Goal: Task Accomplishment & Management: Use online tool/utility

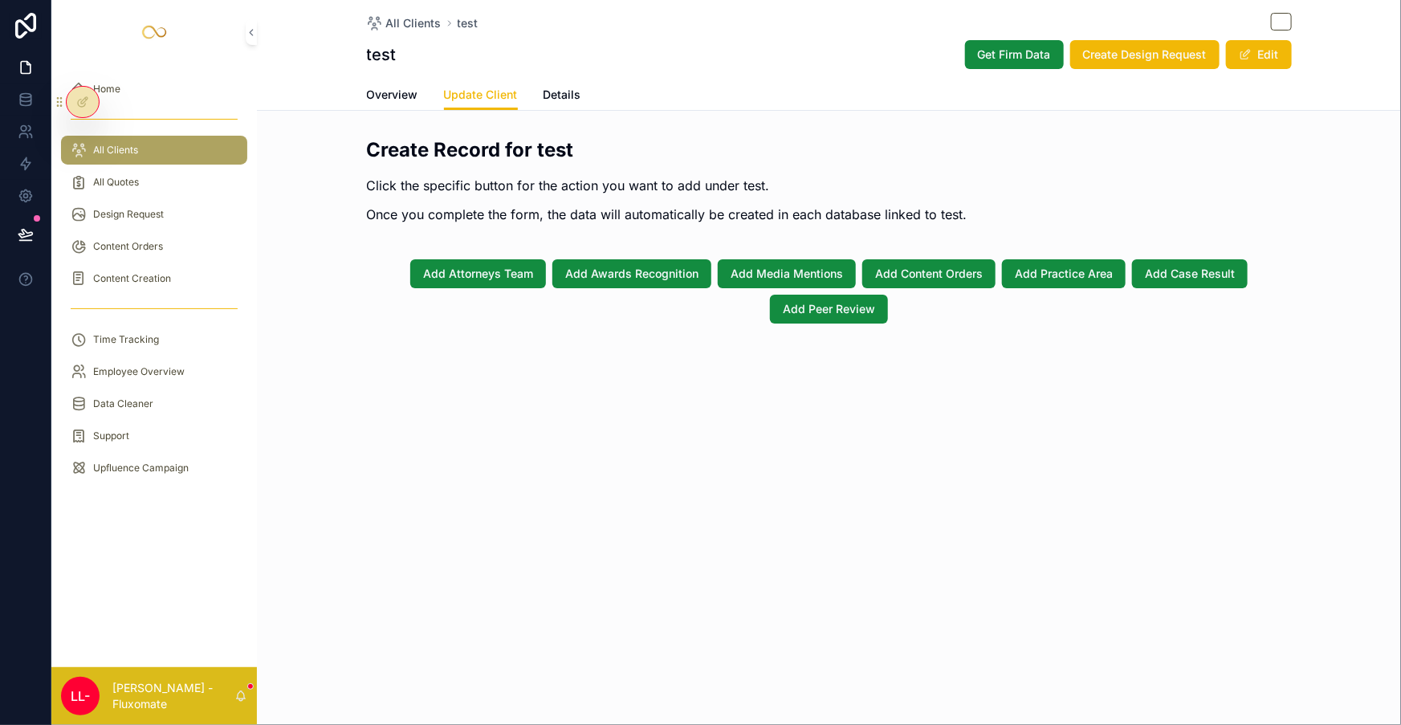
click at [418, 91] on span "Overview" at bounding box center [392, 95] width 51 height 16
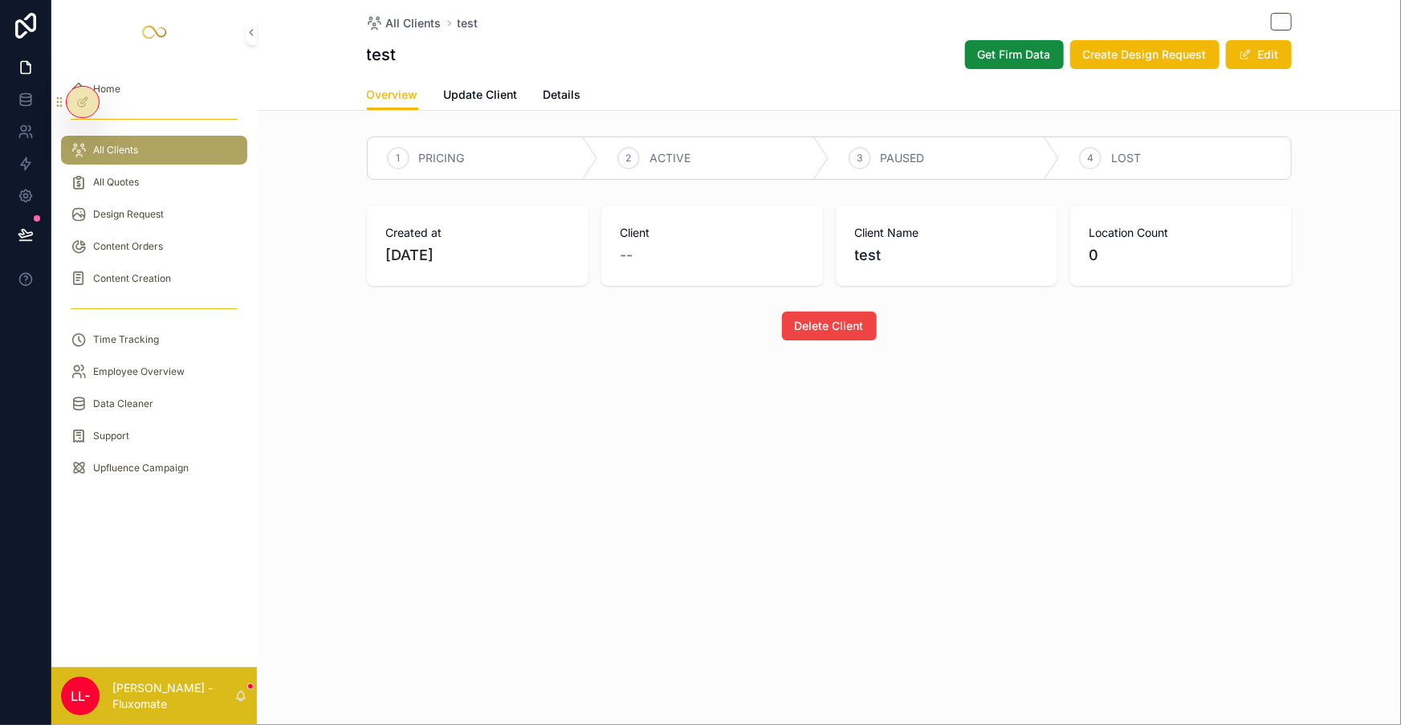
click at [518, 87] on span "Update Client" at bounding box center [481, 95] width 74 height 16
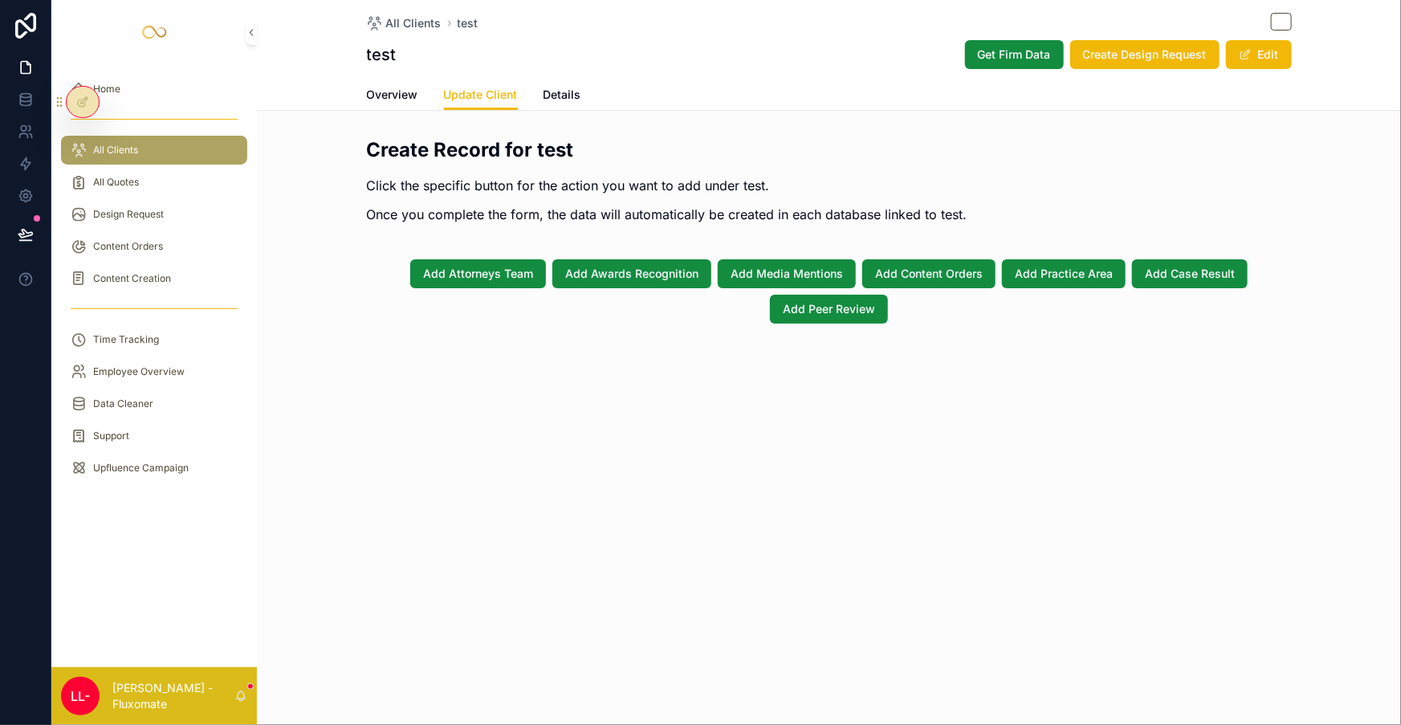
click at [137, 169] on div "All Quotes" at bounding box center [154, 182] width 167 height 26
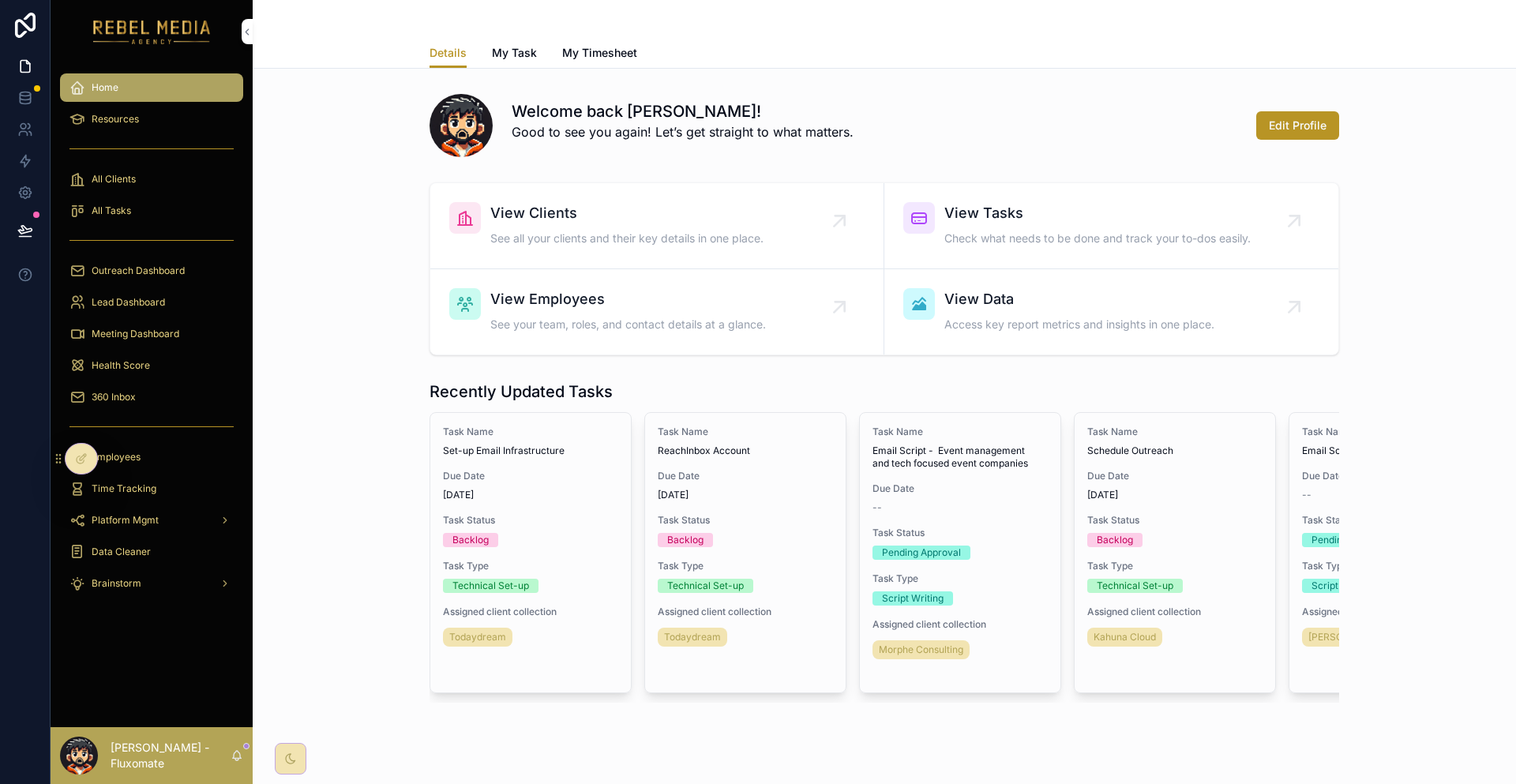
click at [91, 391] on span "360 Inbox" at bounding box center [113, 396] width 44 height 13
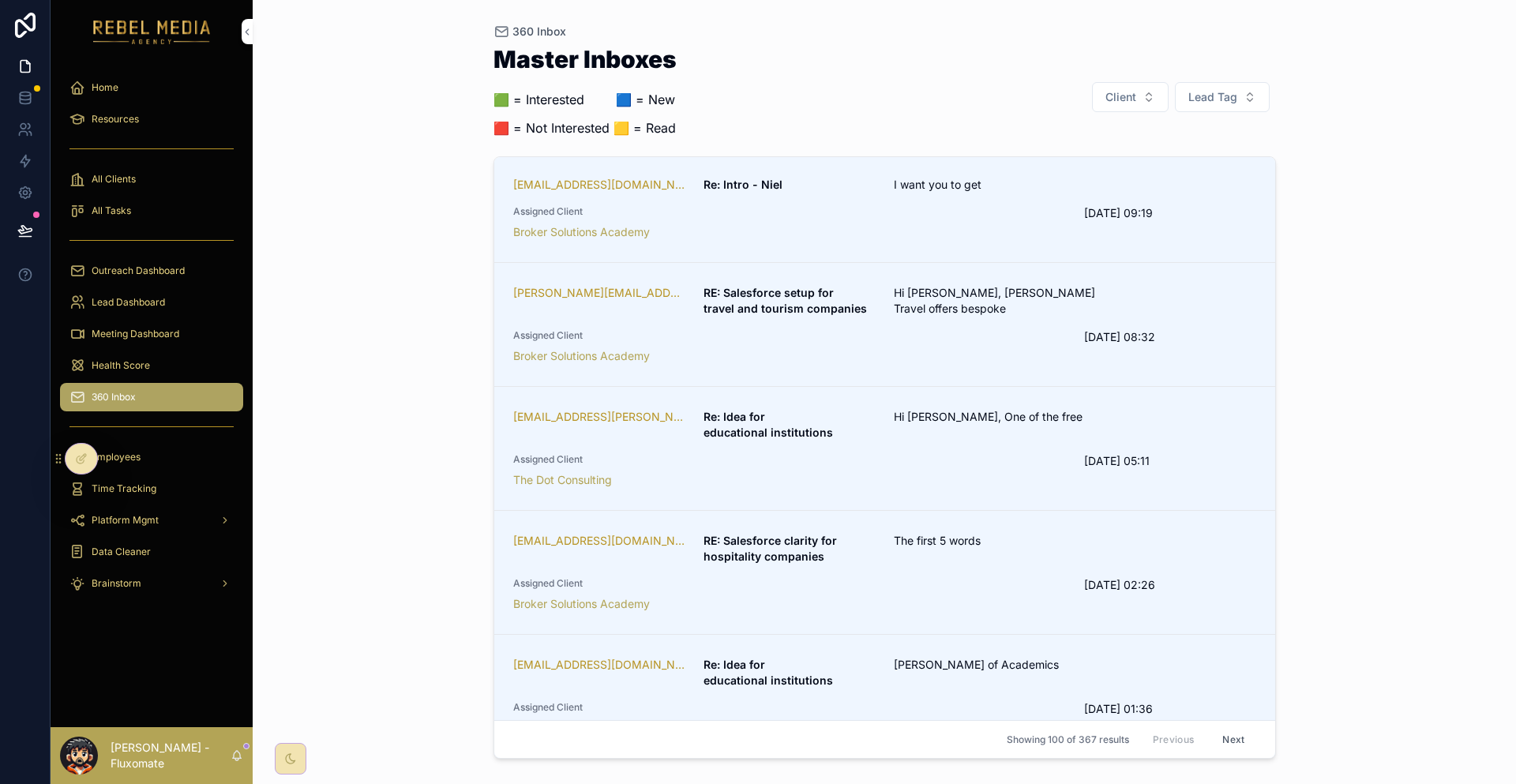
scroll to position [158, 0]
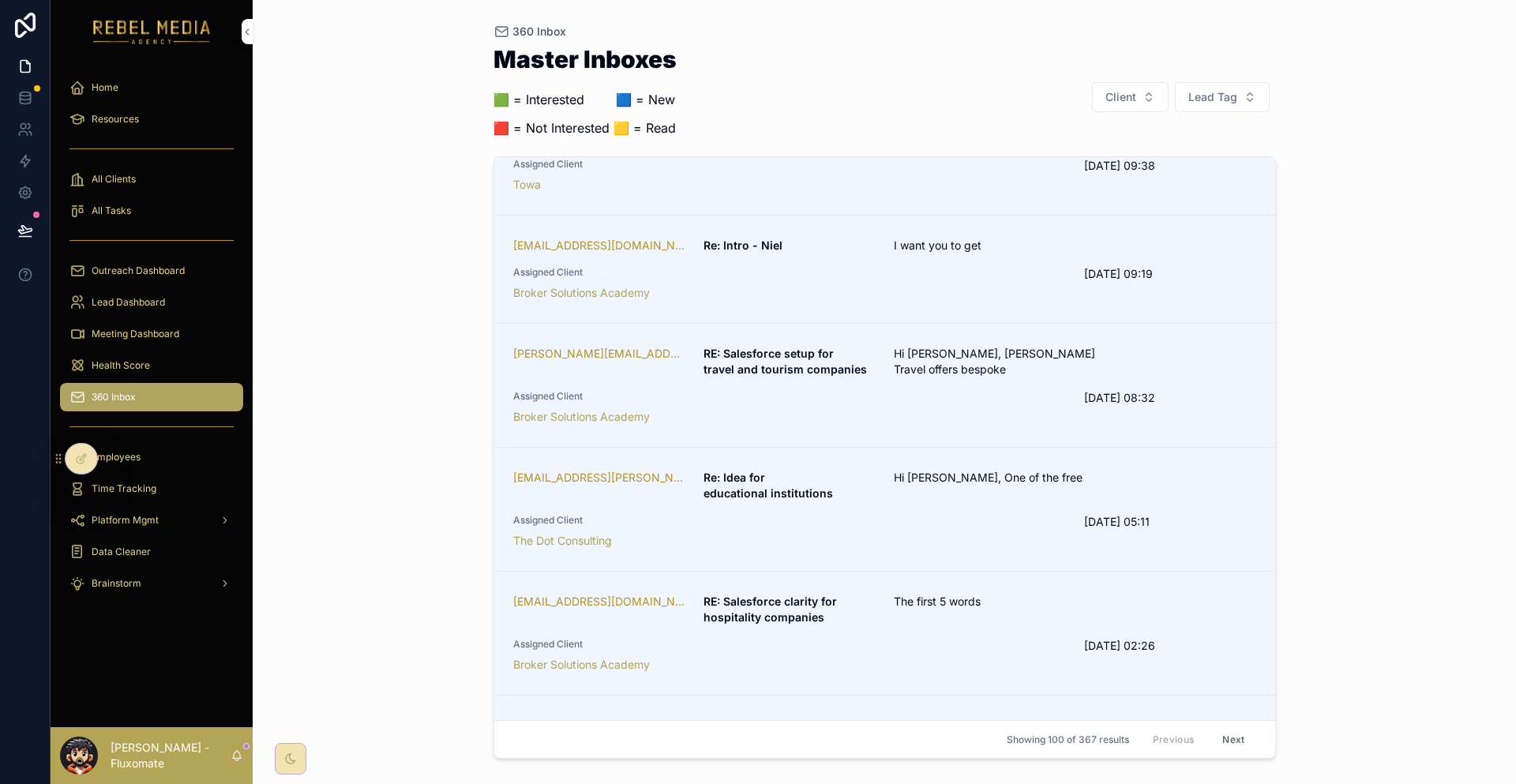
click at [65, 466] on div at bounding box center [75, 458] width 46 height 31
click at [70, 460] on div at bounding box center [82, 458] width 31 height 30
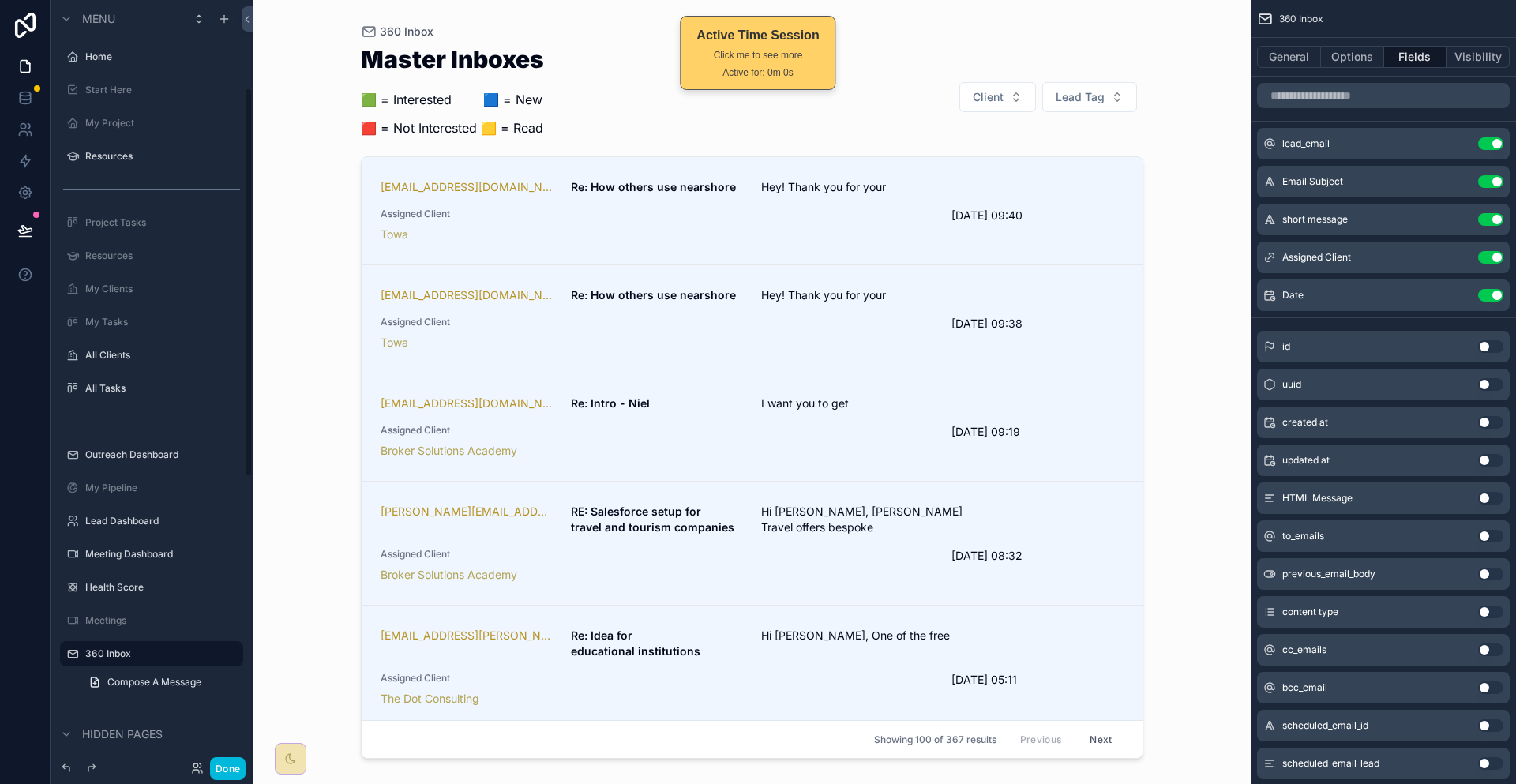
scroll to position [173, 0]
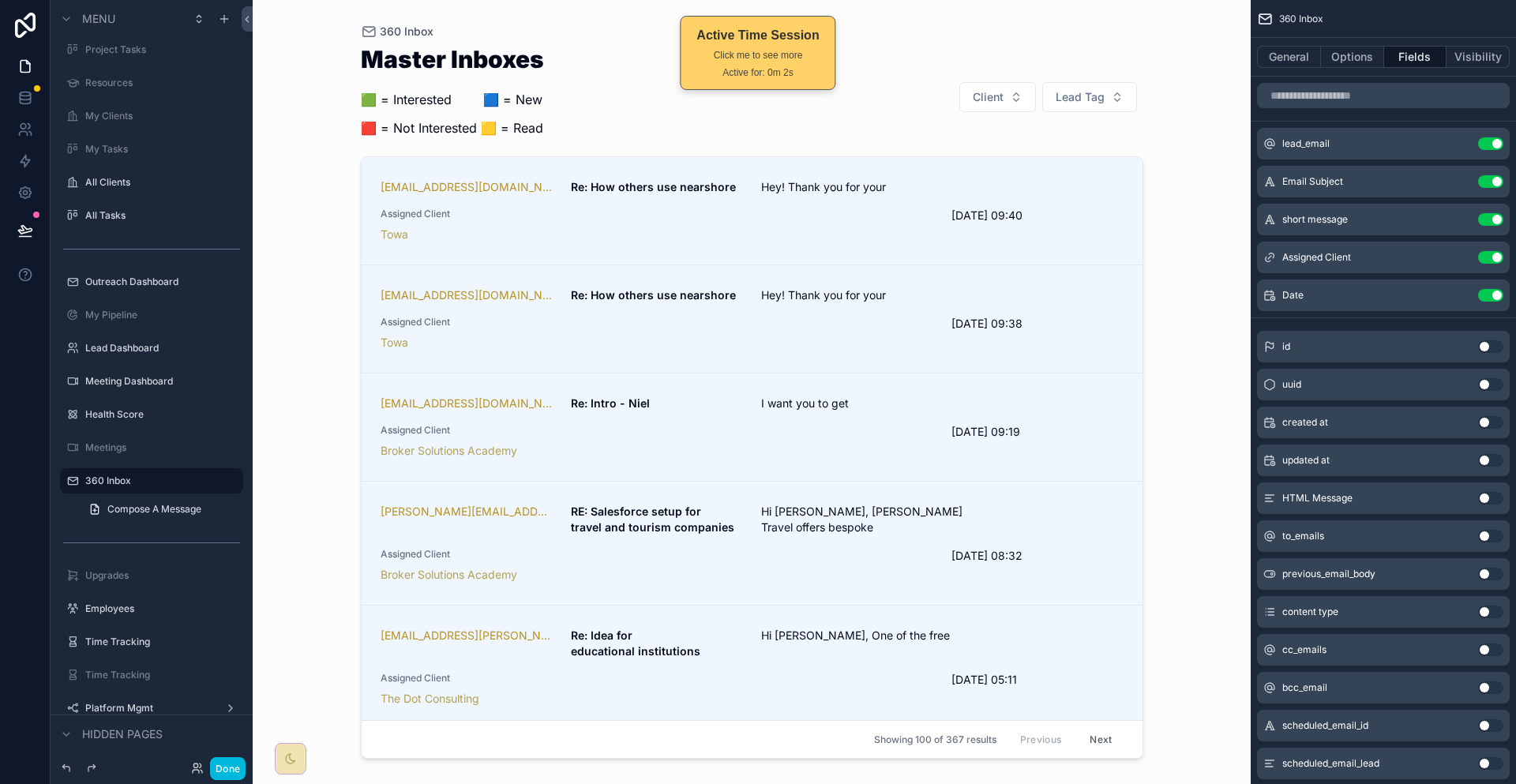
click at [0, 0] on icon "scrollable content" at bounding box center [0, 0] width 0 height 0
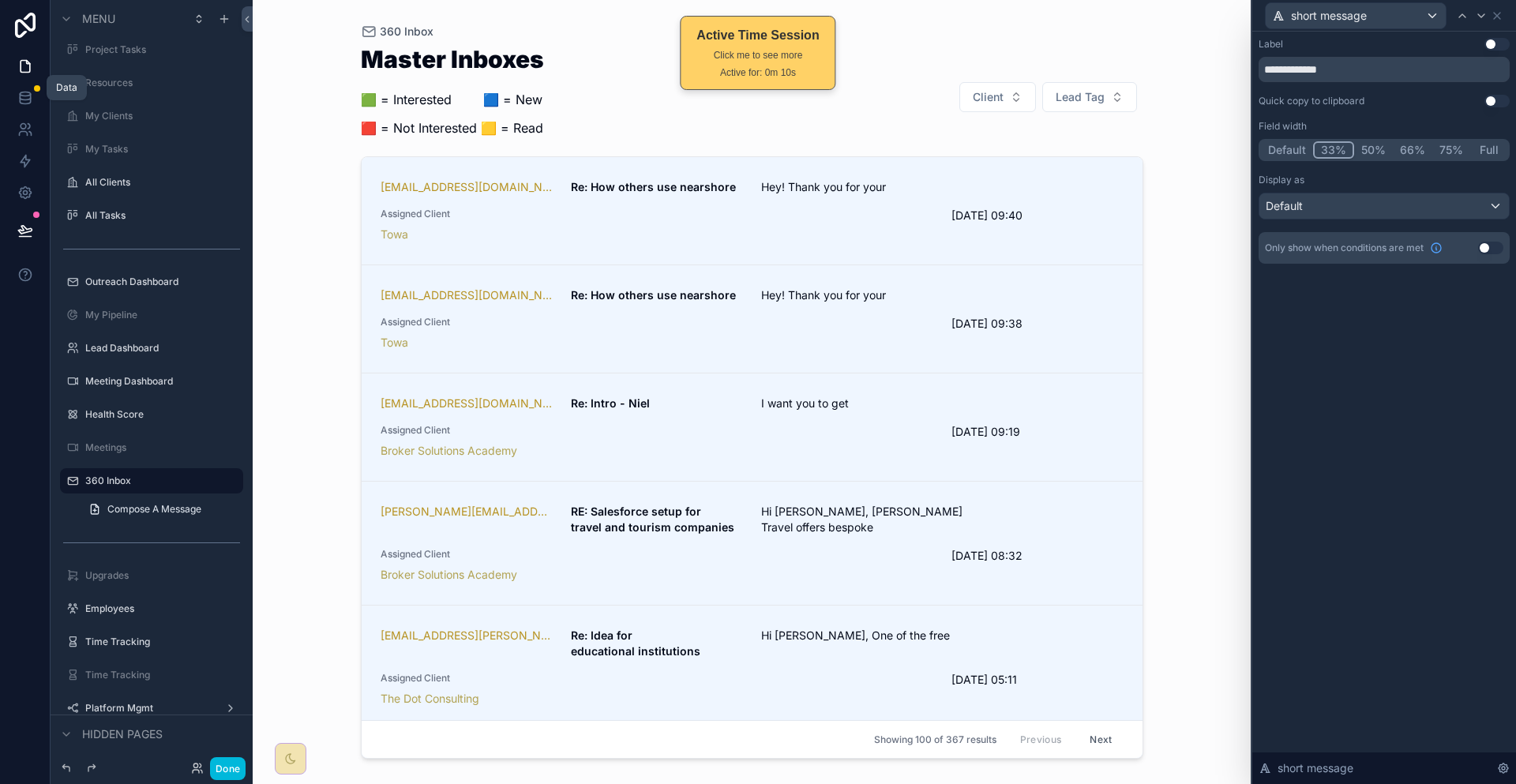
click at [22, 98] on link at bounding box center [25, 97] width 50 height 31
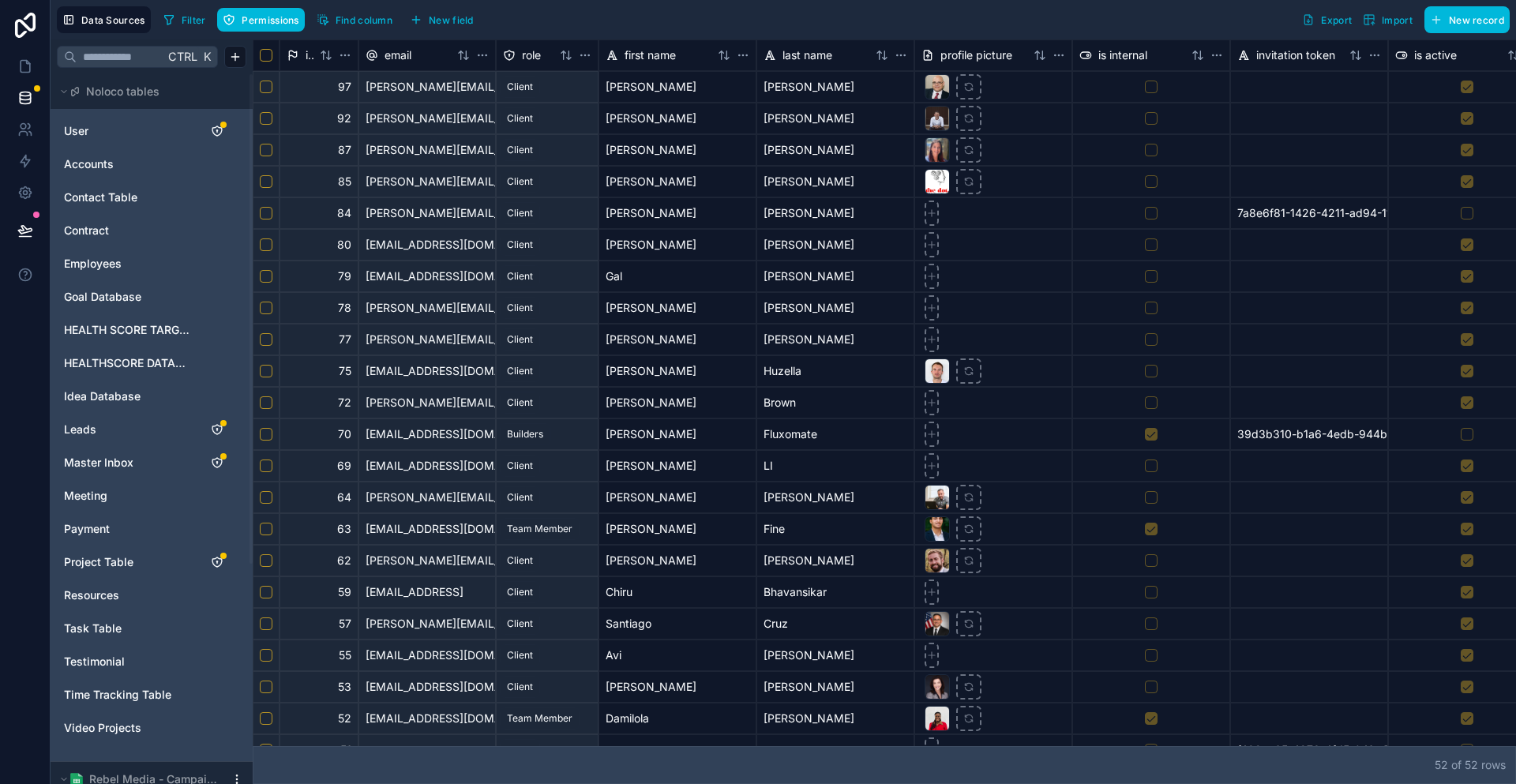
click at [122, 389] on span "Idea Database" at bounding box center [102, 396] width 77 height 16
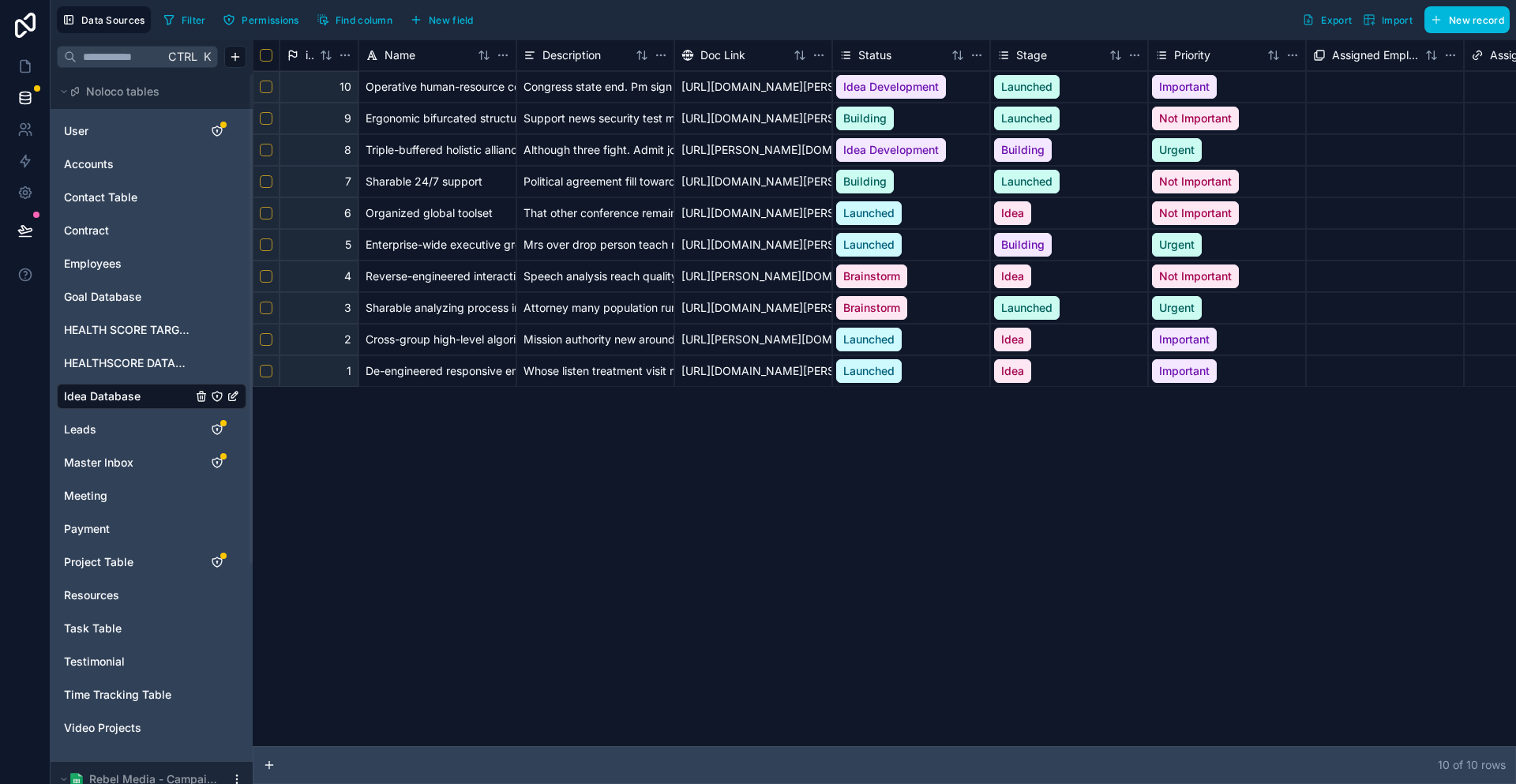
click at [126, 454] on link "Master Inbox" at bounding box center [128, 462] width 128 height 16
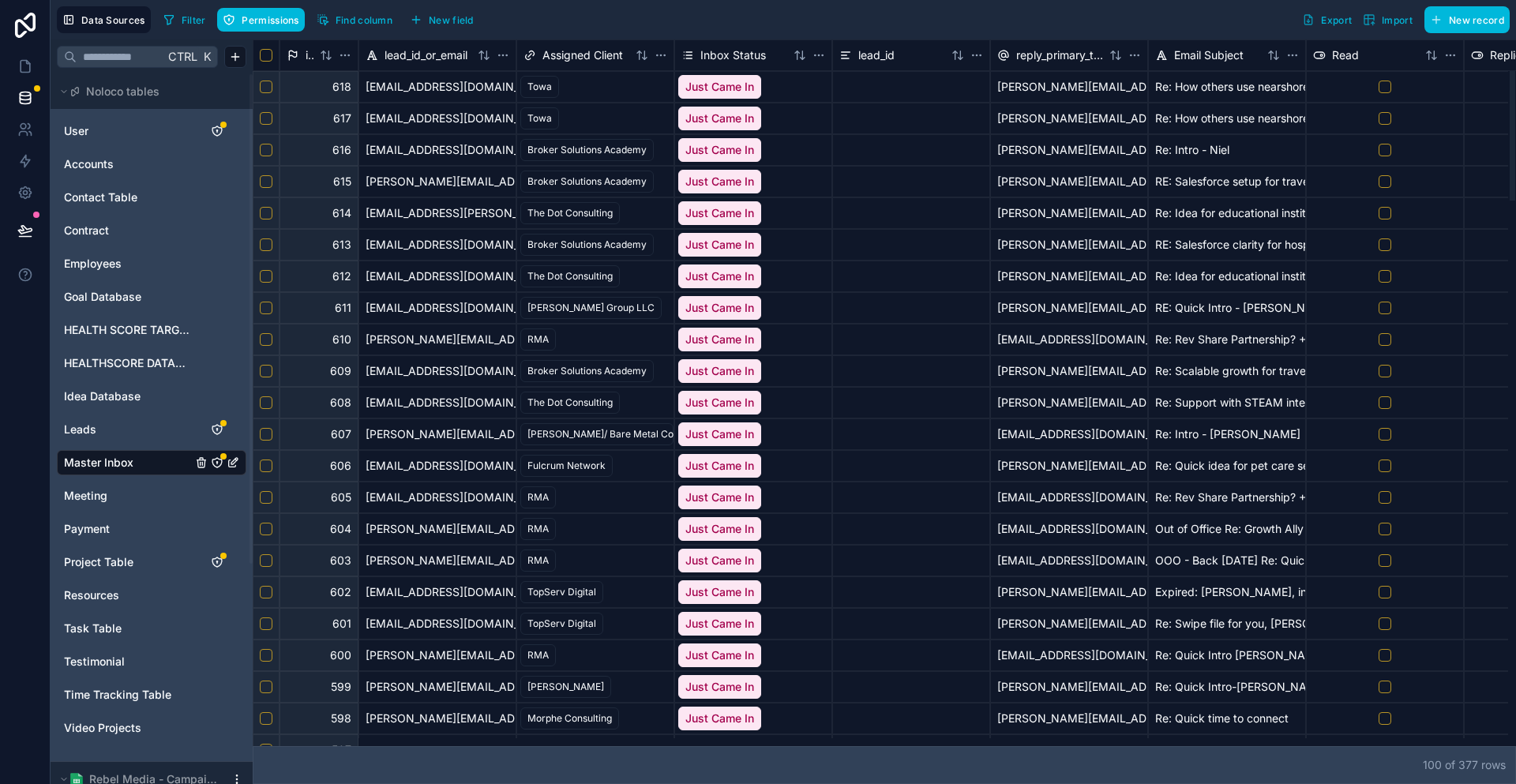
click at [387, 754] on div "100 of 377 row s" at bounding box center [884, 765] width 1263 height 38
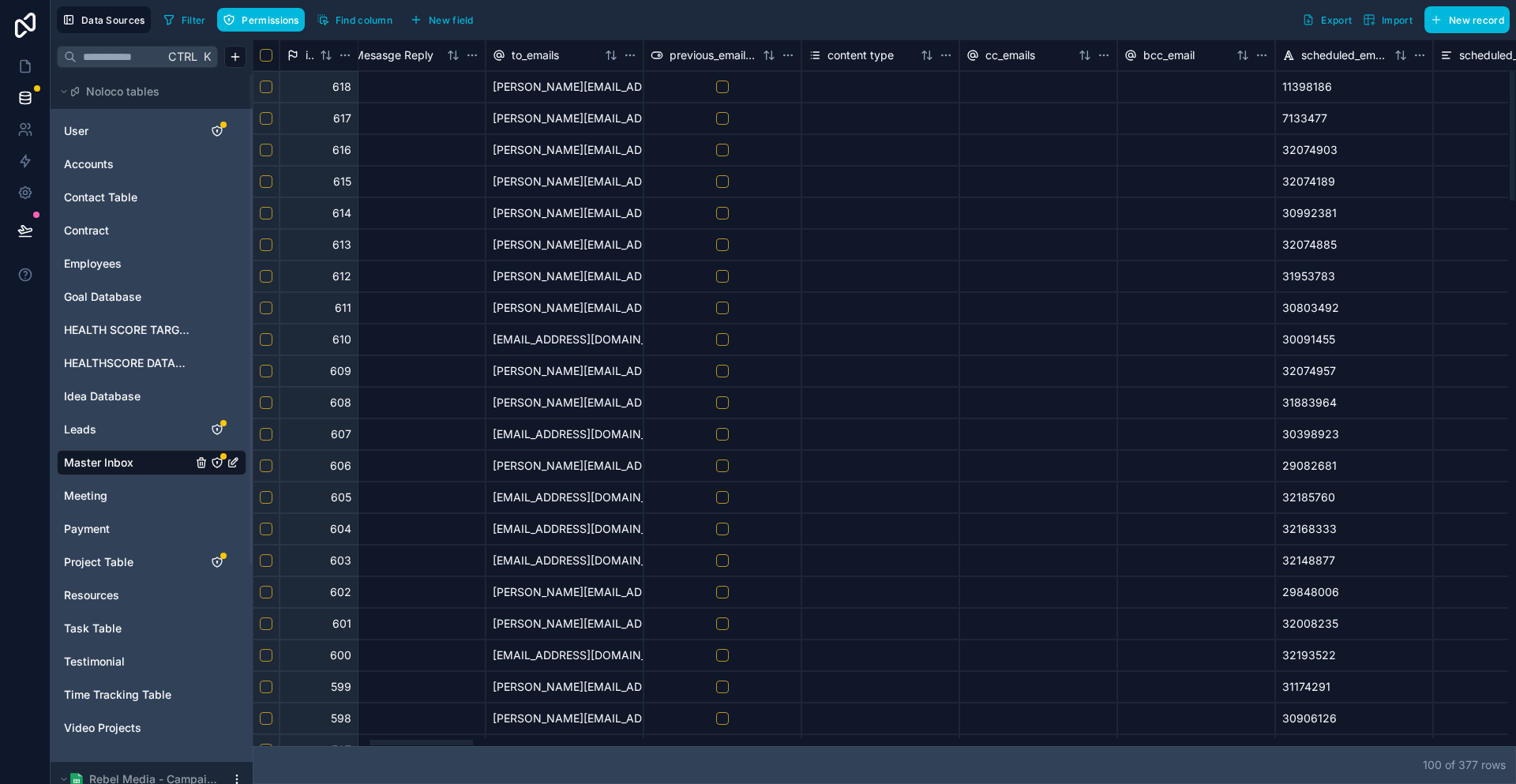
click at [391, 747] on div at bounding box center [880, 743] width 1256 height 8
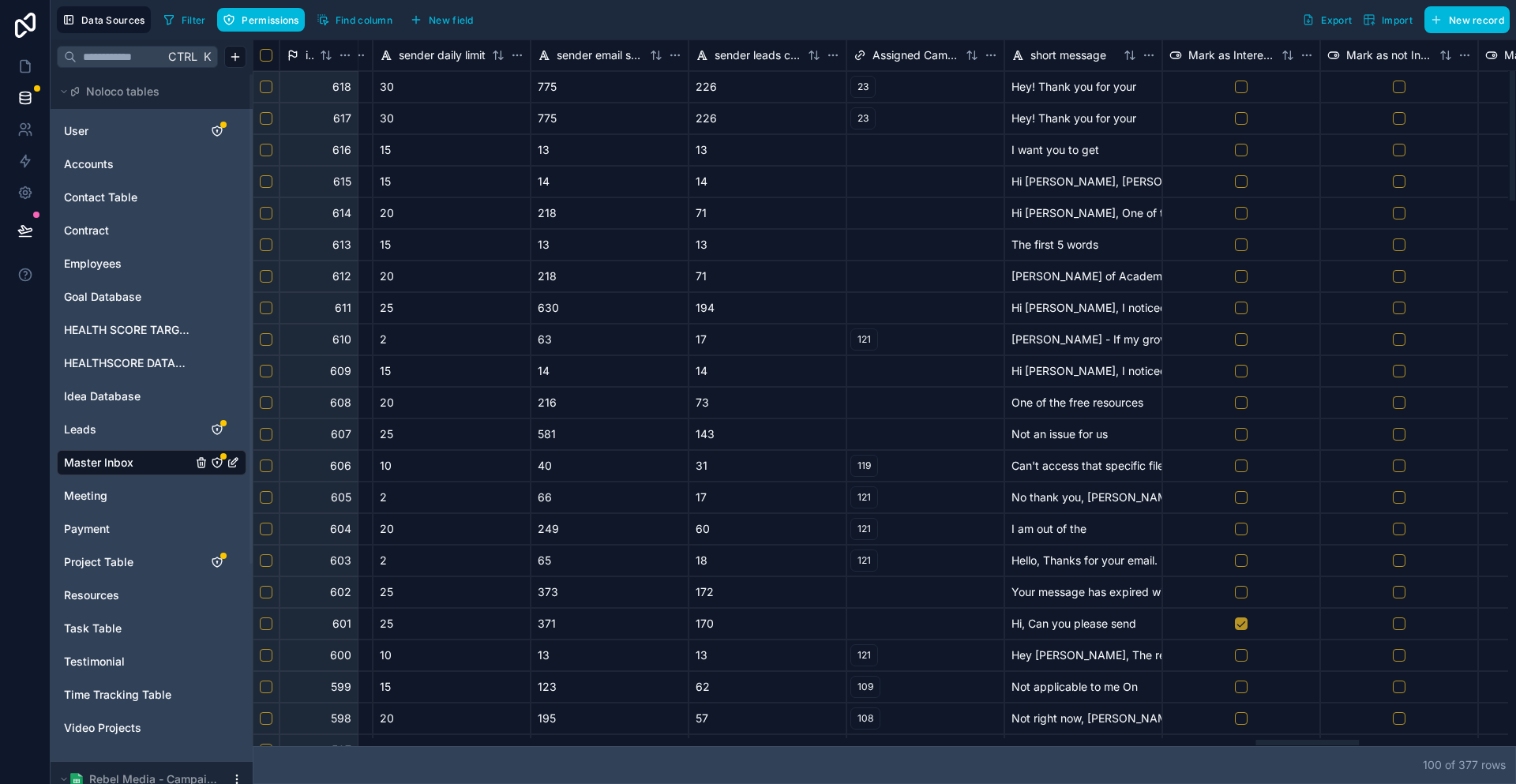
scroll to position [0, 12512]
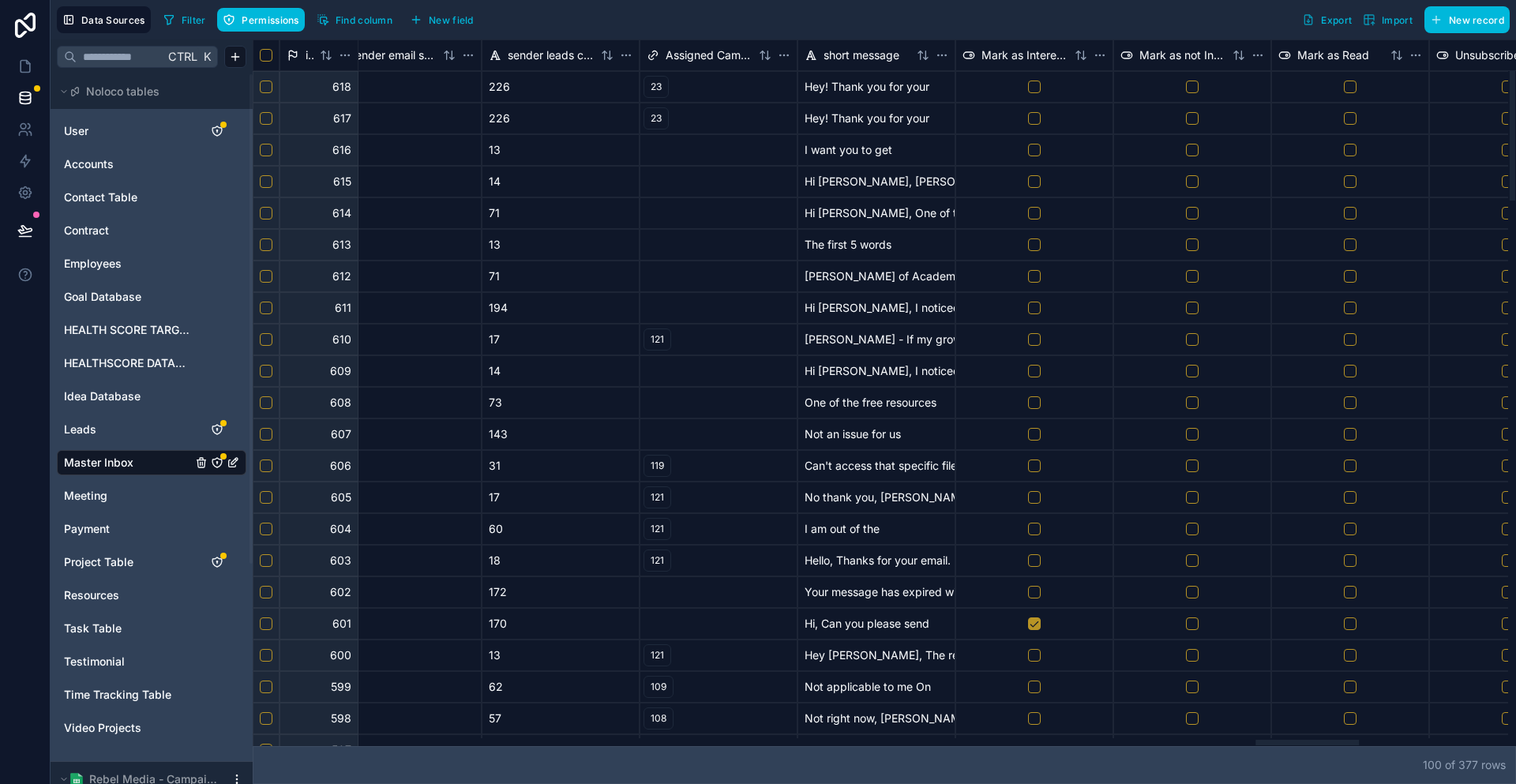
drag, startPoint x: 389, startPoint y: 748, endPoint x: 1276, endPoint y: 678, distance: 889.8
click at [1276, 740] on div at bounding box center [1306, 743] width 103 height 6
click at [850, 47] on span "short message" at bounding box center [861, 55] width 76 height 16
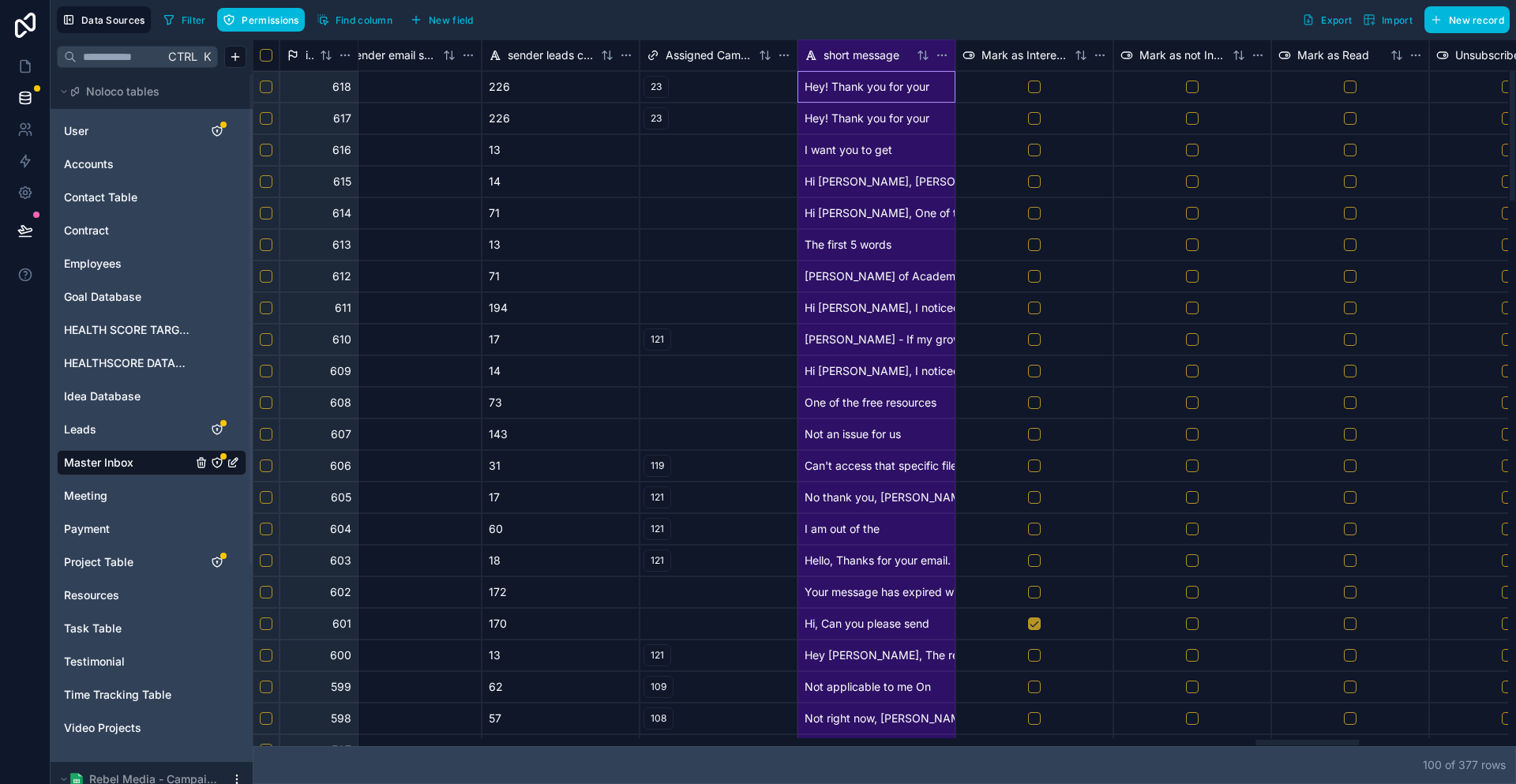
click at [850, 47] on span "short message" at bounding box center [861, 55] width 76 height 16
click at [909, 49] on html "Data Sources Filter Permissions Find column New field Export Import New record …" at bounding box center [758, 392] width 1516 height 784
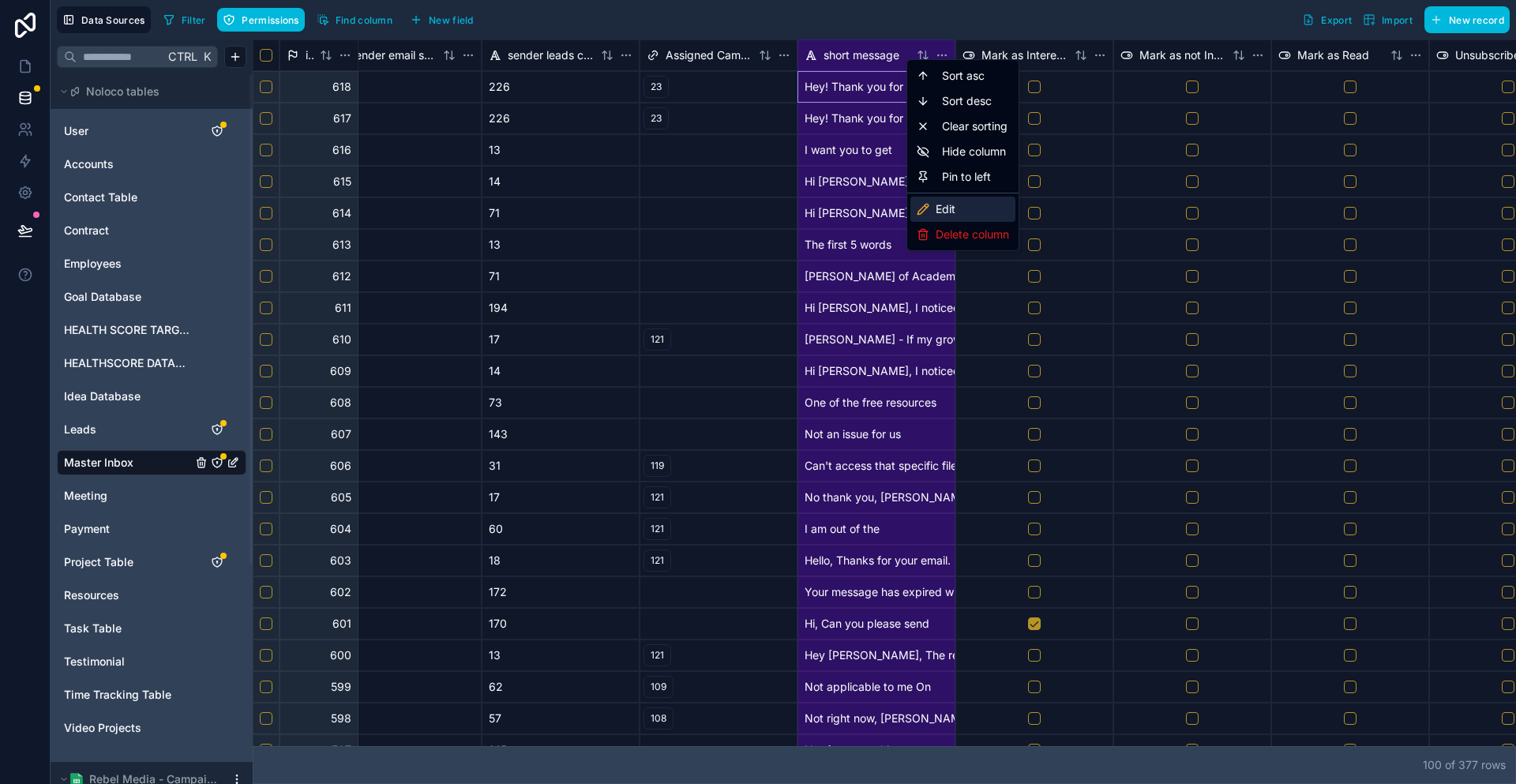
click at [975, 197] on div "Edit" at bounding box center [962, 210] width 105 height 26
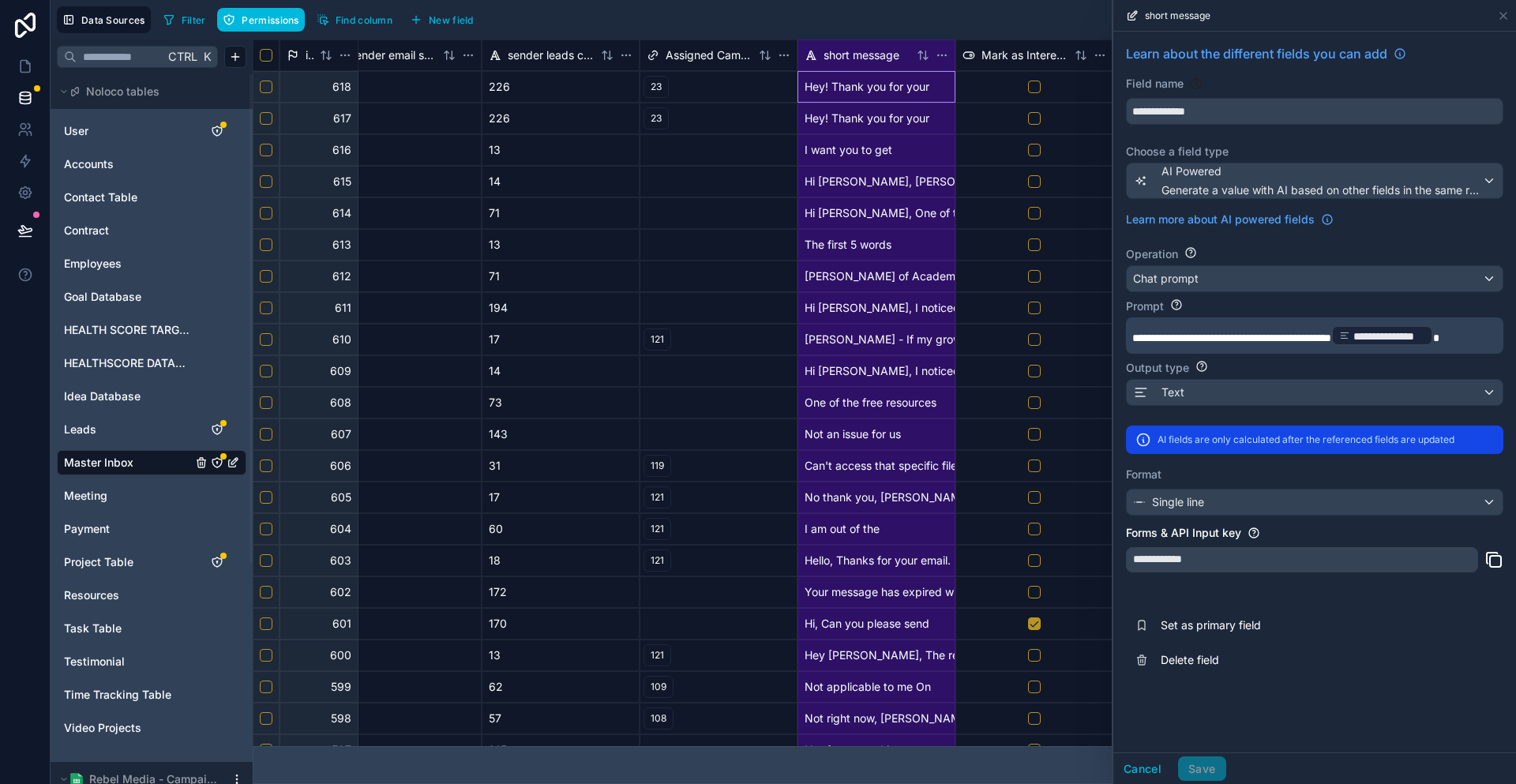
click at [1439, 332] on span at bounding box center [1436, 337] width 6 height 11
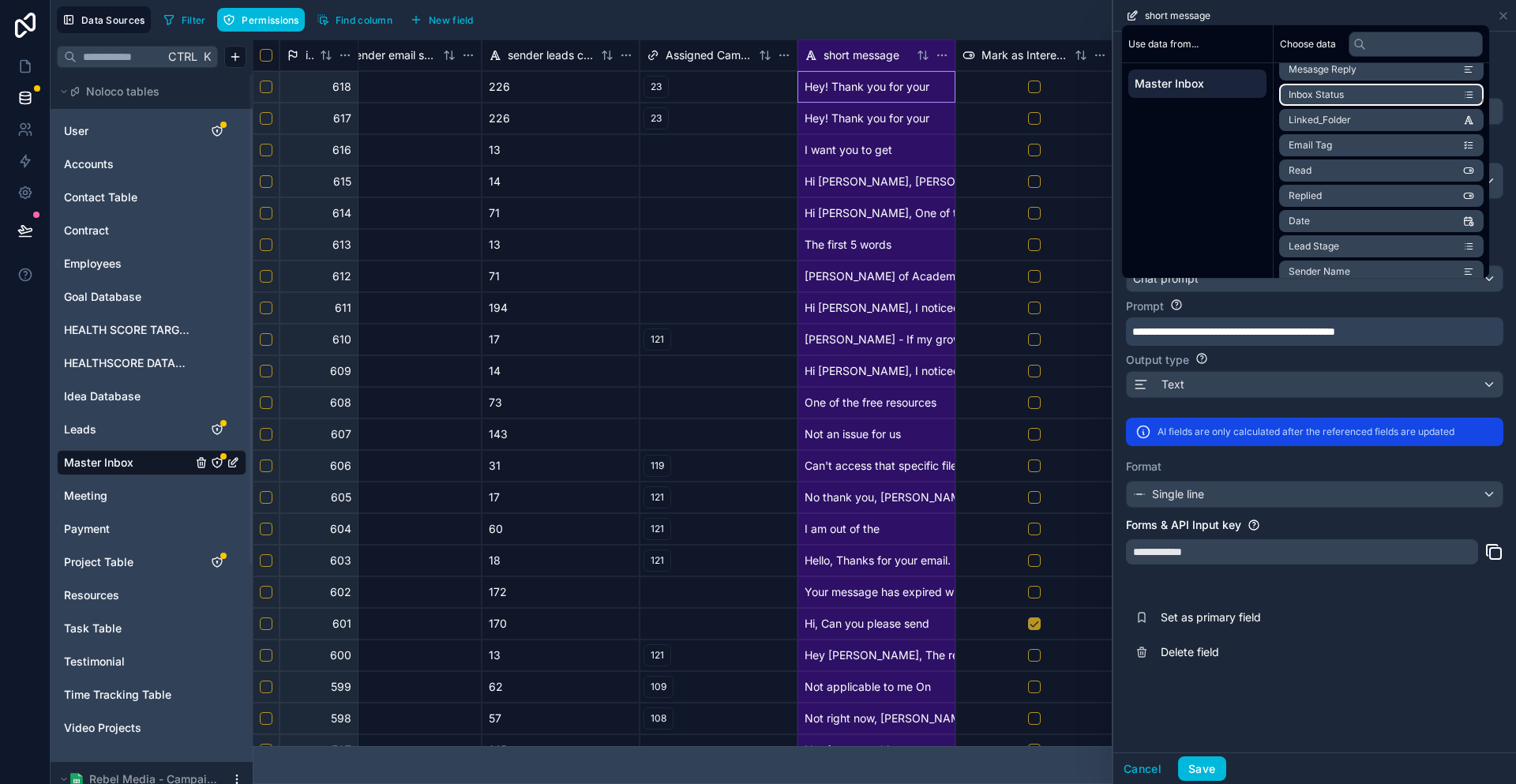
scroll to position [394, 0]
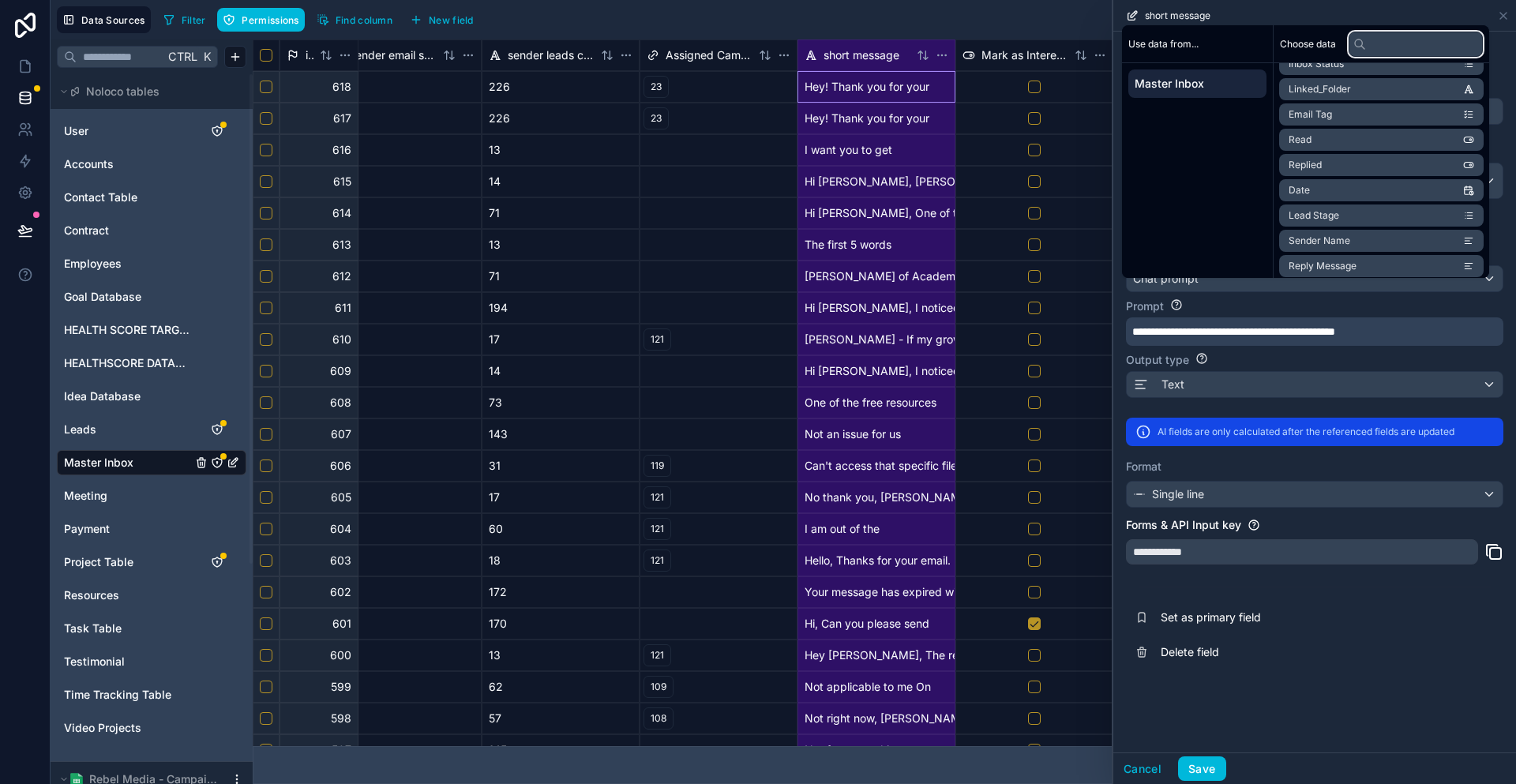
click at [1357, 57] on input "text" at bounding box center [1416, 44] width 134 height 26
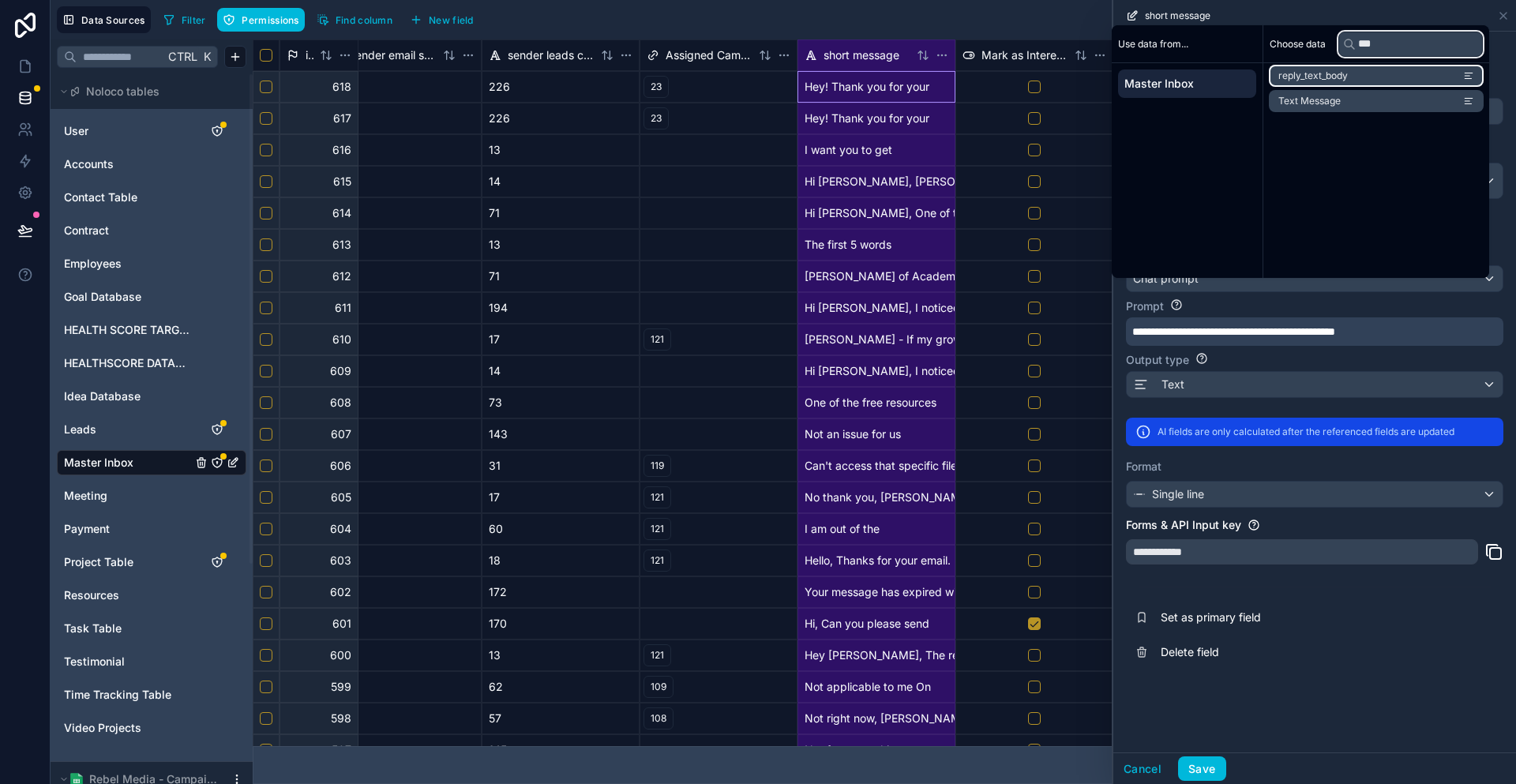
scroll to position [0, 0]
type input "****"
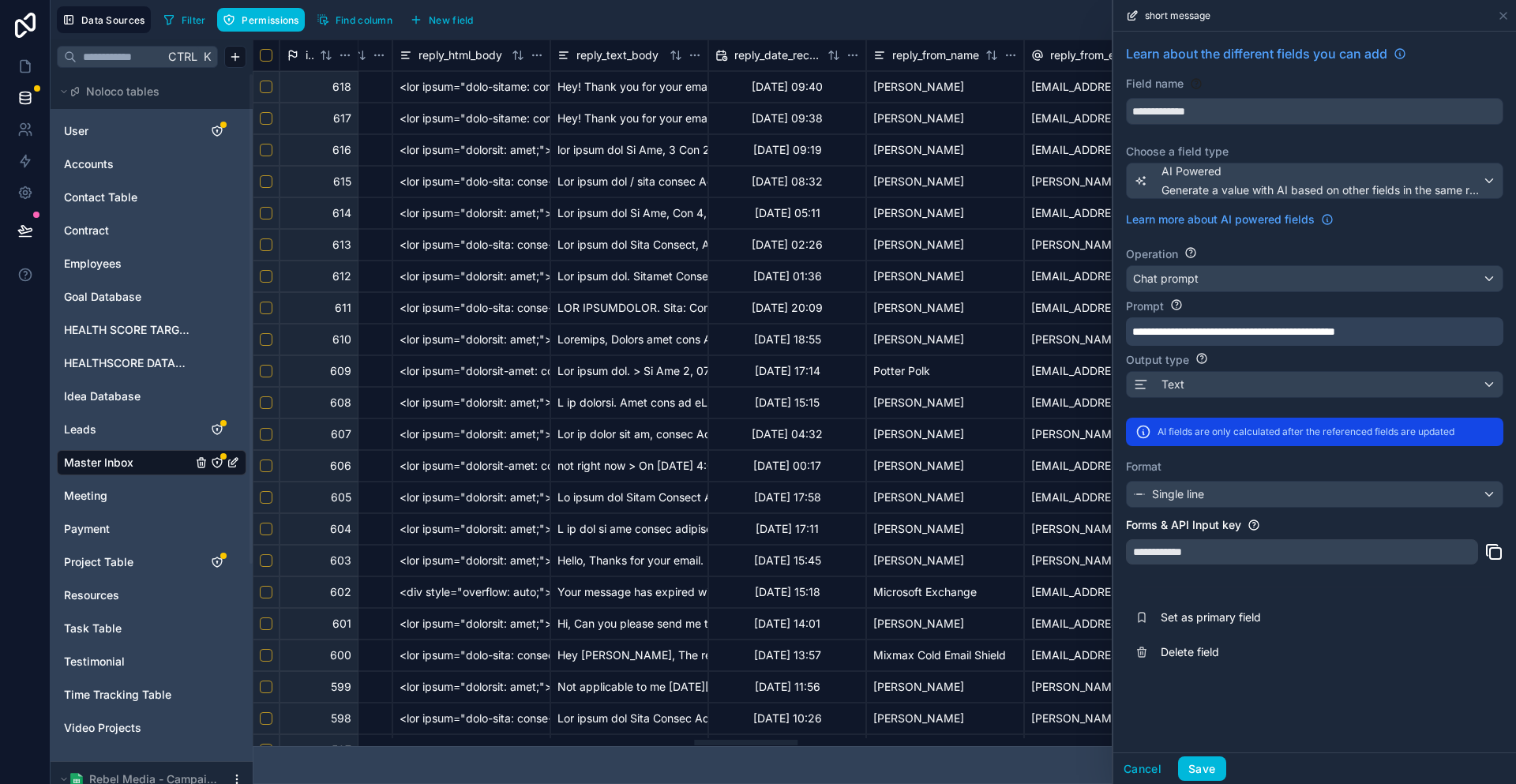
scroll to position [0, 5503]
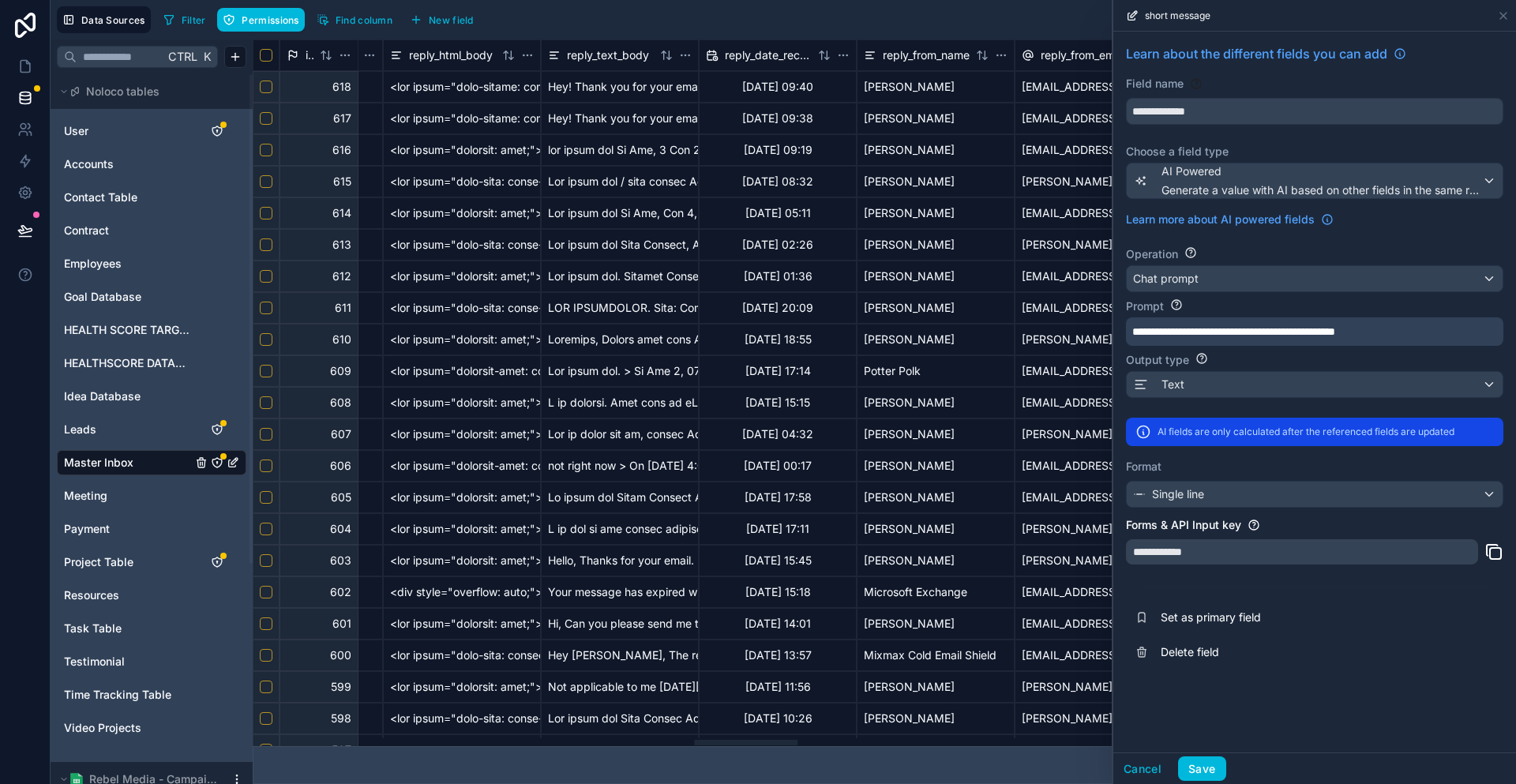
drag, startPoint x: 875, startPoint y: 747, endPoint x: 714, endPoint y: 748, distance: 161.0
click at [714, 747] on div at bounding box center [880, 743] width 1256 height 8
click at [1434, 318] on div "**********" at bounding box center [1315, 332] width 378 height 29
click at [1438, 324] on p "**********" at bounding box center [1313, 332] width 362 height 16
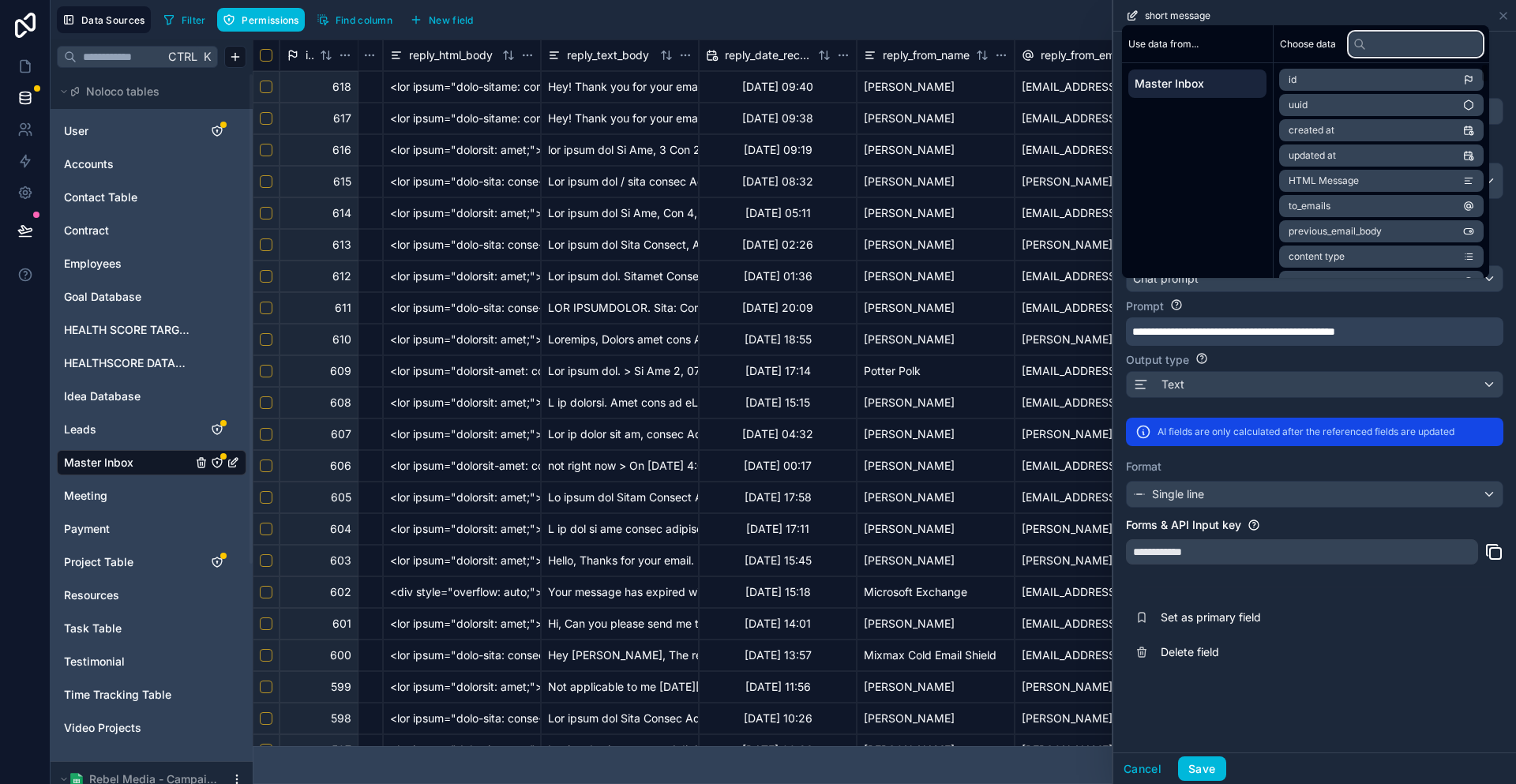
click at [1399, 57] on input "text" at bounding box center [1416, 44] width 134 height 26
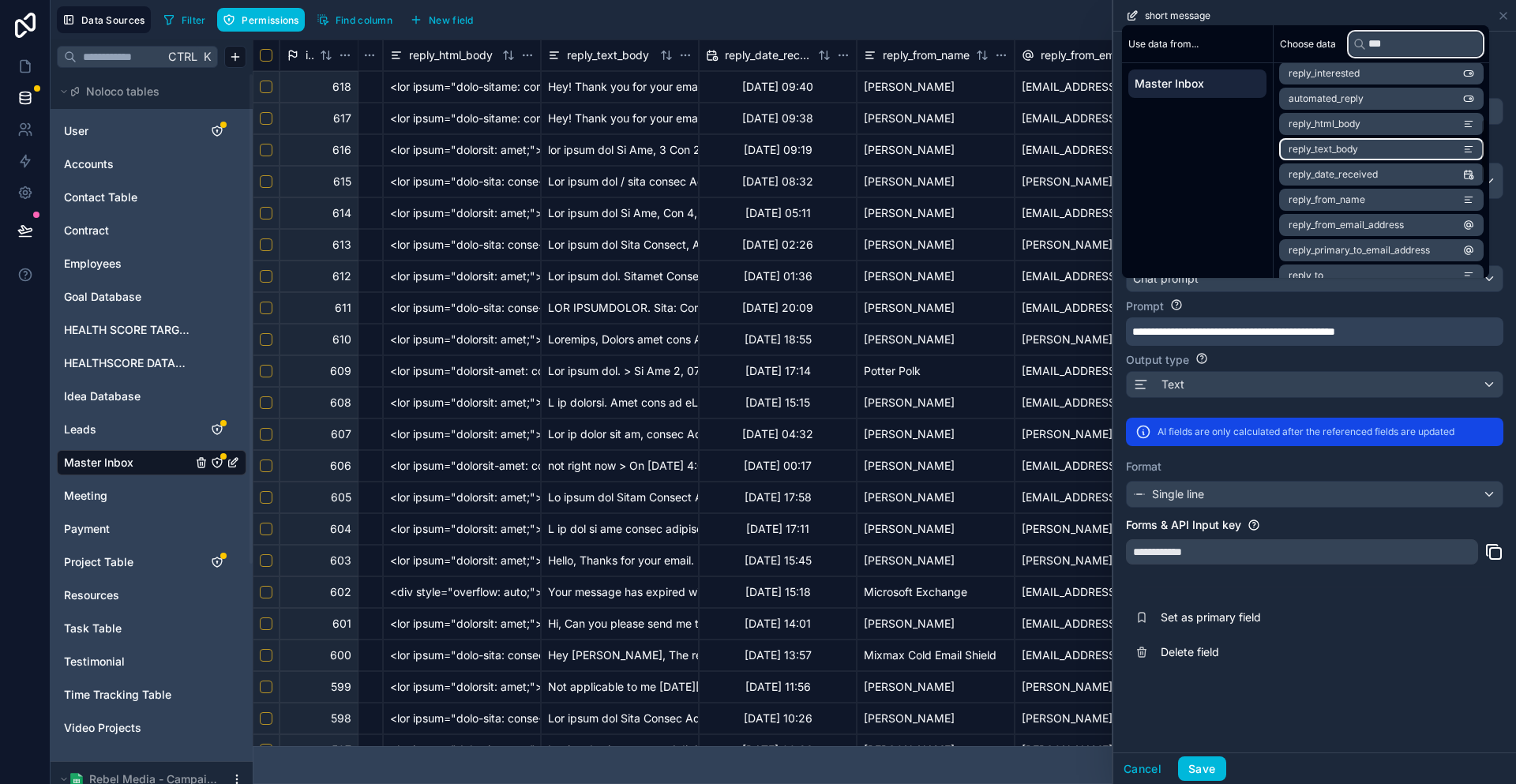
type input "***"
click at [1395, 147] on li "reply_text_body" at bounding box center [1381, 149] width 205 height 22
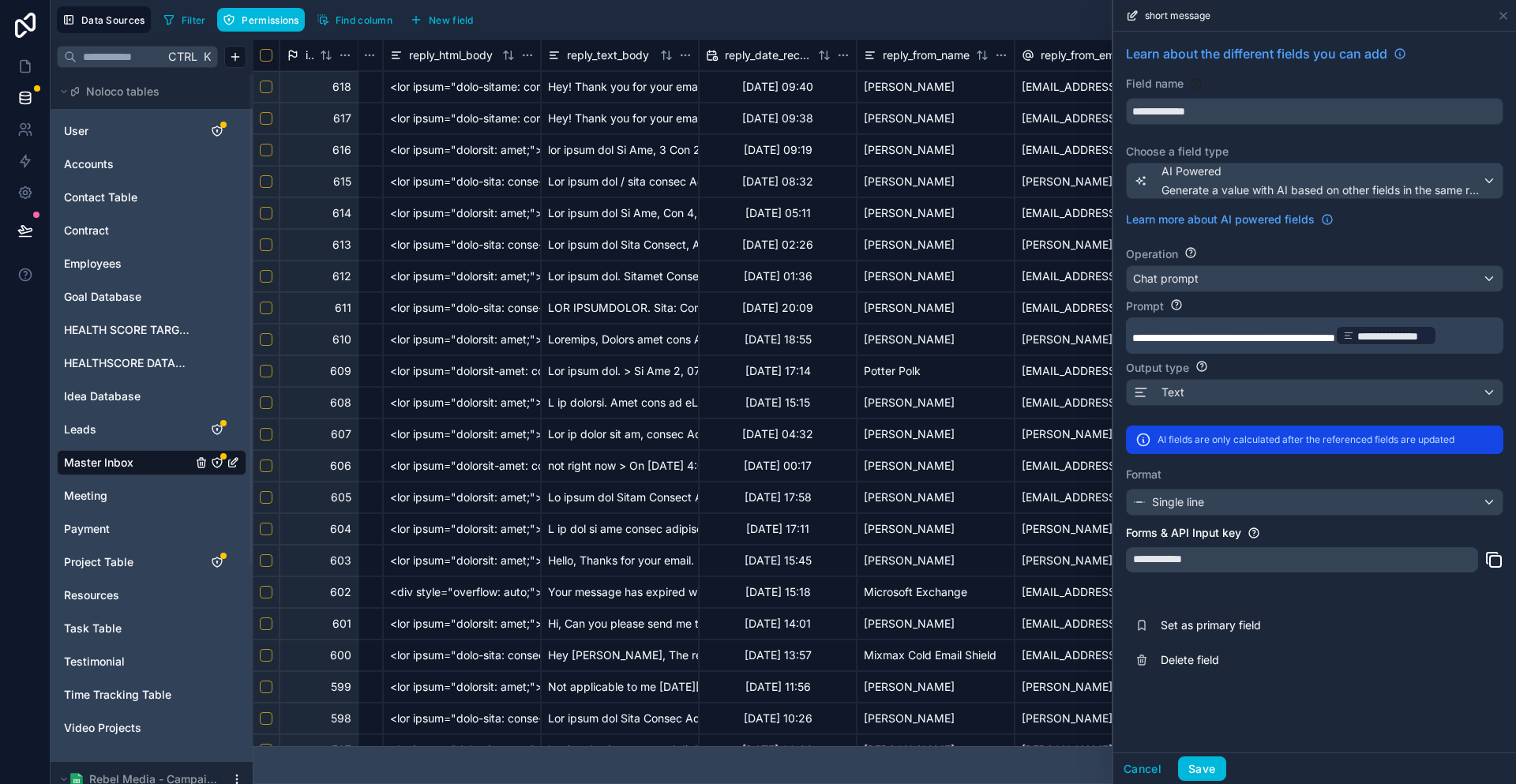
click at [1226, 766] on button "Save" at bounding box center [1202, 769] width 47 height 26
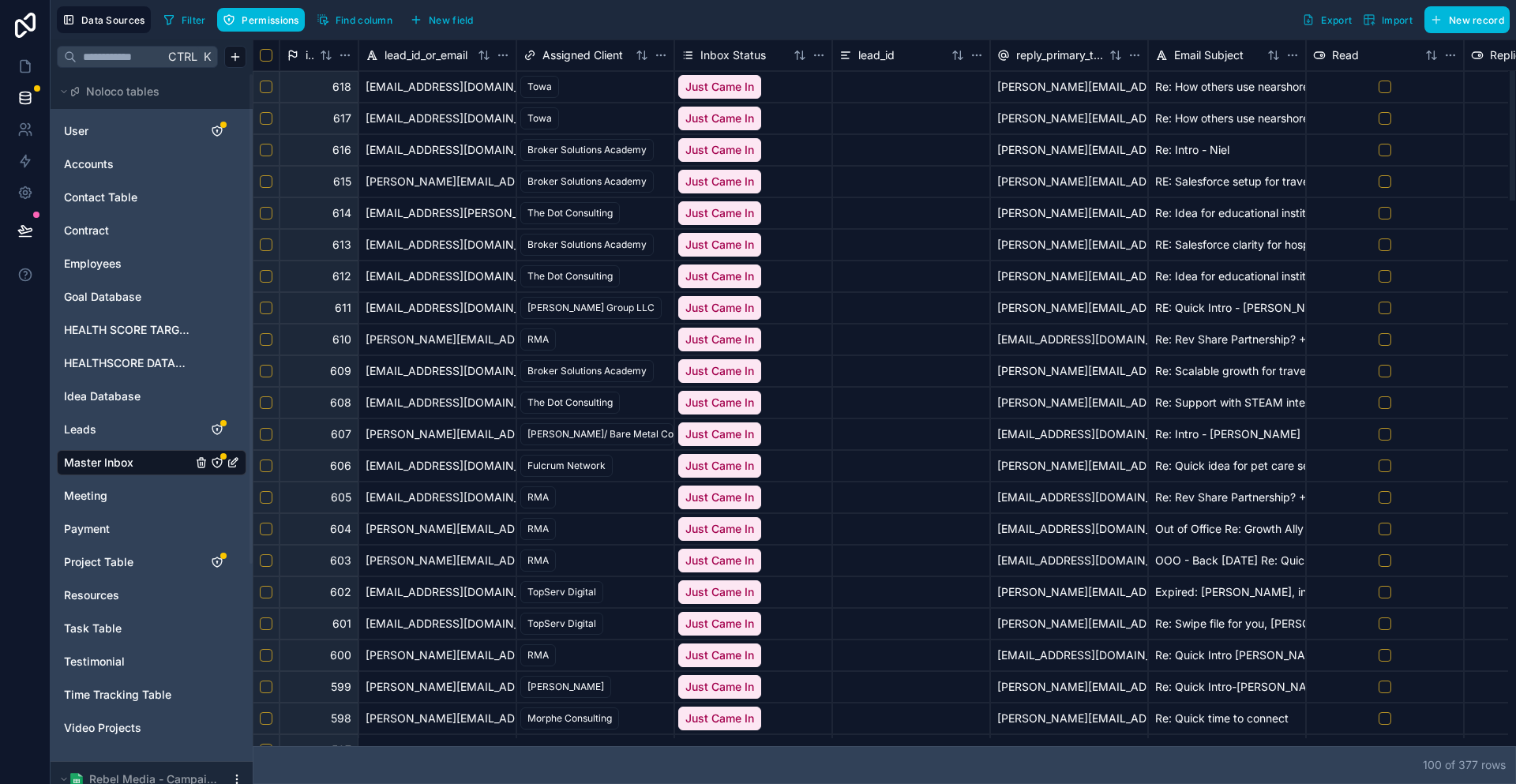
click at [510, 751] on div "100 of 377 row s" at bounding box center [884, 765] width 1263 height 38
click at [23, 50] on link at bounding box center [25, 66] width 50 height 31
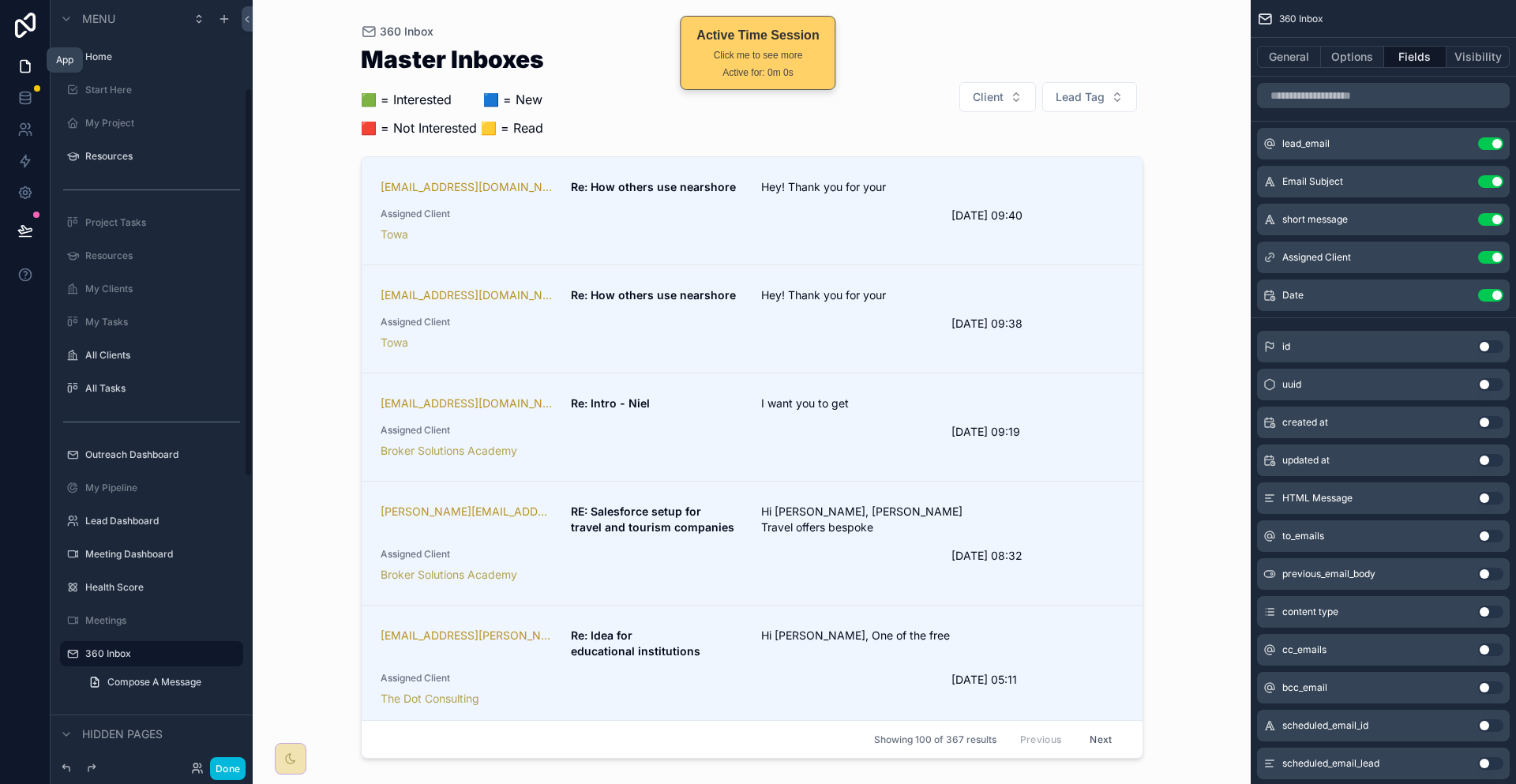
scroll to position [173, 0]
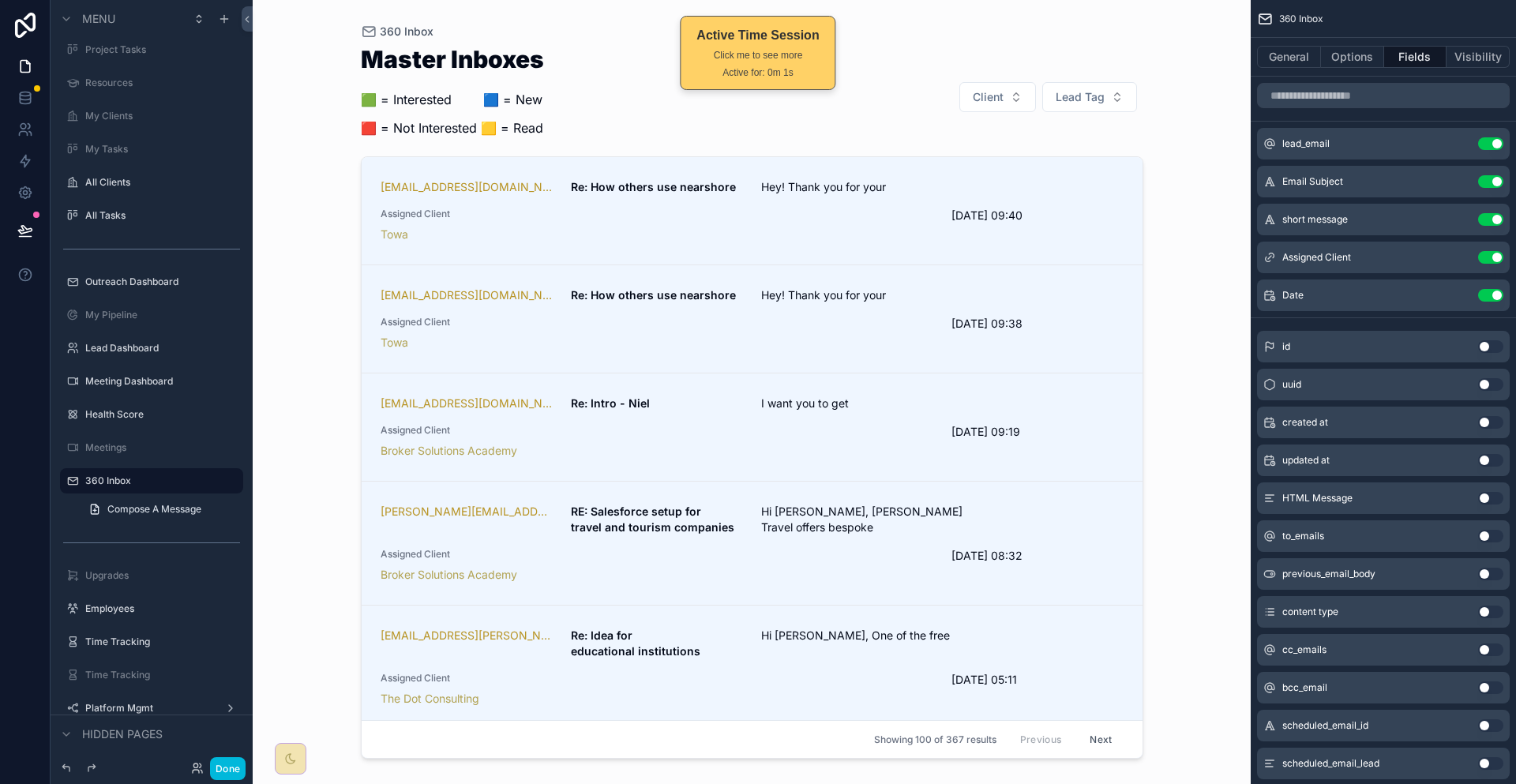
click at [940, 90] on div "scrollable content" at bounding box center [752, 383] width 808 height 765
click at [1384, 51] on button "Options" at bounding box center [1353, 57] width 63 height 22
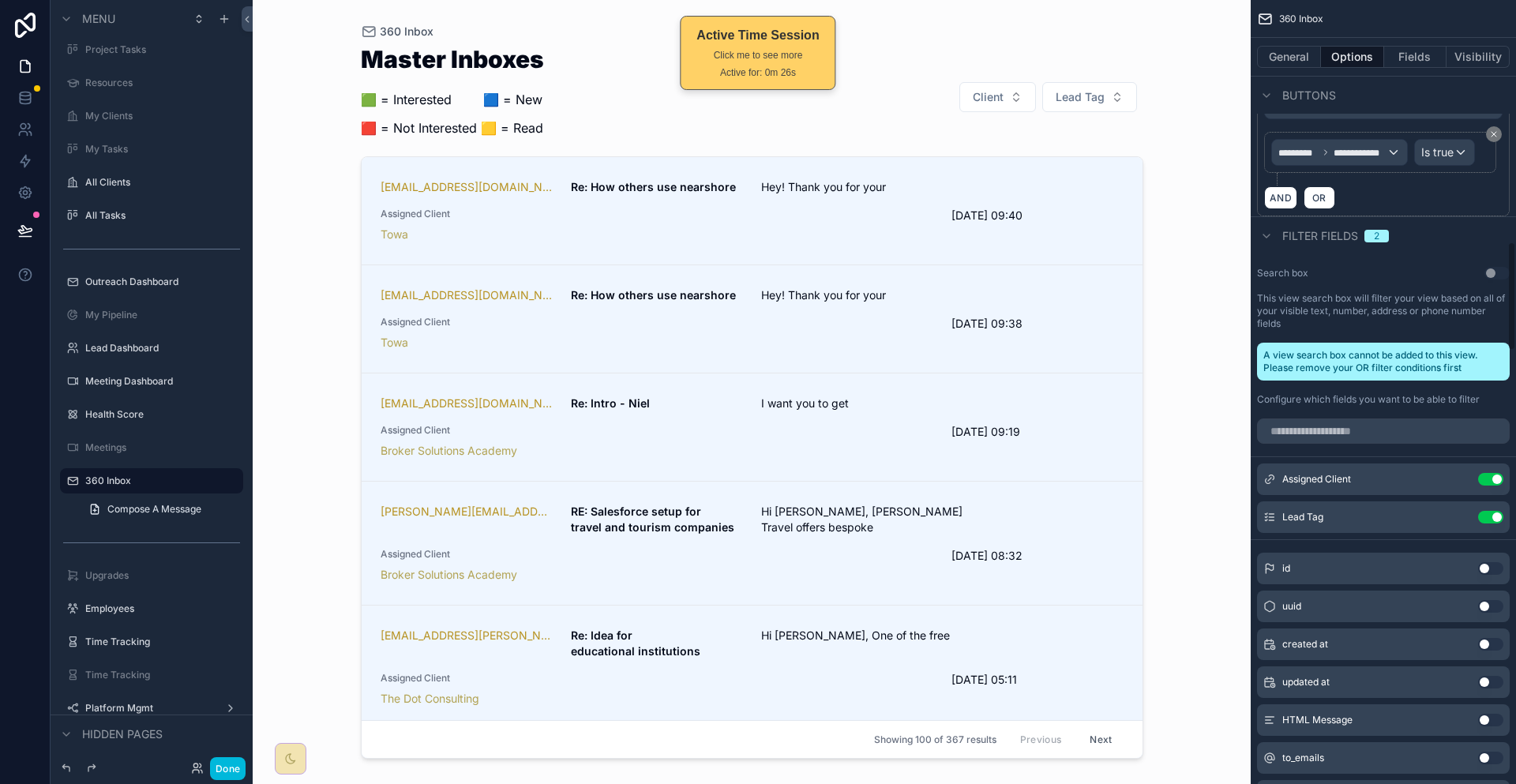
scroll to position [1737, 0]
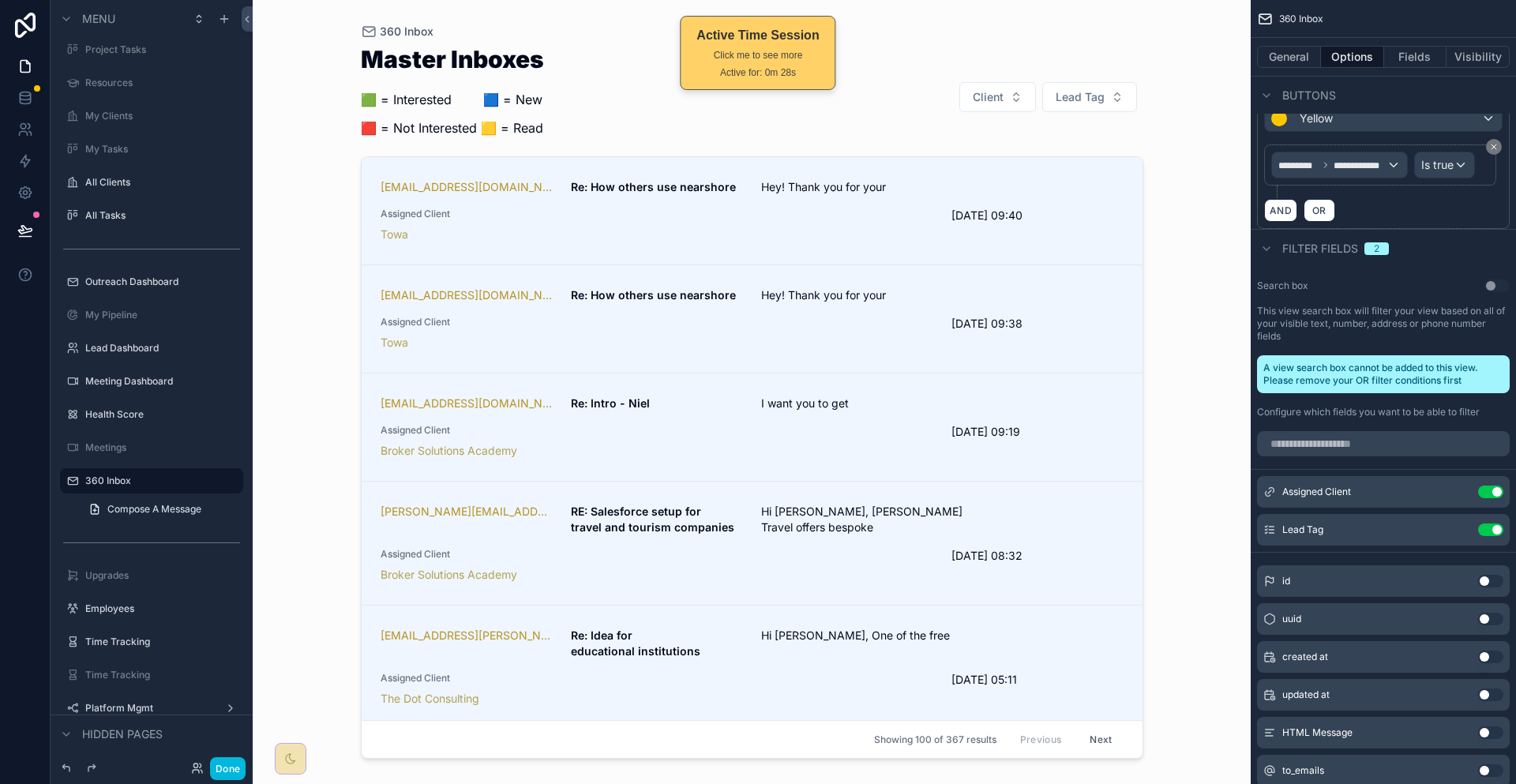
click at [1494, 273] on div "Search box Use setting This view search box will filter your view based on all …" at bounding box center [1383, 349] width 266 height 151
click at [211, 779] on button "Done" at bounding box center [228, 768] width 35 height 23
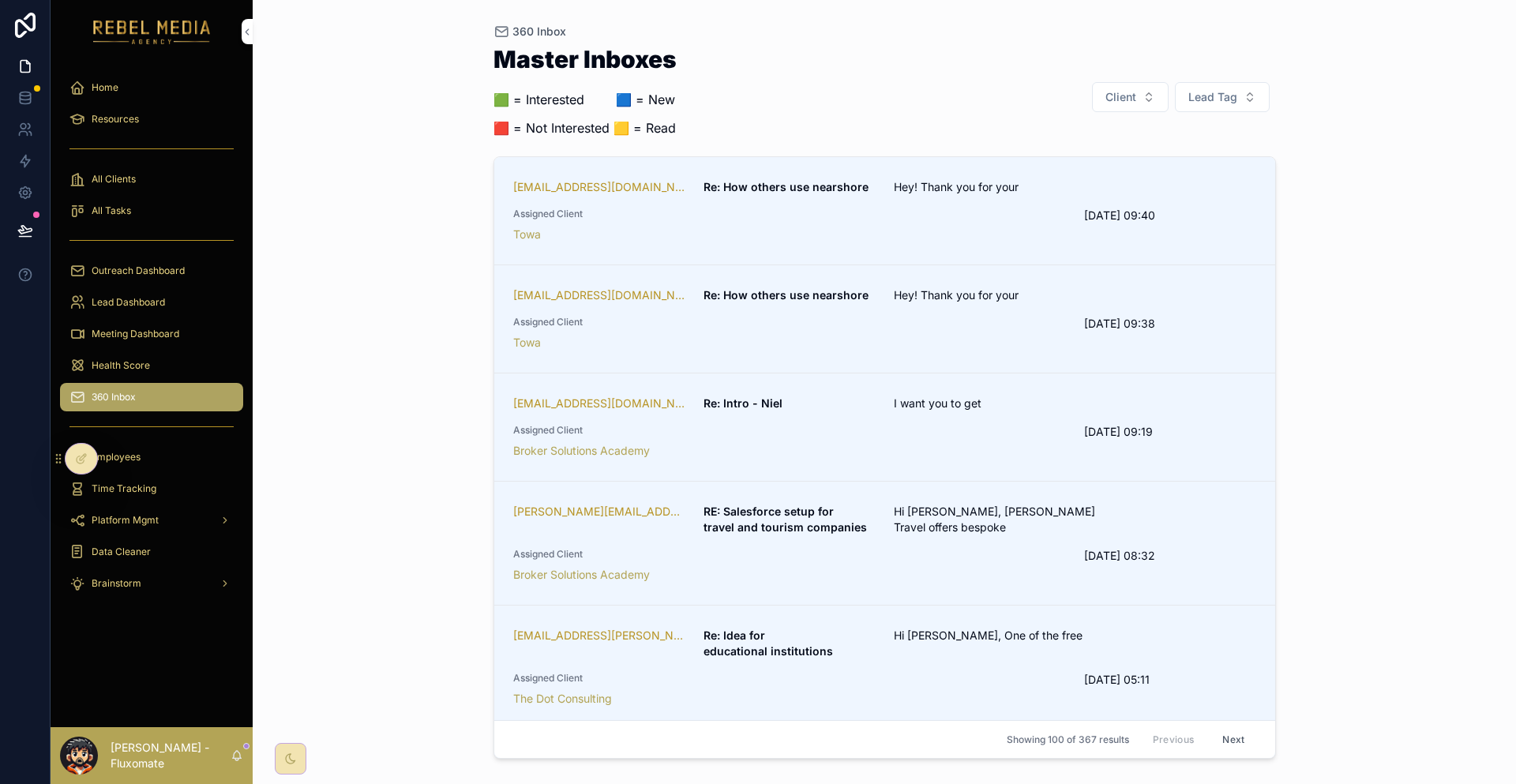
click at [667, 208] on span "Assigned Client" at bounding box center [790, 213] width 553 height 13
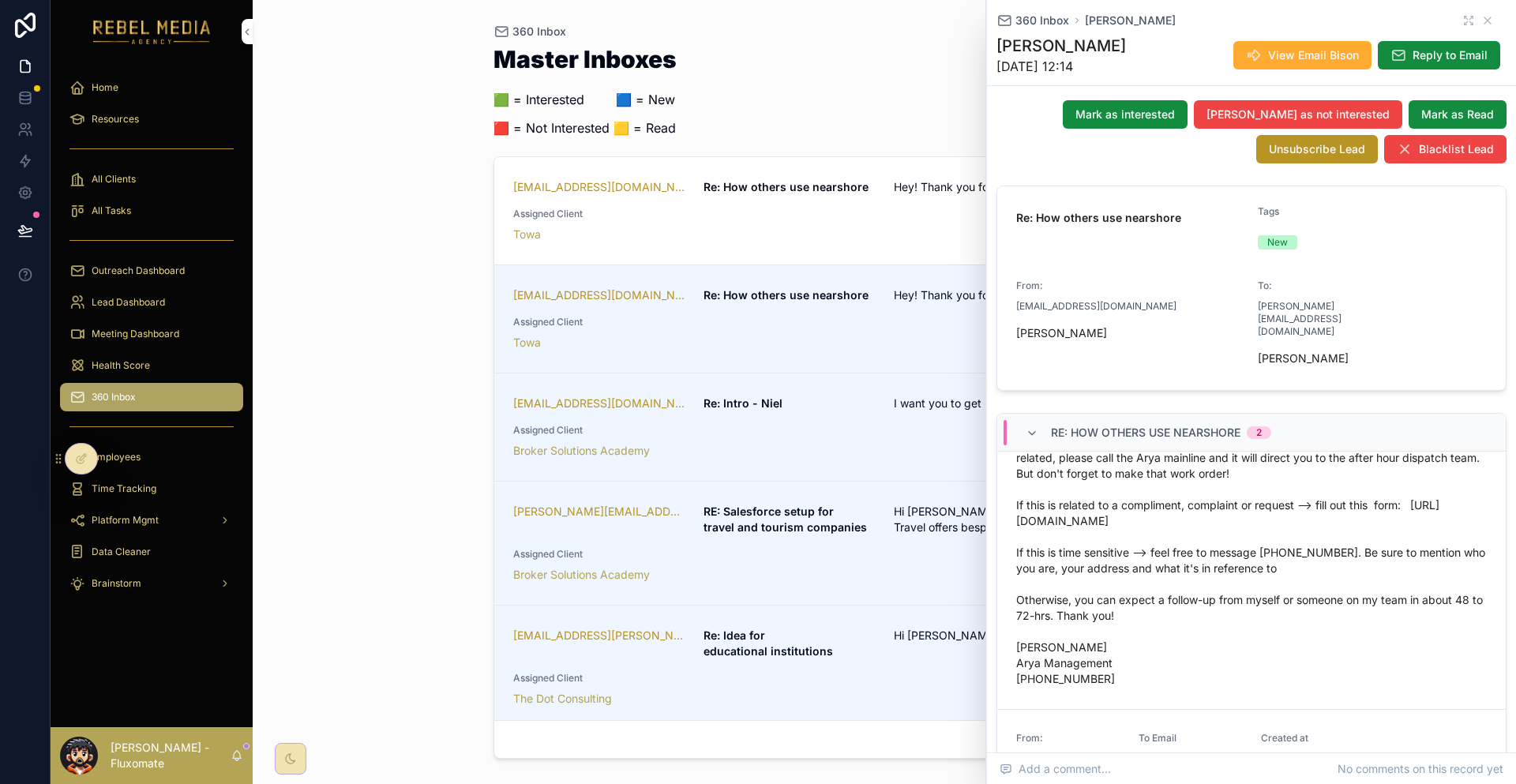
scroll to position [249, 0]
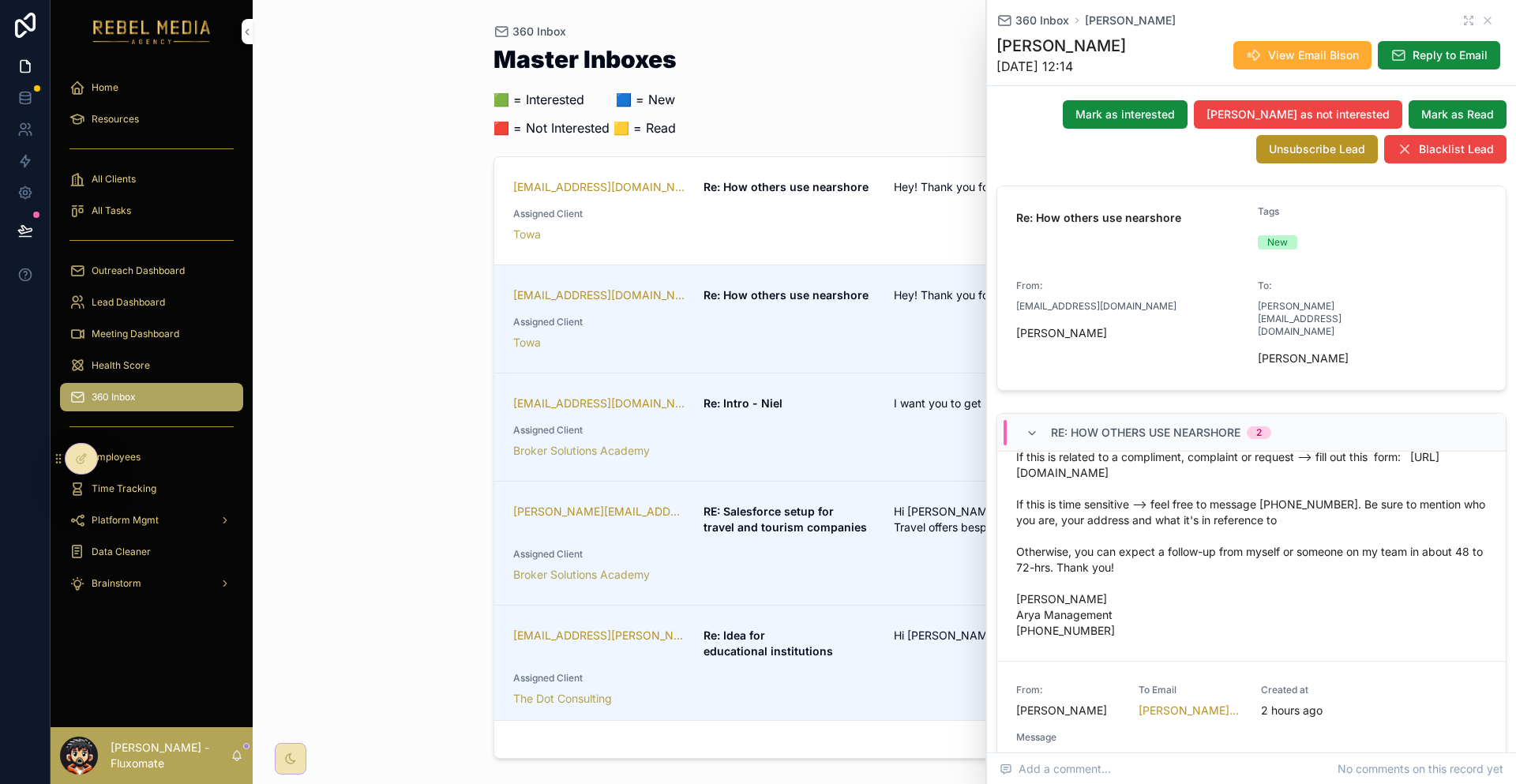
click at [442, 348] on div "360 Inbox Master Inboxes 🟩 = Interested ‎ ‎ ‎ ‎ ‎ ‎‎ ‎ 🟦 = New 🟥 = Not Interest…" at bounding box center [884, 392] width 1263 height 784
click at [1484, 24] on icon "scrollable content" at bounding box center [1487, 20] width 13 height 13
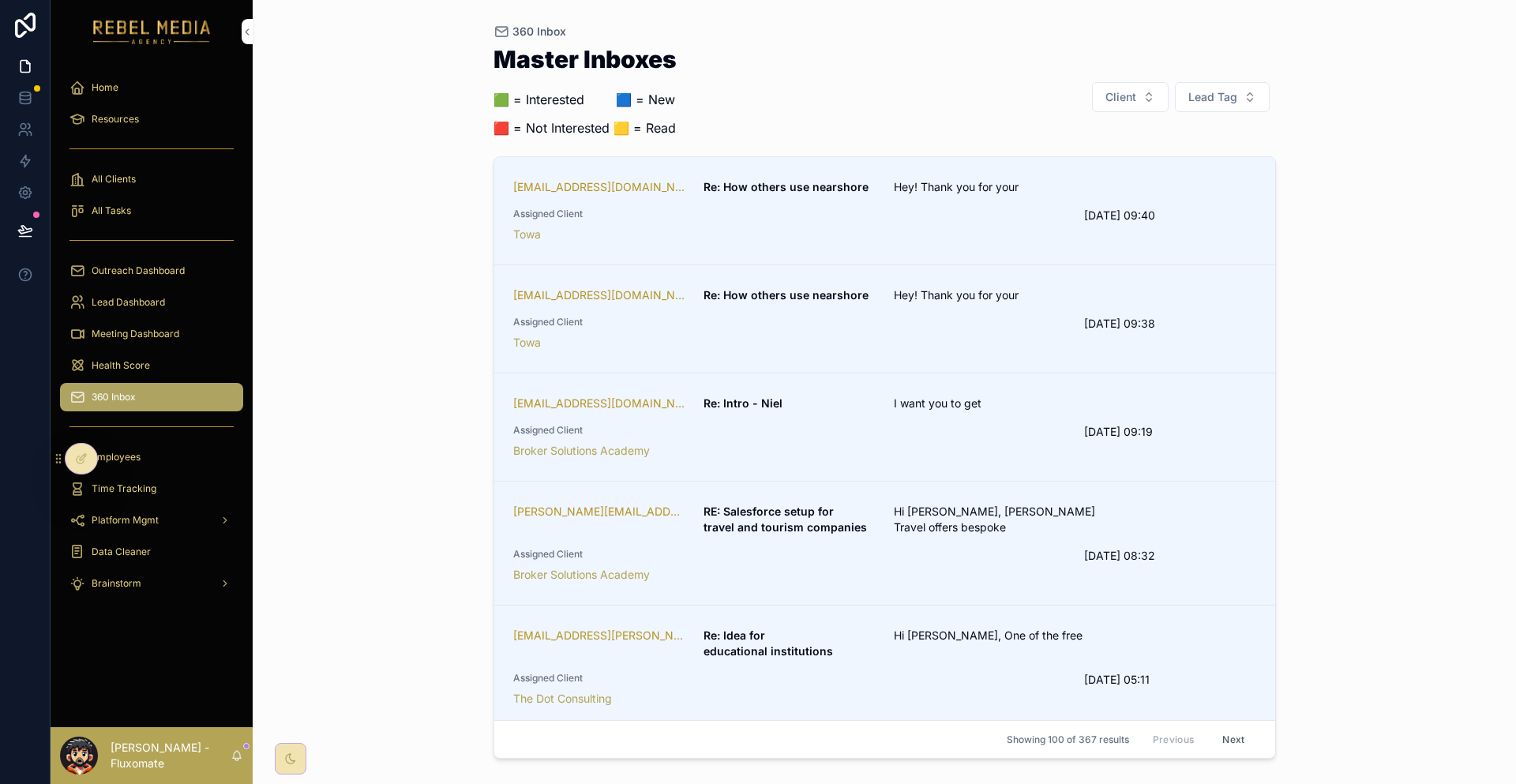
click at [1222, 90] on span "Lead Tag" at bounding box center [1213, 97] width 49 height 16
click at [1189, 66] on div "Master Inboxes 🟩 = Interested ‎ ‎ ‎ ‎ ‎ ‎‎ ‎ 🟦 = New 🟥 = Not Interested 🟨 = Rea…" at bounding box center [884, 96] width 782 height 99
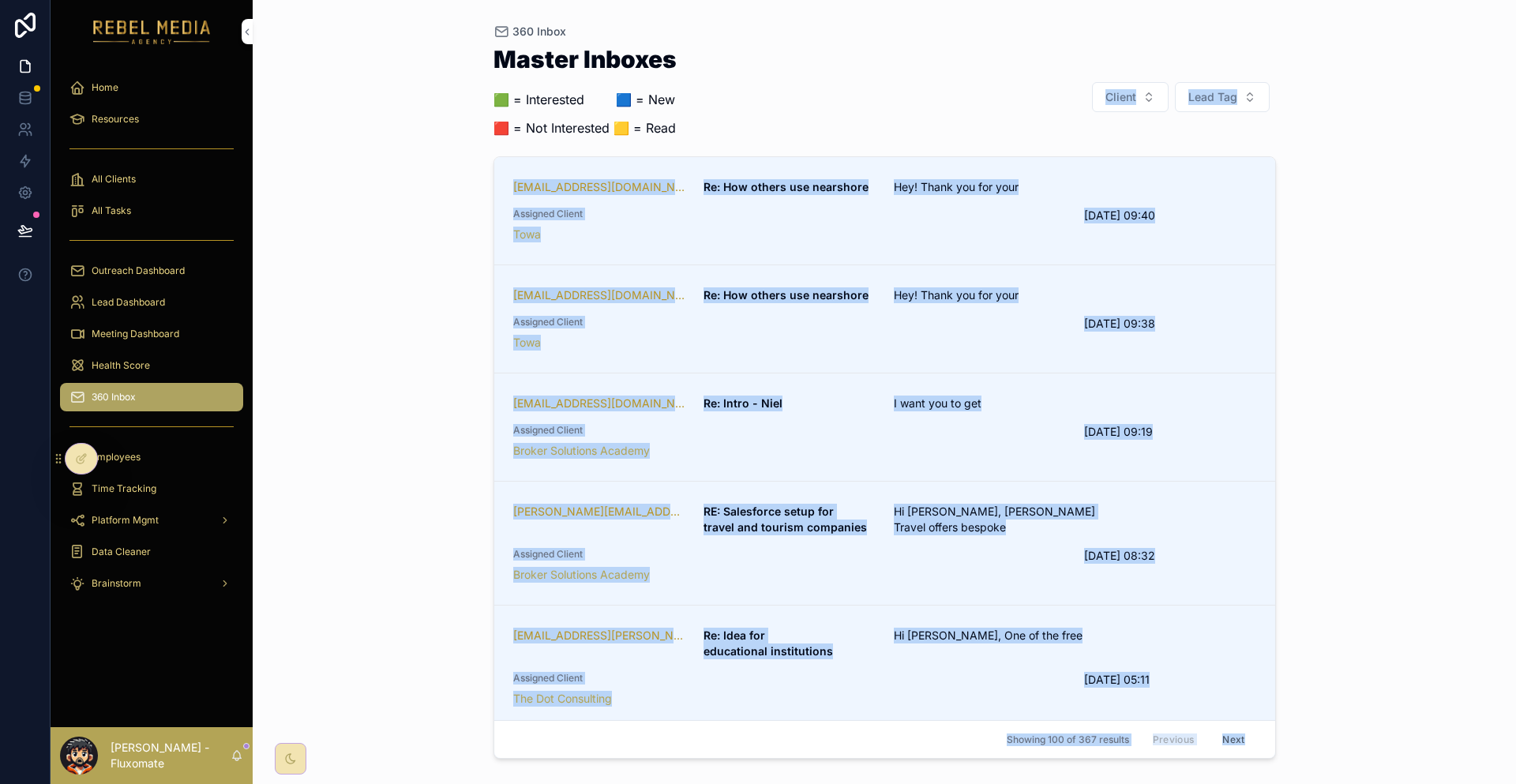
drag, startPoint x: 798, startPoint y: 118, endPoint x: 1227, endPoint y: 744, distance: 758.9
click at [1227, 744] on div "Master Inboxes 🟩 = Interested ‎ ‎ ‎ ‎ ‎ ‎‎ ‎ 🟦 = New 🟥 = Not Interested 🟨 = Rea…" at bounding box center [884, 401] width 782 height 727
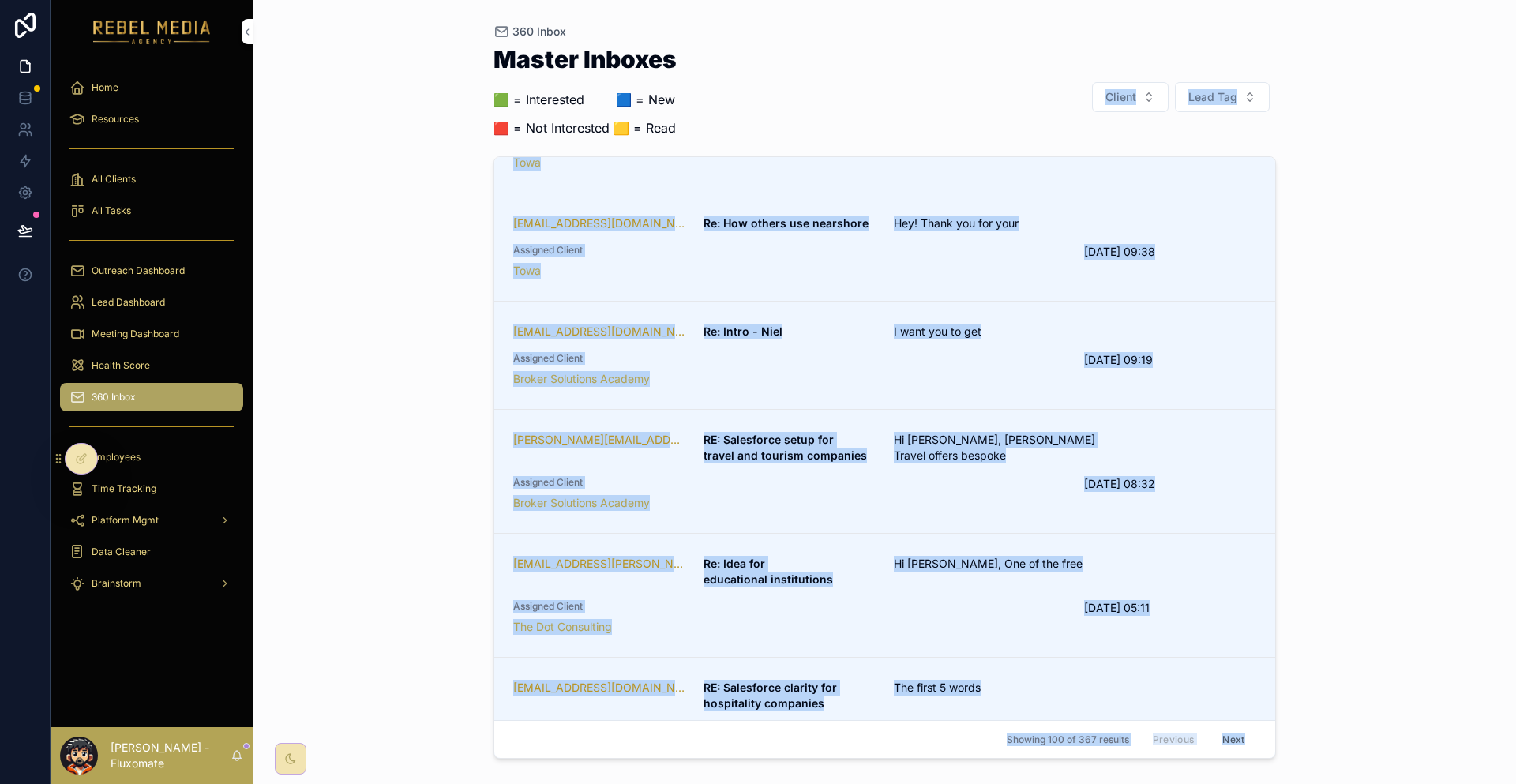
scroll to position [79, 0]
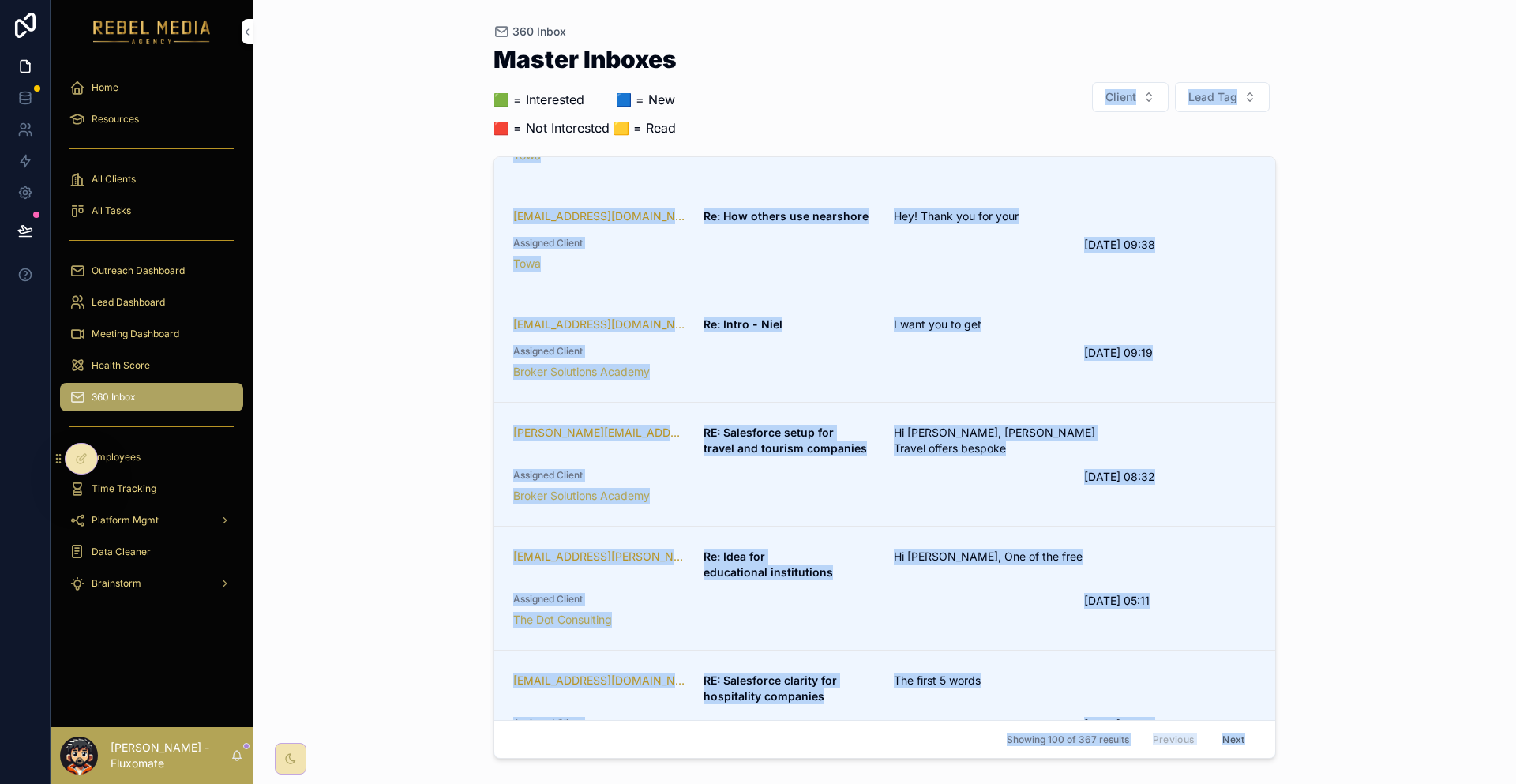
click at [1168, 82] on div "Client Lead Tag" at bounding box center [1178, 97] width 197 height 31
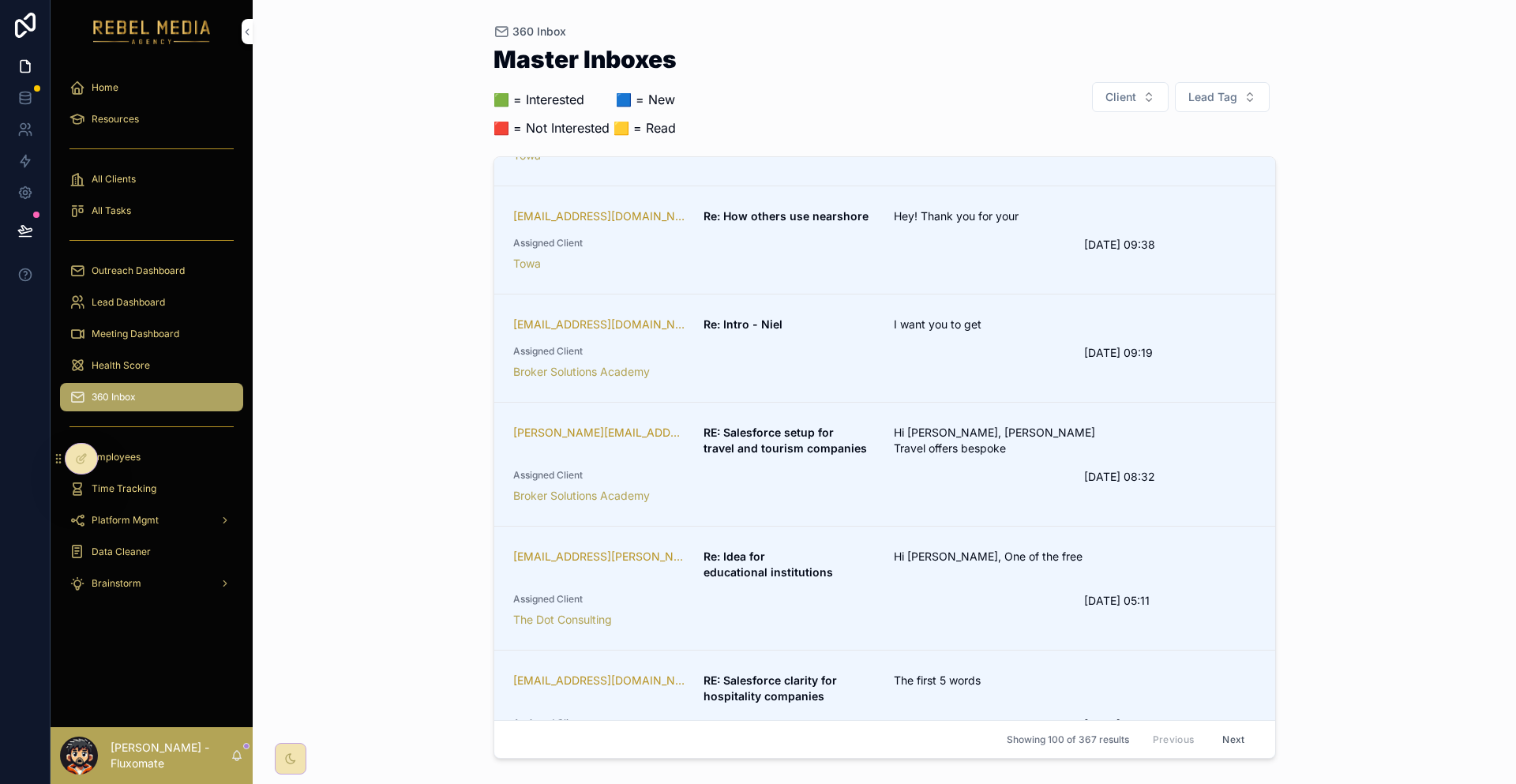
click at [1143, 88] on button "Client" at bounding box center [1130, 96] width 77 height 30
type input "***"
click at [1111, 142] on span "TopServ Digital" at bounding box center [1110, 150] width 79 height 16
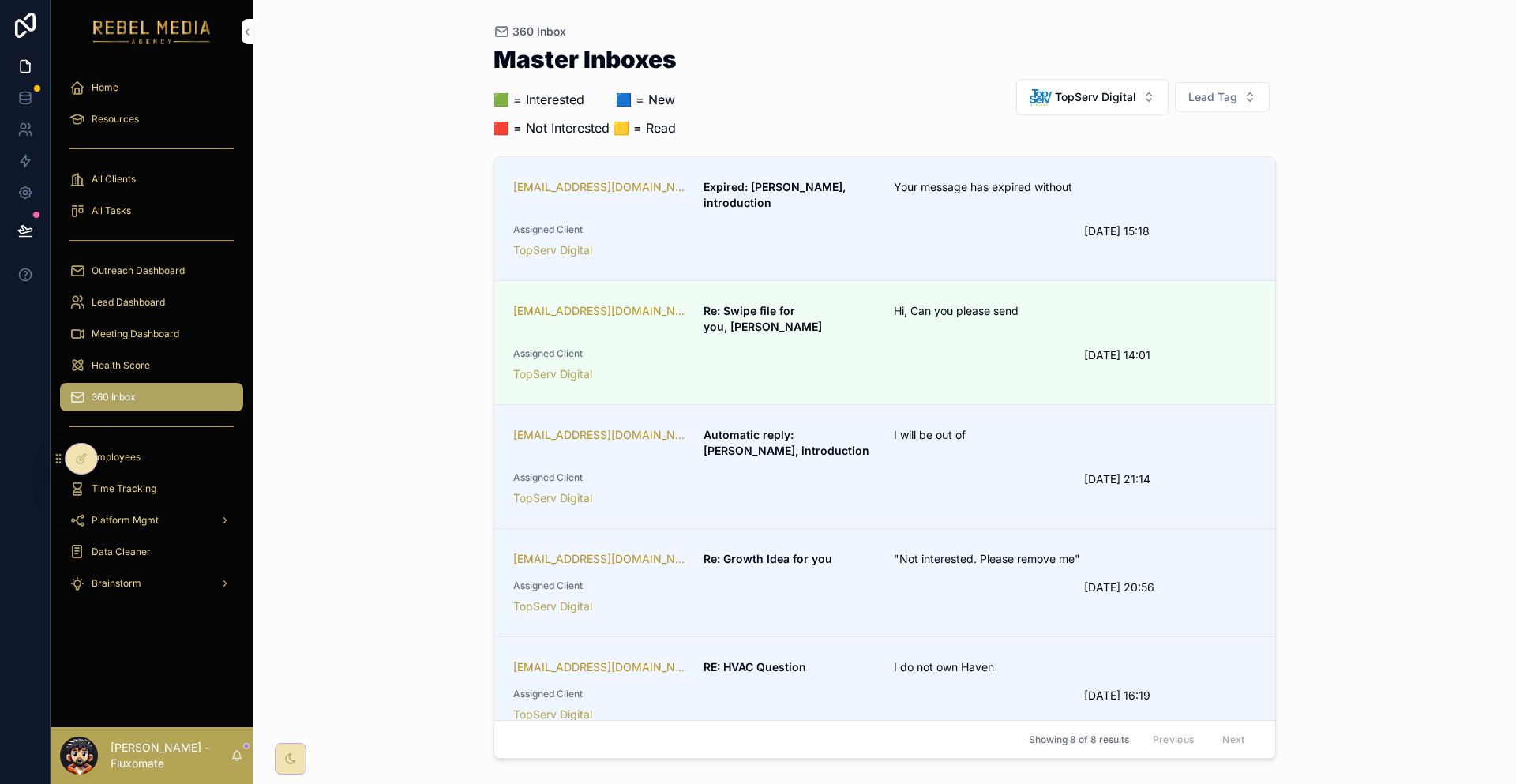
click at [1076, 90] on span "TopServ Digital" at bounding box center [1095, 97] width 82 height 16
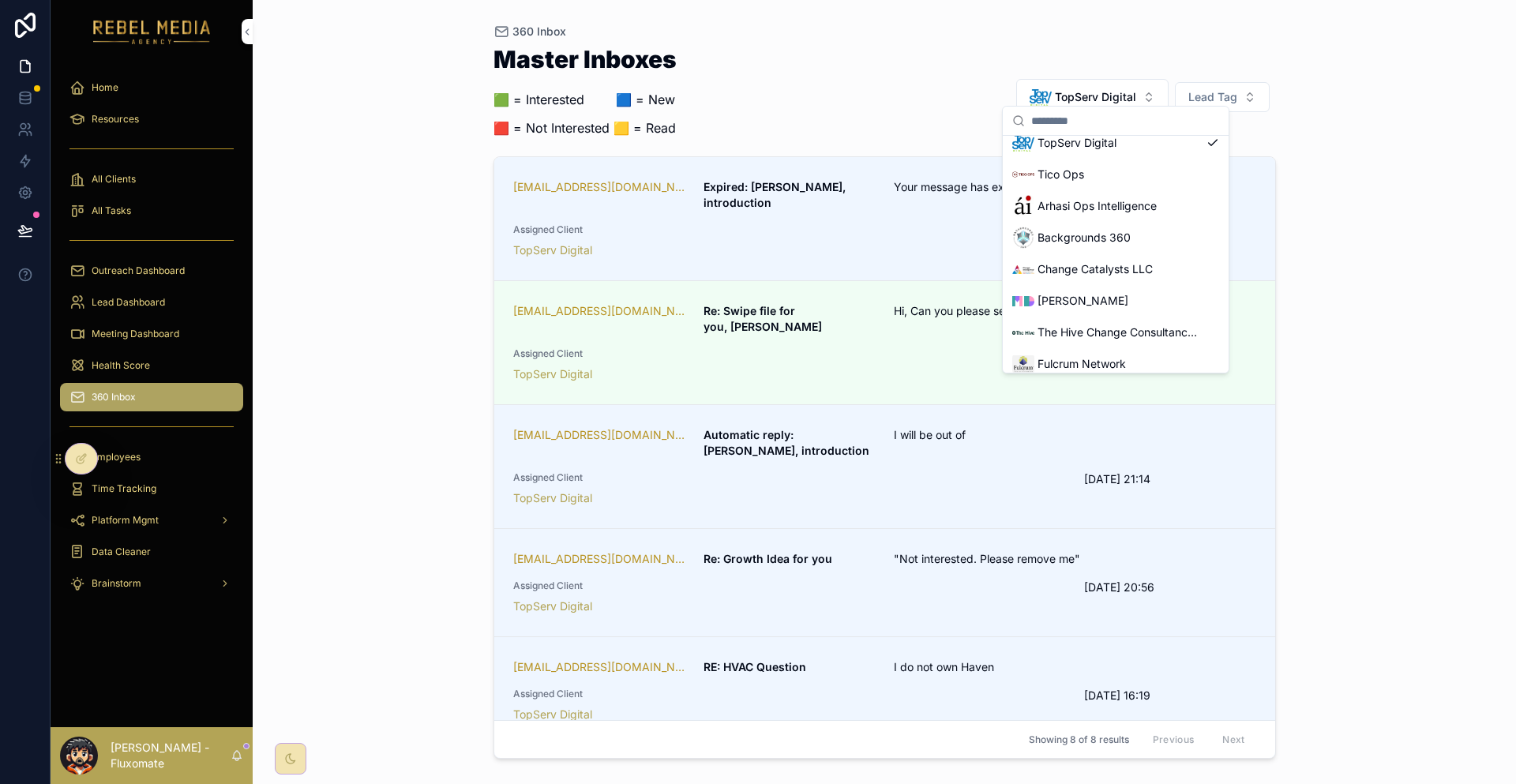
scroll to position [237, 0]
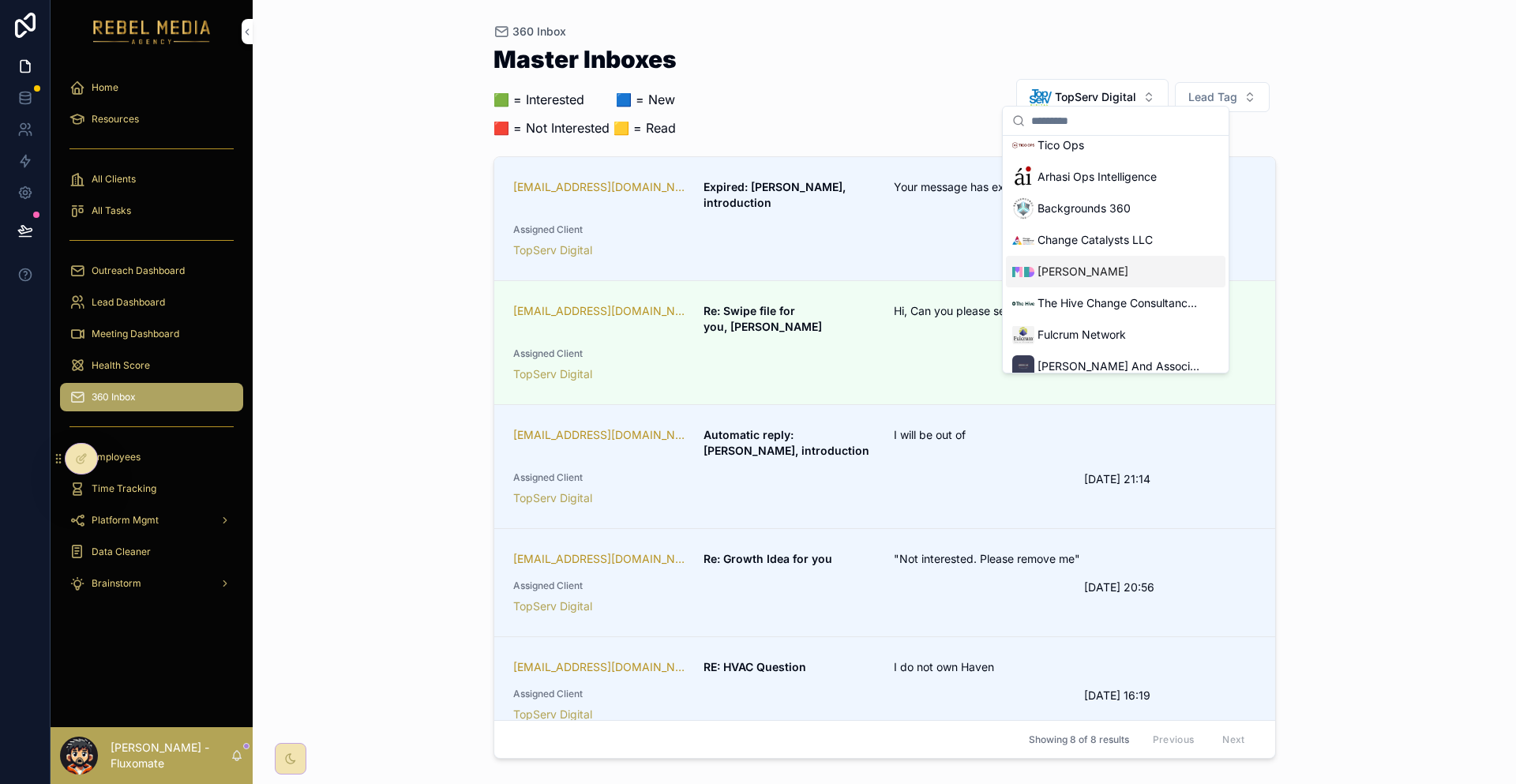
click at [1087, 256] on div "[PERSON_NAME]" at bounding box center [1116, 271] width 219 height 31
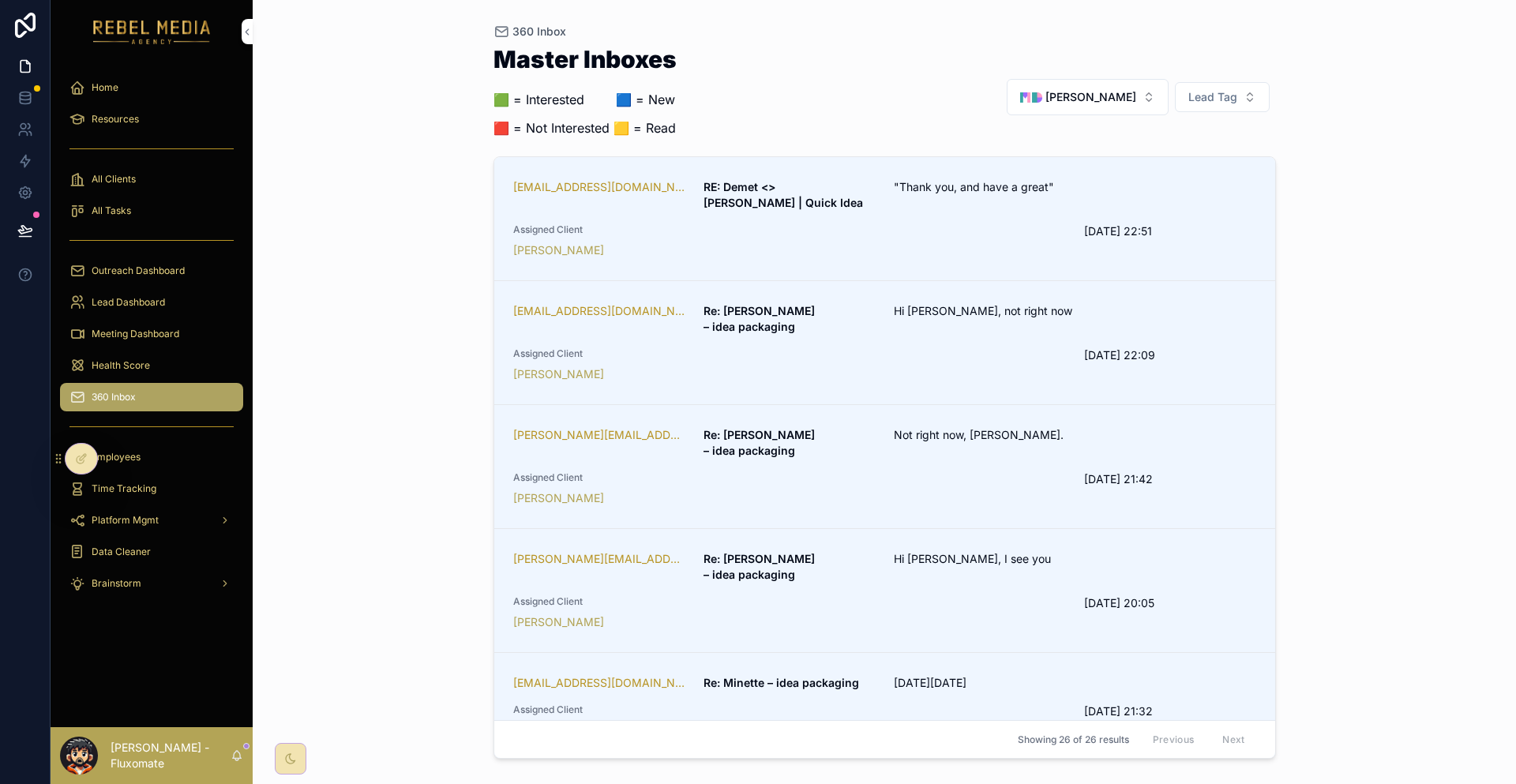
click at [1118, 90] on span "[PERSON_NAME]" at bounding box center [1091, 97] width 91 height 16
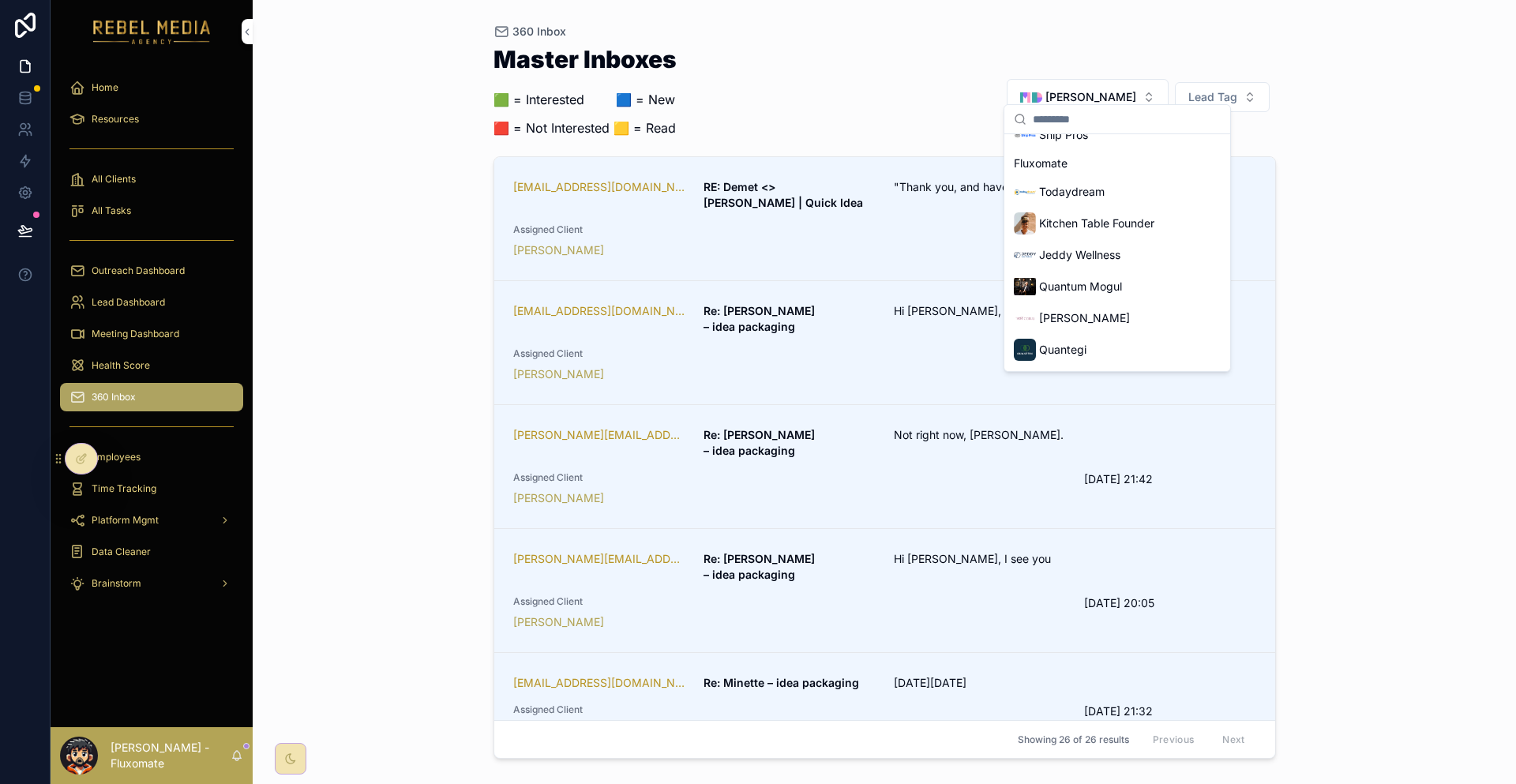
scroll to position [780, 0]
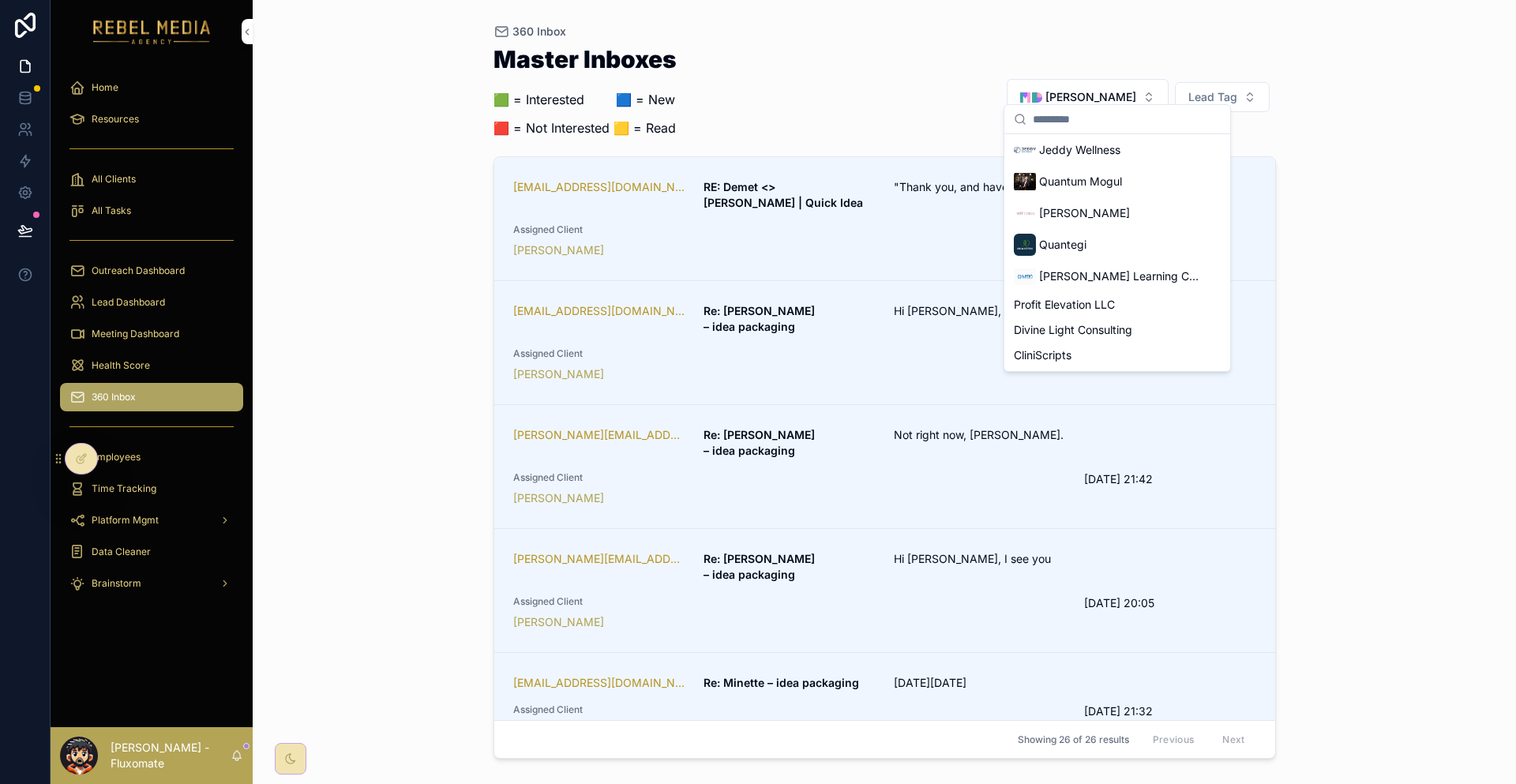
click at [1066, 482] on div "RMA" at bounding box center [1117, 498] width 219 height 31
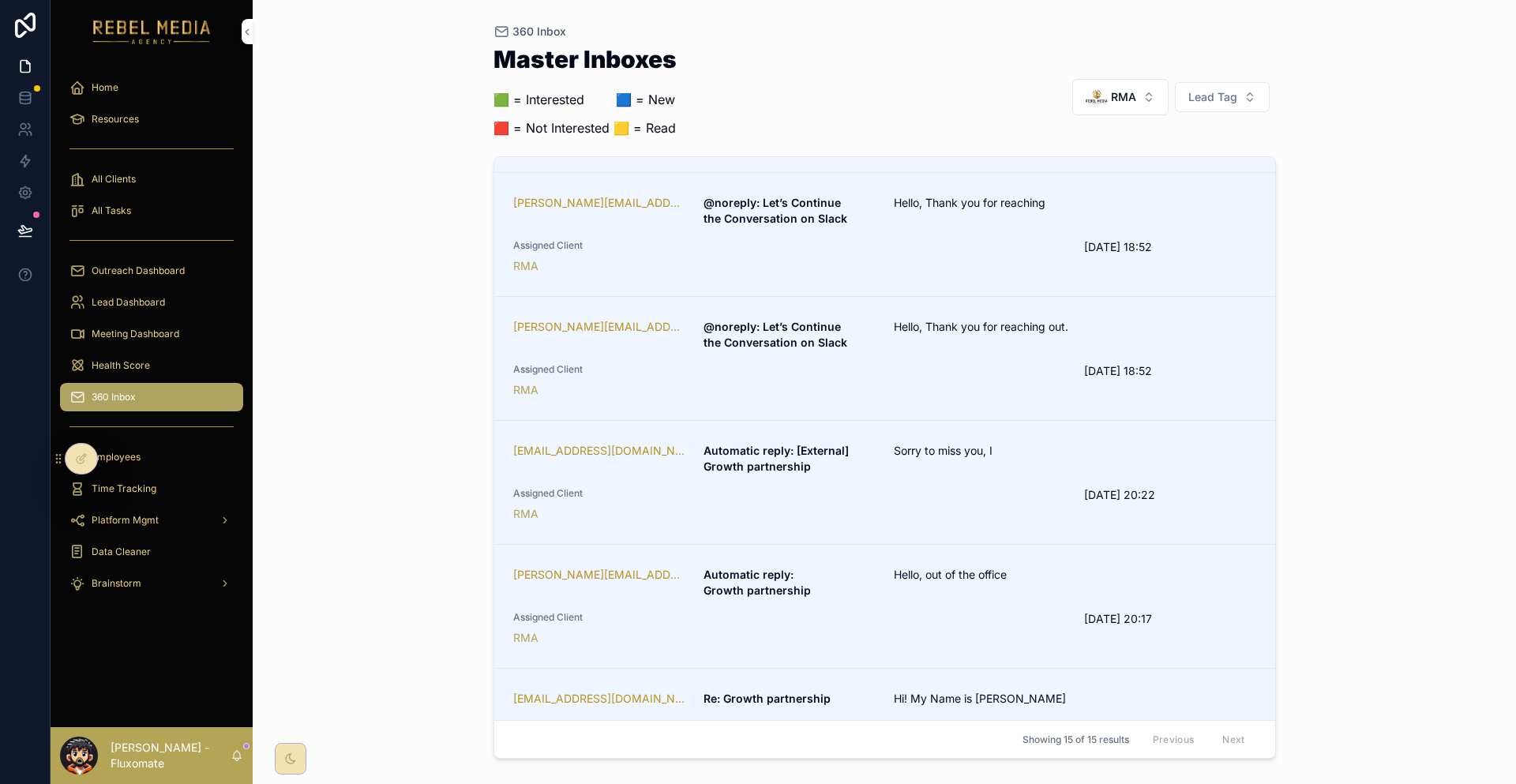
scroll to position [632, 0]
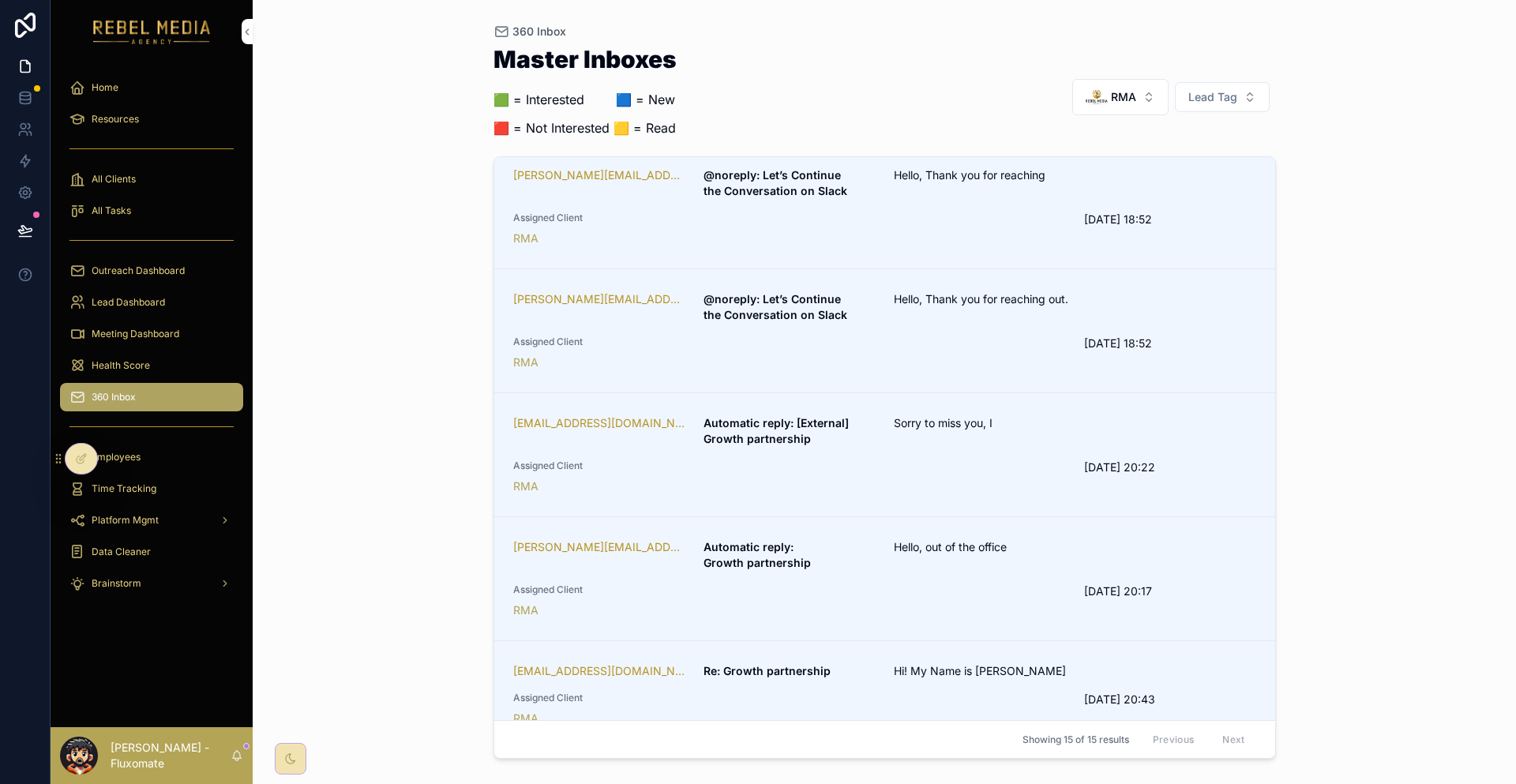
click at [152, 385] on div "360 Inbox" at bounding box center [152, 397] width 164 height 26
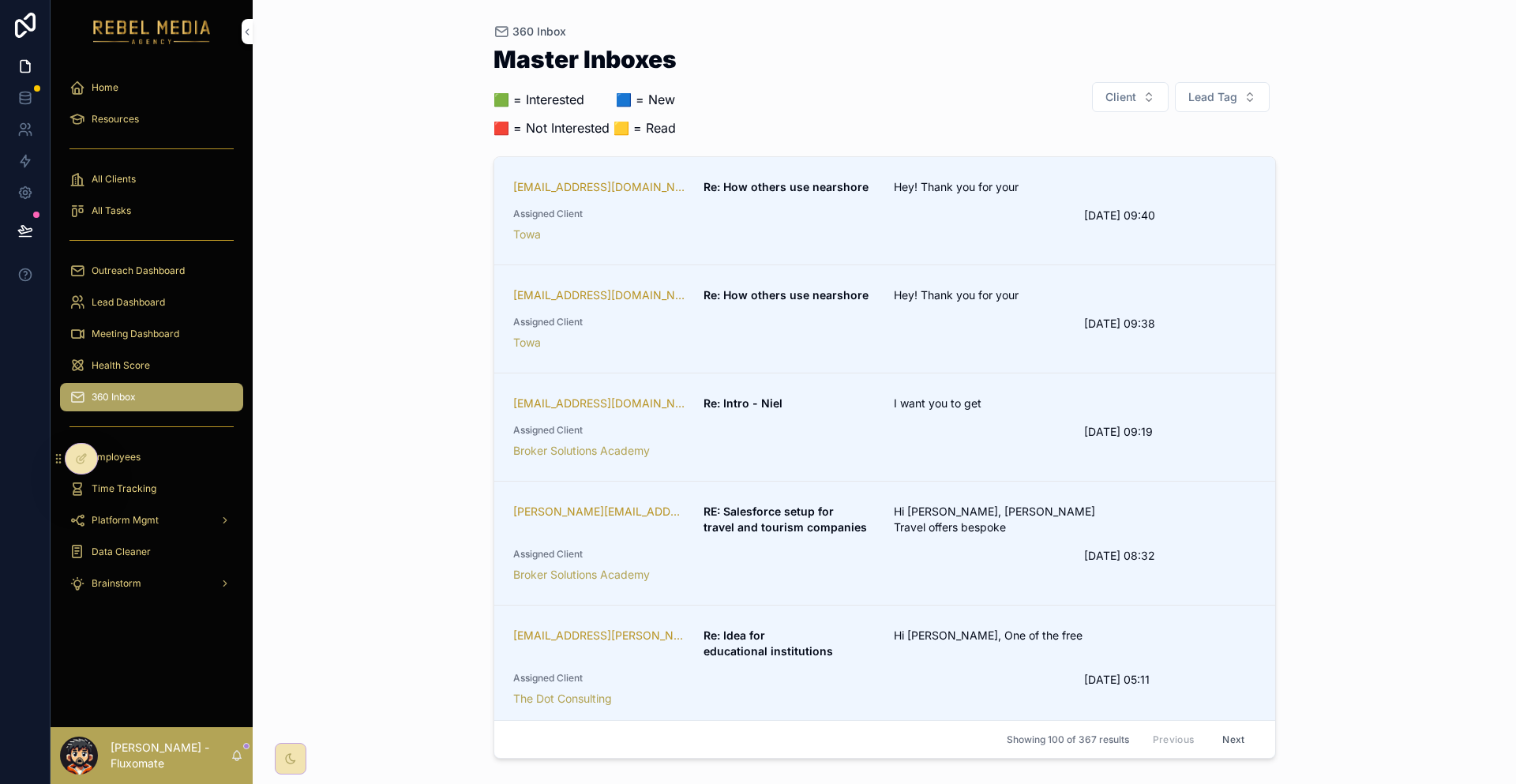
click at [946, 216] on link "rachael@aryamgmt.com Re: How others use nearshore Hey! Thank you for your Assig…" at bounding box center [884, 211] width 781 height 108
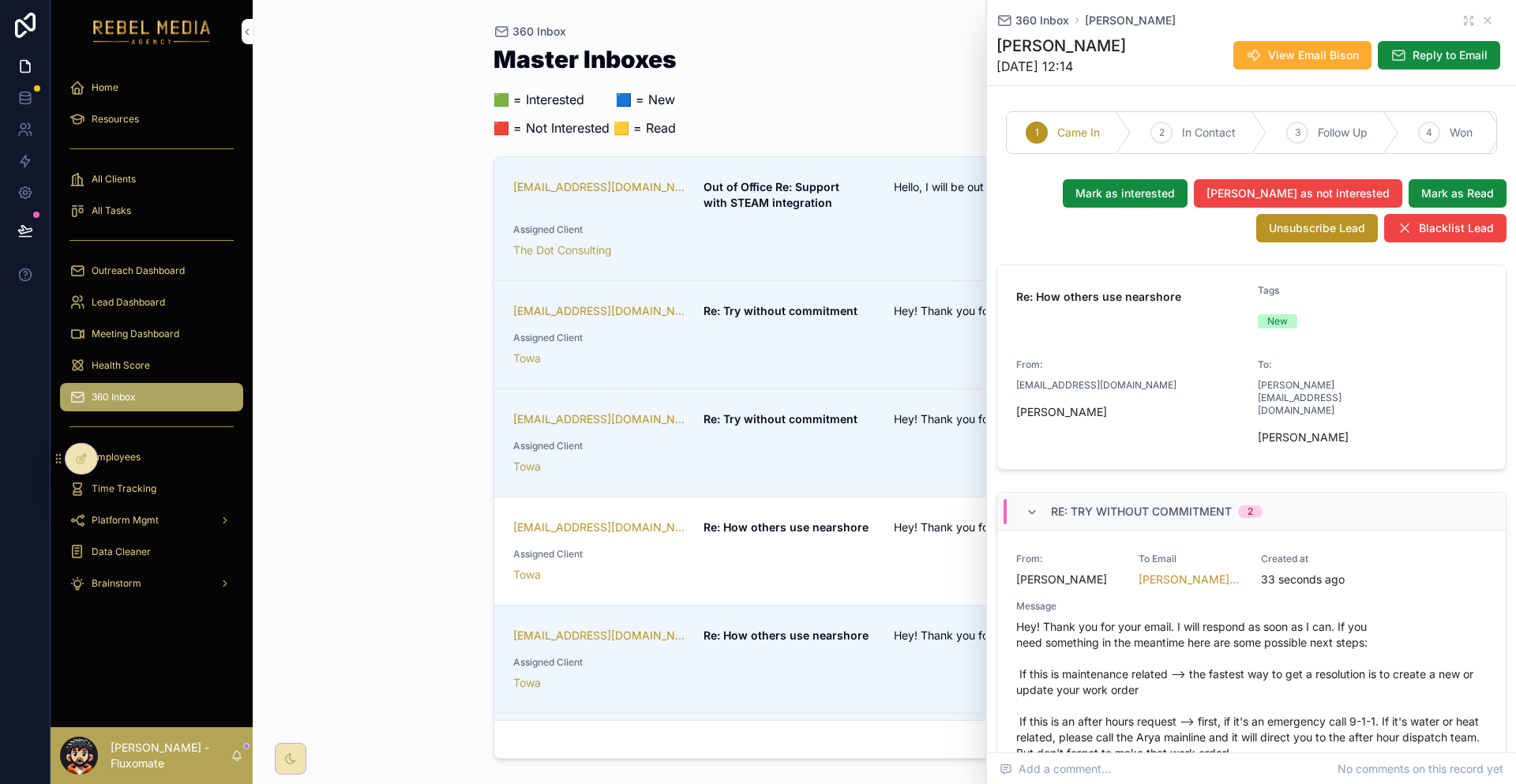
click at [925, 179] on div "Hello, I will be out" at bounding box center [1011, 195] width 235 height 31
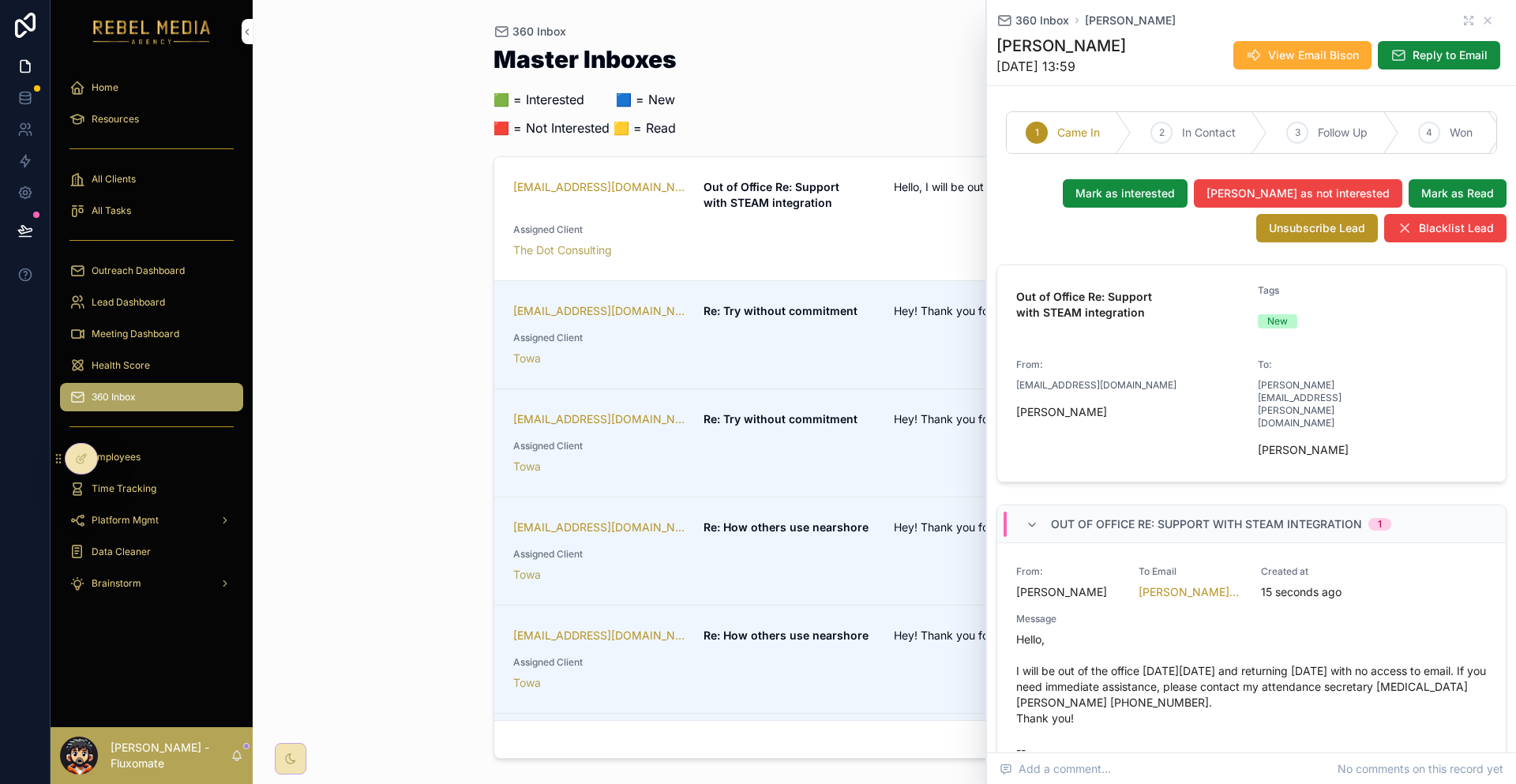
click at [868, 303] on div "rachael@aryamgmt.com Re: Try without commitment Hey! Thank you for your email. …" at bounding box center [884, 334] width 743 height 63
click at [930, 411] on span "Hey! Thank you for your email." at bounding box center [1011, 419] width 235 height 16
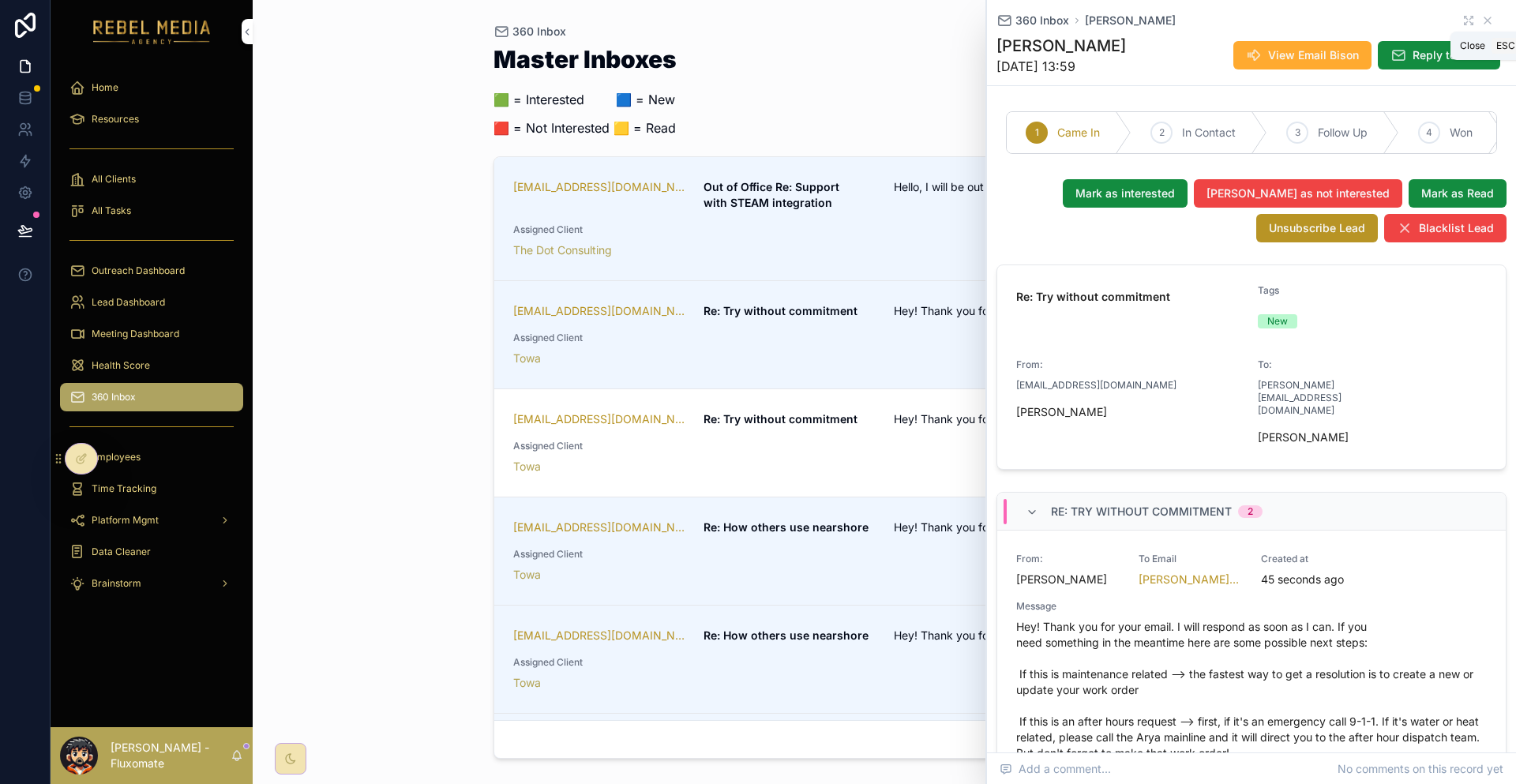
click at [1485, 18] on icon "scrollable content" at bounding box center [1487, 20] width 13 height 13
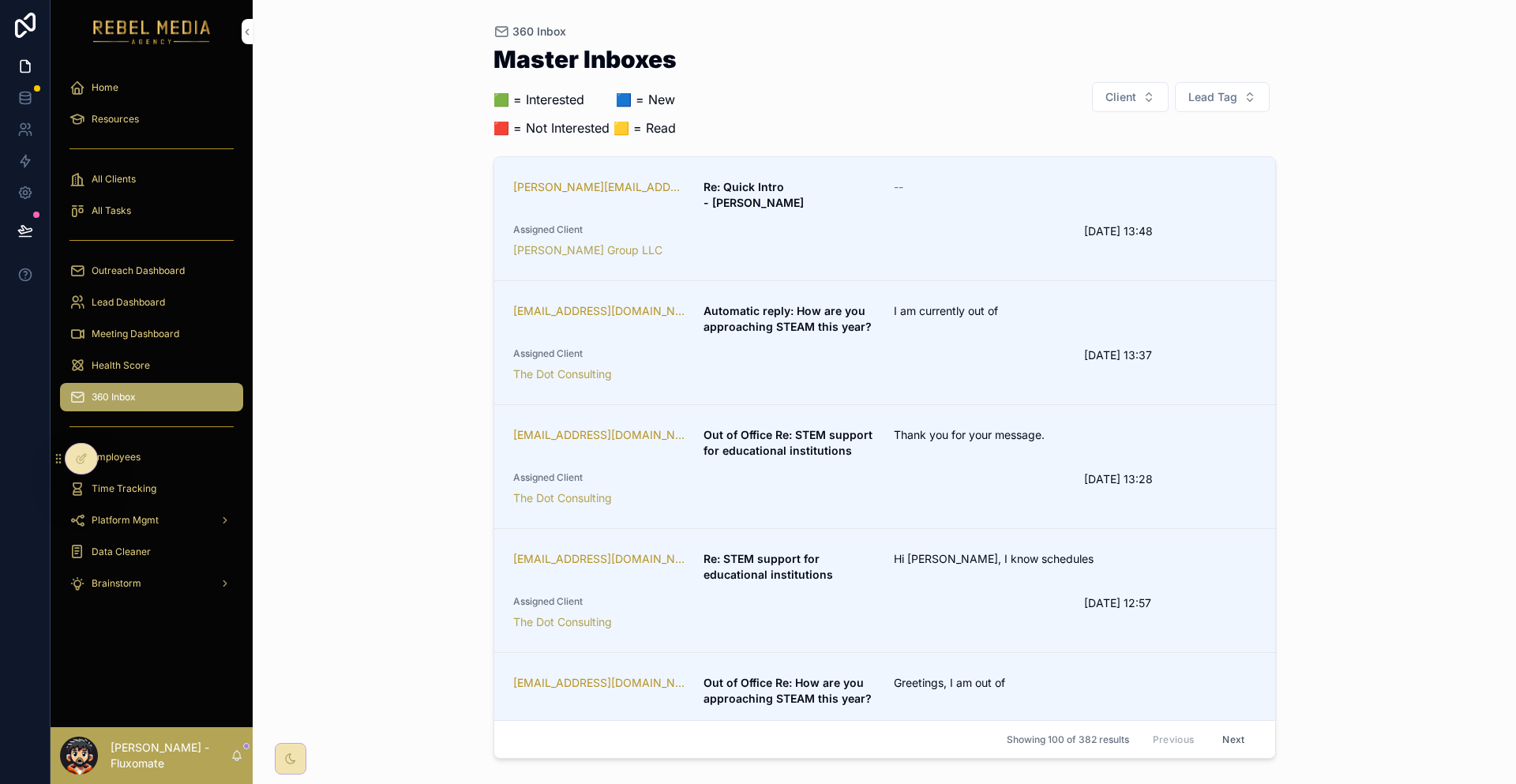
click at [725, 179] on div "sandra.fraser@oecgroup.ca Re: Quick Intro - Sandra -- Assigned Client Marcel Sc…" at bounding box center [884, 218] width 743 height 79
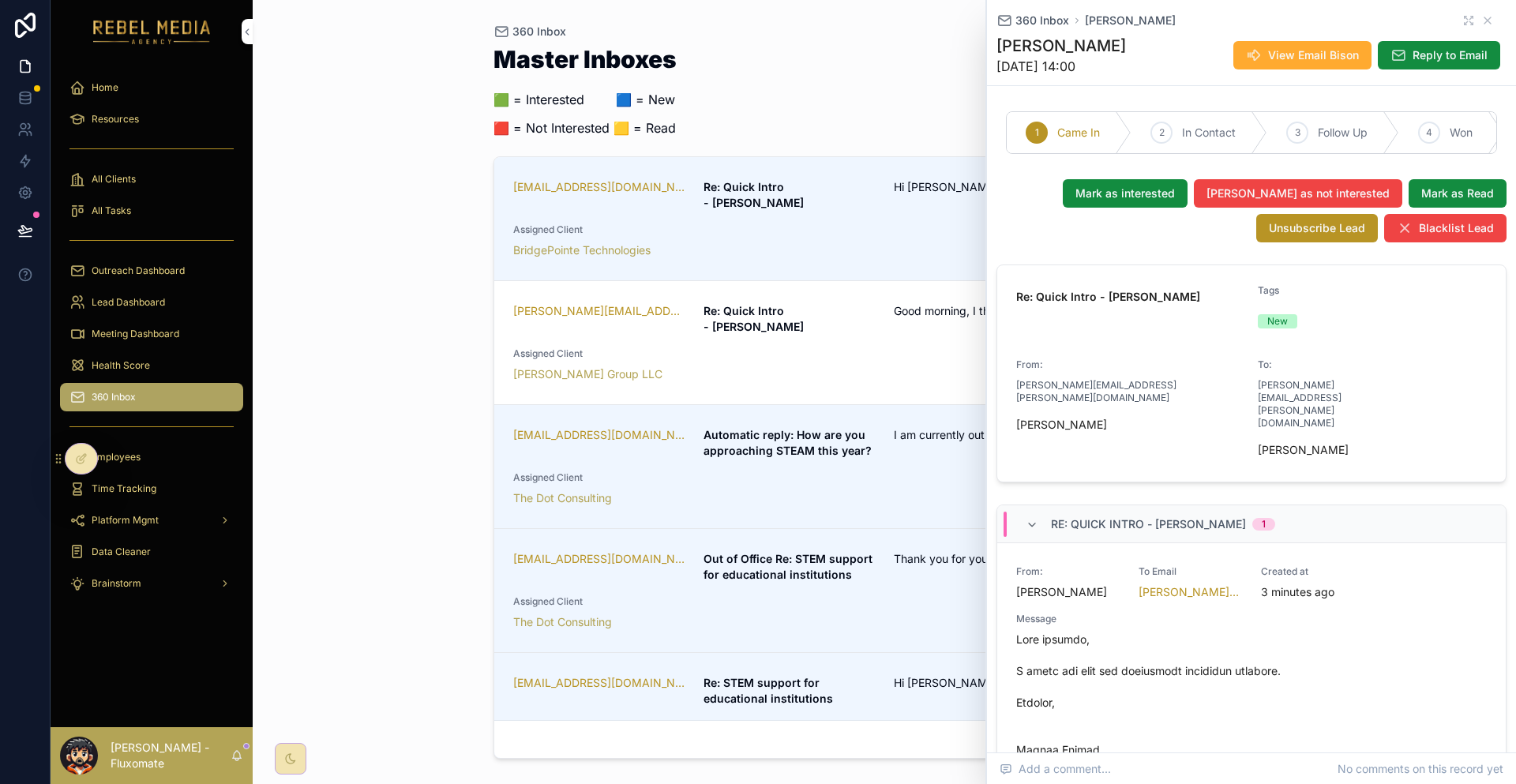
click at [810, 222] on link "dbernstein@tpsglobal.com Re: Quick Intro - Deena Hi Drew, This doesn't align As…" at bounding box center [884, 219] width 781 height 124
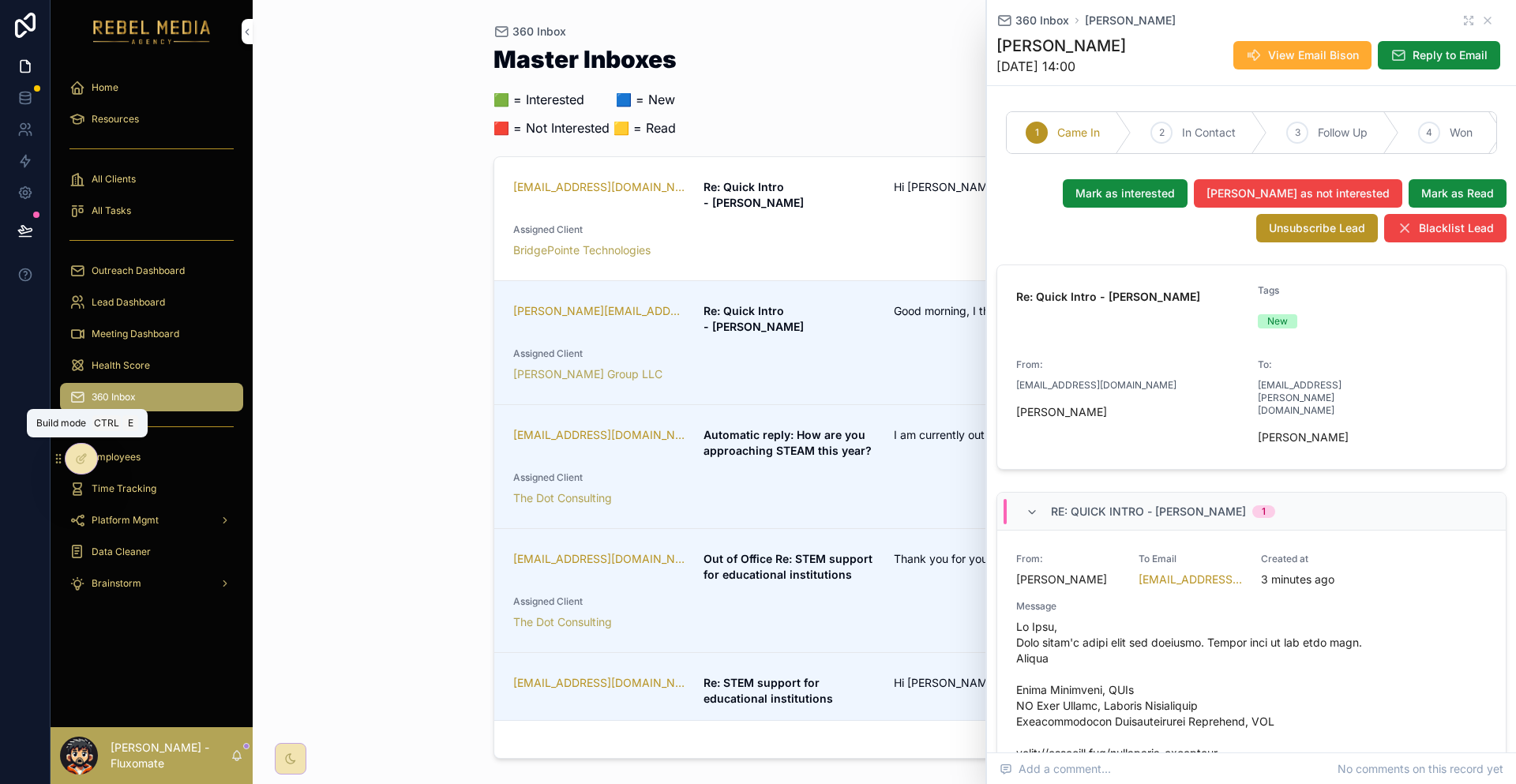
click at [89, 447] on div at bounding box center [82, 458] width 31 height 30
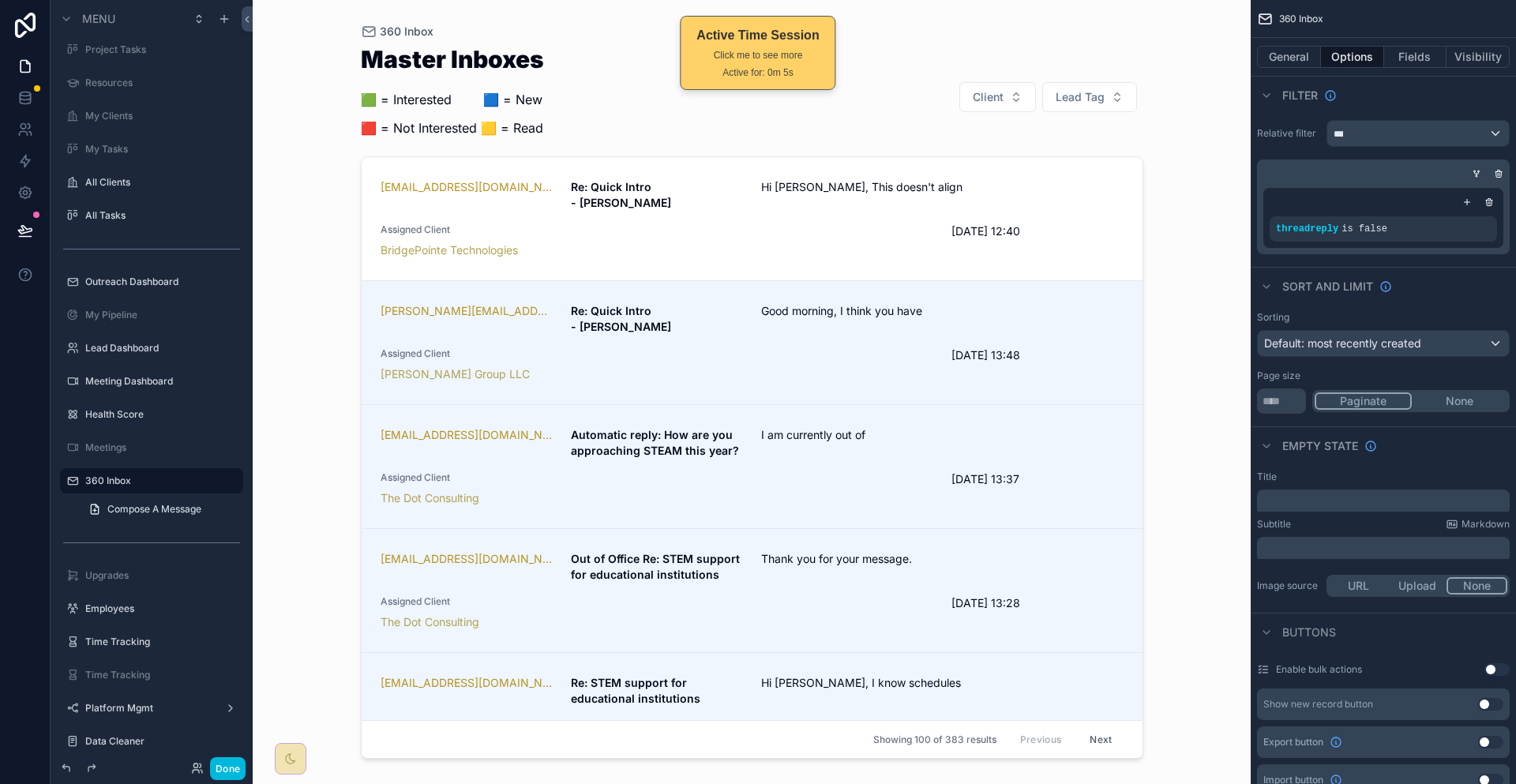
click at [905, 102] on div "scrollable content" at bounding box center [752, 383] width 808 height 765
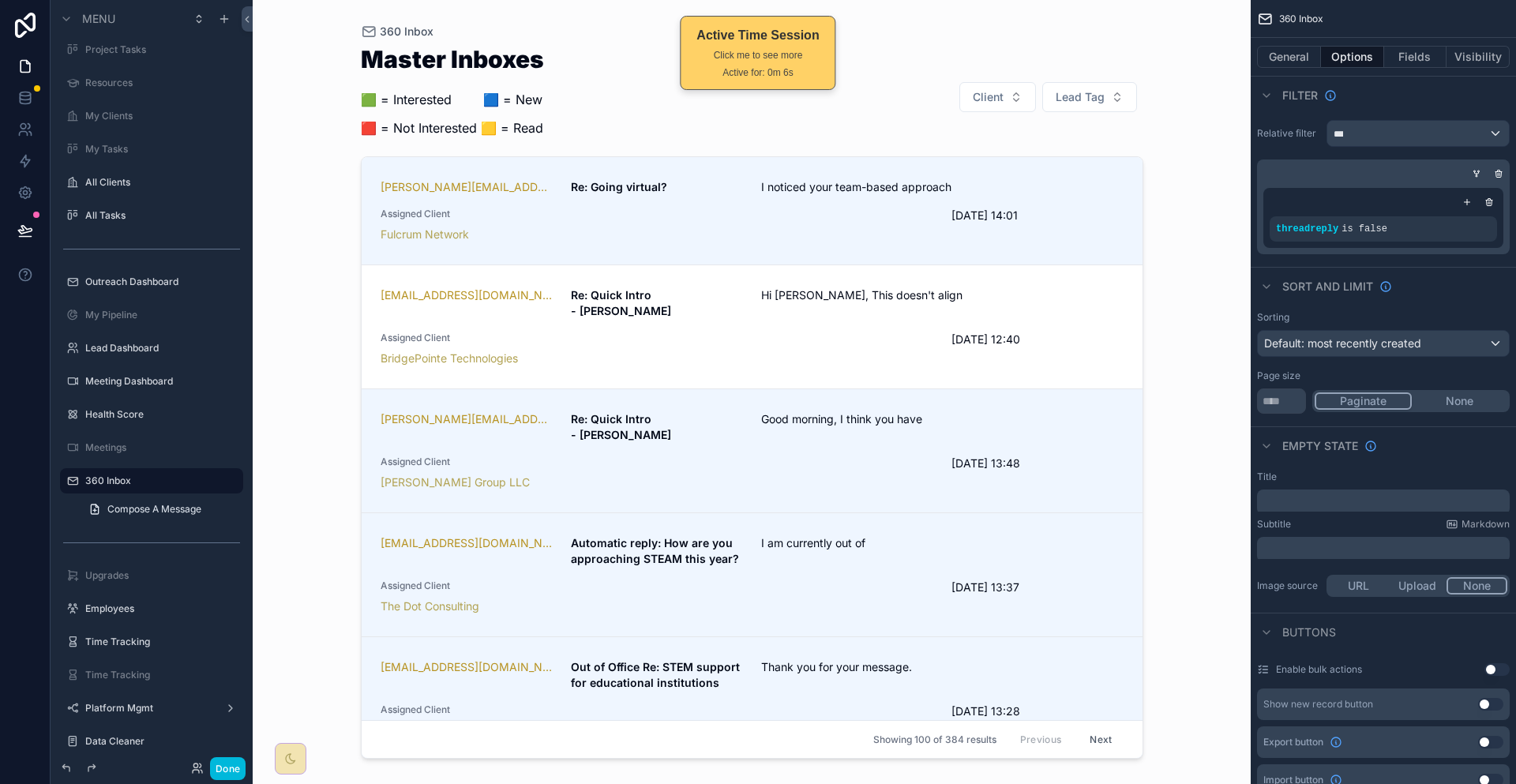
click at [949, 108] on div "Master Inboxes 🟩 = Interested ‎ ‎ ‎ ‎ ‎ ‎‎ ‎ 🟦 = New 🟥 = Not Interested 🟨 = Rea…" at bounding box center [752, 96] width 782 height 99
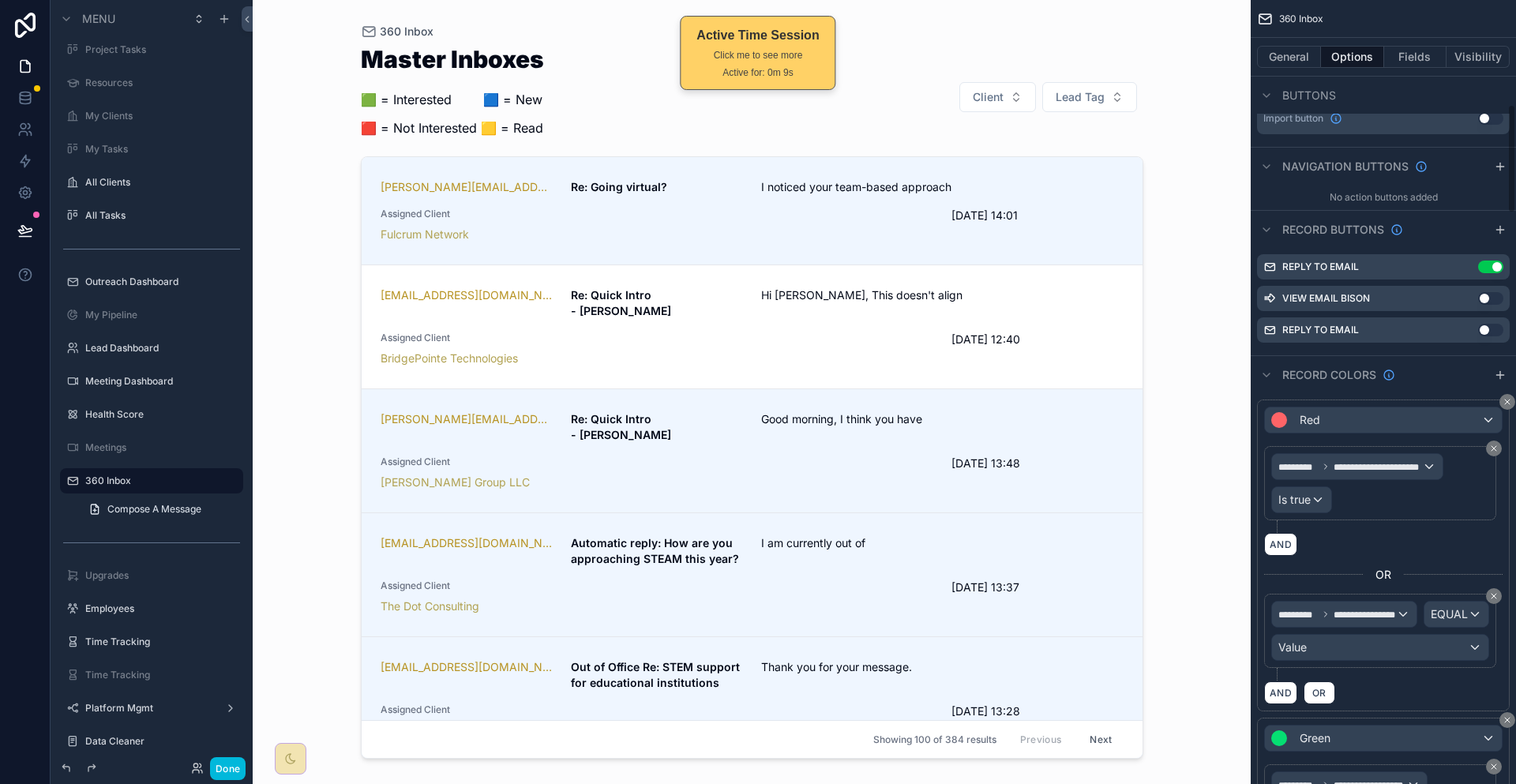
scroll to position [790, 0]
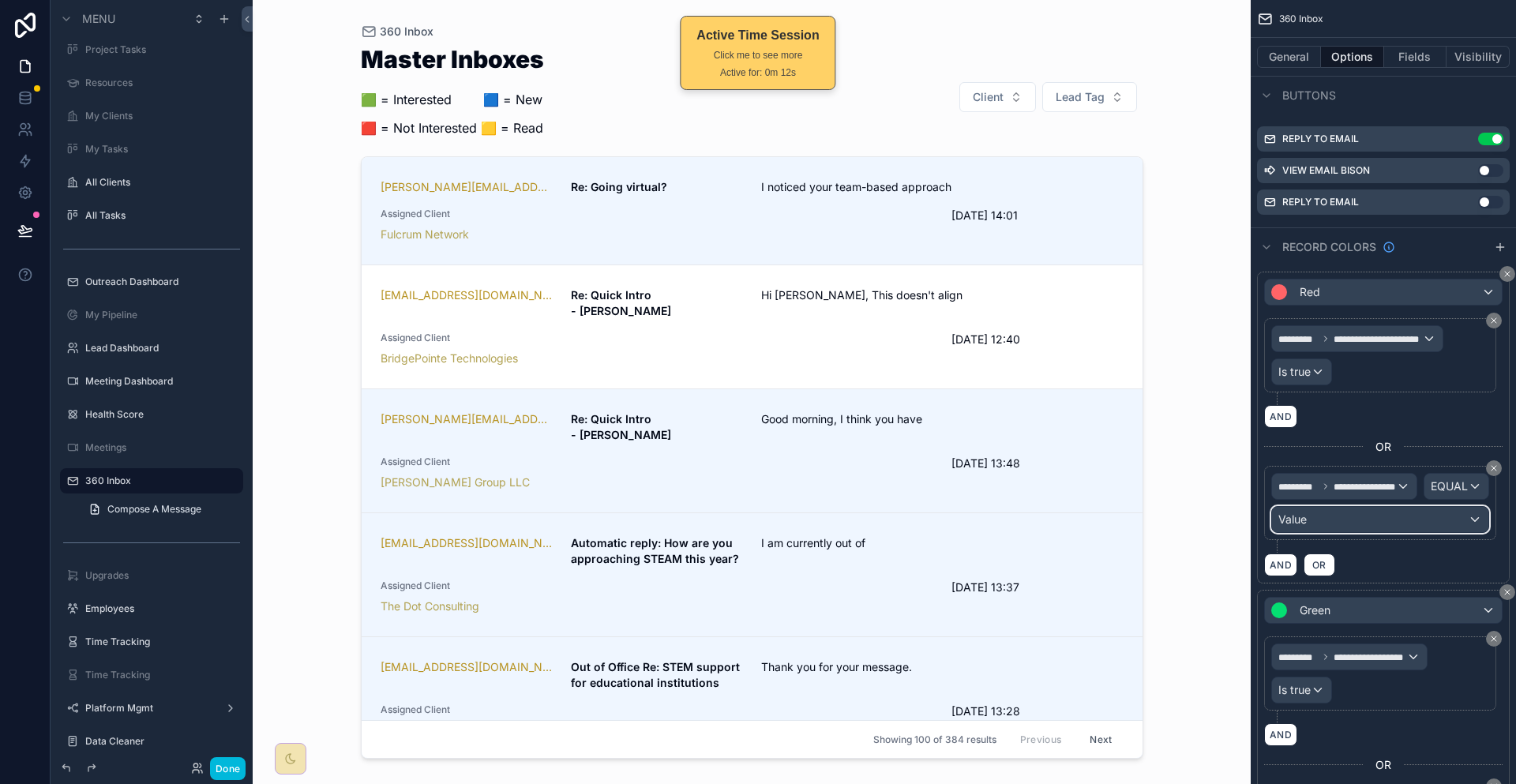
click at [1375, 507] on div "Value" at bounding box center [1380, 519] width 216 height 26
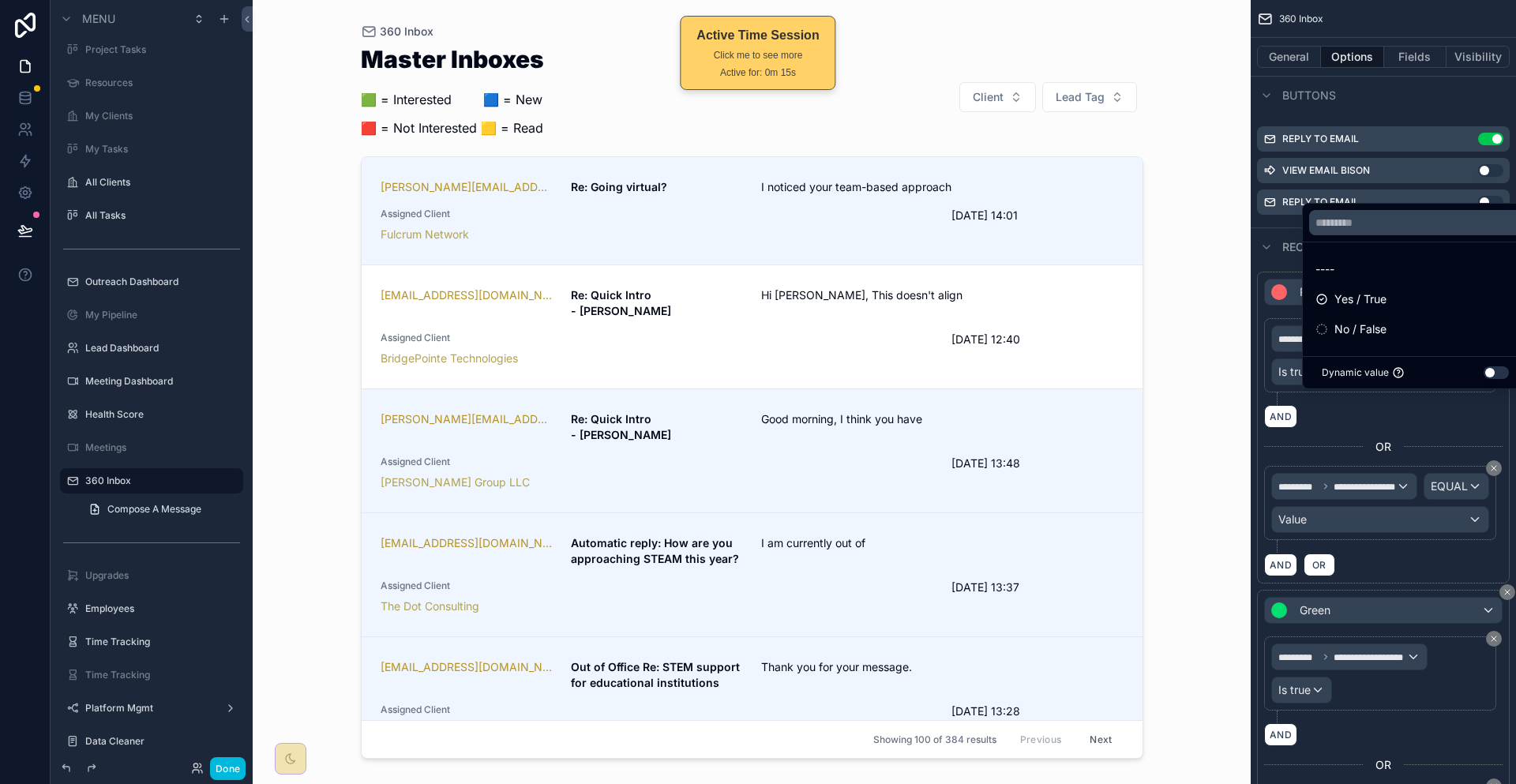
click at [1398, 332] on div "No / False" at bounding box center [1415, 329] width 200 height 19
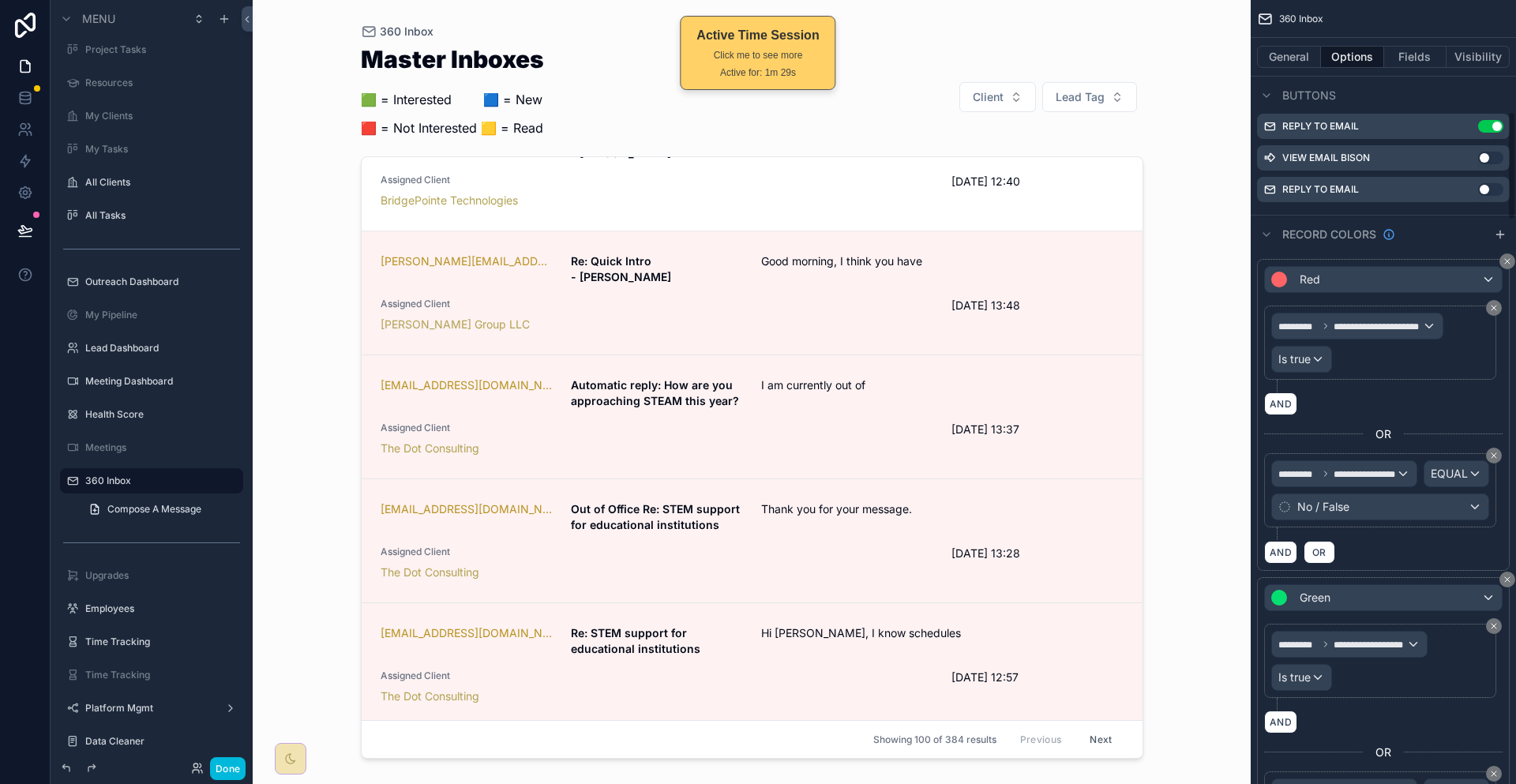
scroll to position [632, 0]
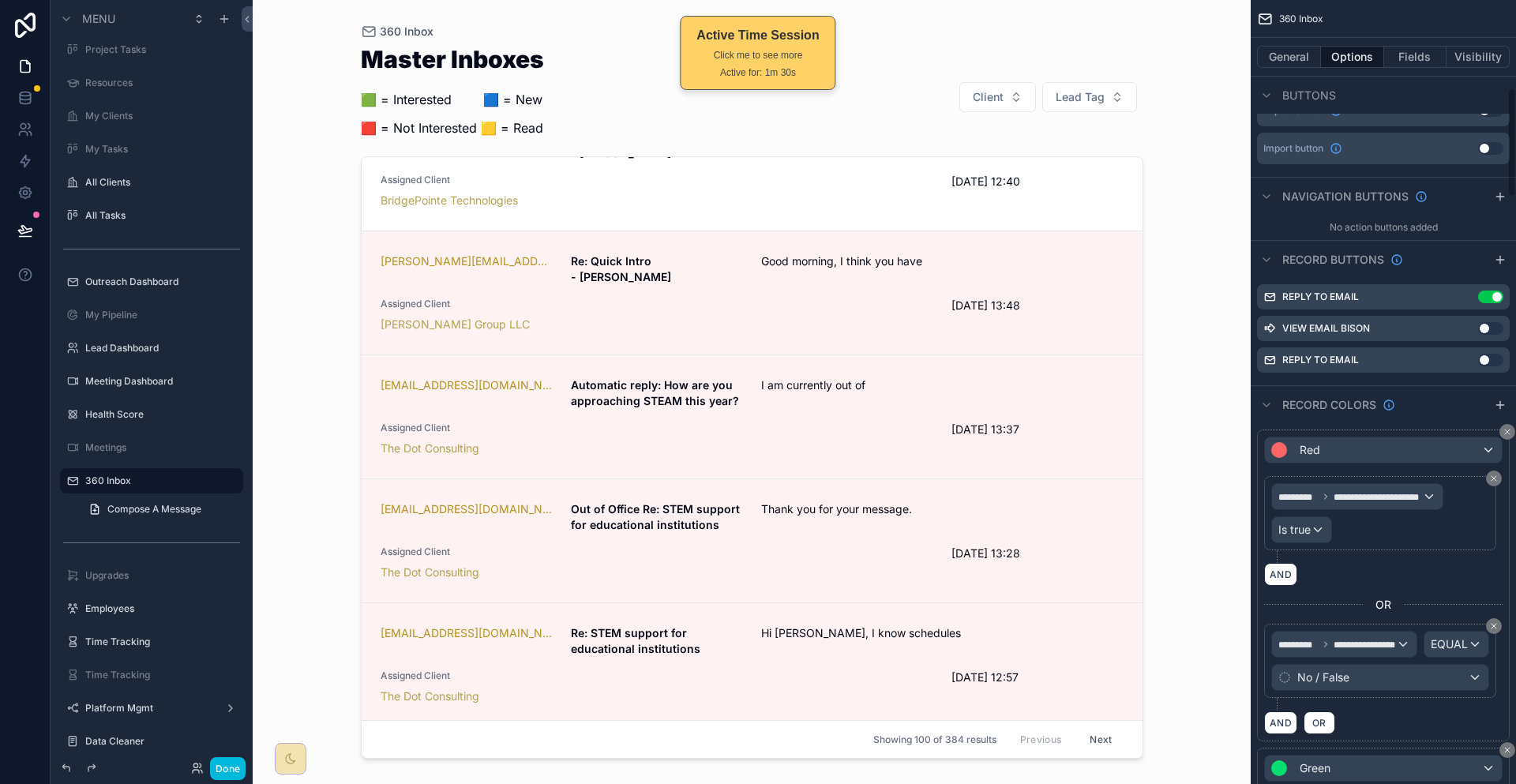
drag, startPoint x: 1503, startPoint y: 284, endPoint x: 1449, endPoint y: 364, distance: 96.5
click at [1503, 395] on button "scrollable content" at bounding box center [1499, 404] width 19 height 19
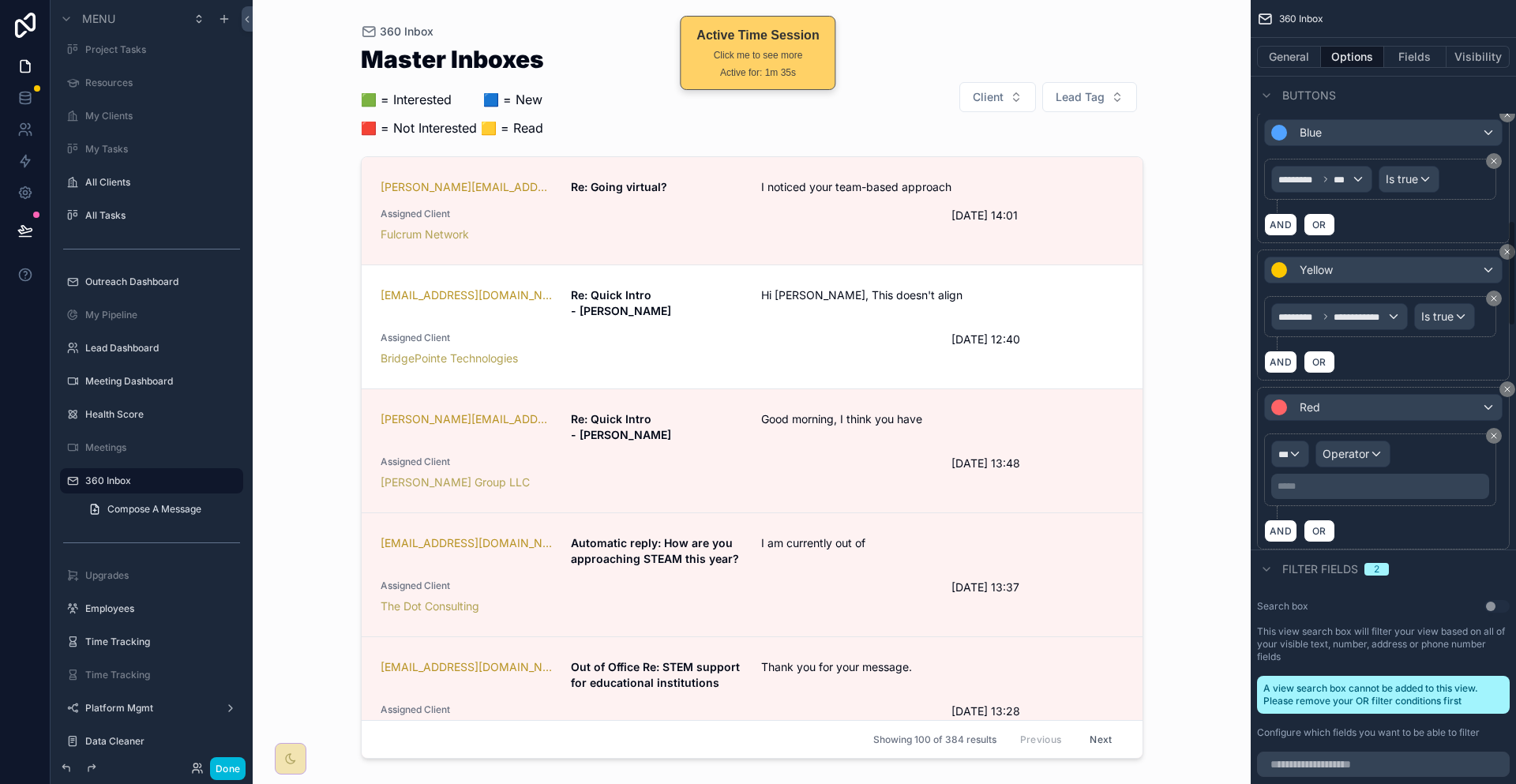
scroll to position [1579, 0]
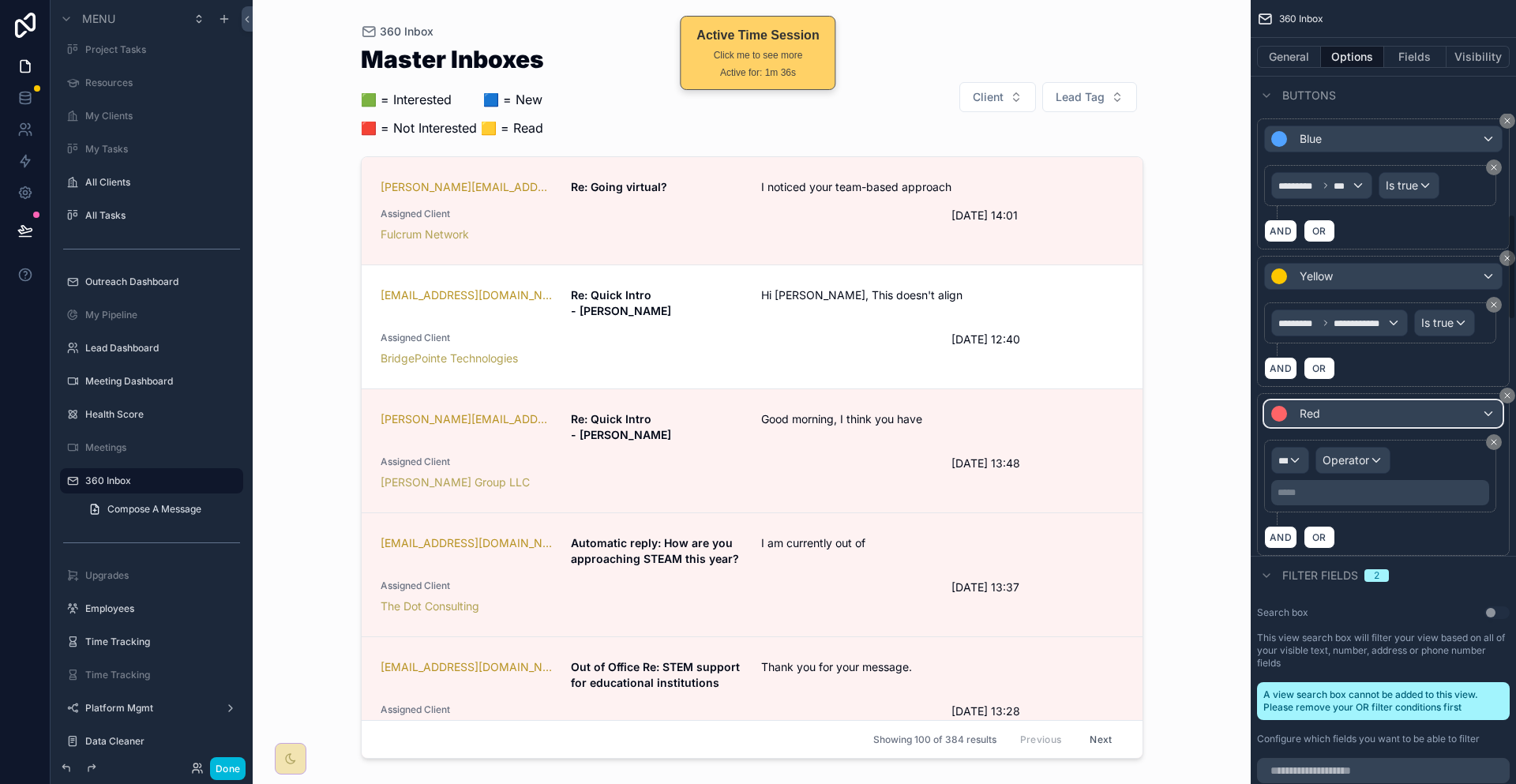
click at [1379, 401] on div "Red" at bounding box center [1383, 414] width 237 height 26
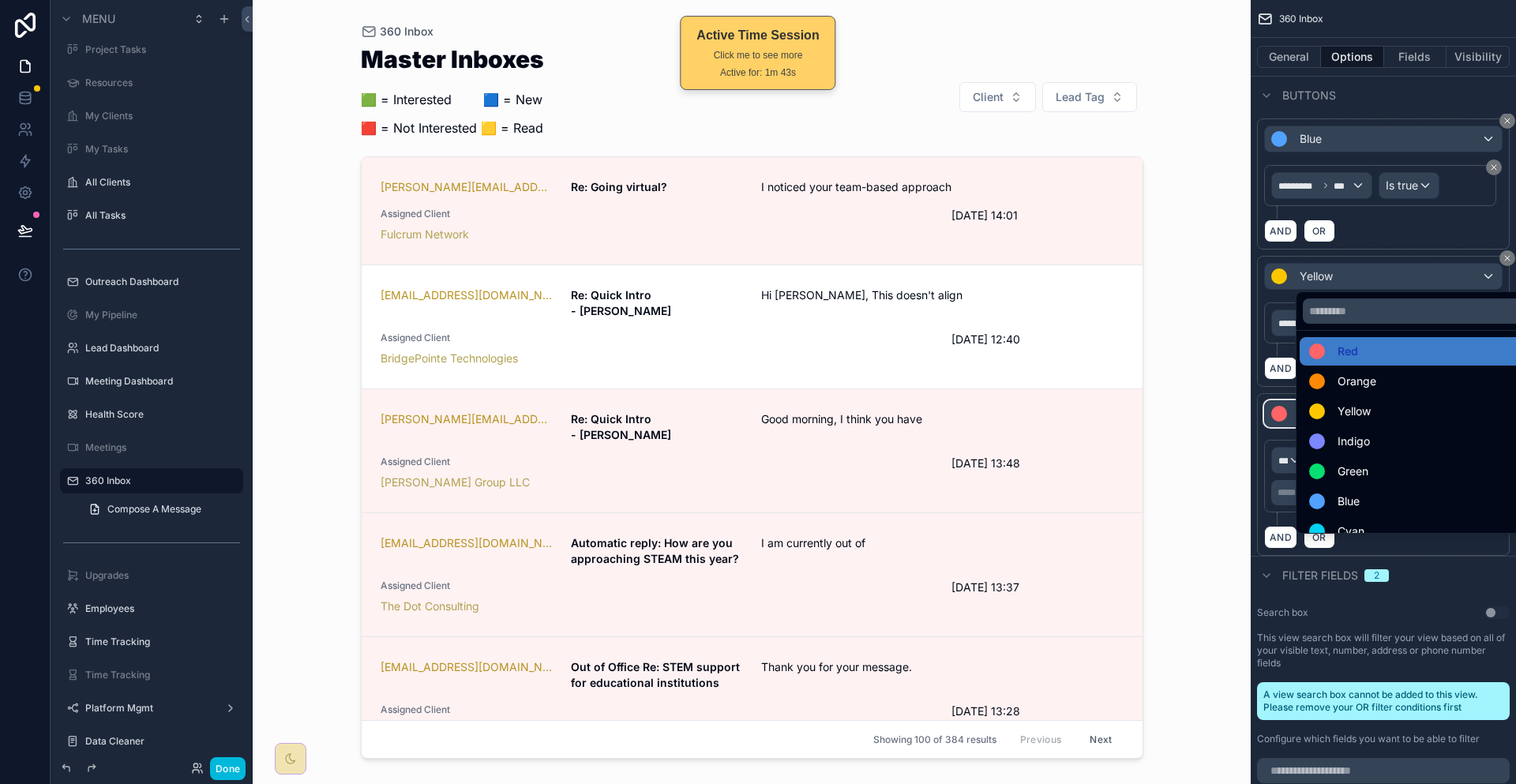
scroll to position [0, 0]
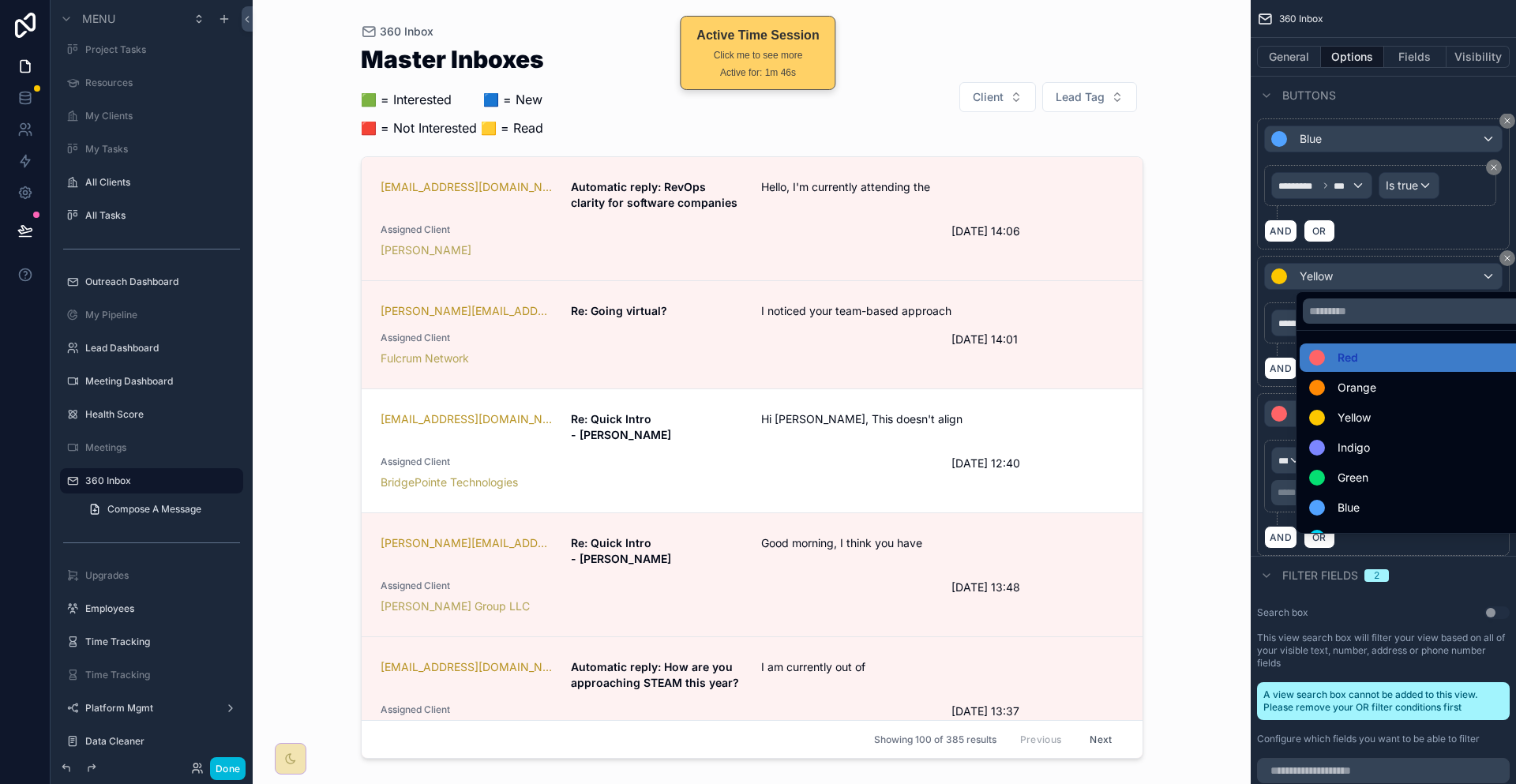
click at [1393, 379] on div "Orange" at bounding box center [1419, 387] width 218 height 19
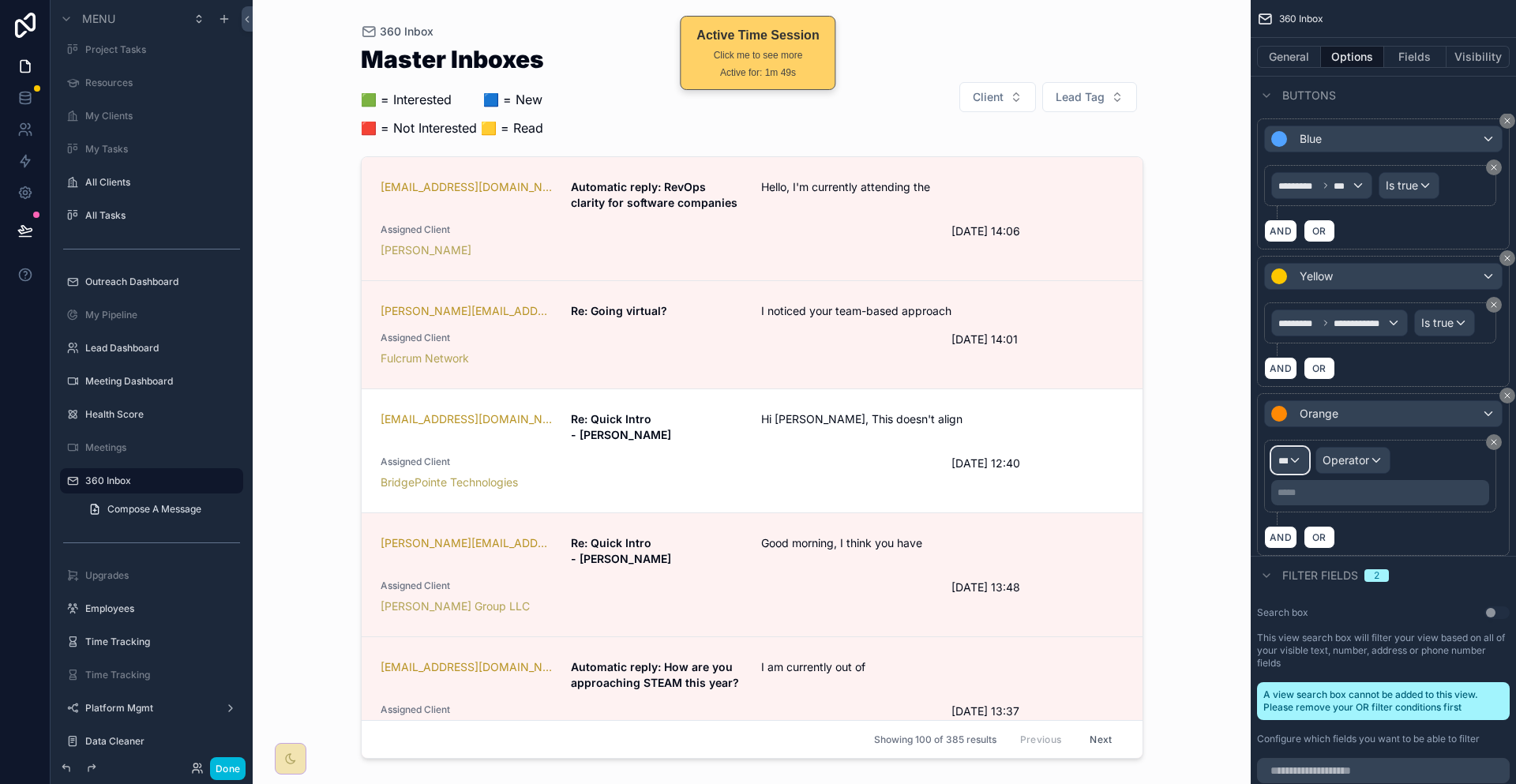
click at [1308, 448] on div "***" at bounding box center [1290, 460] width 36 height 26
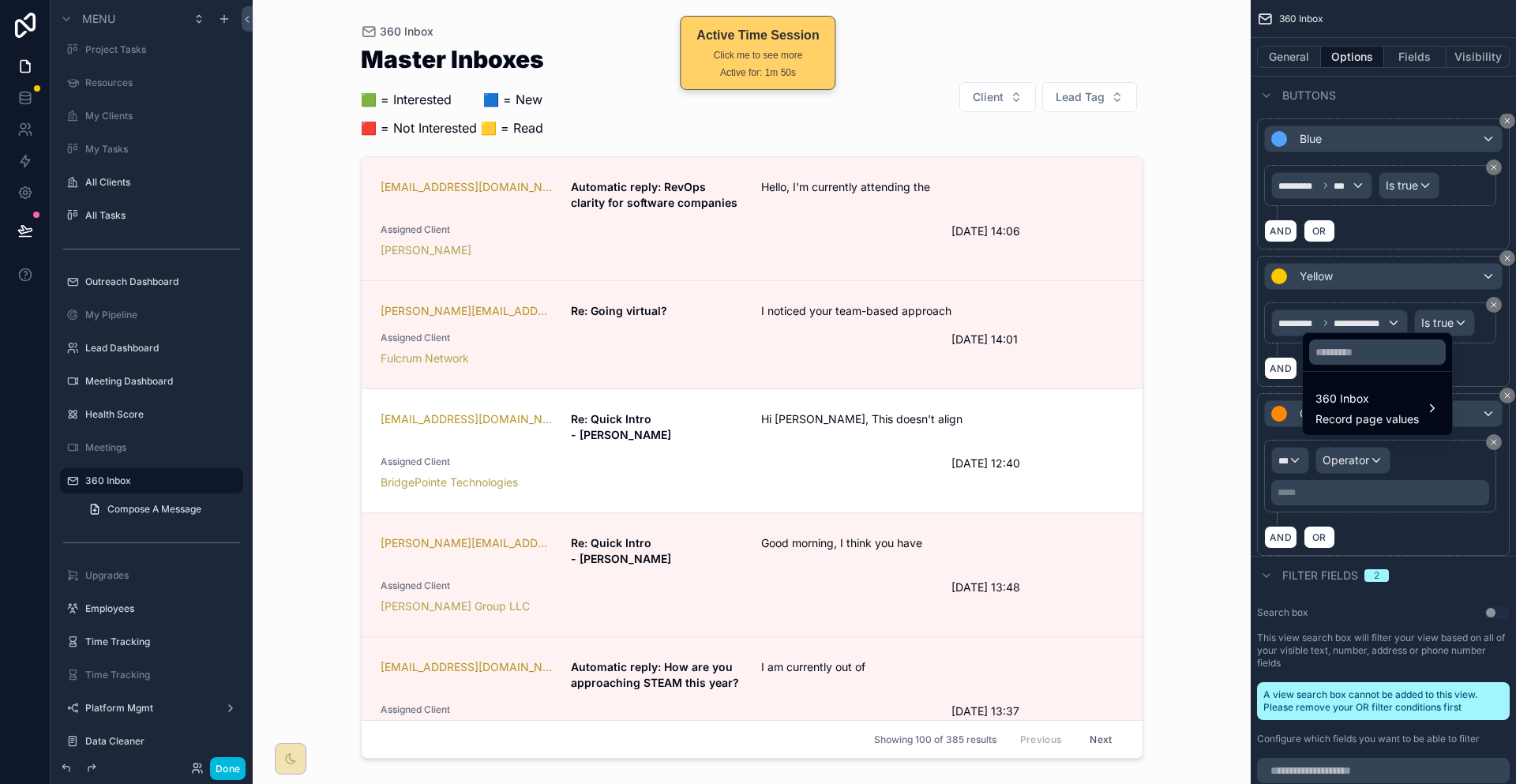
click at [1373, 390] on span "360 Inbox" at bounding box center [1366, 398] width 103 height 19
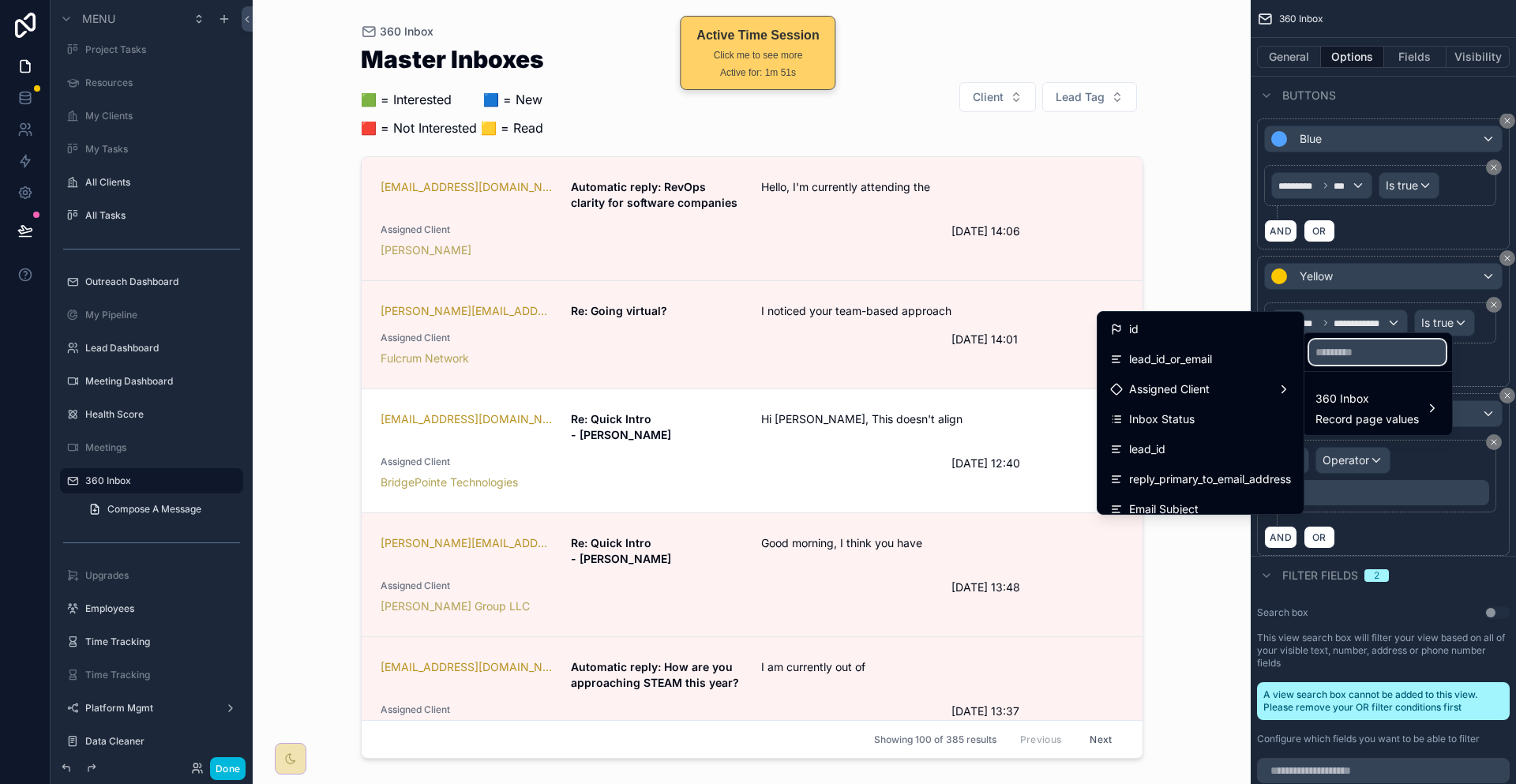
click at [1339, 346] on input "text" at bounding box center [1377, 352] width 137 height 26
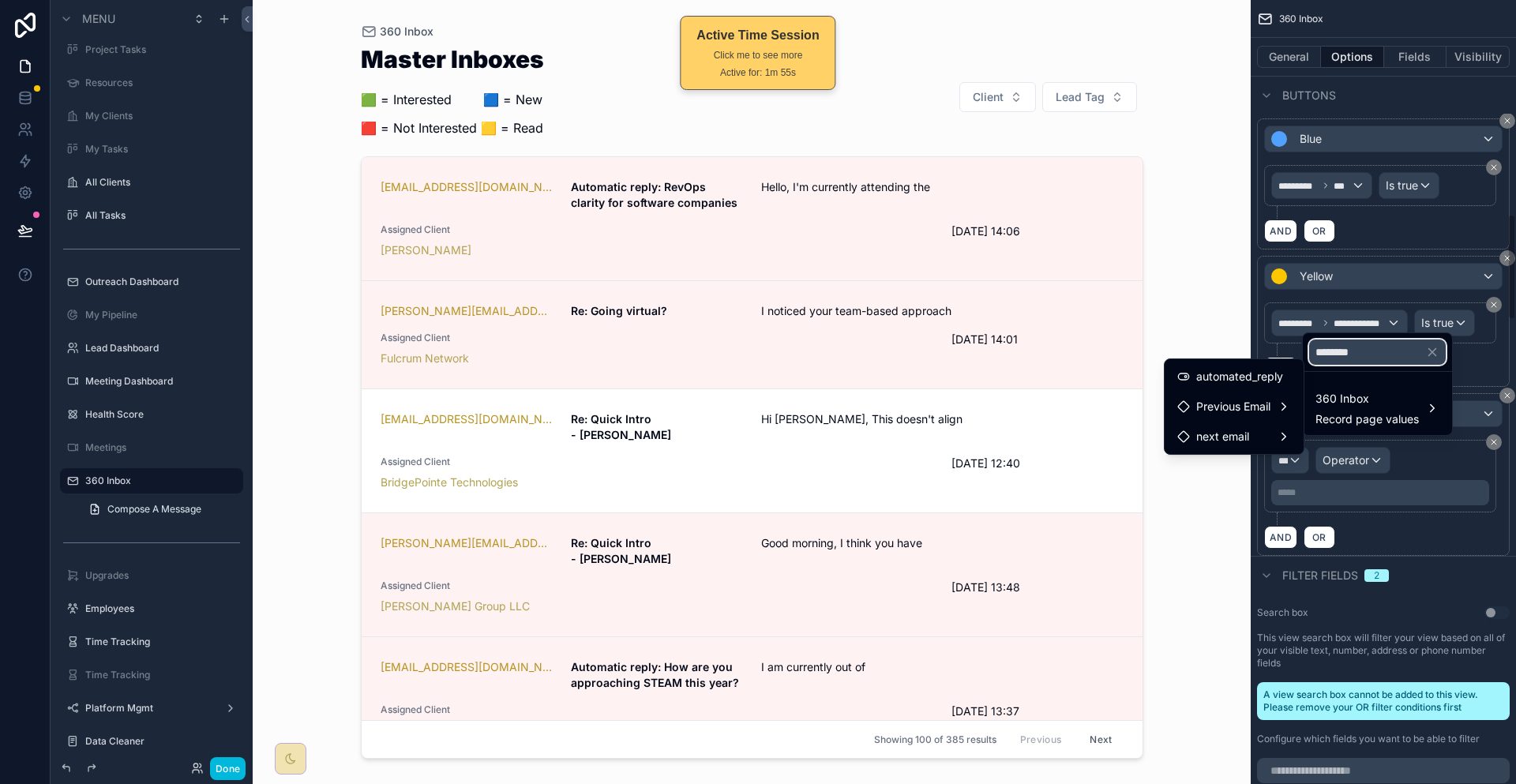
type input "********"
click at [1235, 383] on div "automated_reply" at bounding box center [1234, 376] width 133 height 29
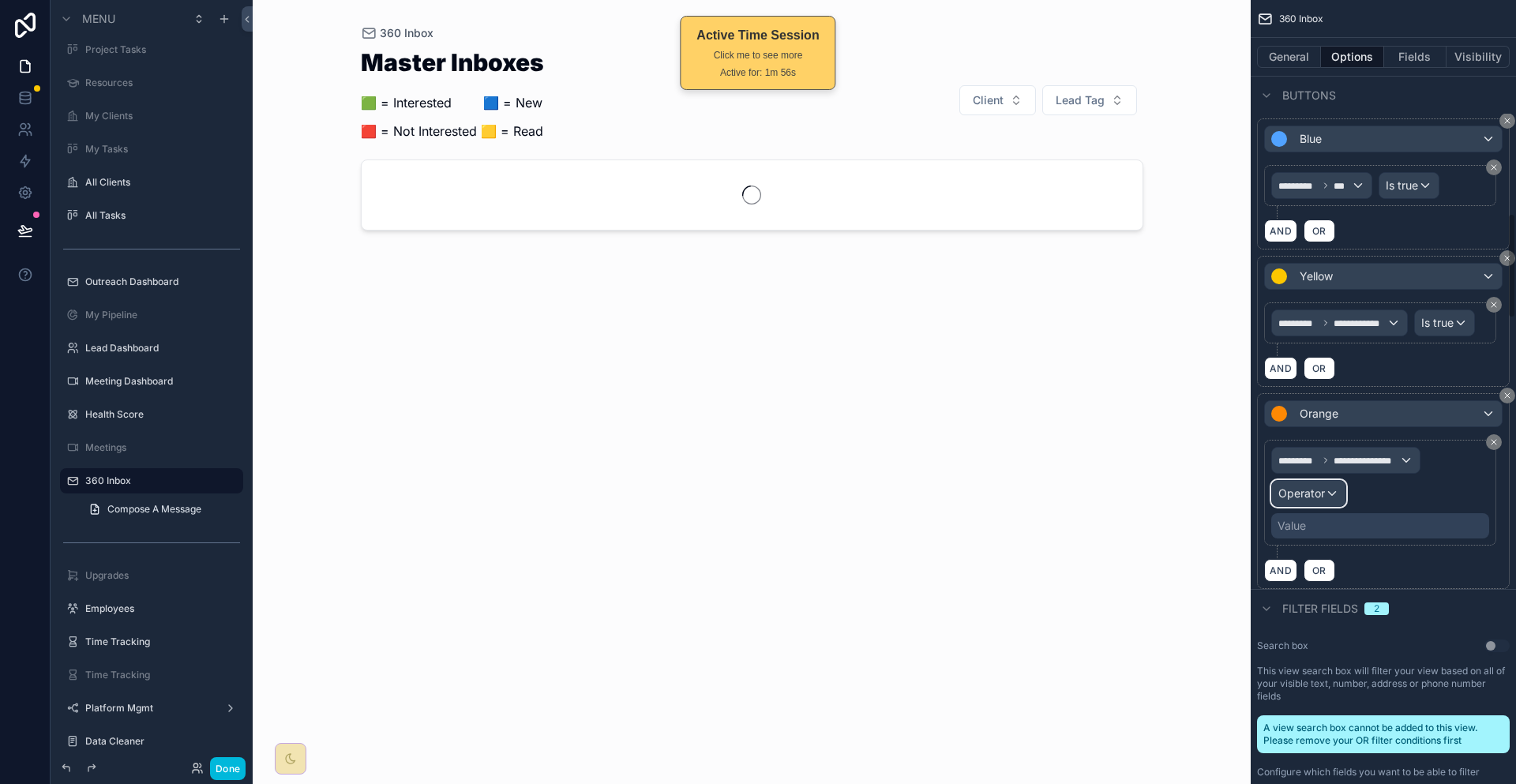
click at [1346, 481] on div "Operator" at bounding box center [1308, 494] width 74 height 26
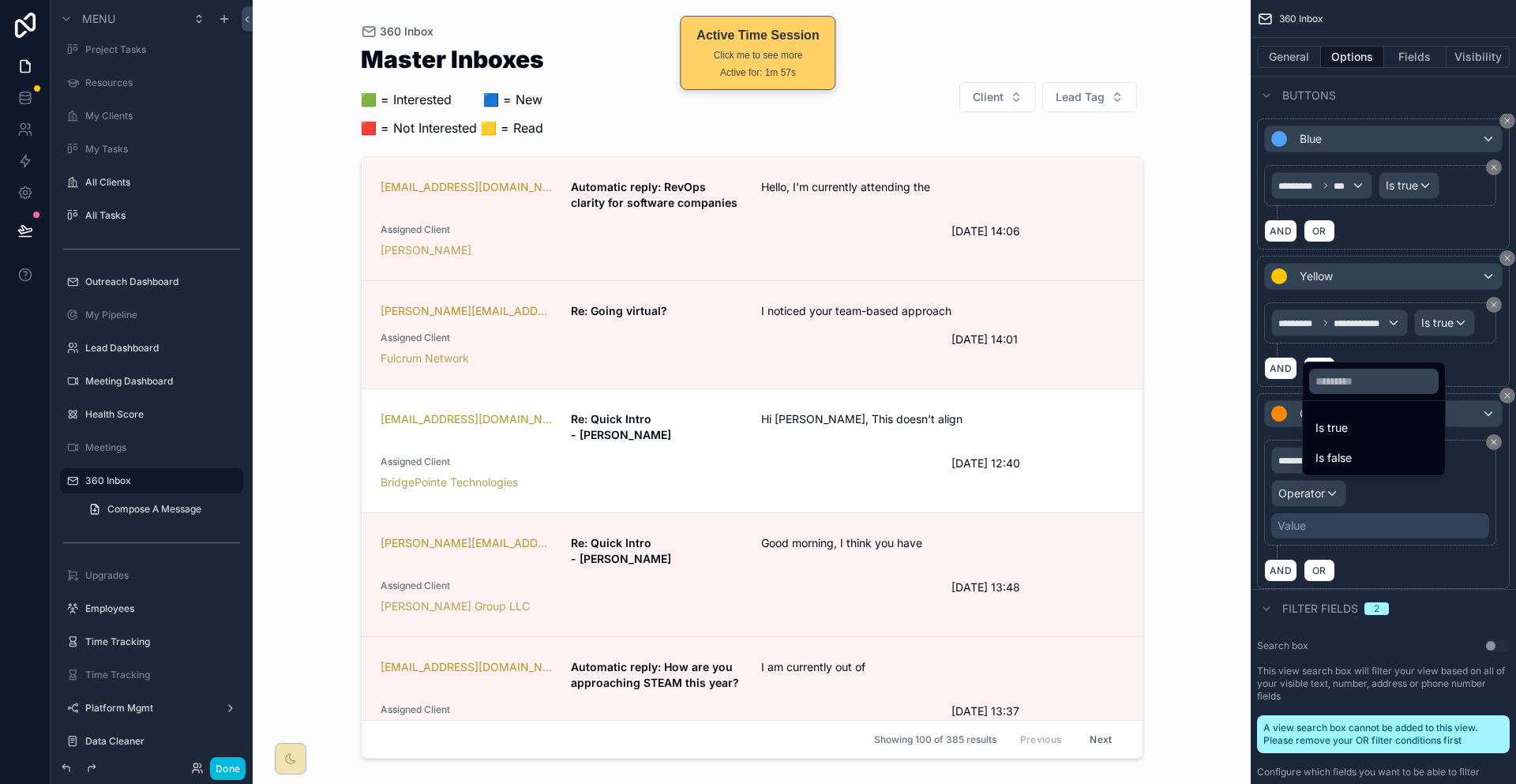
click at [1343, 406] on ul "Is true Is false" at bounding box center [1373, 438] width 142 height 74
click at [1345, 418] on div "Is true" at bounding box center [1373, 427] width 117 height 19
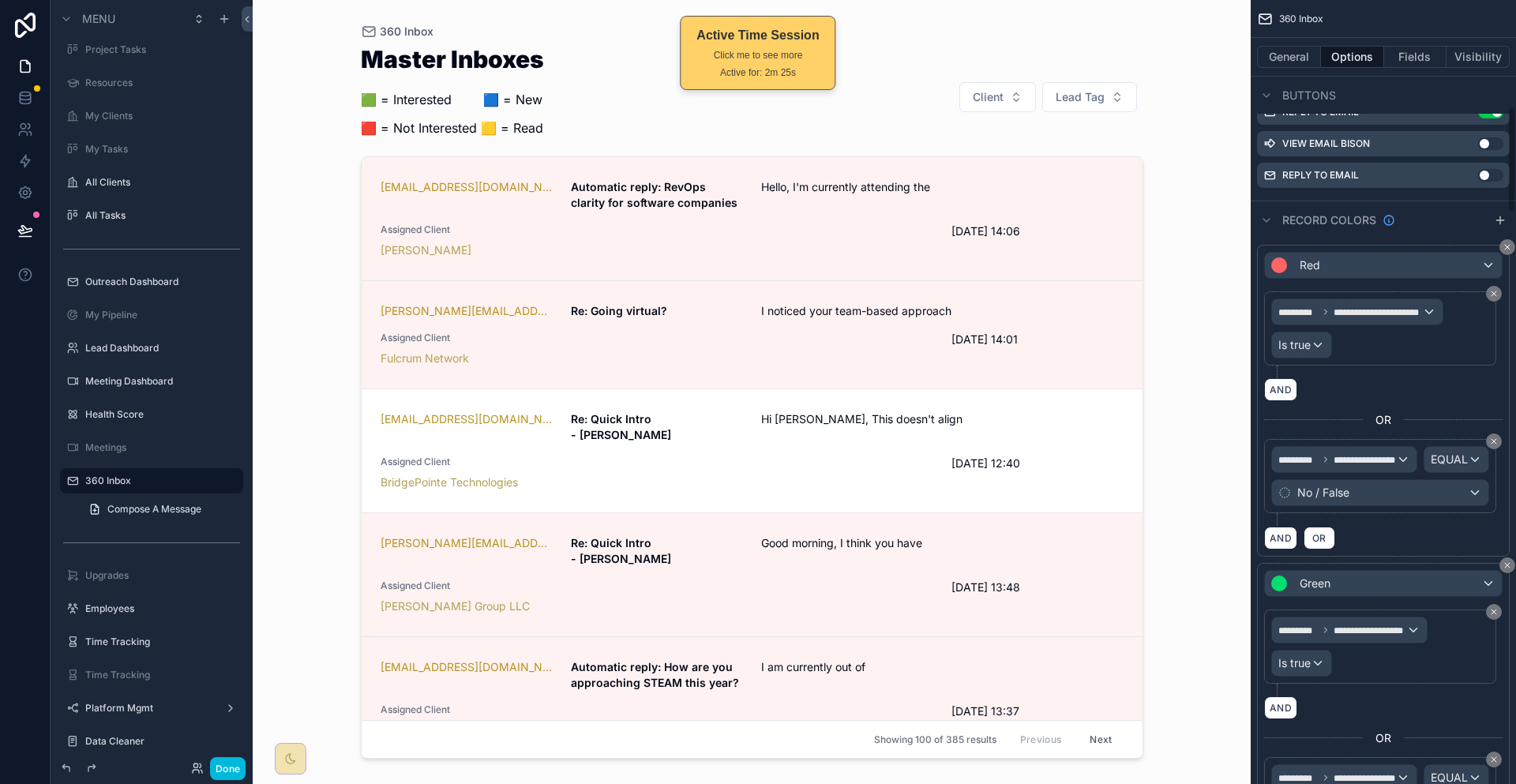
scroll to position [790, 0]
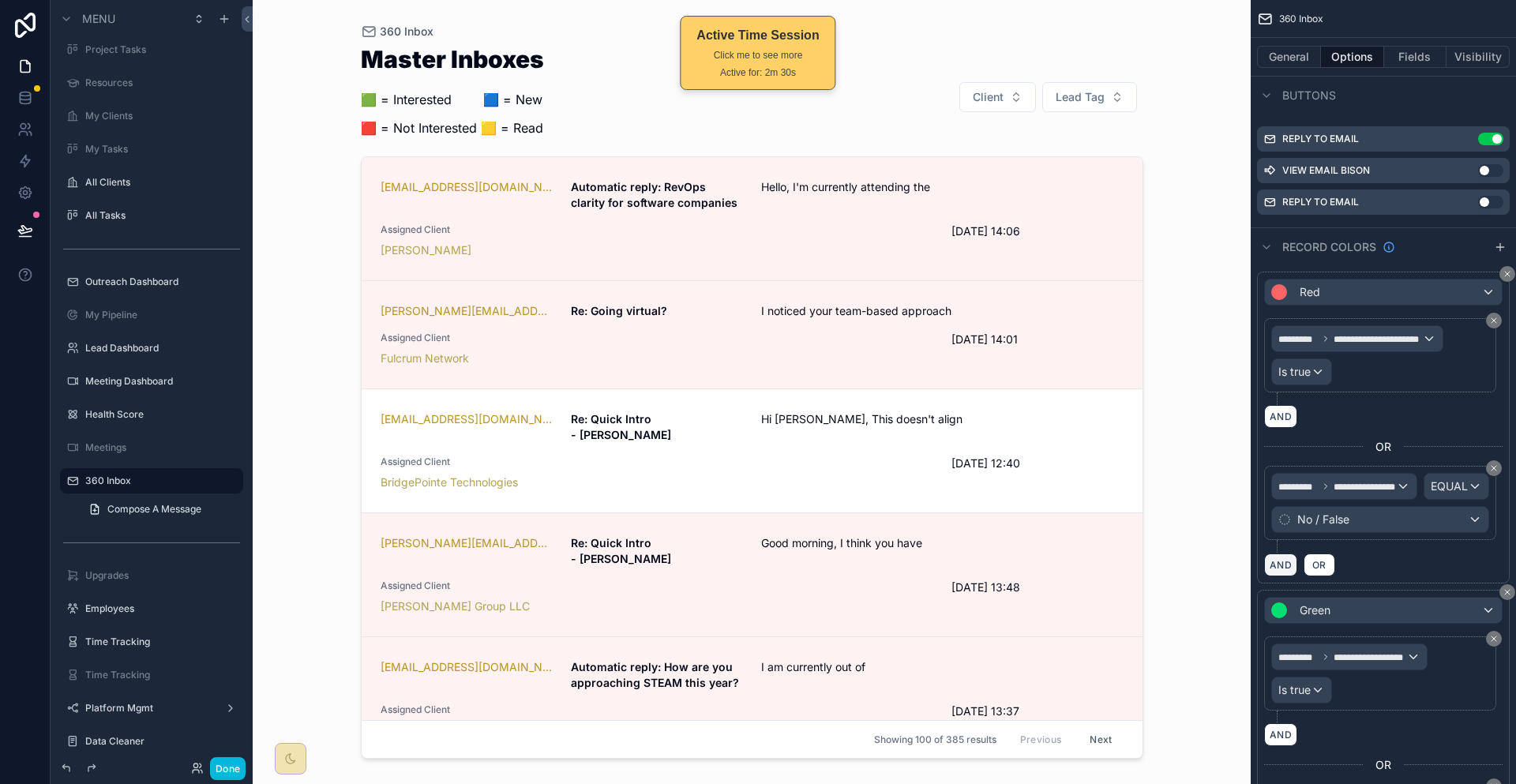
click at [1298, 554] on button "AND" at bounding box center [1281, 565] width 33 height 23
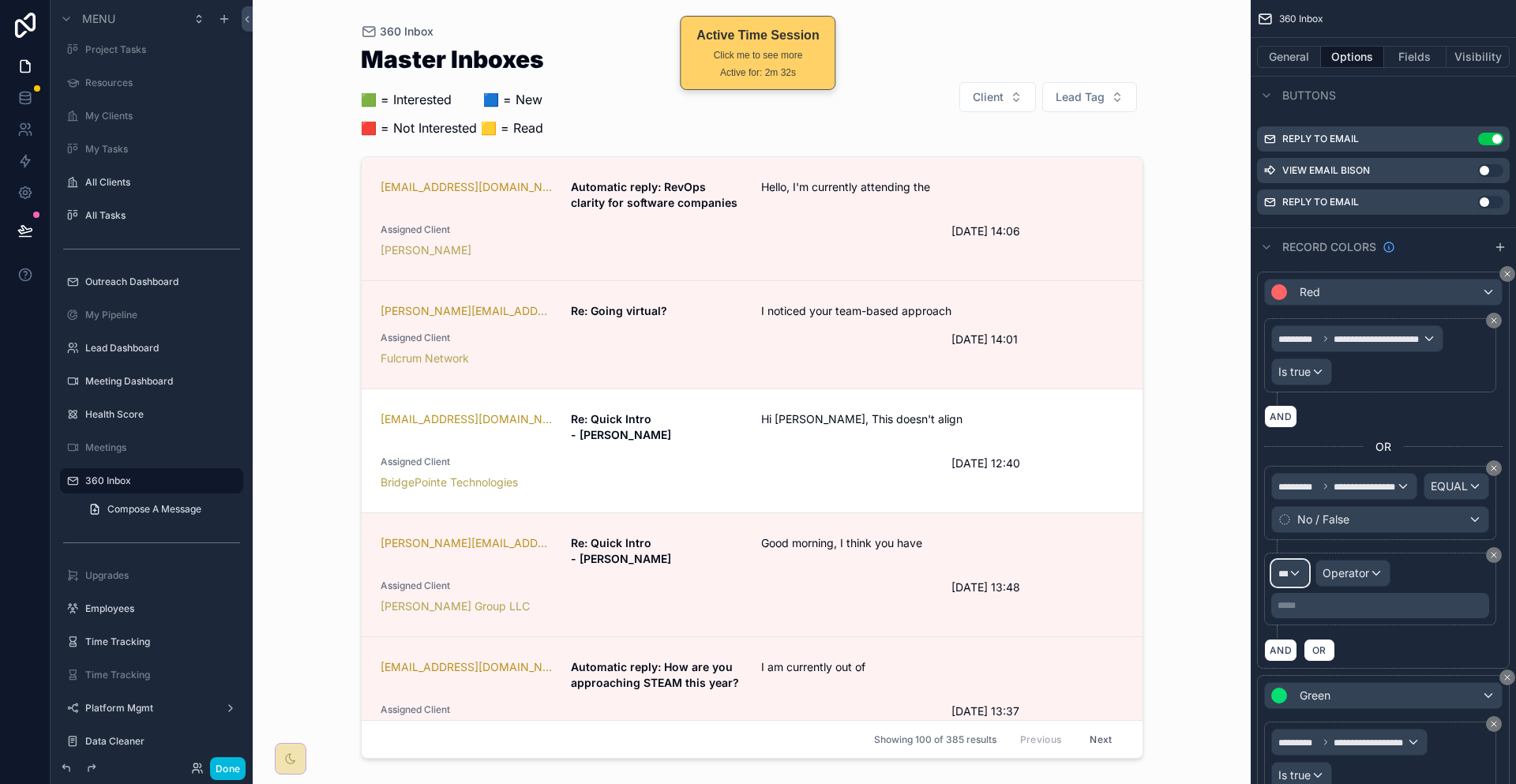
click at [1308, 561] on div "***" at bounding box center [1290, 573] width 36 height 26
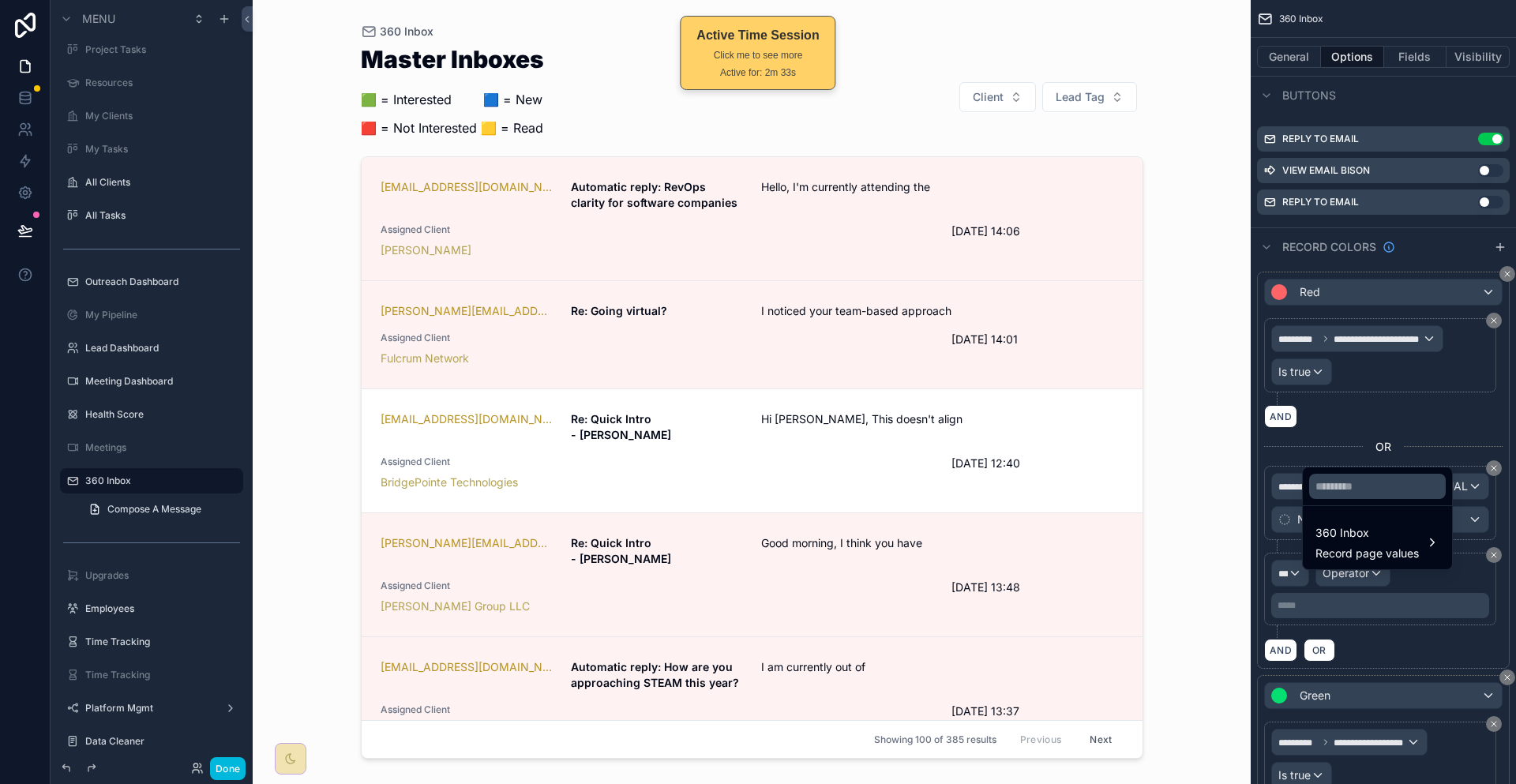
click at [1355, 471] on div at bounding box center [1377, 486] width 150 height 38
click at [1362, 474] on input "text" at bounding box center [1377, 487] width 137 height 26
type input "********"
click at [1395, 546] on span "Record page values" at bounding box center [1366, 554] width 103 height 16
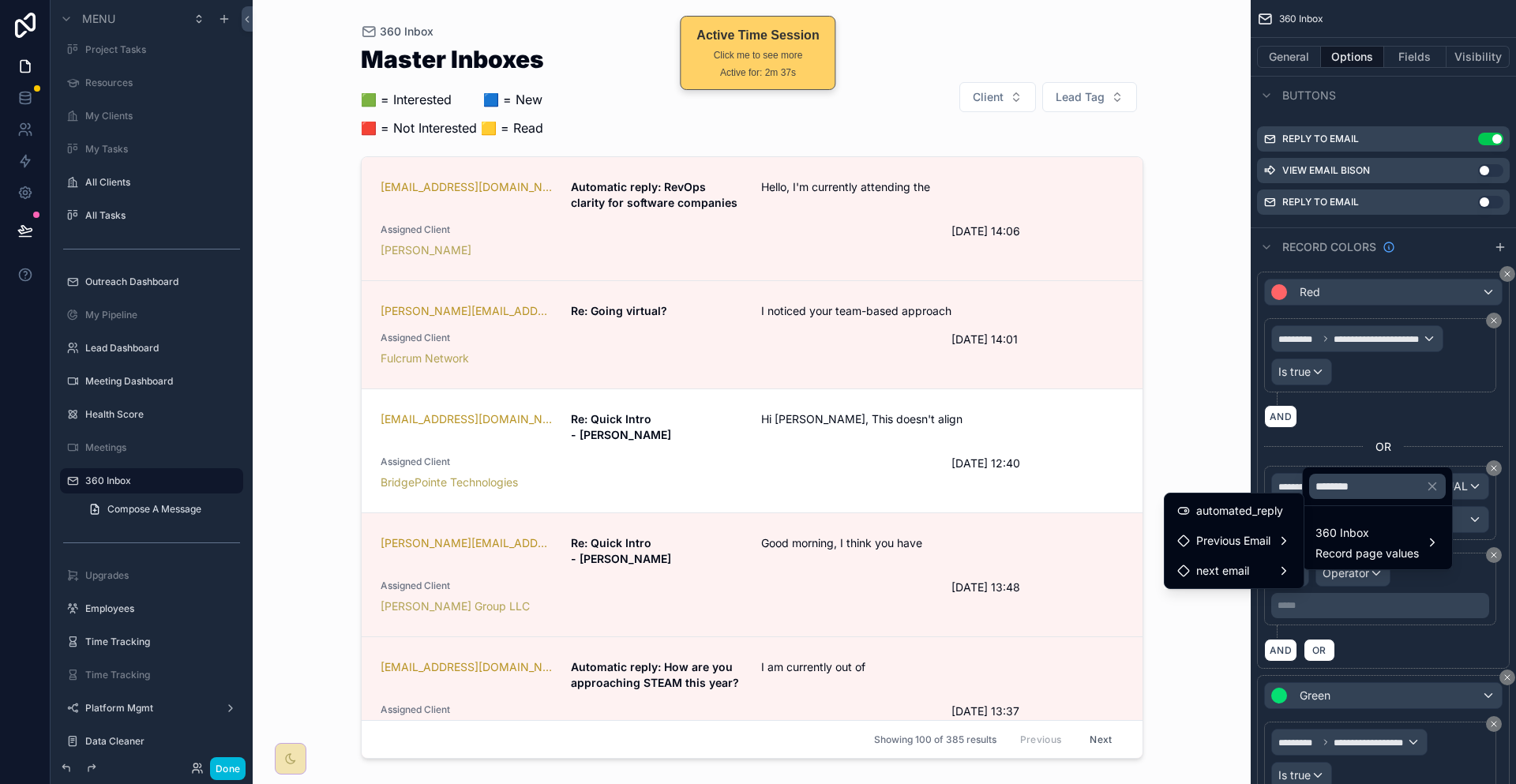
click at [1270, 497] on div "automated_reply" at bounding box center [1234, 511] width 133 height 29
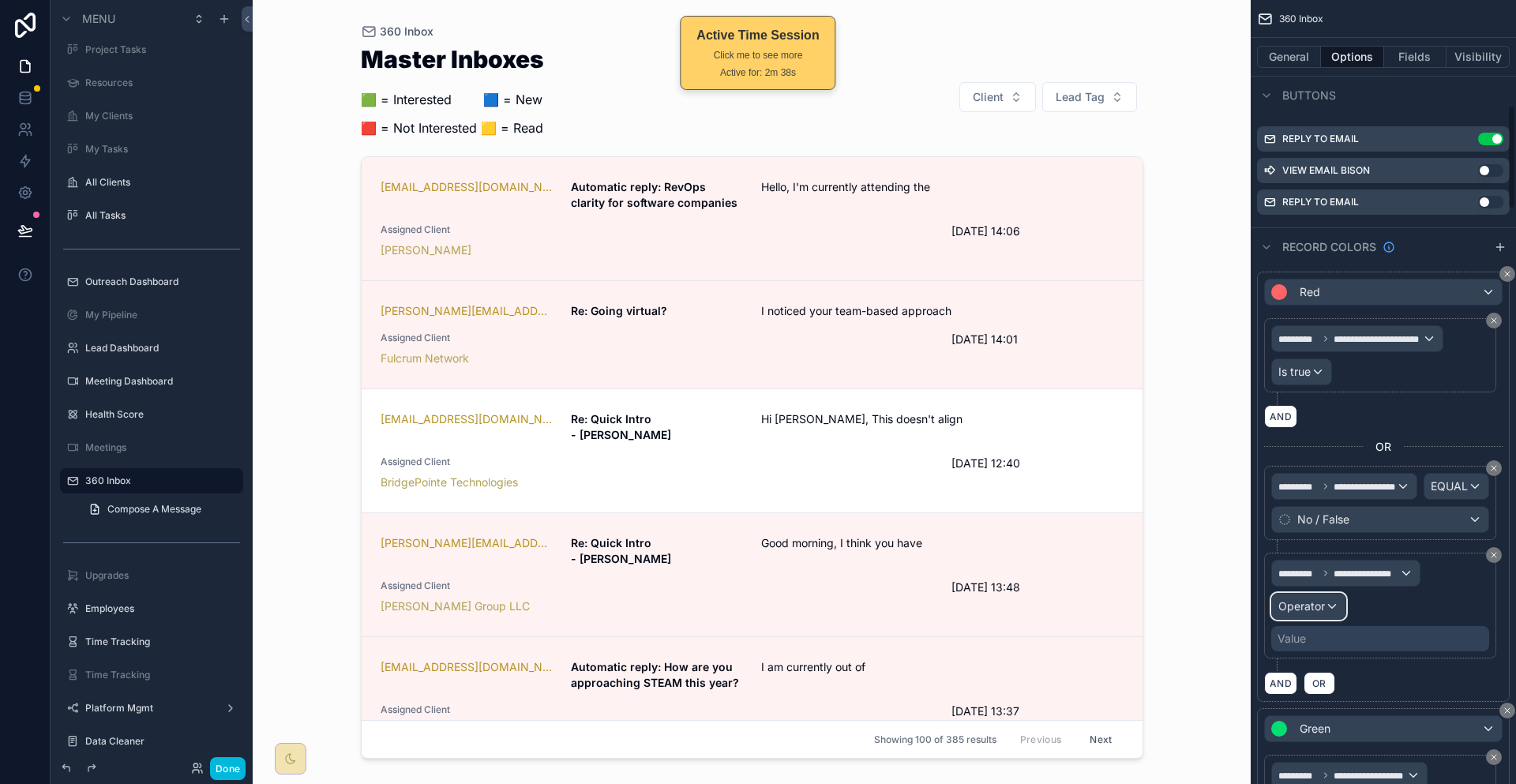
click at [1346, 594] on div "Operator" at bounding box center [1308, 607] width 74 height 26
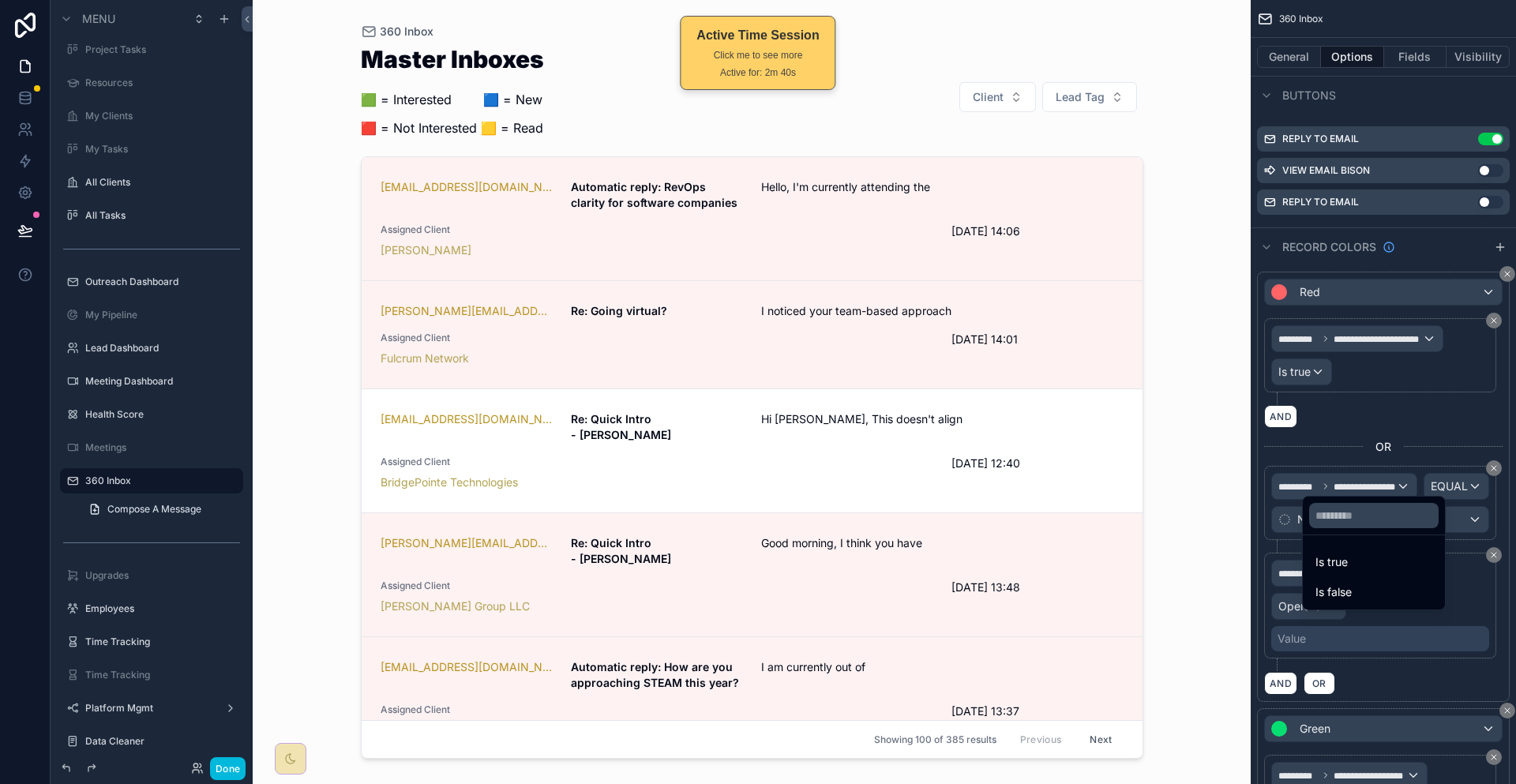
click at [1353, 582] on div "Is false" at bounding box center [1373, 591] width 117 height 19
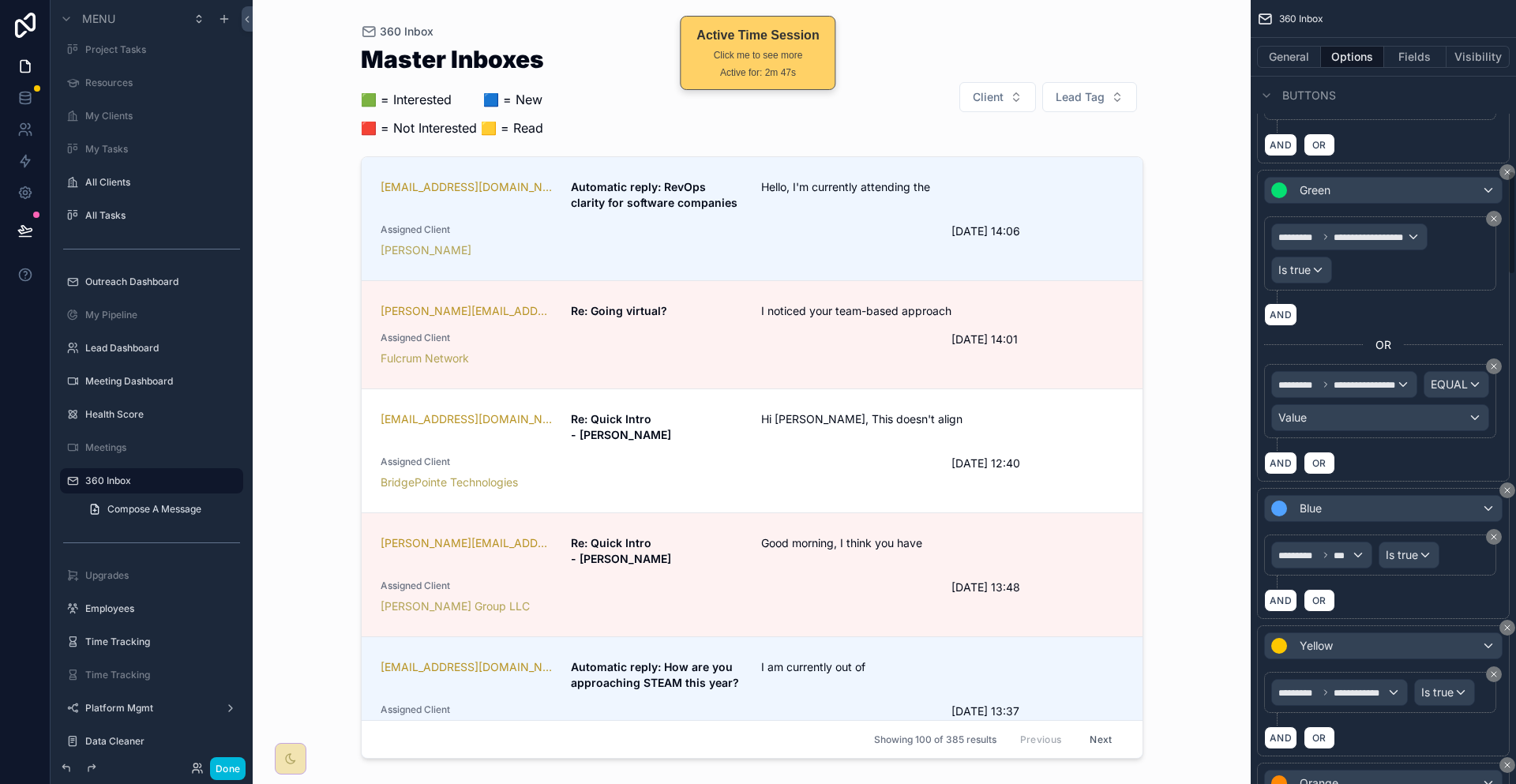
scroll to position [1263, 0]
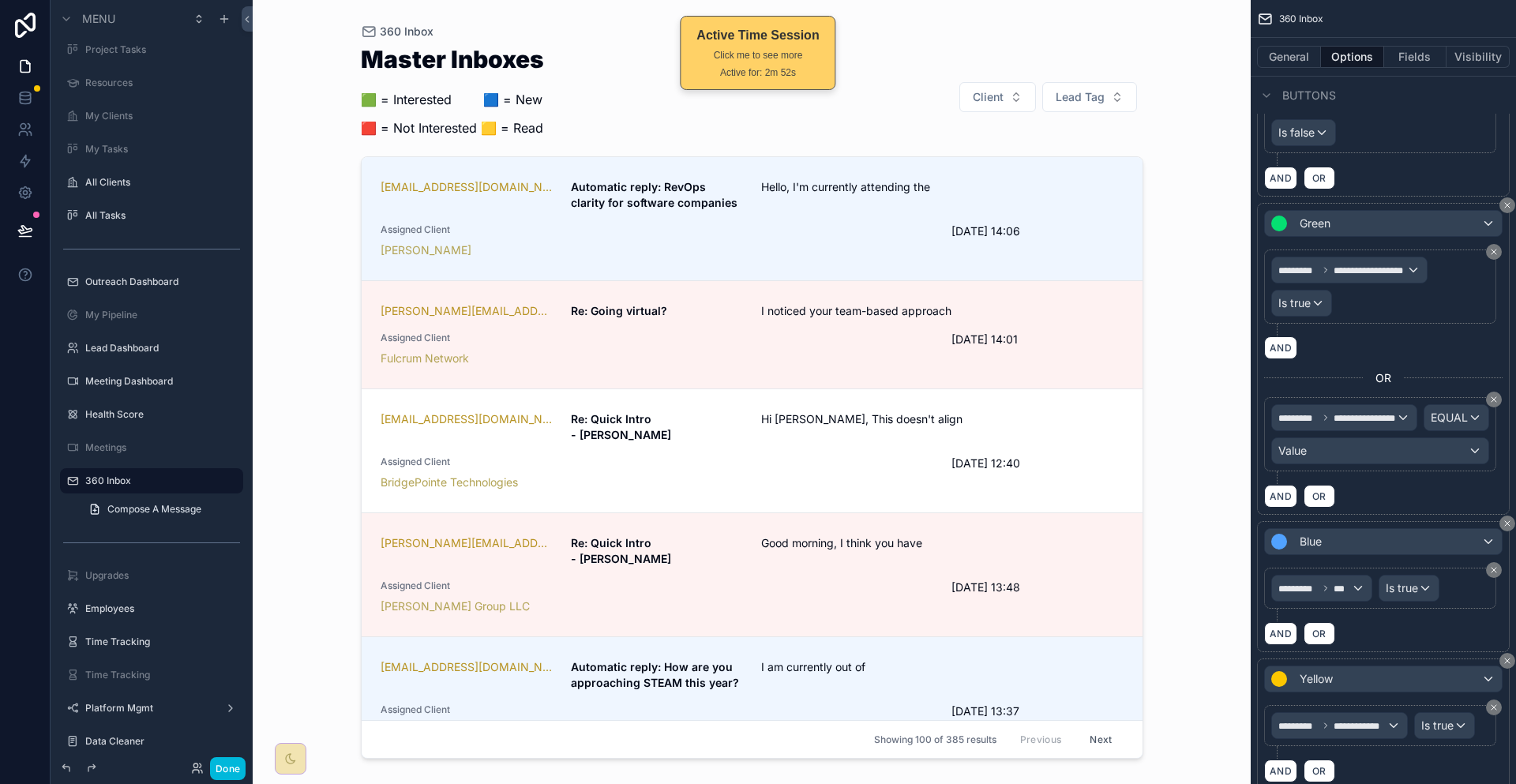
click at [1493, 566] on icon "scrollable content" at bounding box center [1494, 571] width 10 height 10
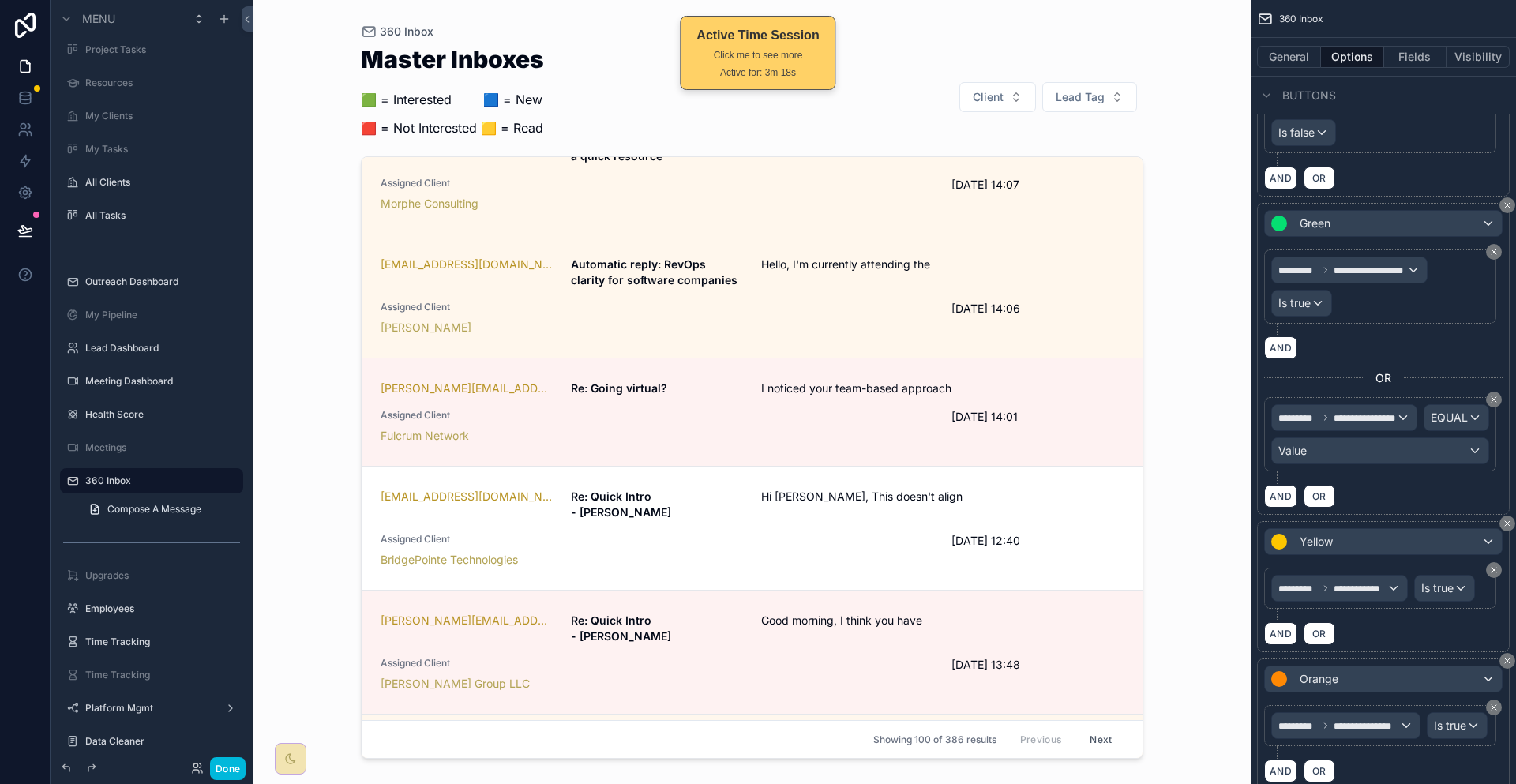
scroll to position [0, 0]
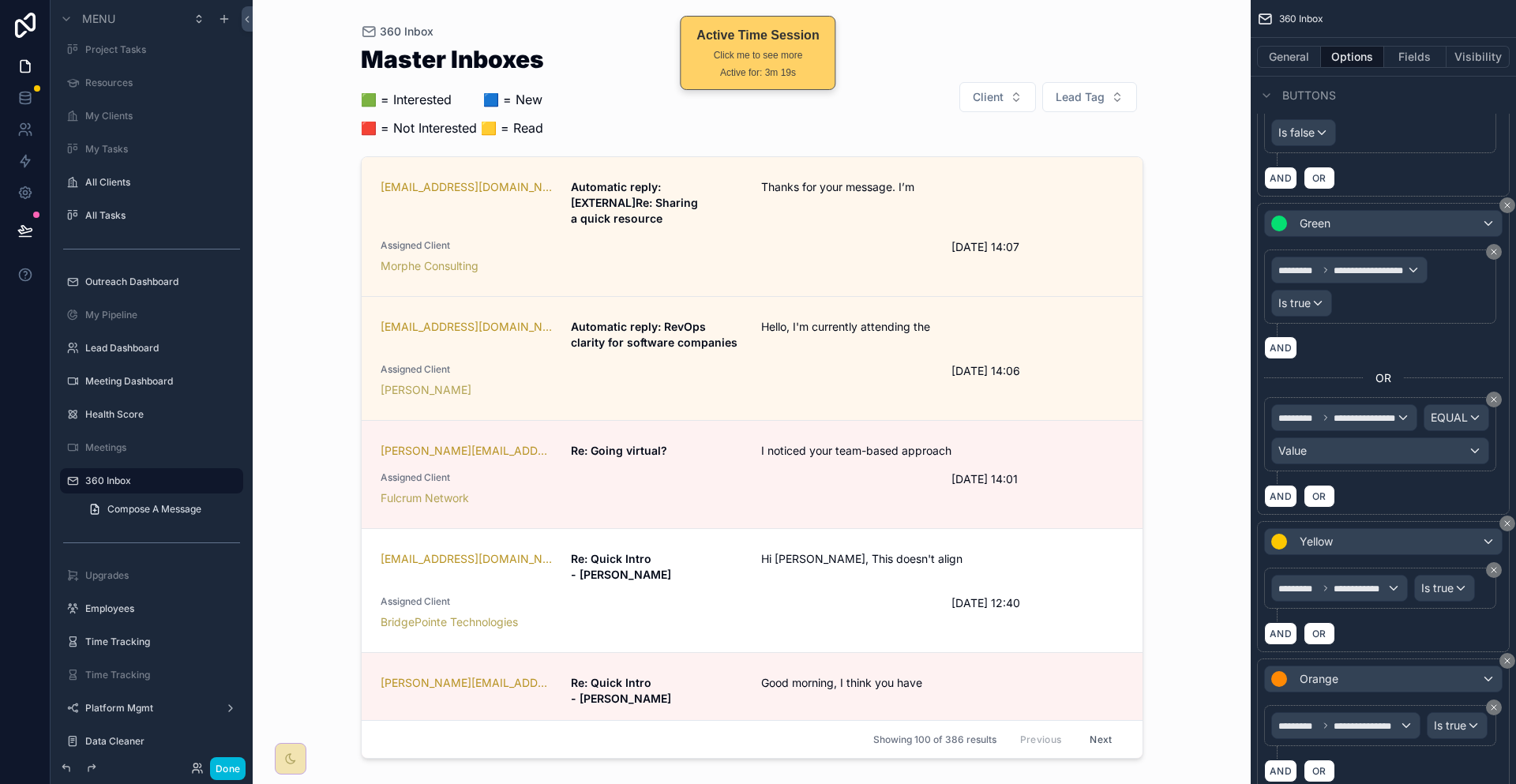
click at [836, 551] on div "dbernstein@tpsglobal.com Re: Quick Intro - Deena Hi Drew, This doesn't align As…" at bounding box center [752, 590] width 743 height 79
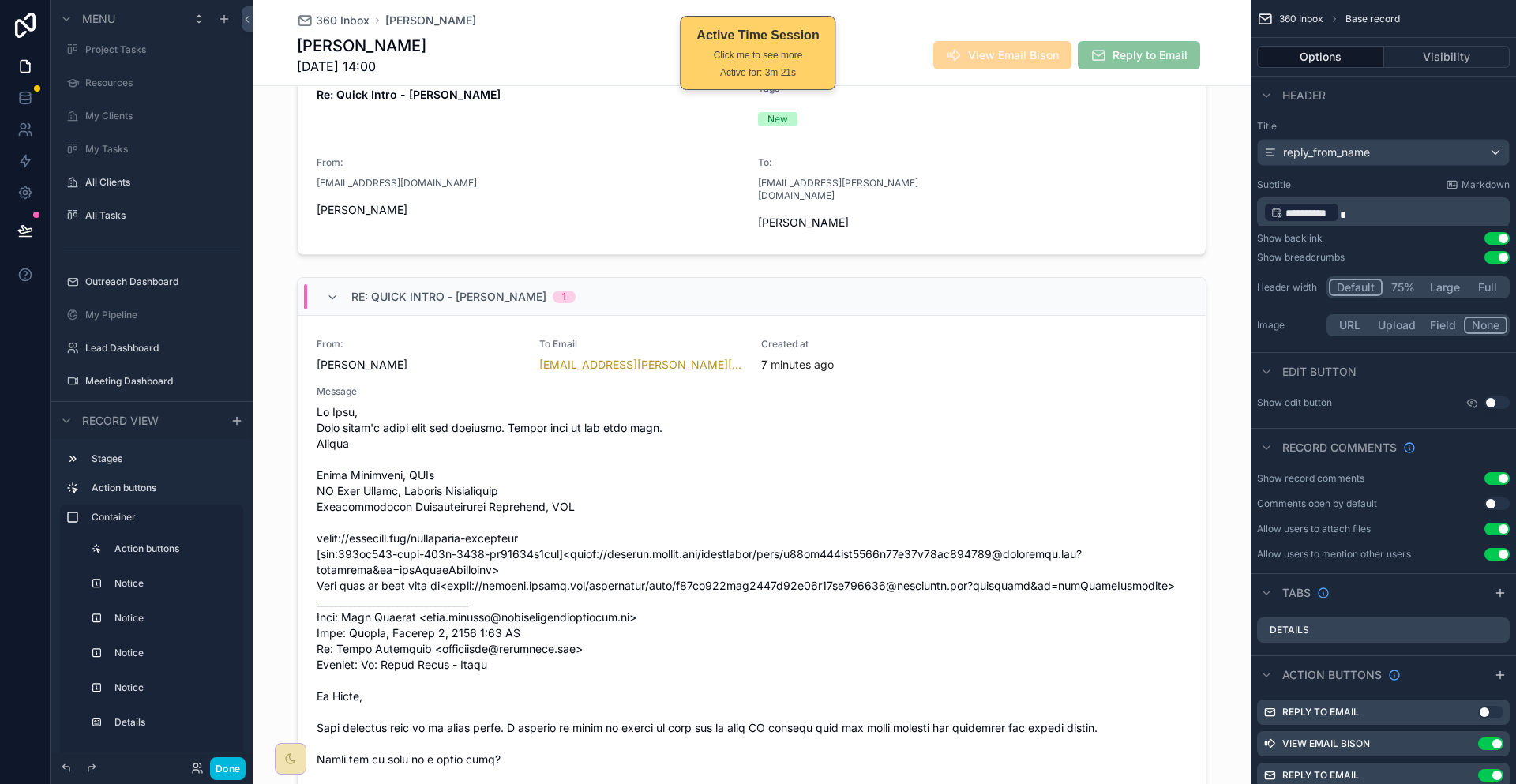
scroll to position [474, 0]
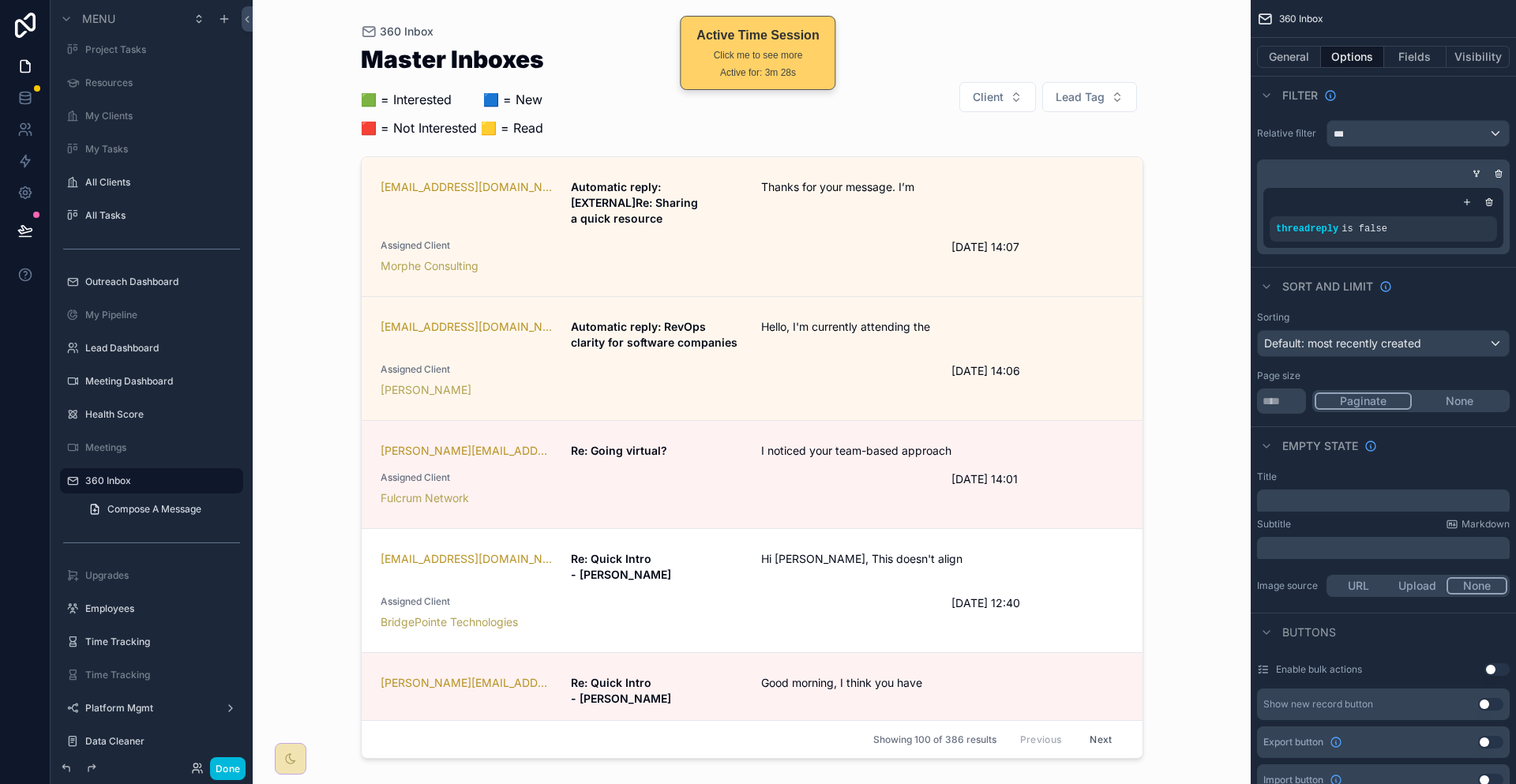
click at [879, 111] on div "Master Inboxes 🟩 = Interested ‎ ‎ ‎ ‎ ‎ ‎‎ ‎ 🟦 = New 🟥 = Not Interested 🟨 = Rea…" at bounding box center [752, 96] width 782 height 99
click at [1161, 201] on div "360 Inbox Master Inboxes 🟩 = Interested ‎ ‎ ‎ ‎ ‎ ‎‎ ‎ 🟦 = New 🟥 = Not Interest…" at bounding box center [752, 392] width 999 height 784
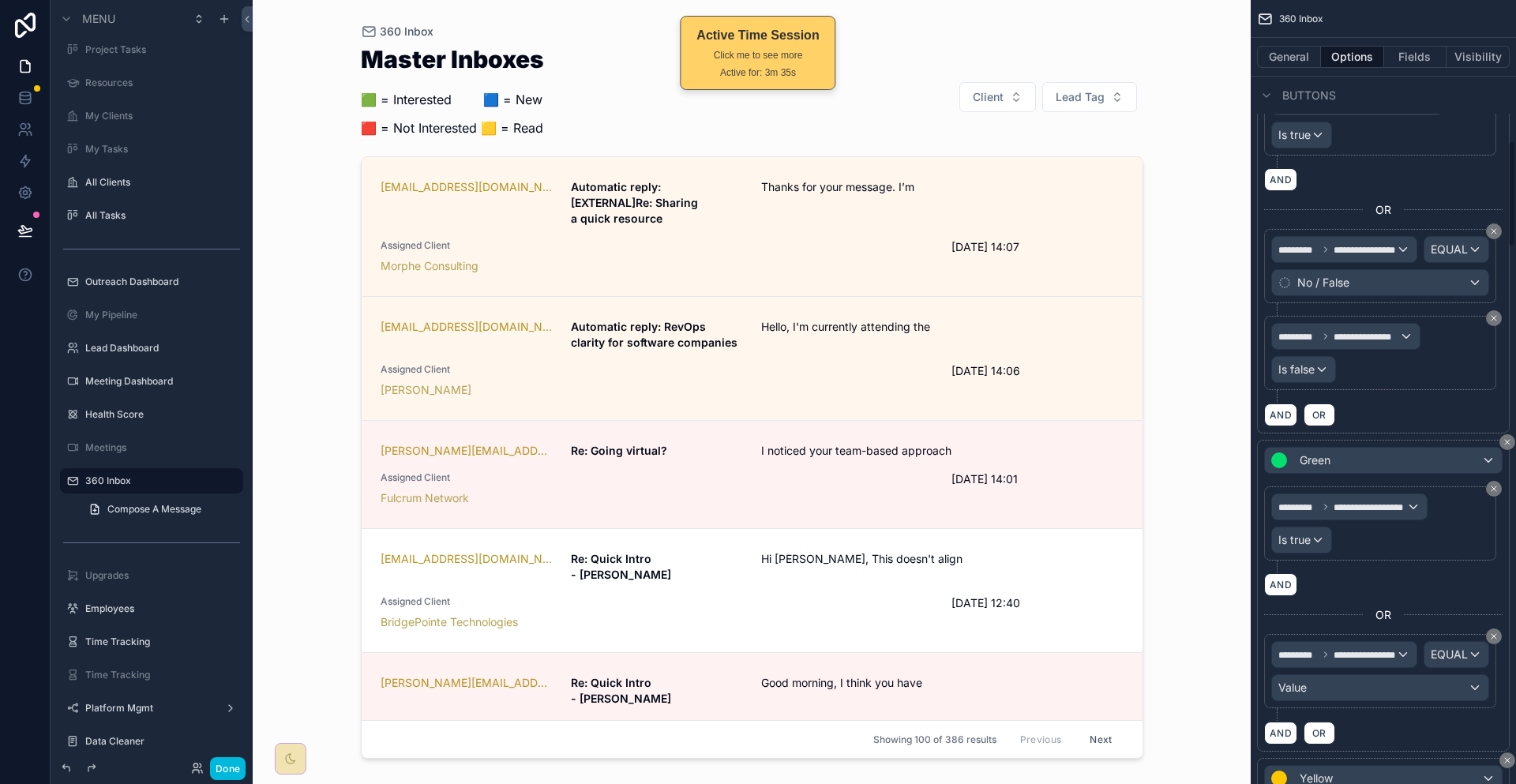
scroll to position [1421, 0]
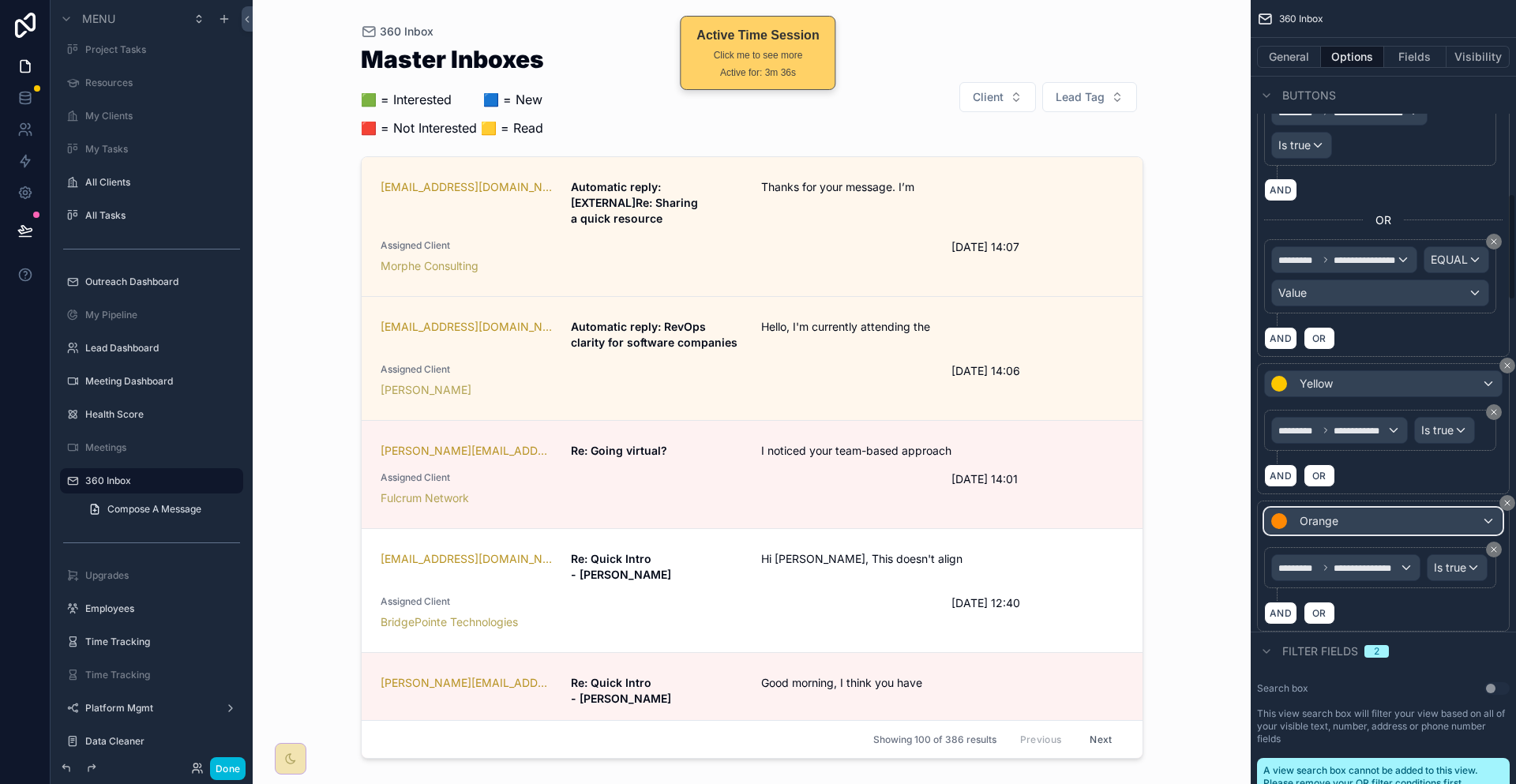
click at [1365, 509] on div "Orange" at bounding box center [1383, 521] width 237 height 26
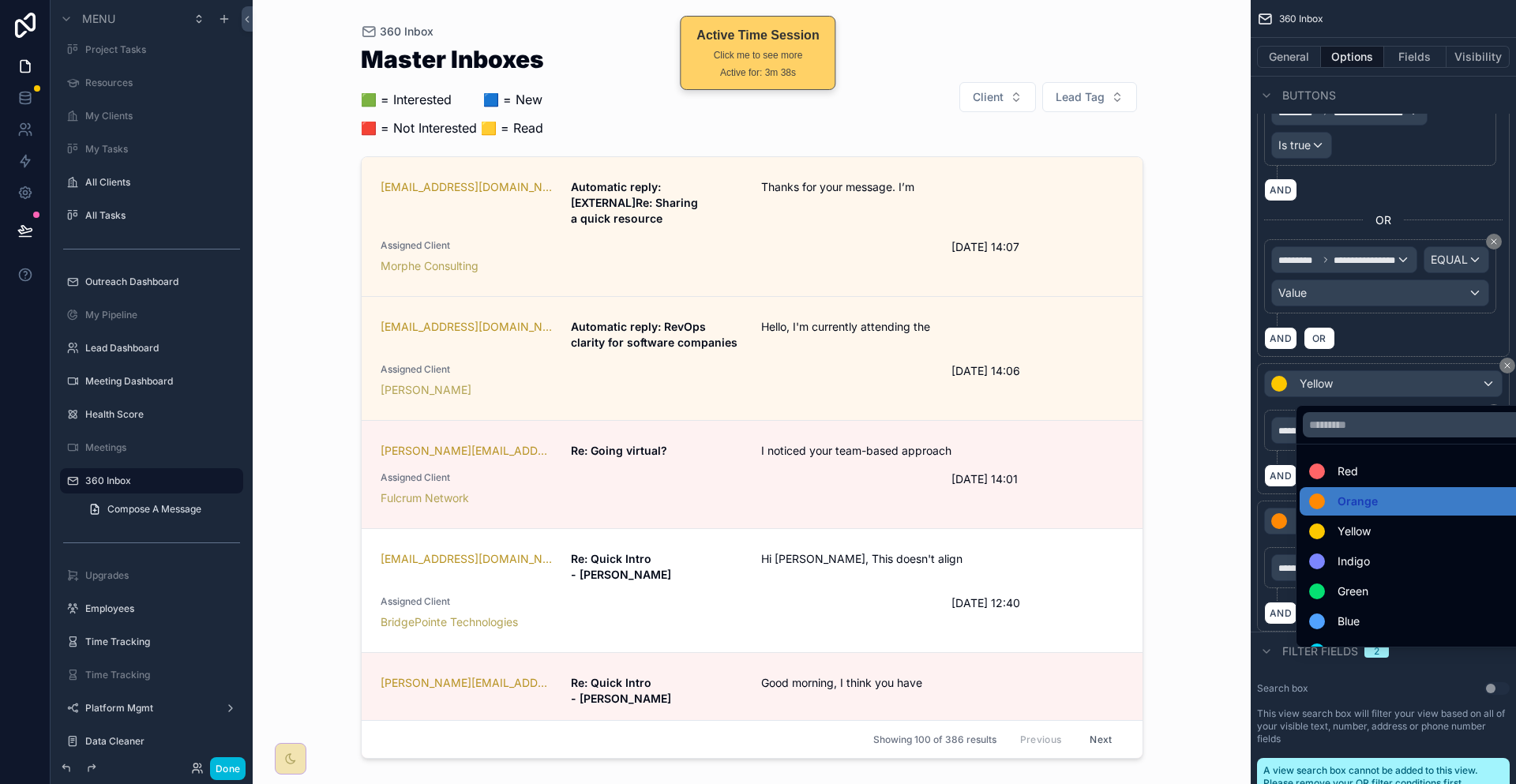
click at [1358, 552] on span "Indigo" at bounding box center [1354, 561] width 32 height 19
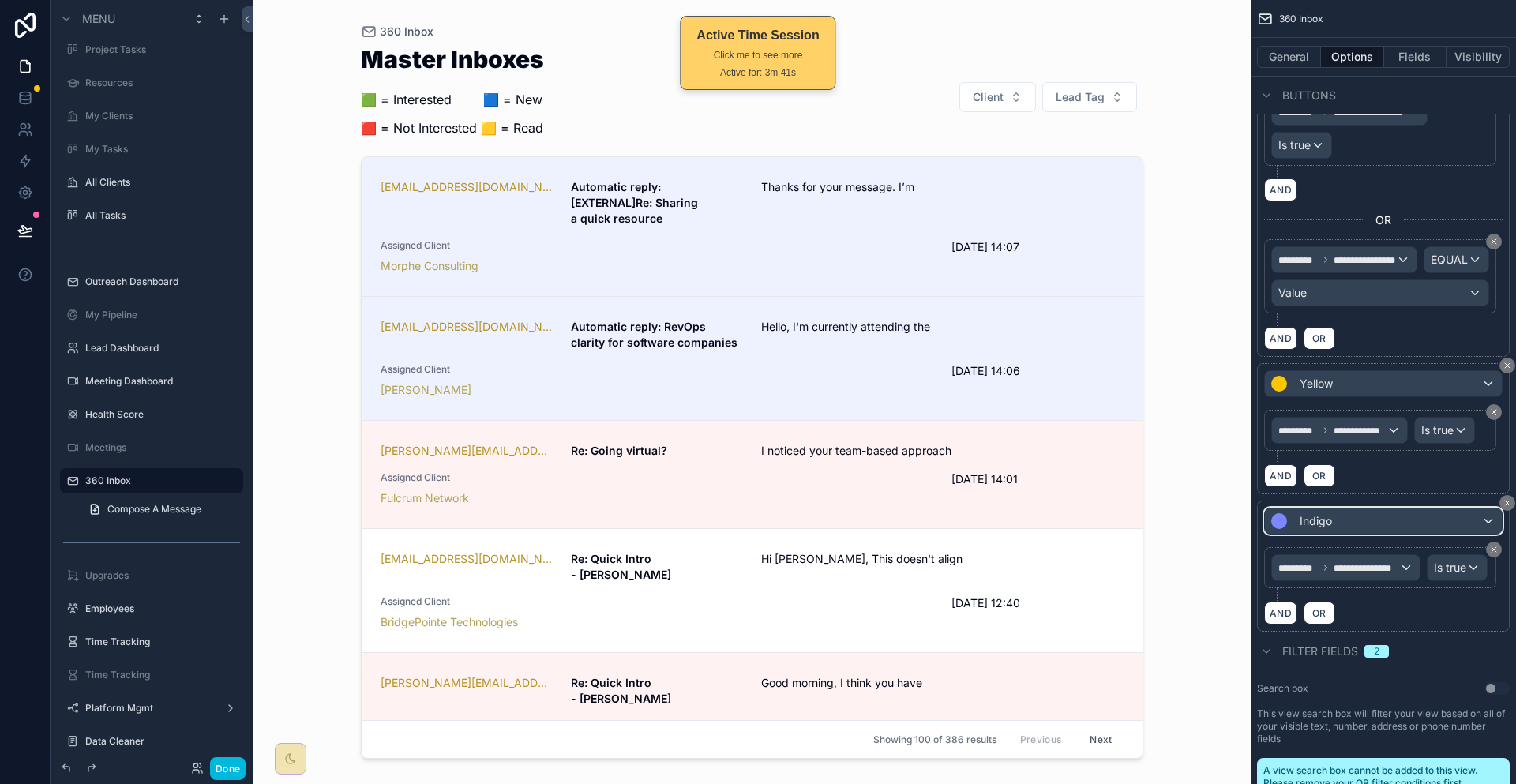
click at [1378, 509] on div "Indigo" at bounding box center [1383, 521] width 237 height 26
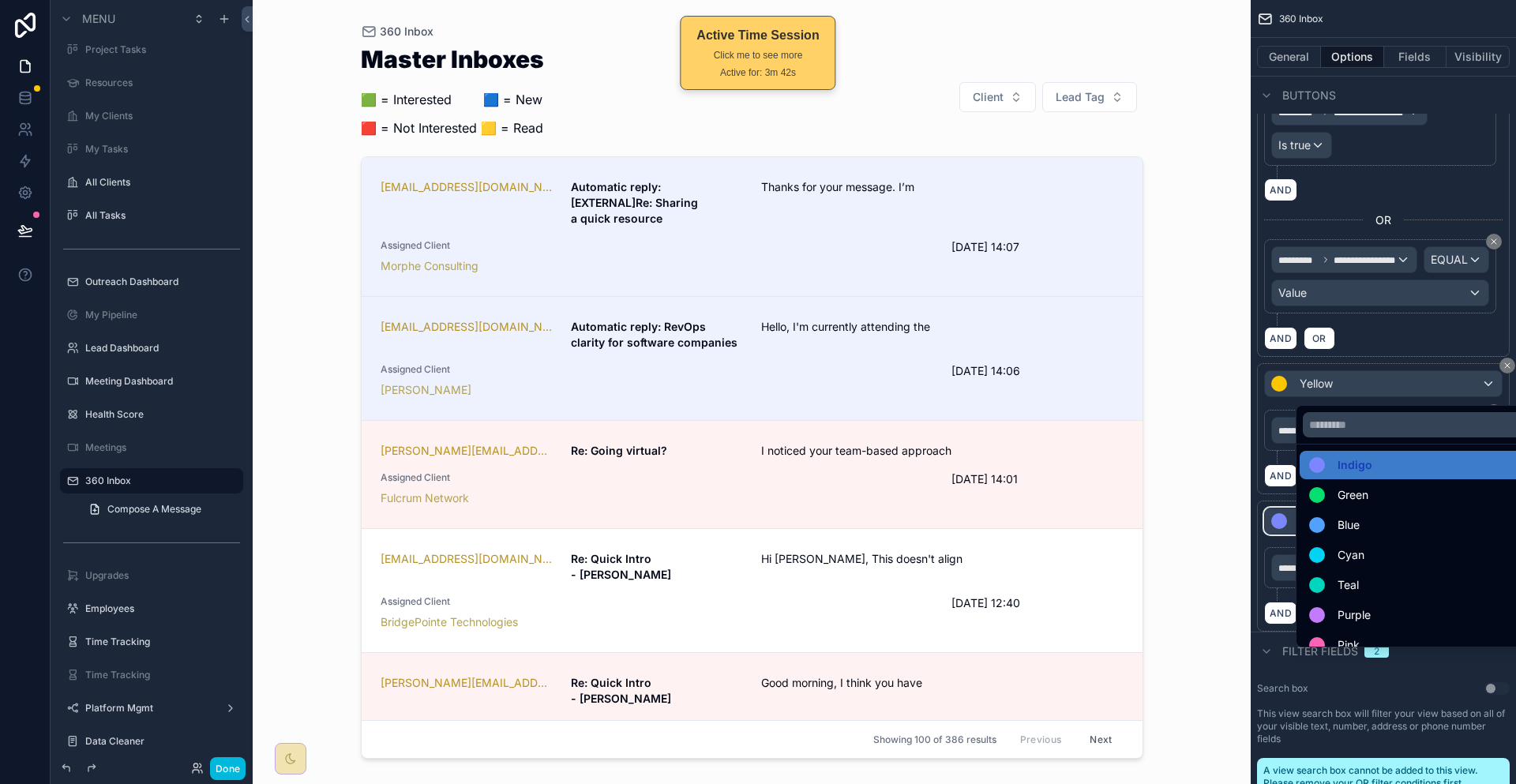
scroll to position [98, 0]
click at [1359, 599] on div "Purple" at bounding box center [1418, 613] width 237 height 29
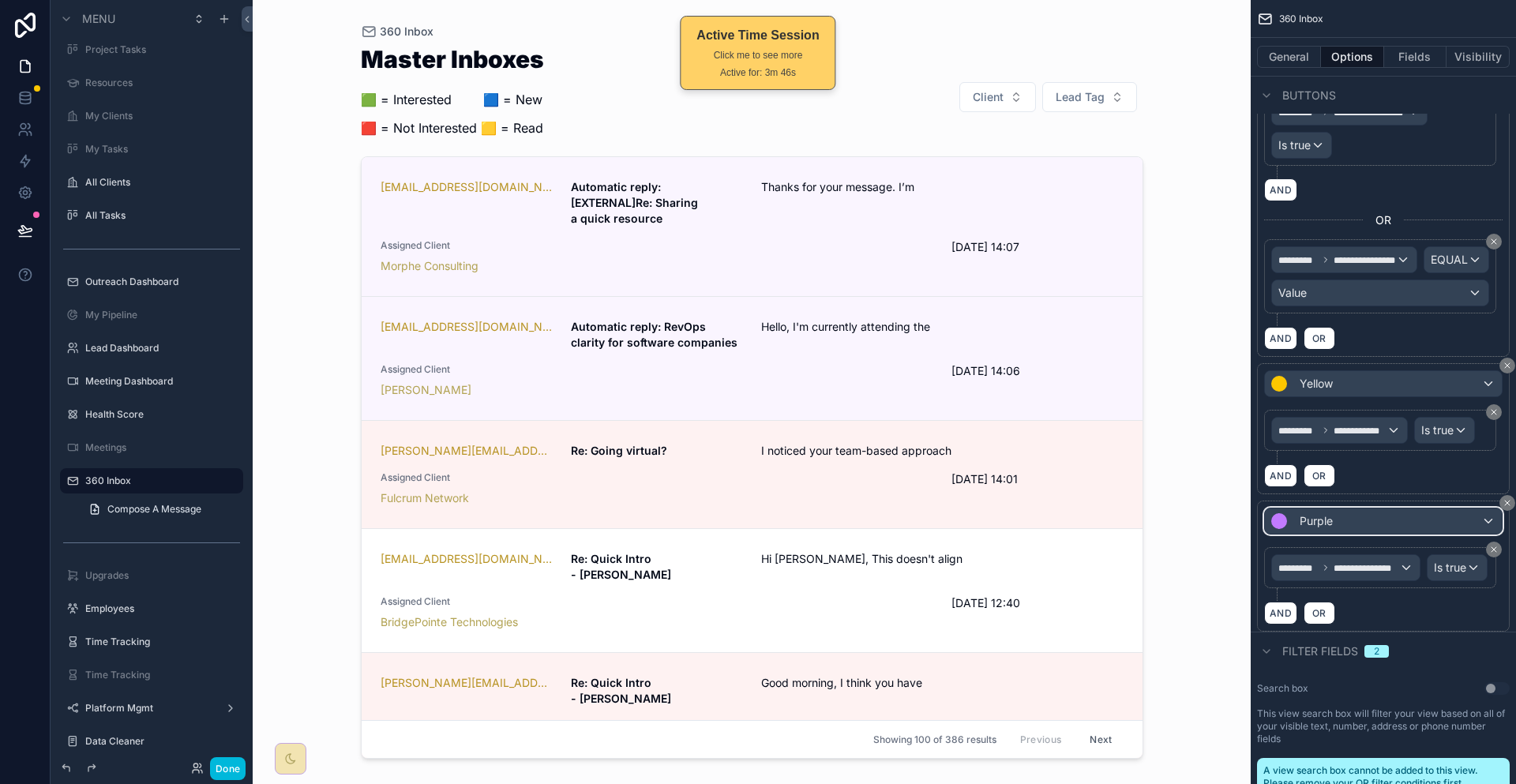
click at [1333, 513] on span "Purple" at bounding box center [1316, 521] width 33 height 16
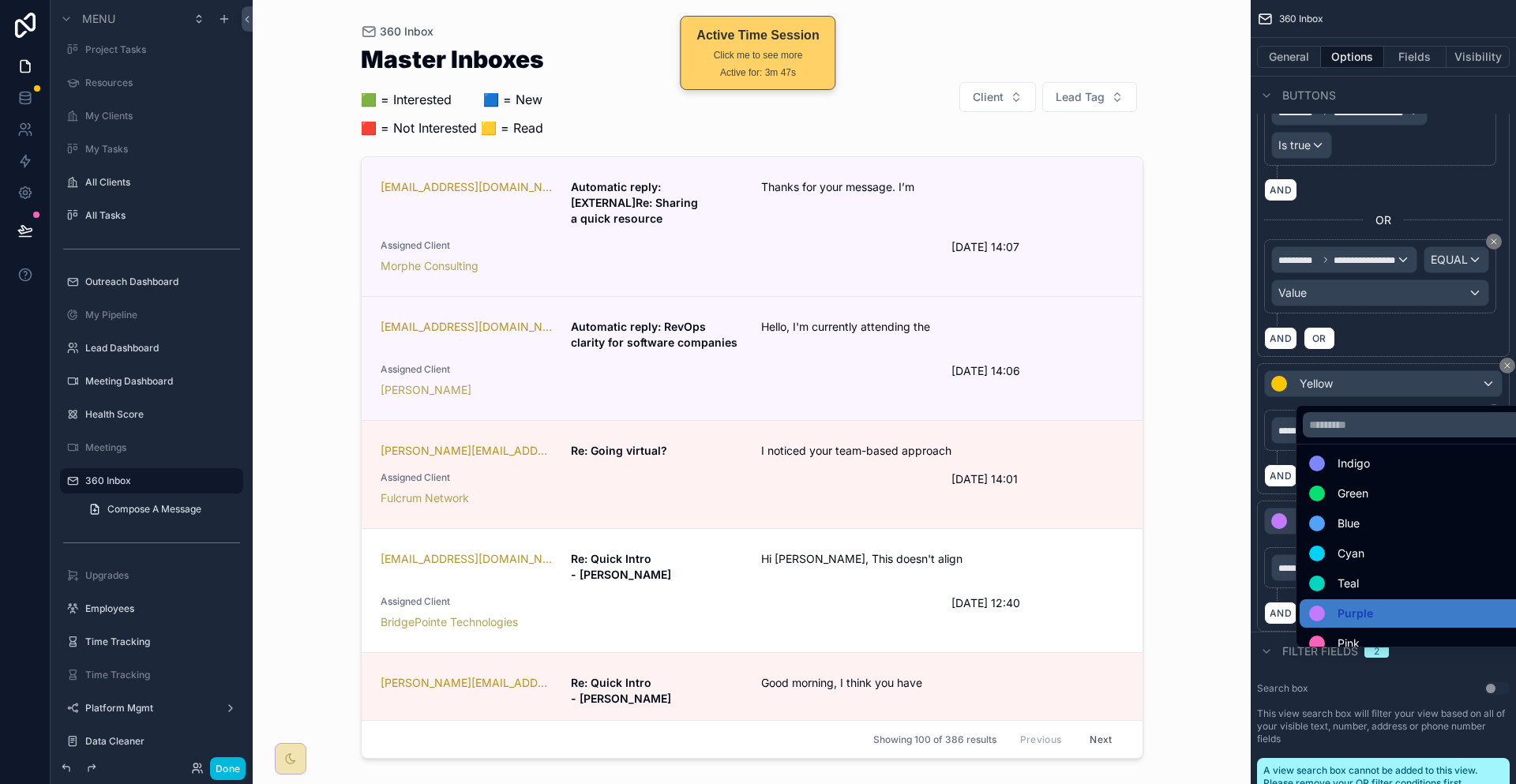
click at [1370, 634] on div "Pink" at bounding box center [1419, 643] width 218 height 19
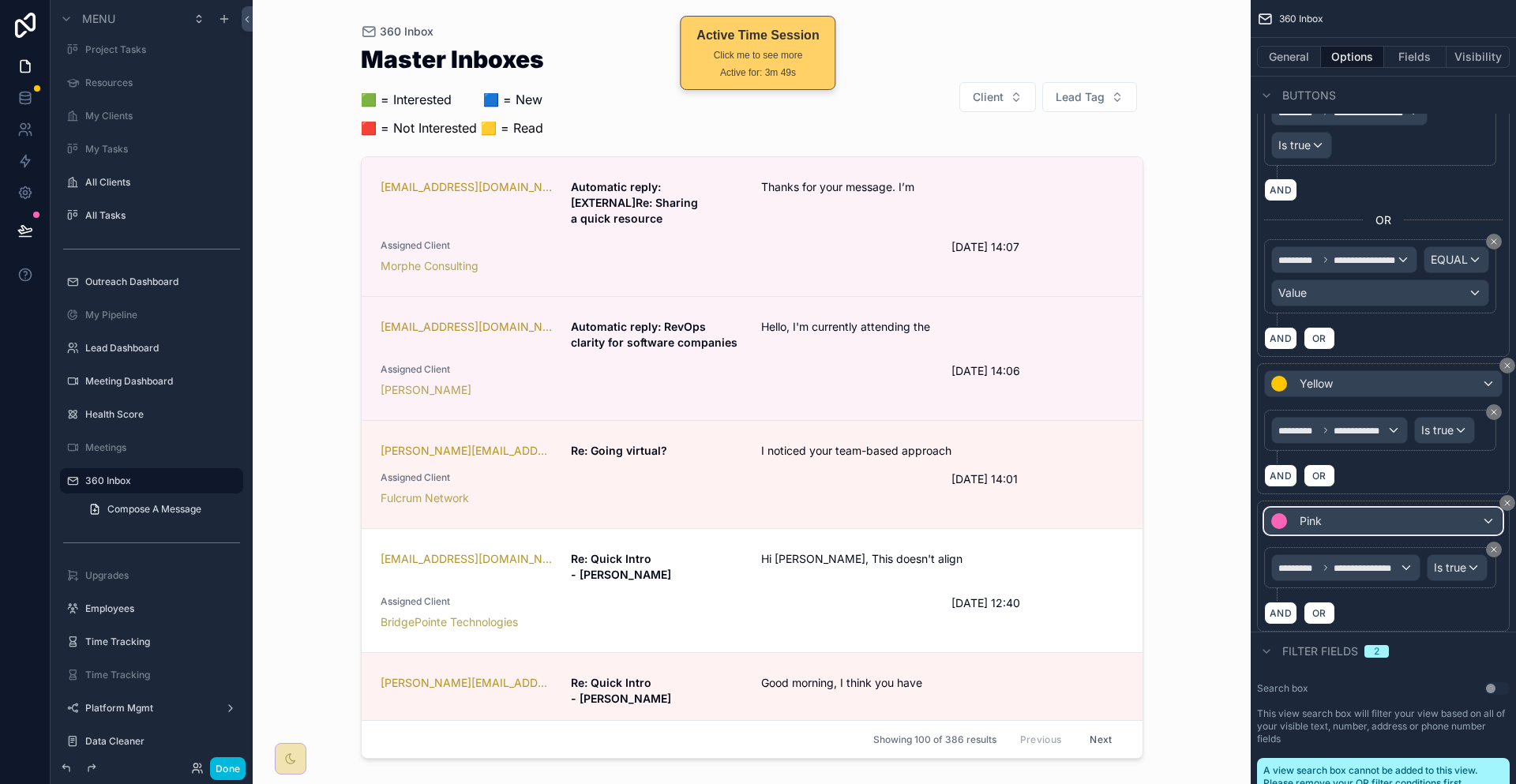
click at [1355, 509] on div "Pink" at bounding box center [1383, 521] width 237 height 26
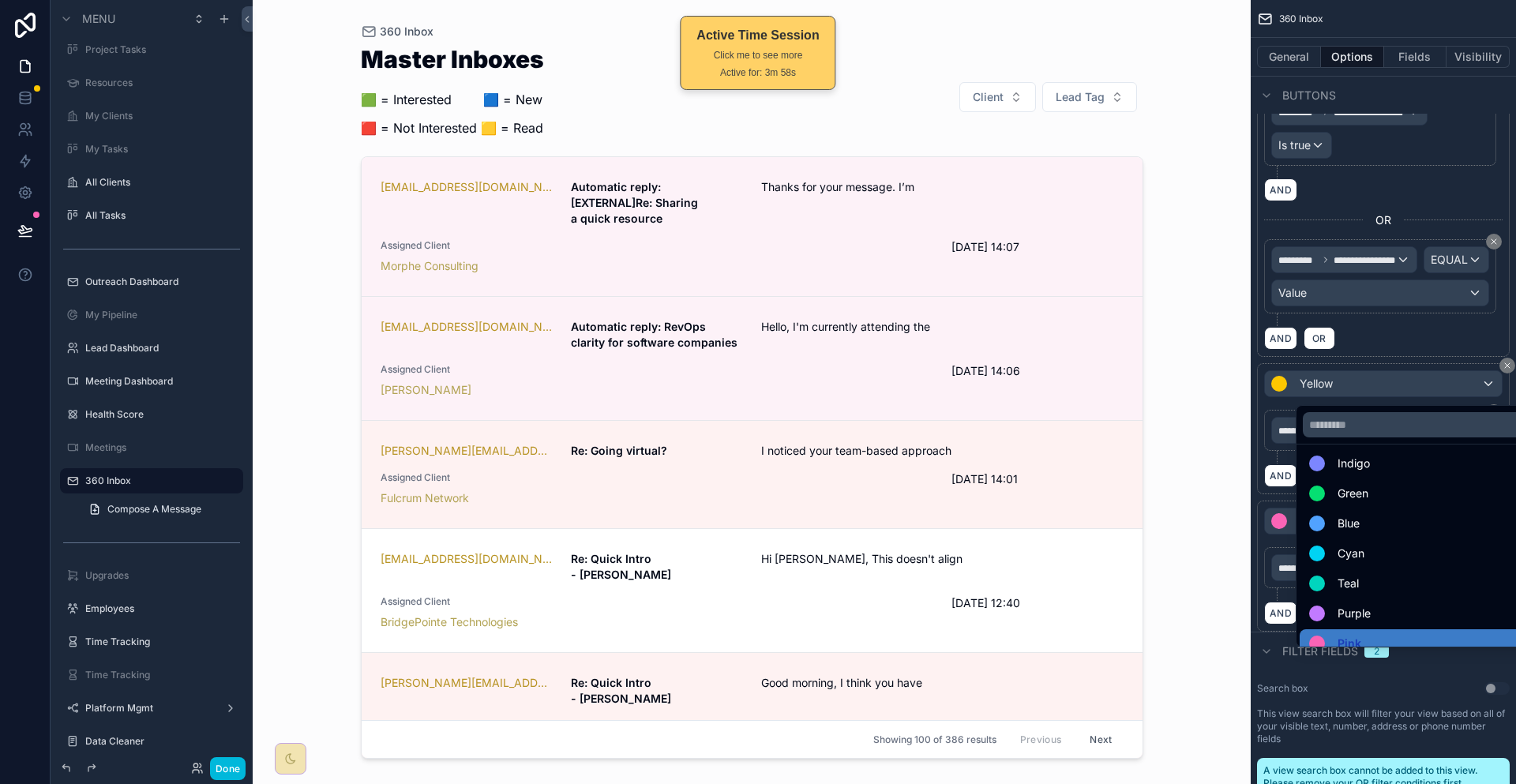
click at [1369, 574] on div "Teal" at bounding box center [1419, 583] width 218 height 19
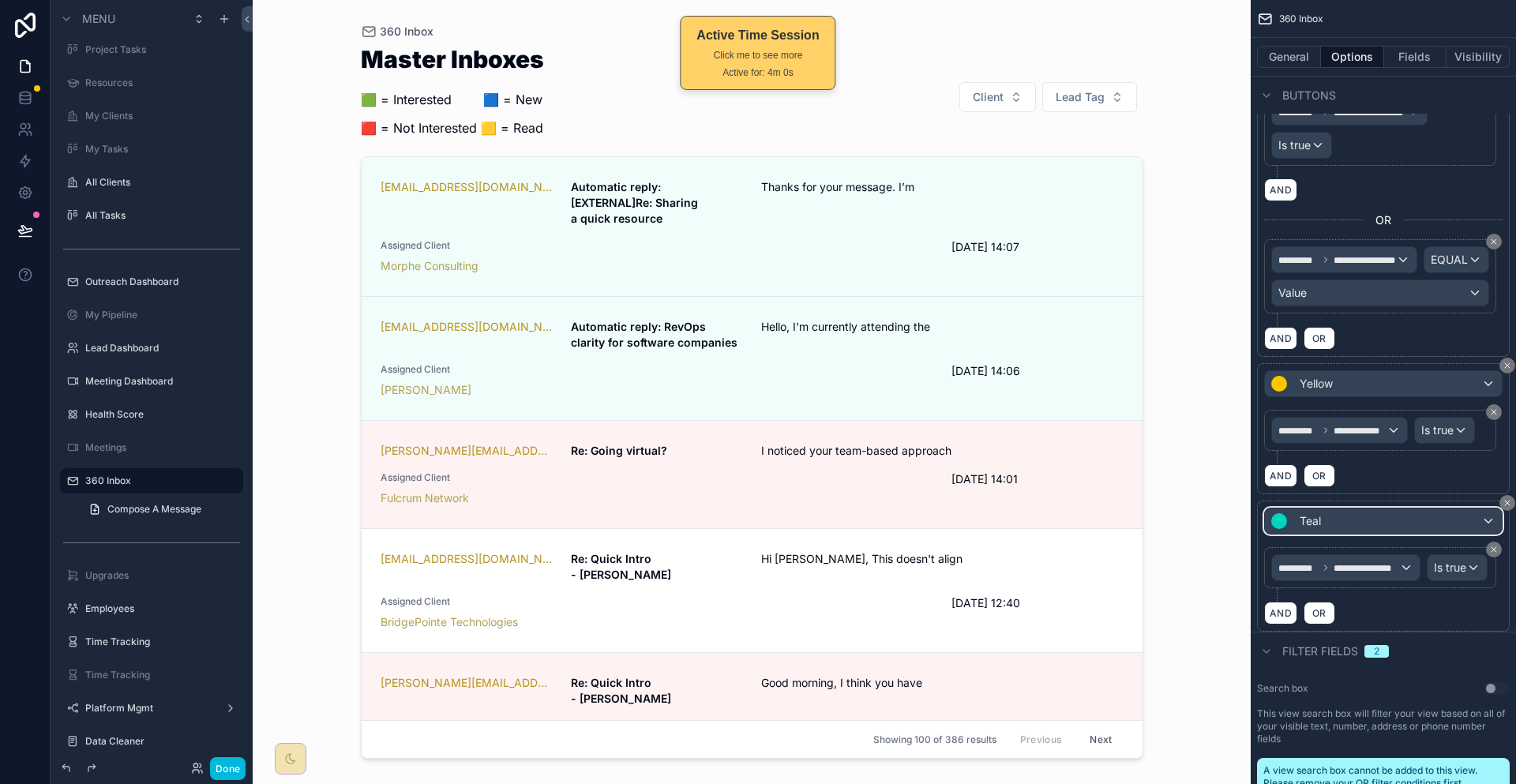
click at [1355, 509] on div "Teal" at bounding box center [1383, 521] width 237 height 26
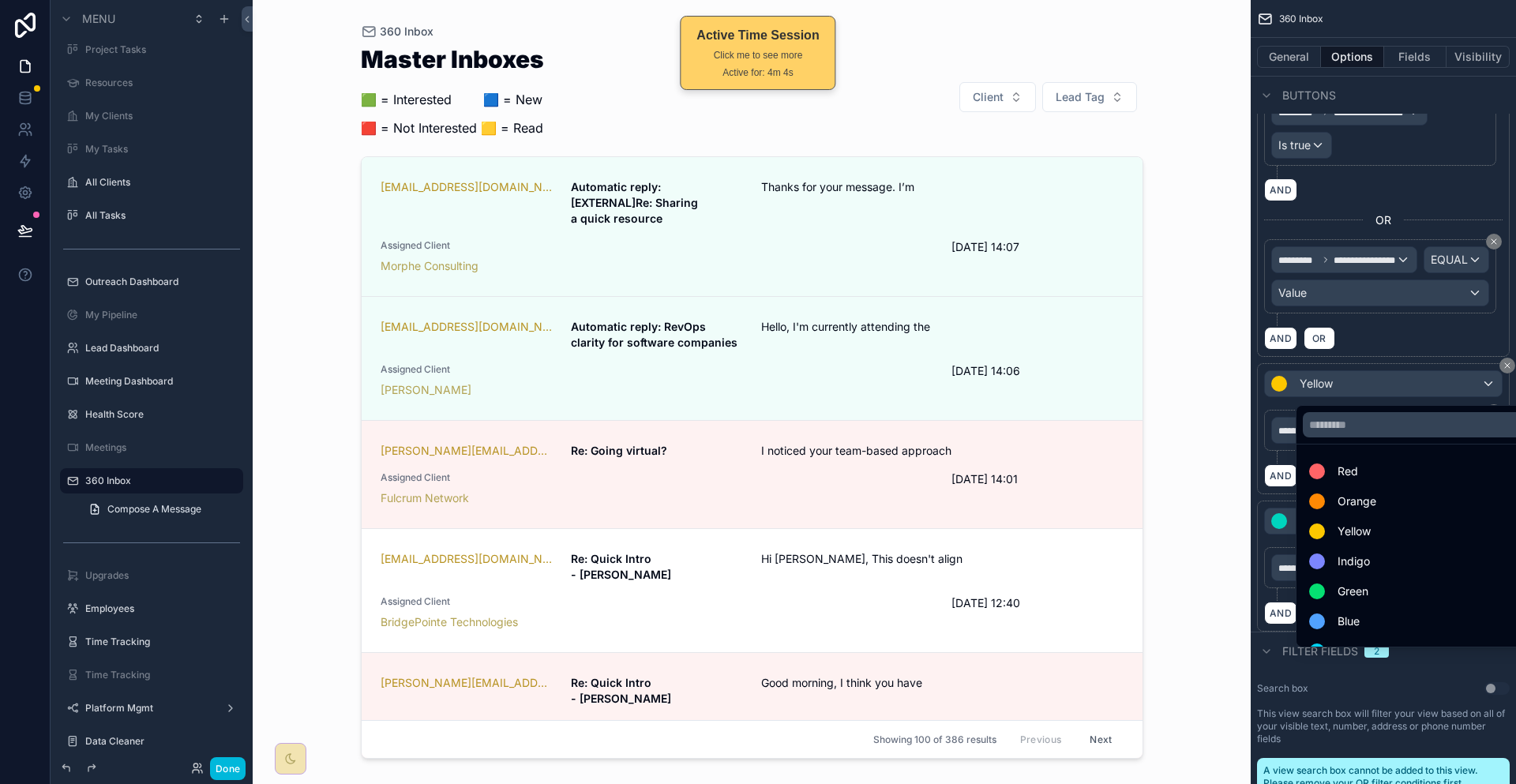
click at [1365, 547] on div "Indigo" at bounding box center [1418, 561] width 237 height 29
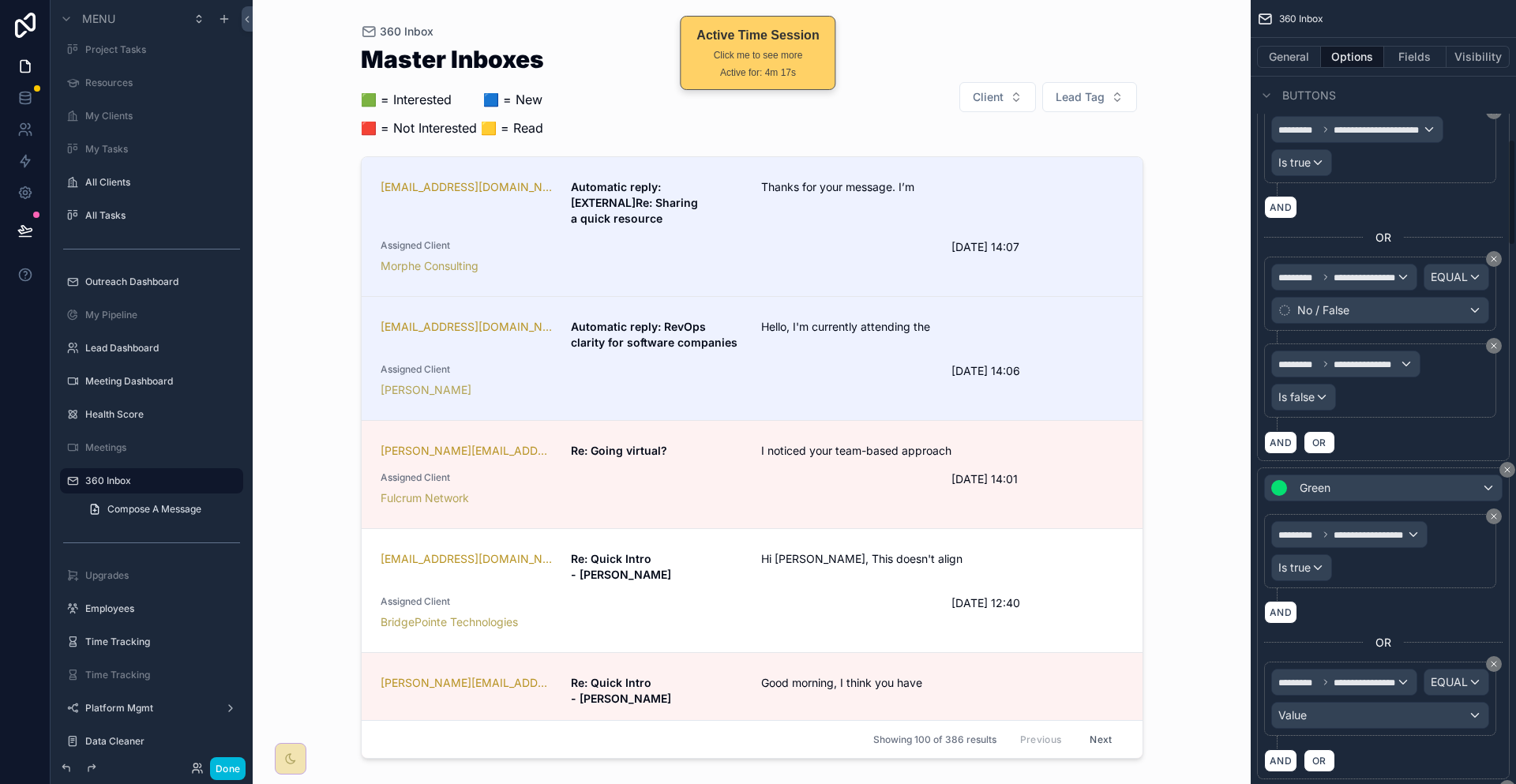
scroll to position [1026, 0]
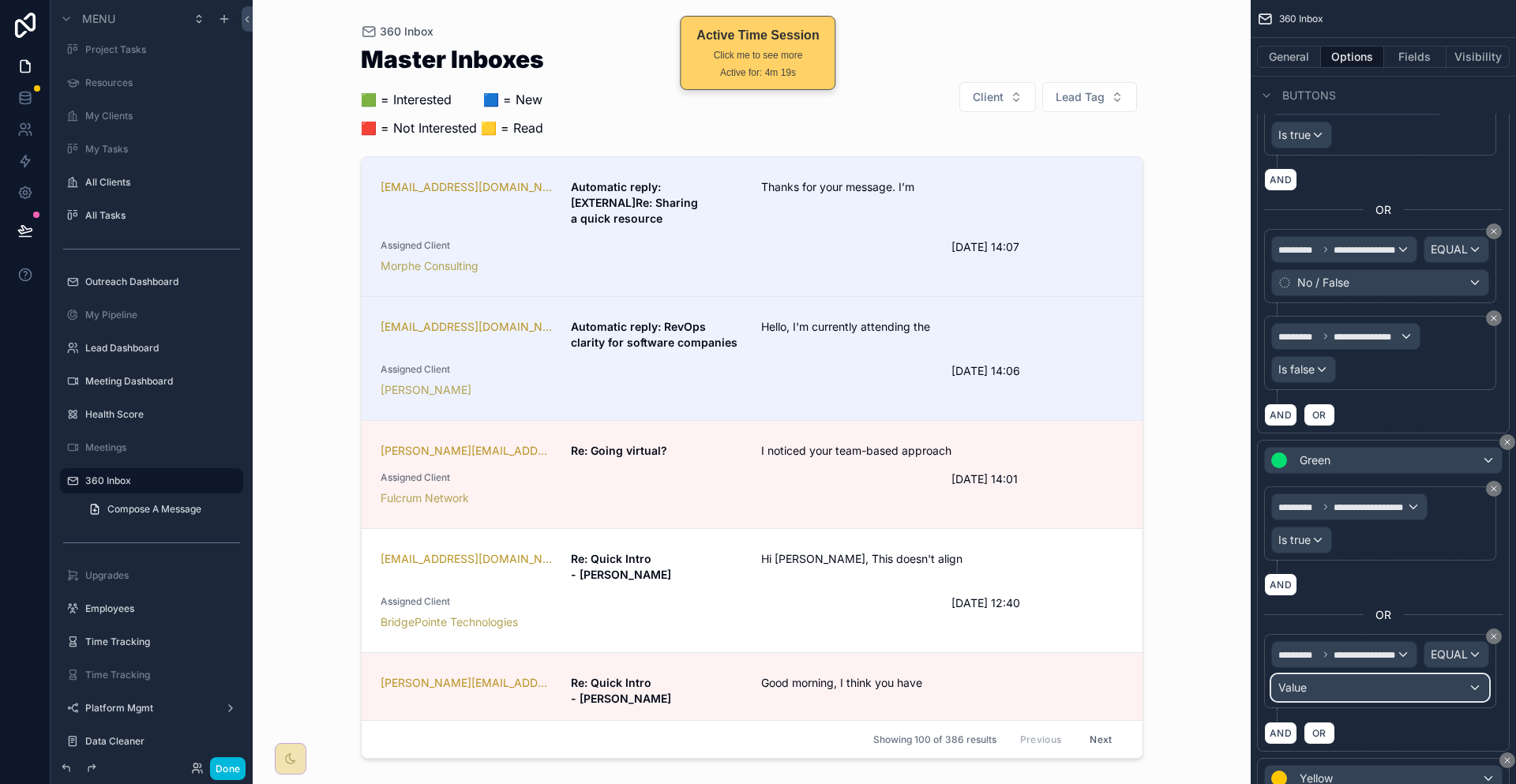
click at [1383, 675] on div "Value" at bounding box center [1380, 688] width 216 height 26
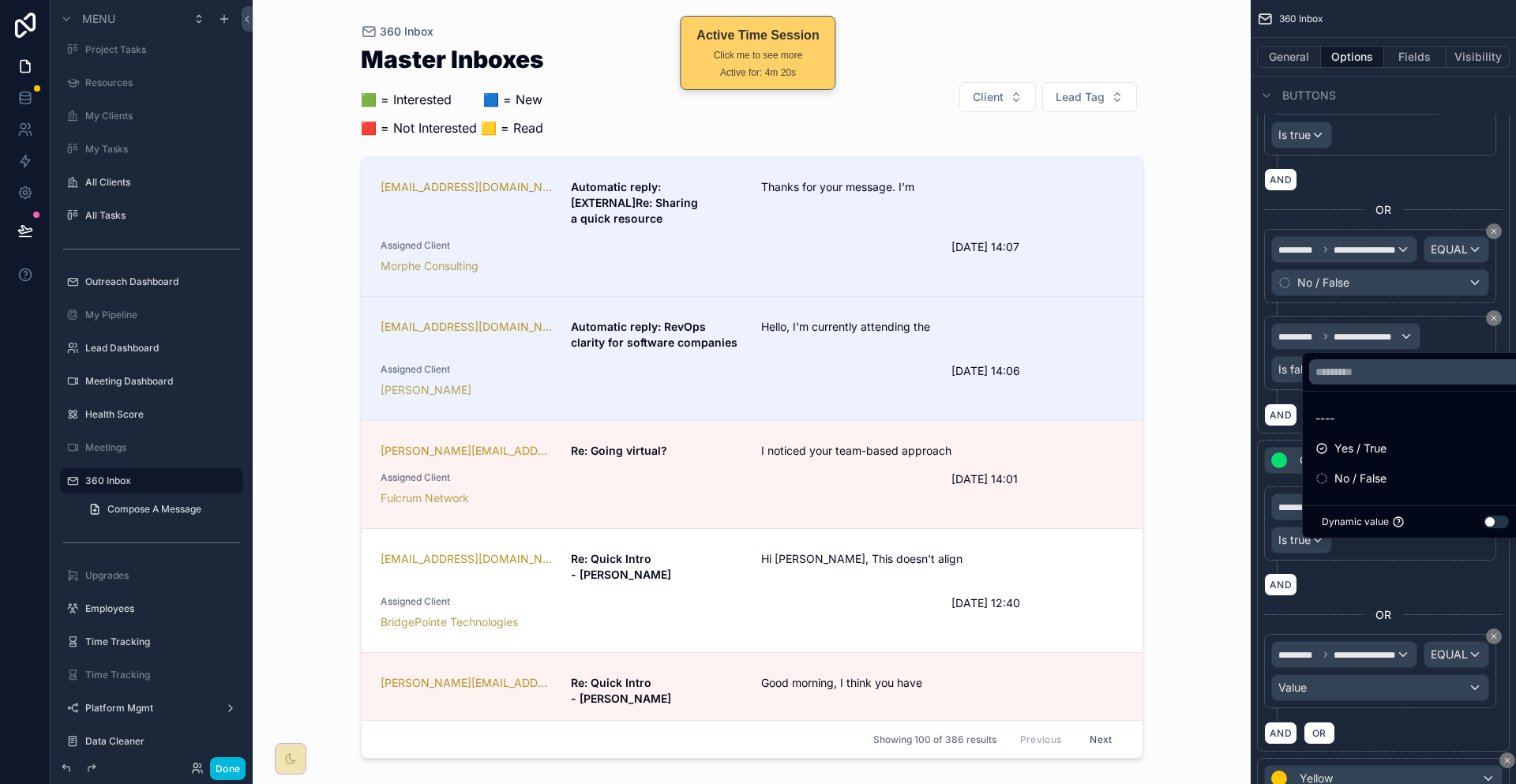
click at [1378, 455] on div "Yes / True" at bounding box center [1415, 448] width 200 height 19
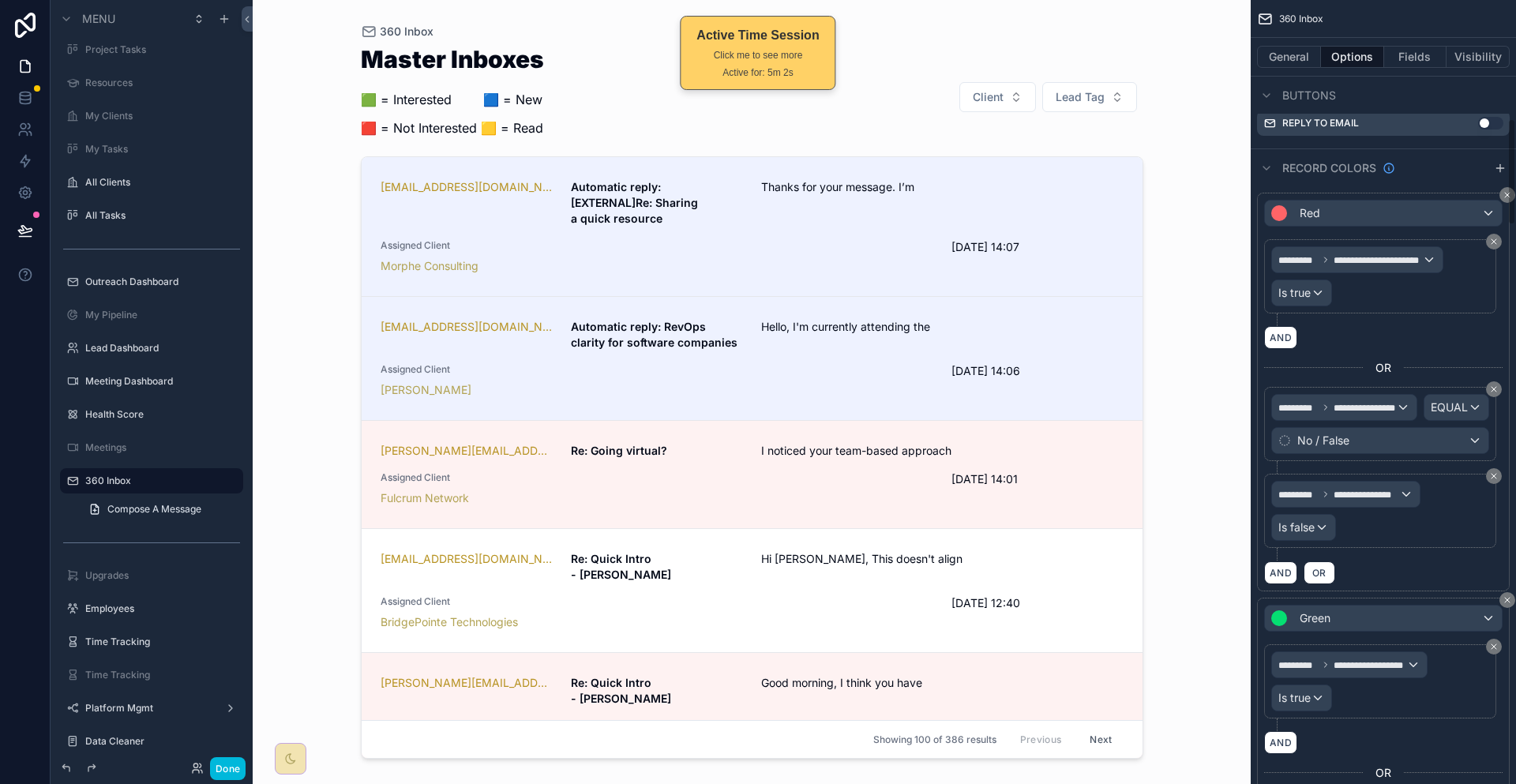
scroll to position [947, 0]
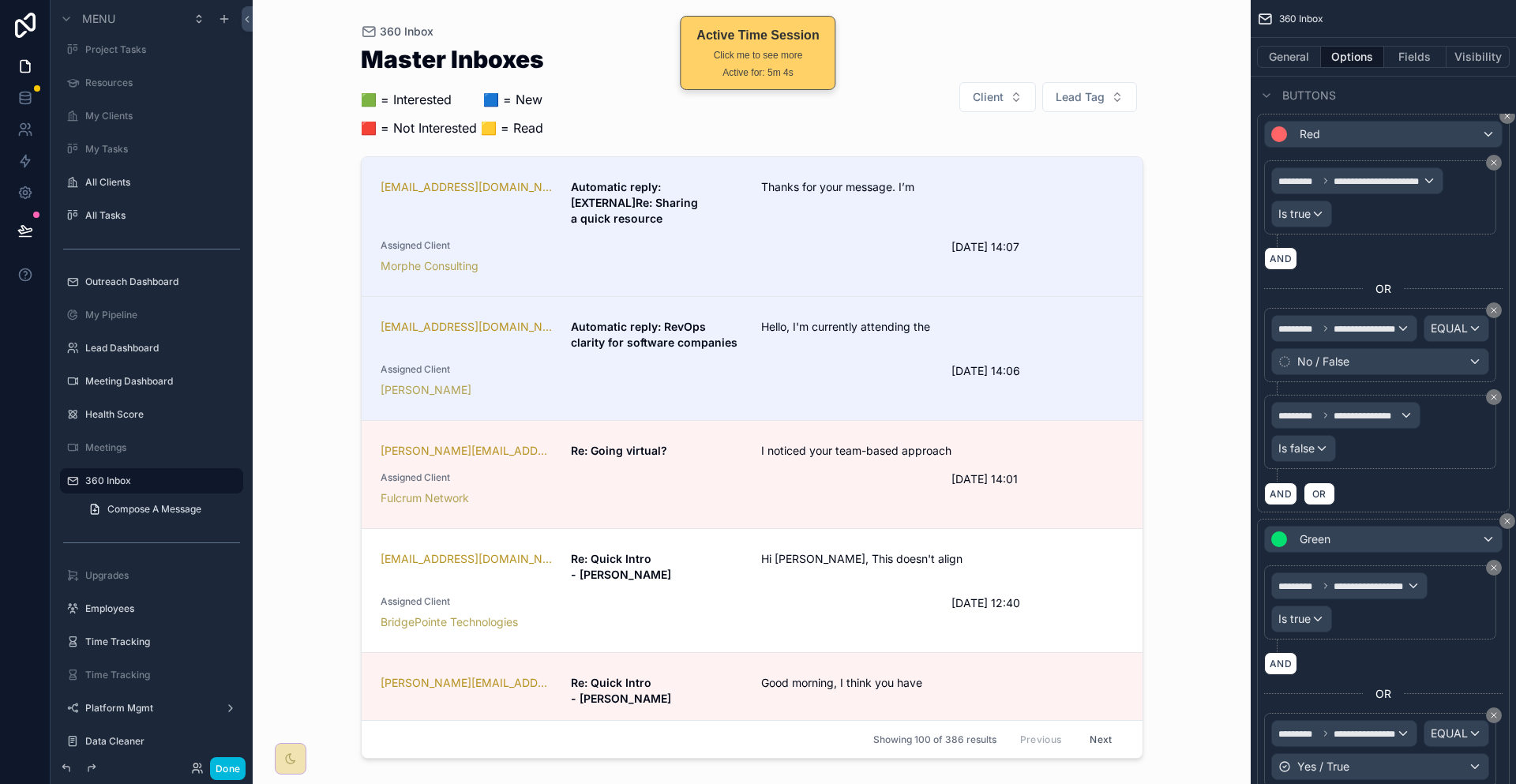
click at [1430, 52] on button "Fields" at bounding box center [1416, 57] width 63 height 22
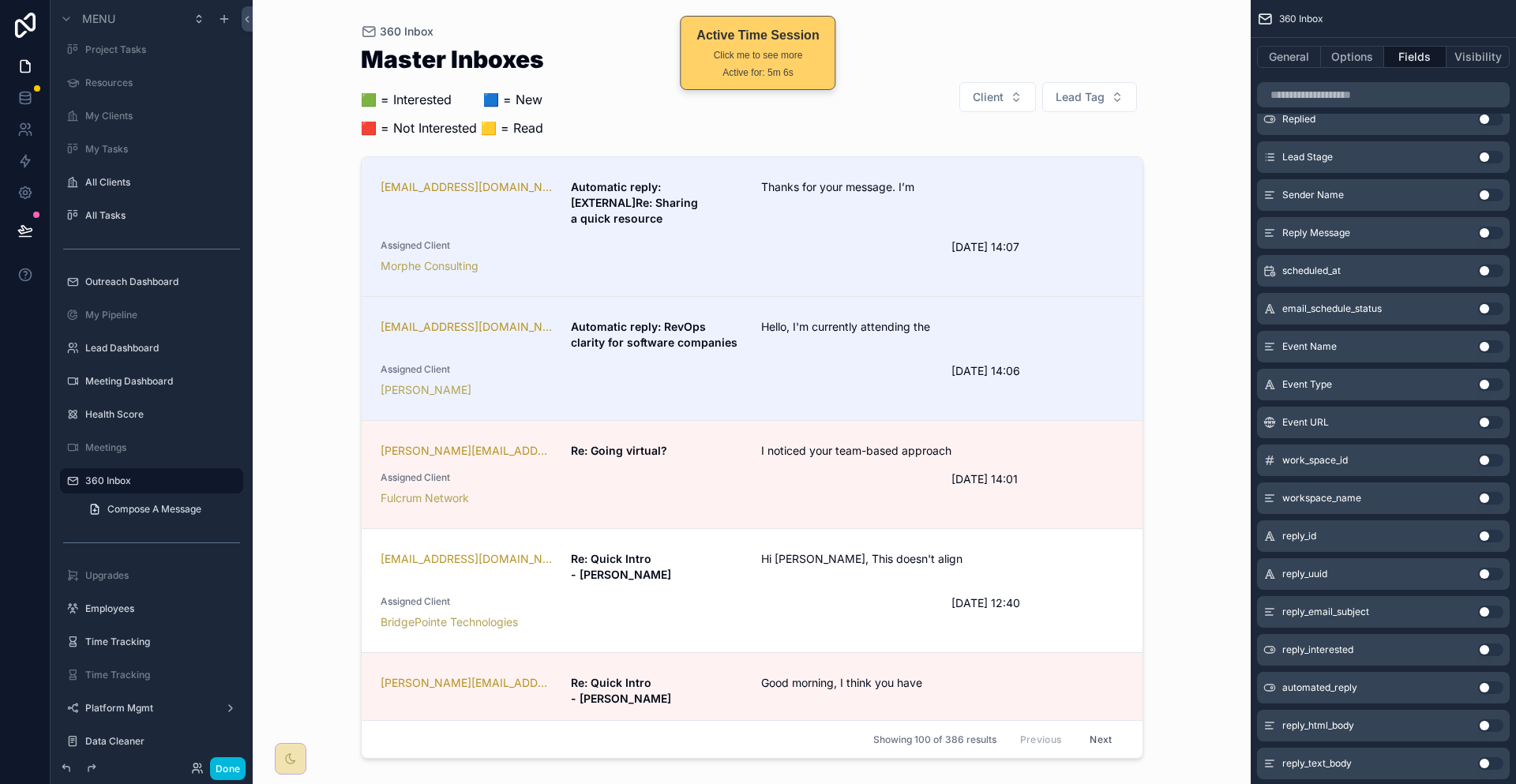
click at [899, 85] on div "Master Inboxes 🟩 = Interested ‎ ‎ ‎ ‎ ‎ ‎‎ ‎ 🟦 = New 🟥 = Not Interested 🟨 = Rea…" at bounding box center [752, 96] width 782 height 99
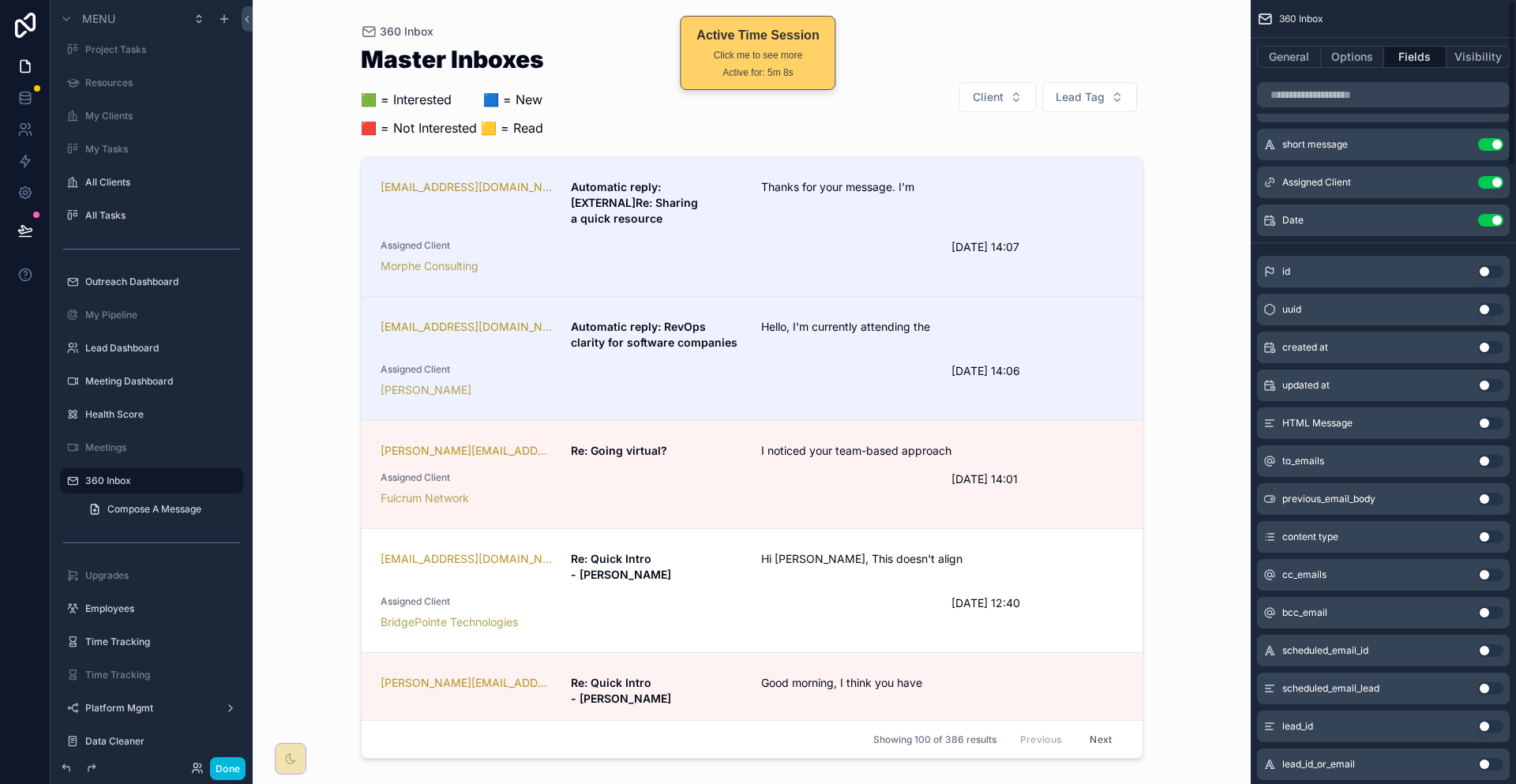
scroll to position [0, 0]
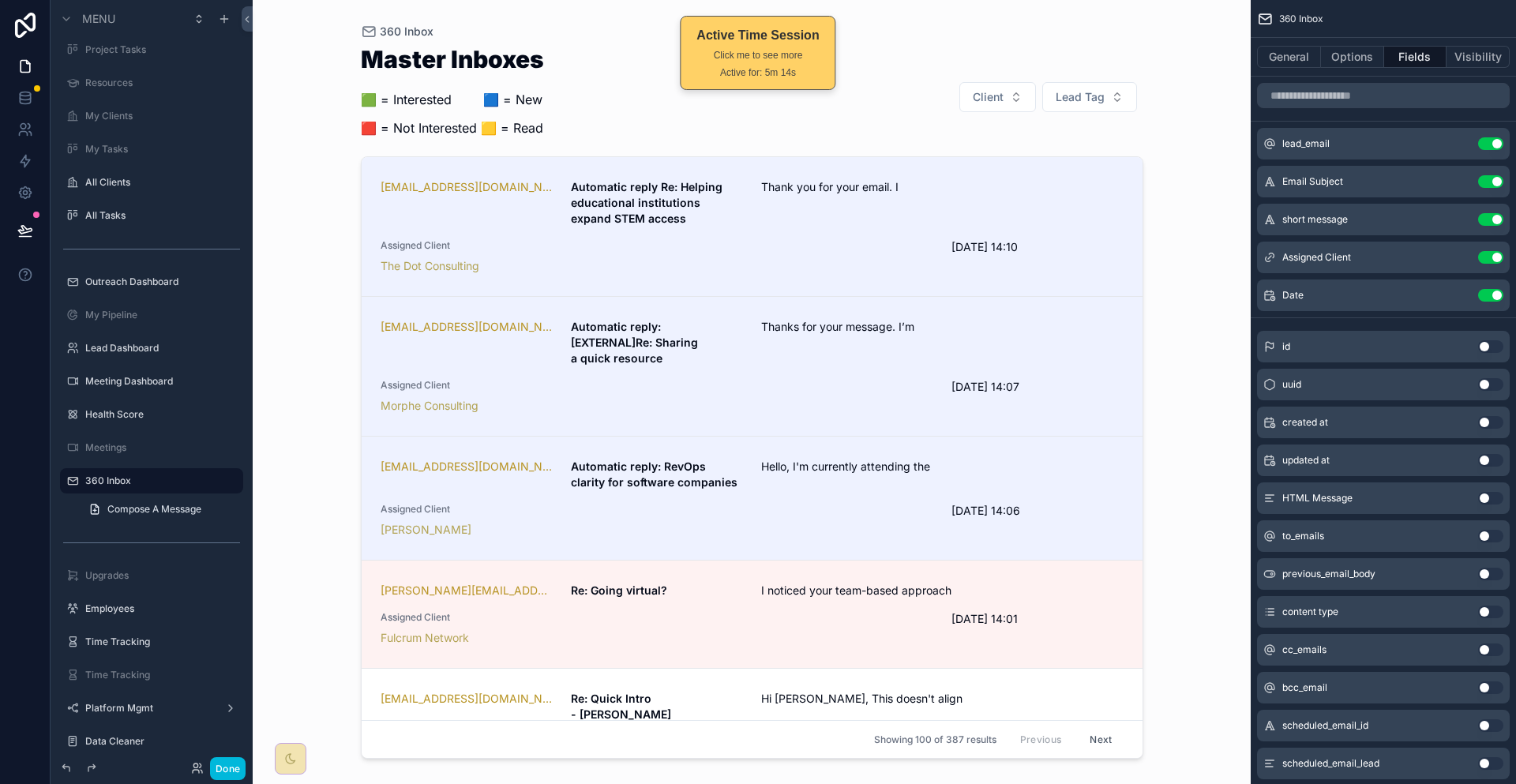
click at [923, 239] on span "Assigned Client" at bounding box center [657, 245] width 553 height 13
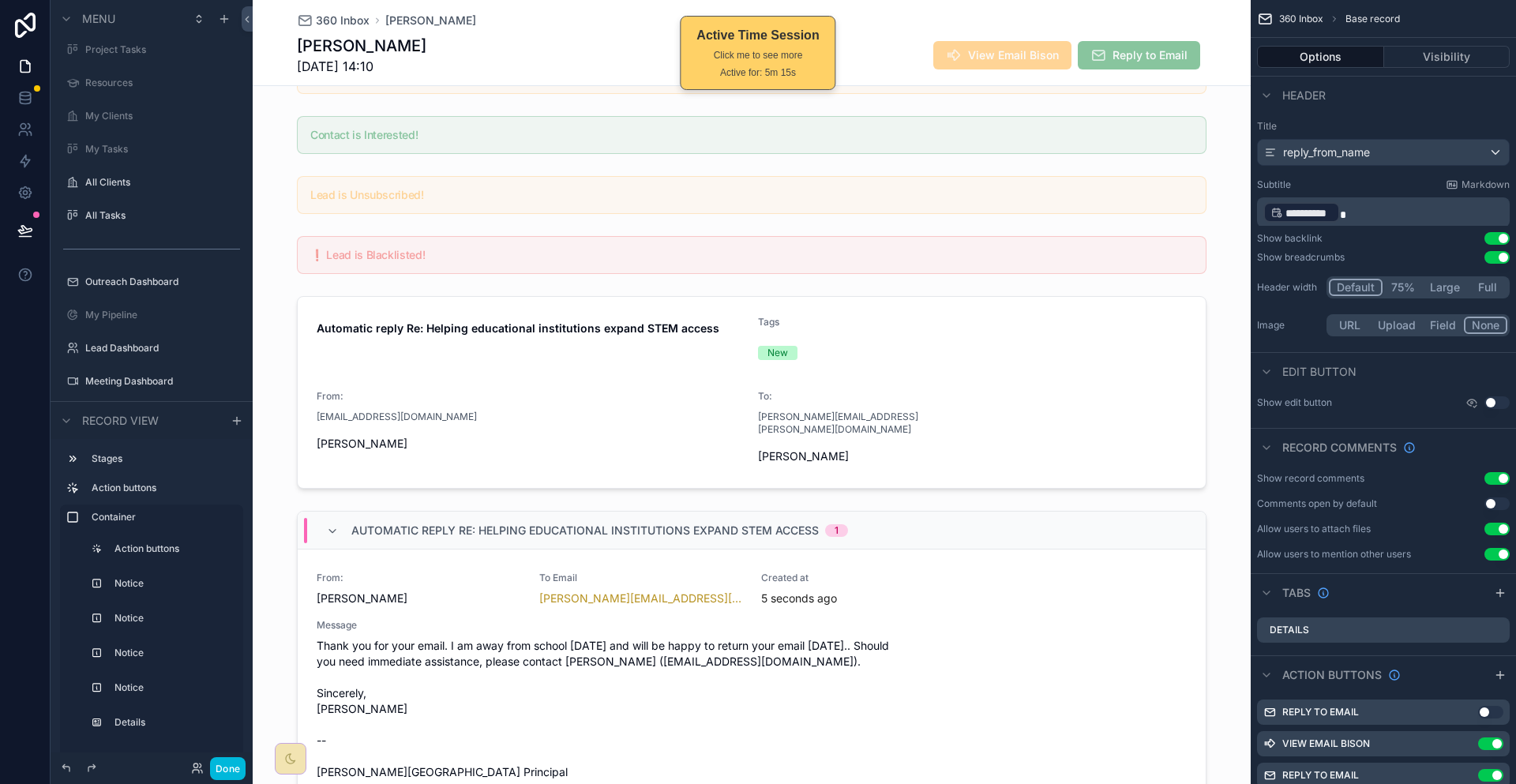
scroll to position [316, 0]
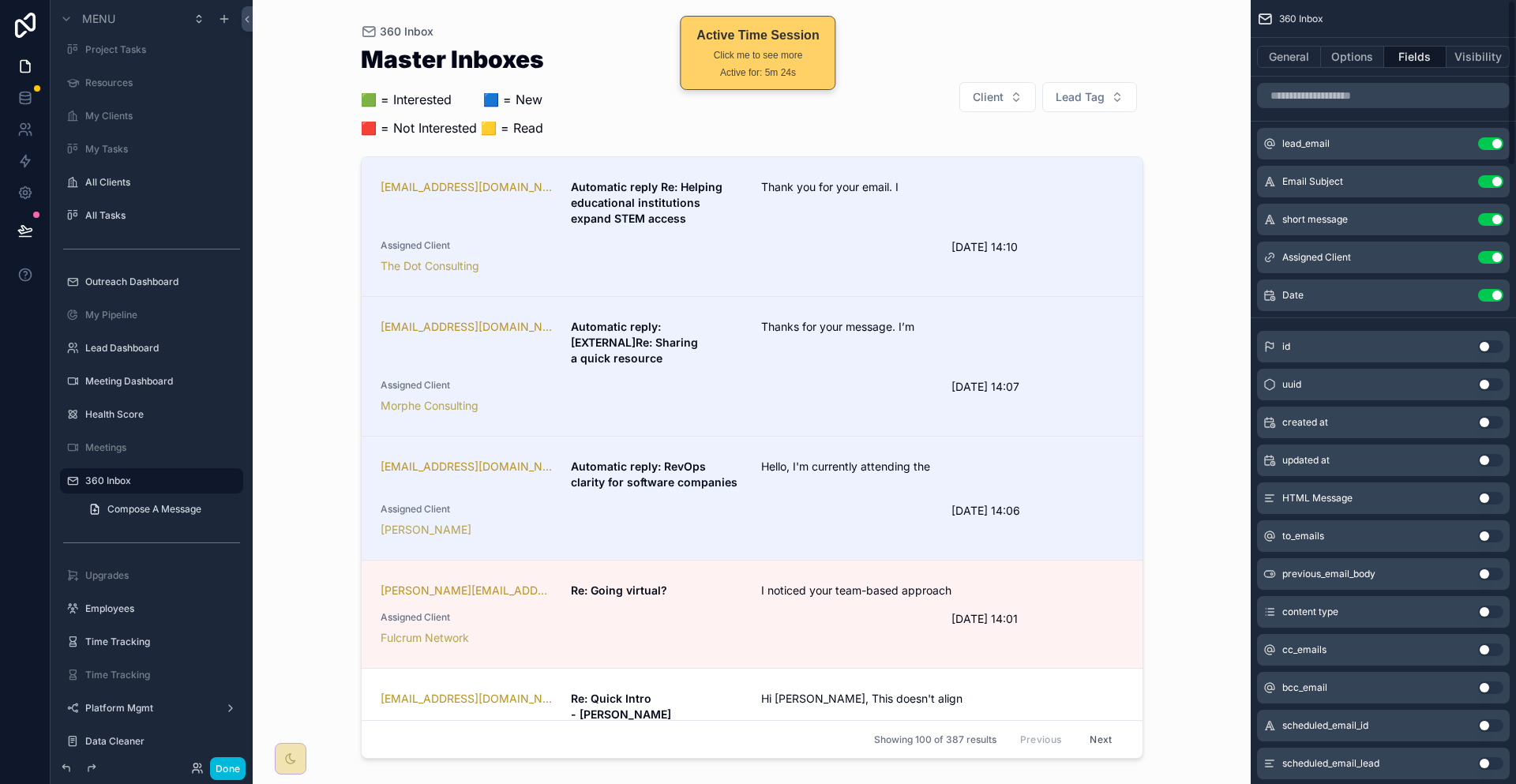
click at [1363, 55] on button "Options" at bounding box center [1353, 57] width 63 height 22
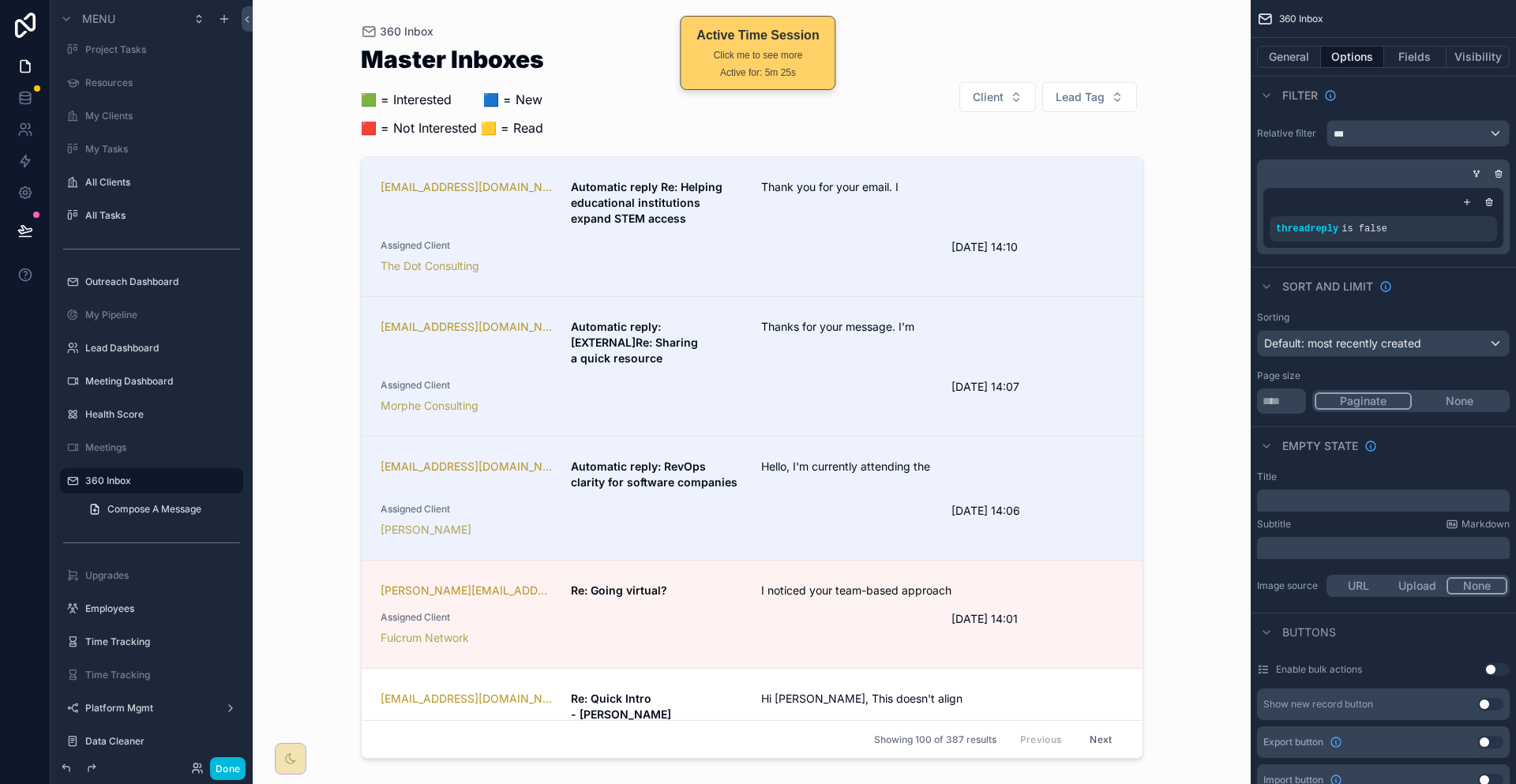
click at [1429, 56] on button "Fields" at bounding box center [1416, 57] width 63 height 22
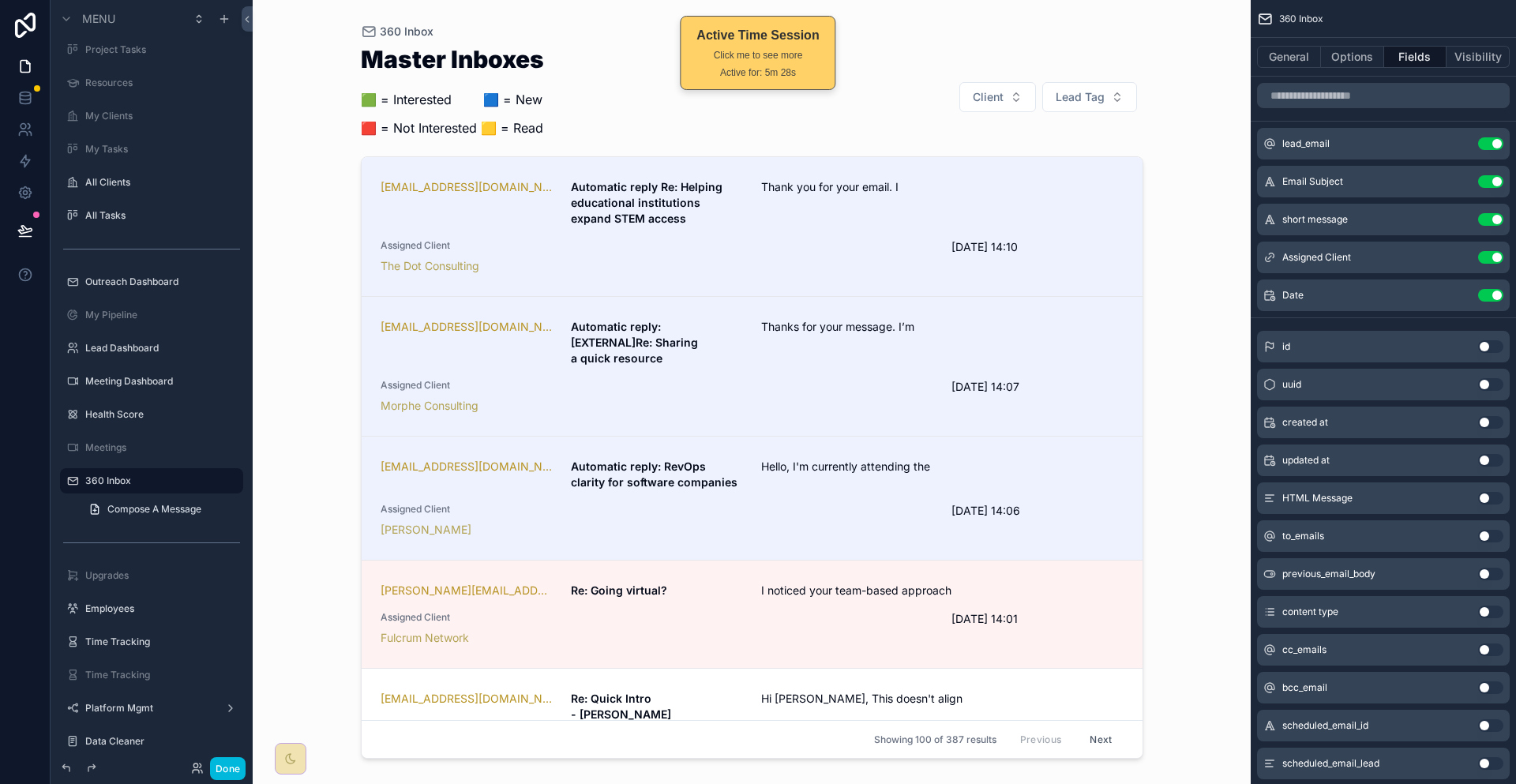
click at [1321, 46] on button "General" at bounding box center [1289, 57] width 64 height 22
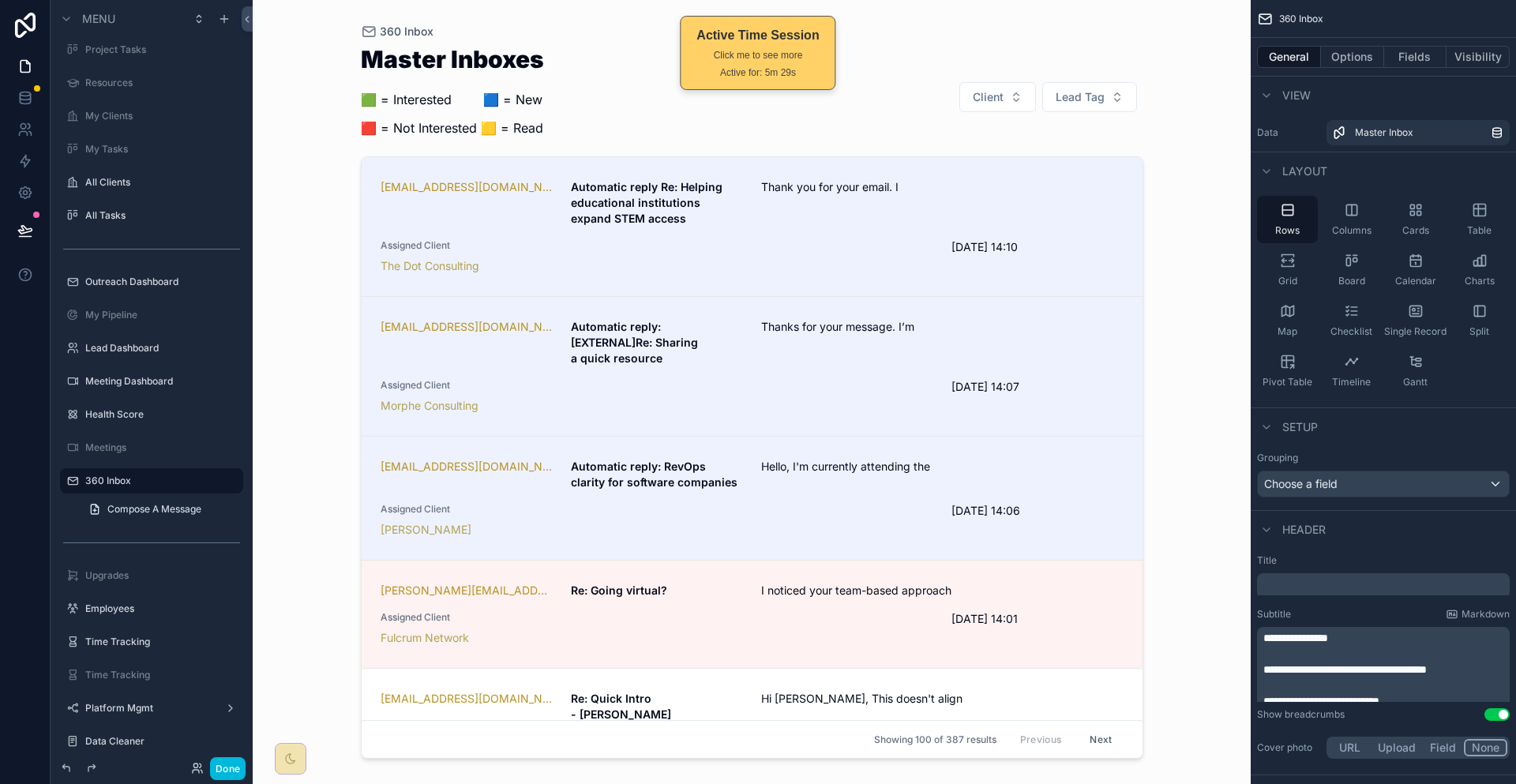
click at [1403, 59] on button "Fields" at bounding box center [1416, 57] width 63 height 22
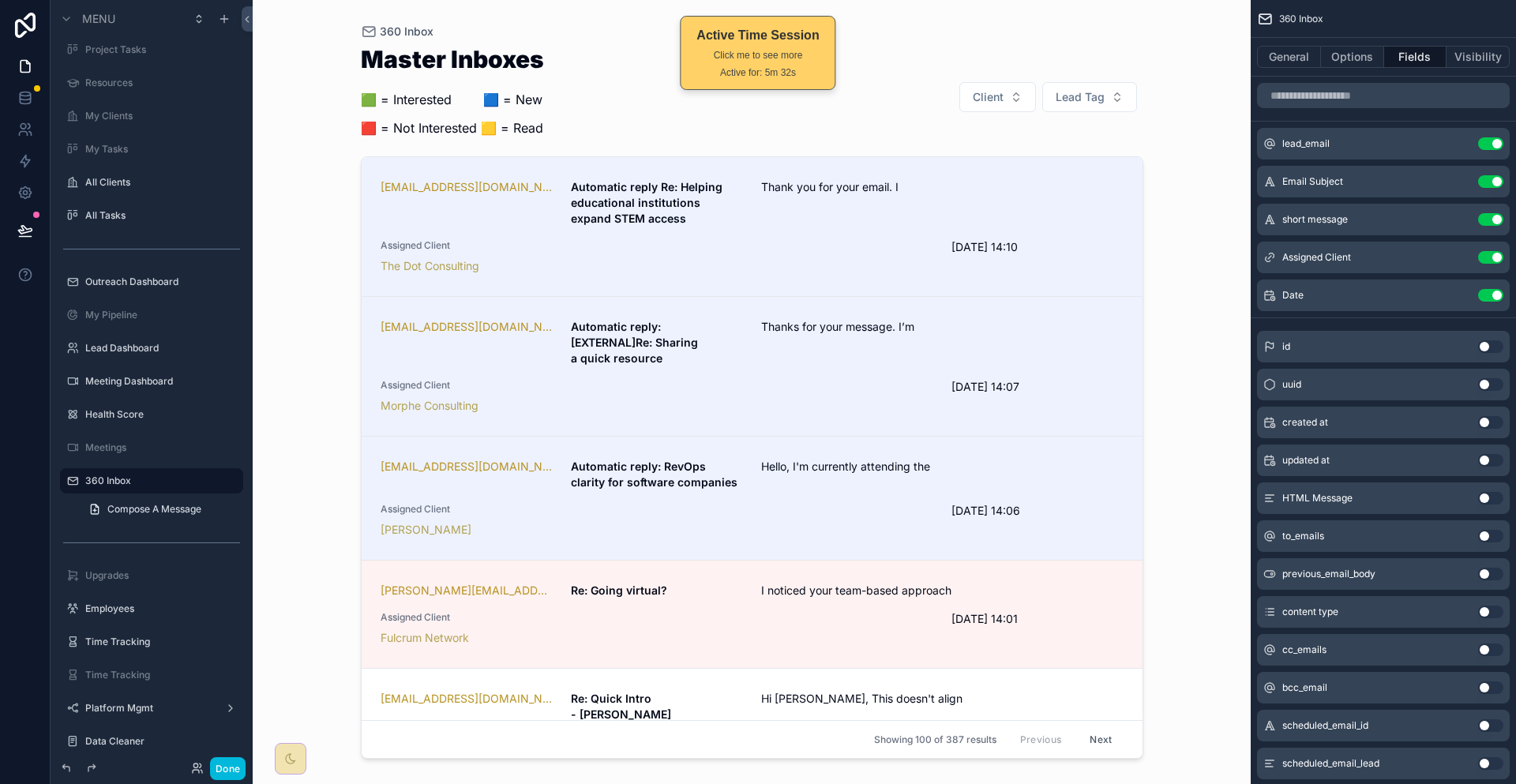
click at [1321, 46] on button "General" at bounding box center [1289, 57] width 64 height 22
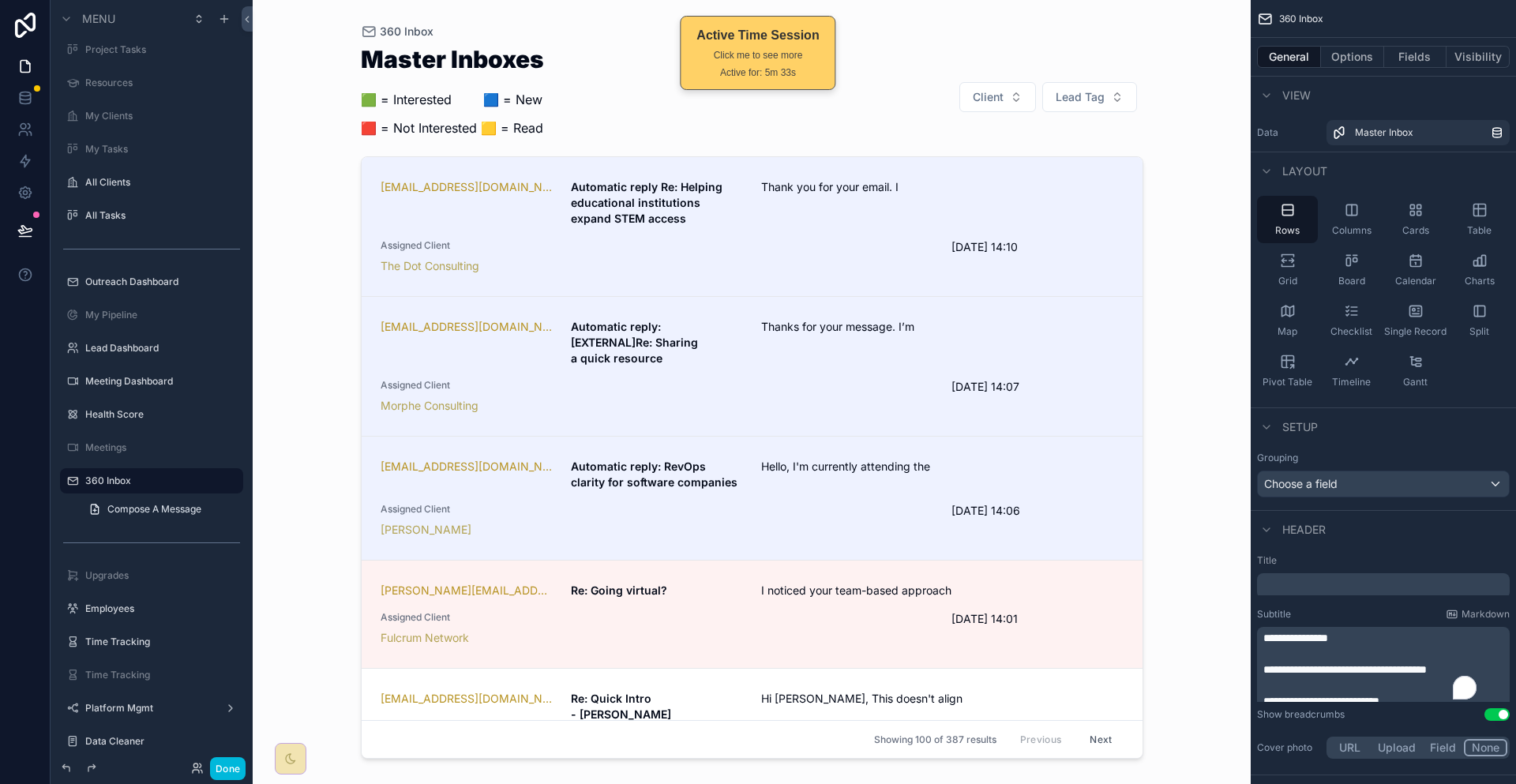
click at [1426, 664] on span "**********" at bounding box center [1345, 669] width 163 height 11
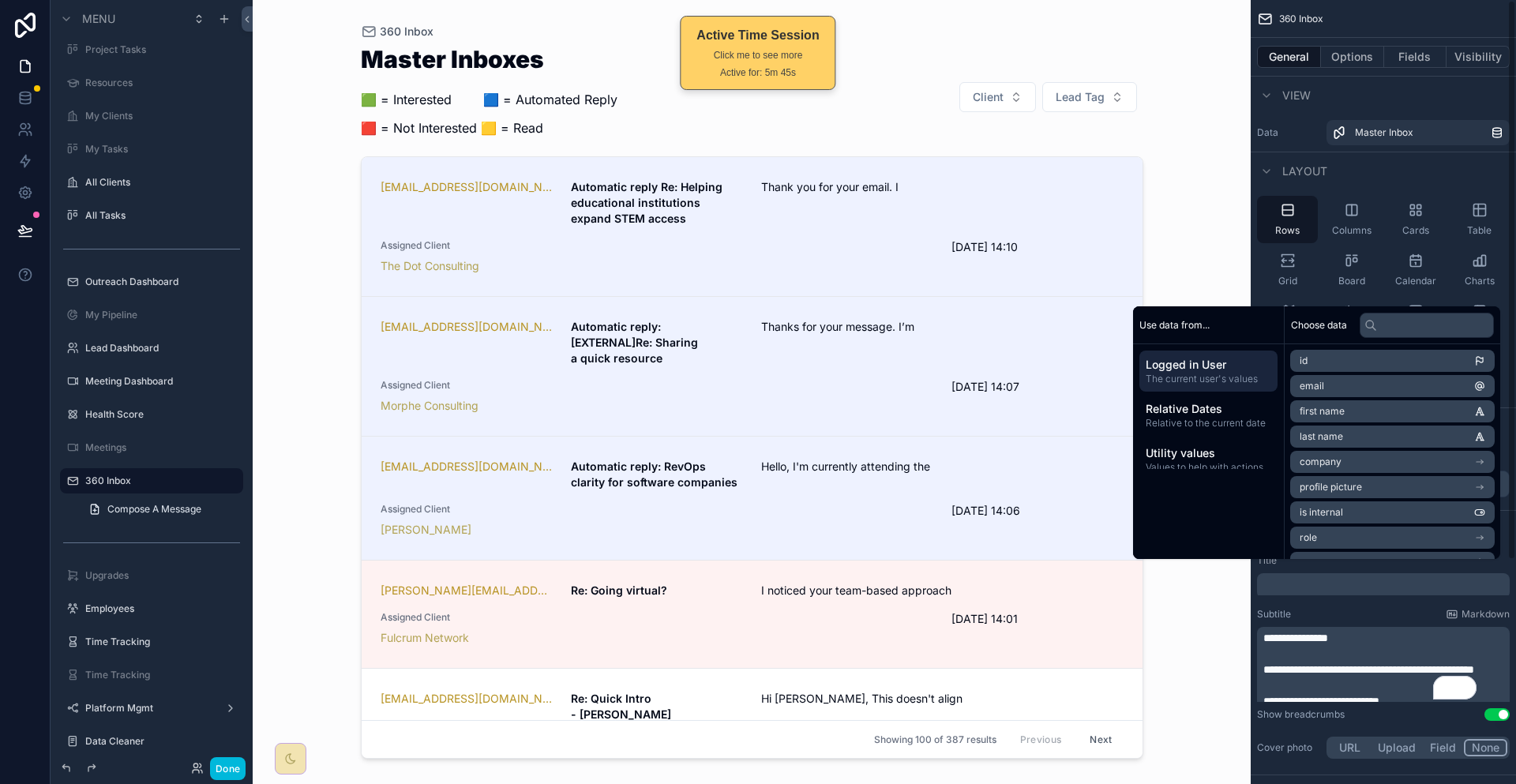
click at [1245, 210] on div "360 Inbox Master Inboxes 🟩 = Interested ‎ ‎ ‎ ‎ ‎ ‎‎ ‎ 🟦 = Automated Reply 🟥 = …" at bounding box center [752, 392] width 999 height 784
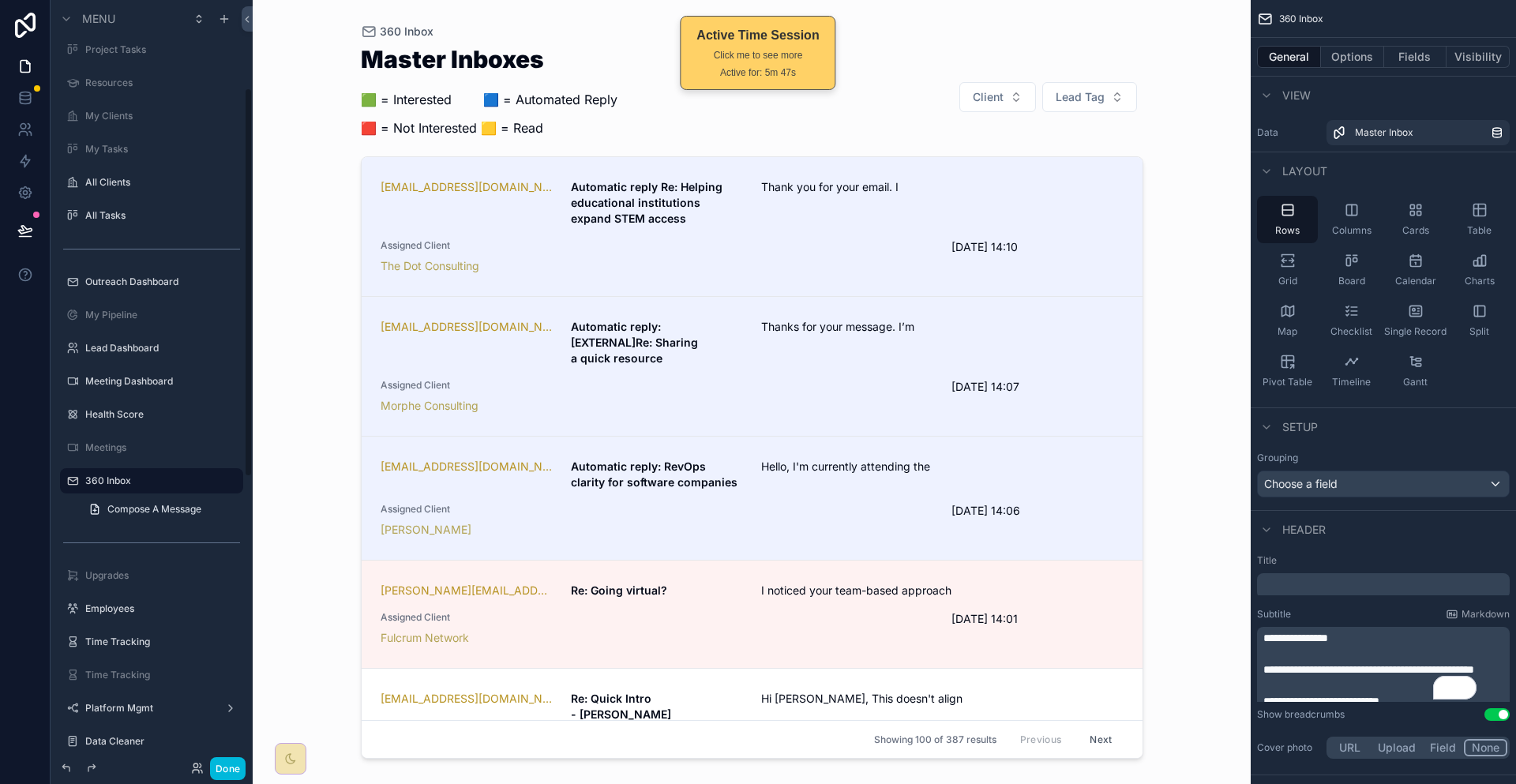
click at [183, 774] on div "Done" at bounding box center [213, 768] width 62 height 23
click at [211, 772] on button "Done" at bounding box center [228, 768] width 35 height 23
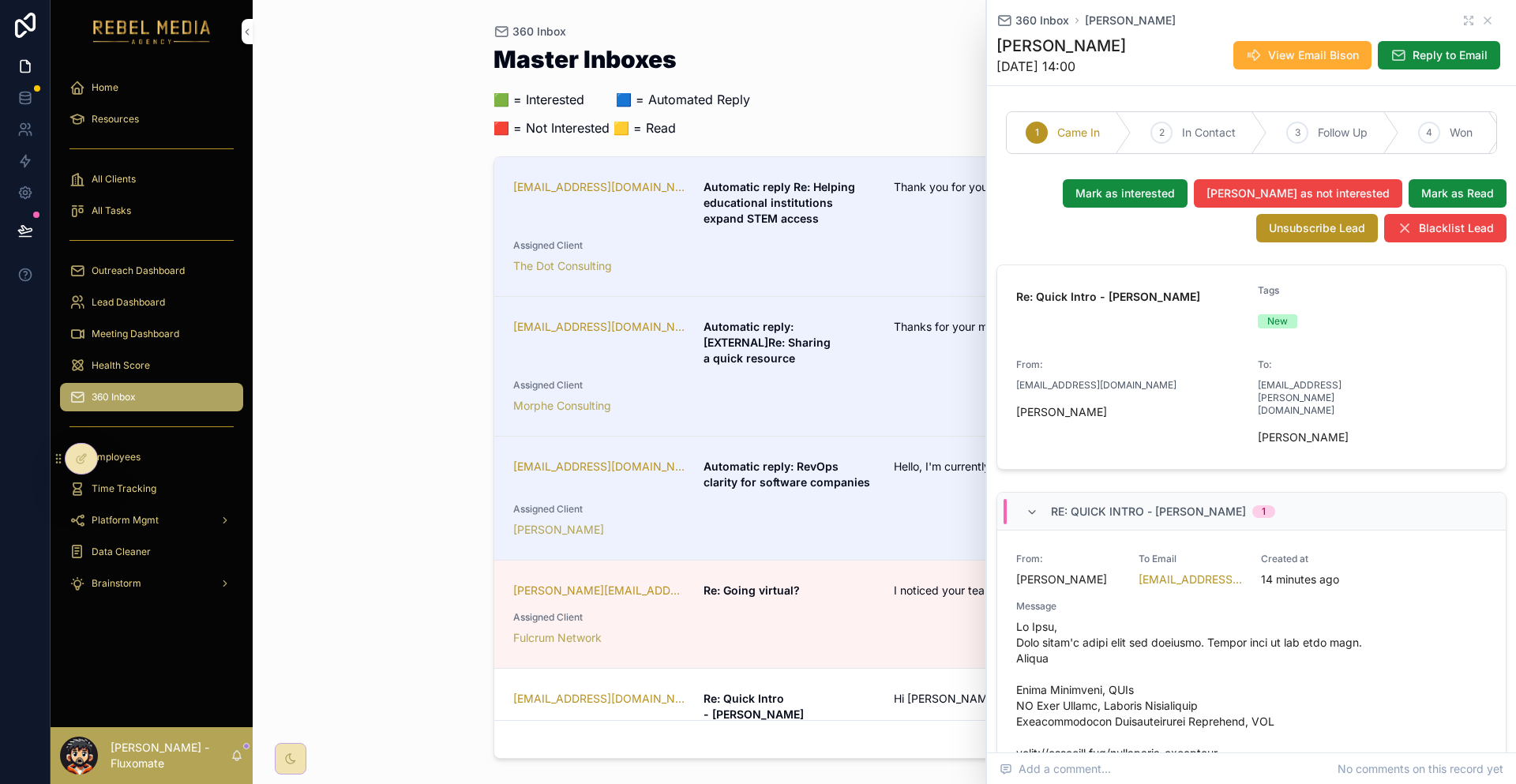
click at [780, 66] on div "Master Inboxes 🟩 = Interested ‎ ‎ ‎ ‎ ‎ ‎‎ ‎ 🟦 = Automated Reply 🟥 = Not Intere…" at bounding box center [884, 96] width 782 height 99
click at [1485, 18] on icon "scrollable content" at bounding box center [1487, 21] width 6 height 6
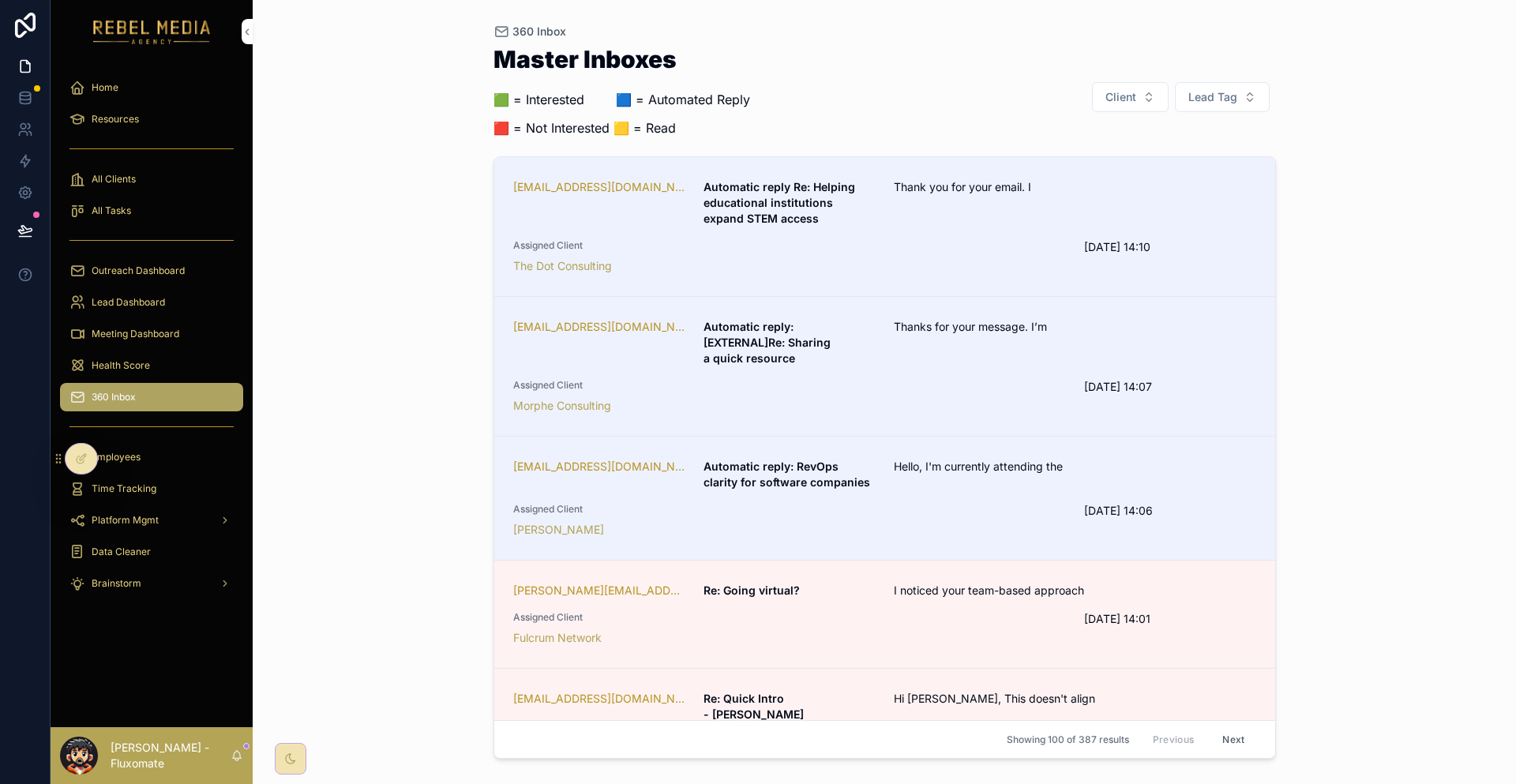
click at [82, 452] on icon at bounding box center [81, 458] width 13 height 13
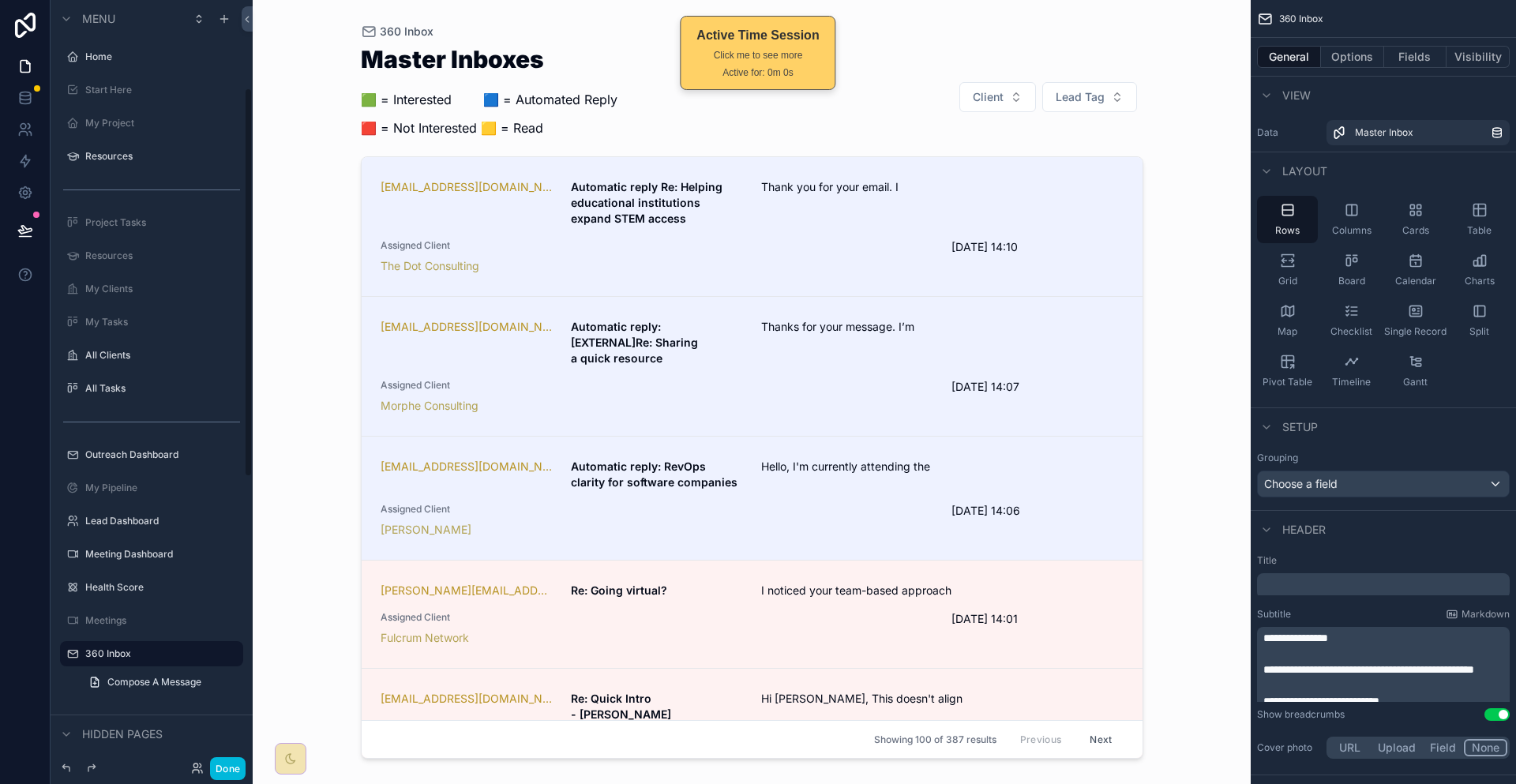
scroll to position [173, 0]
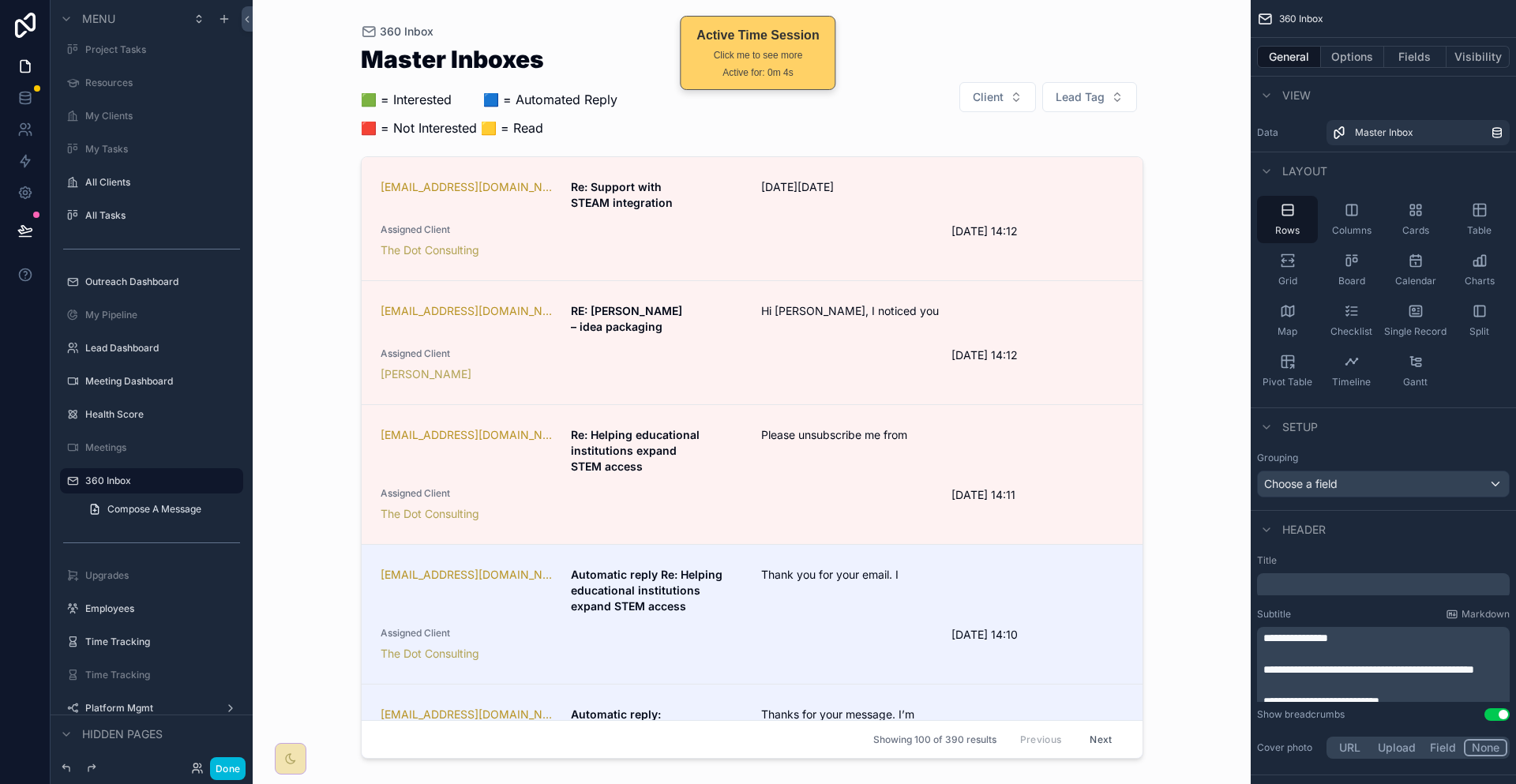
click at [846, 197] on div "scrollable content" at bounding box center [752, 383] width 808 height 765
click at [863, 179] on span "[DATE][DATE]" at bounding box center [879, 187] width 235 height 16
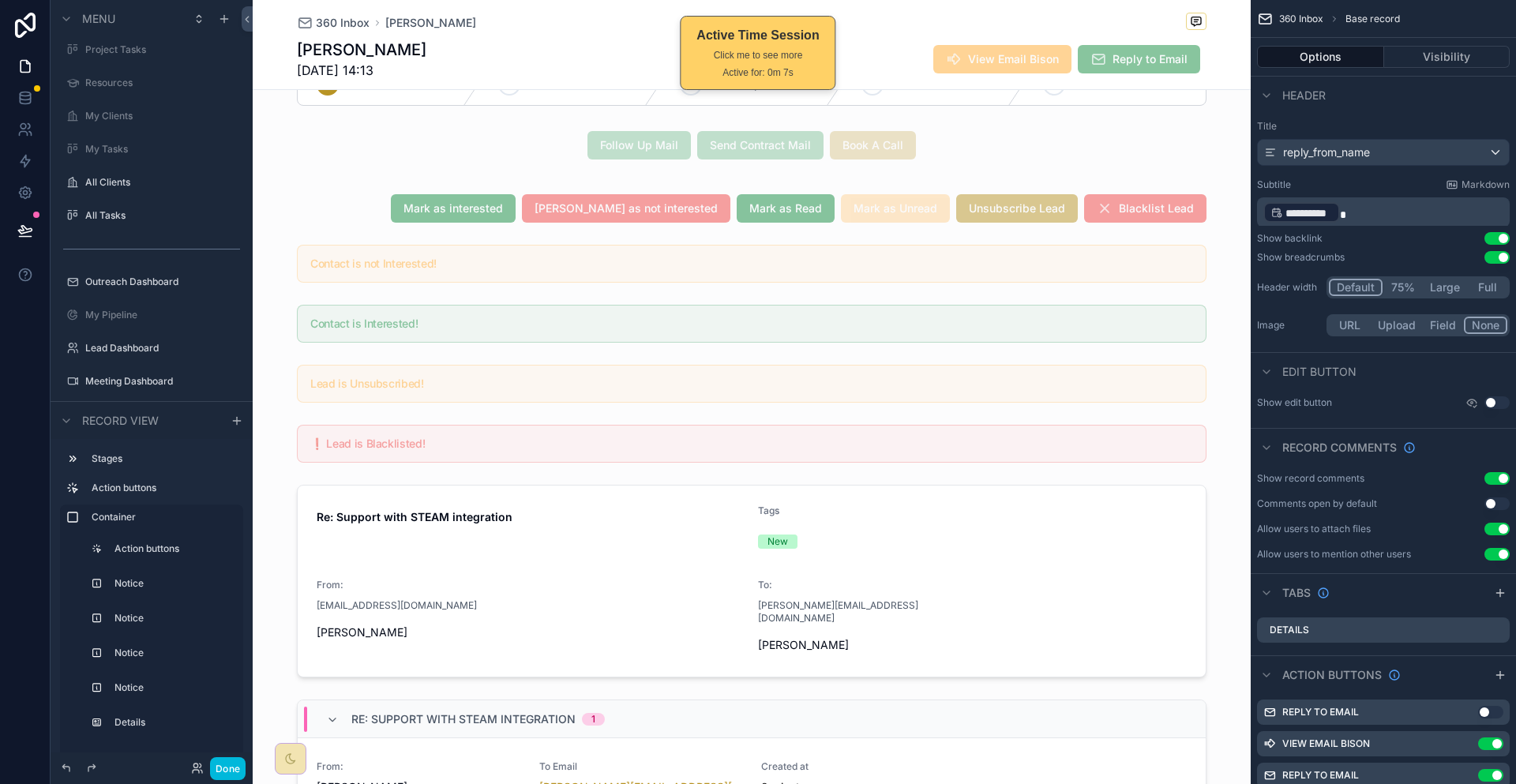
scroll to position [79, 0]
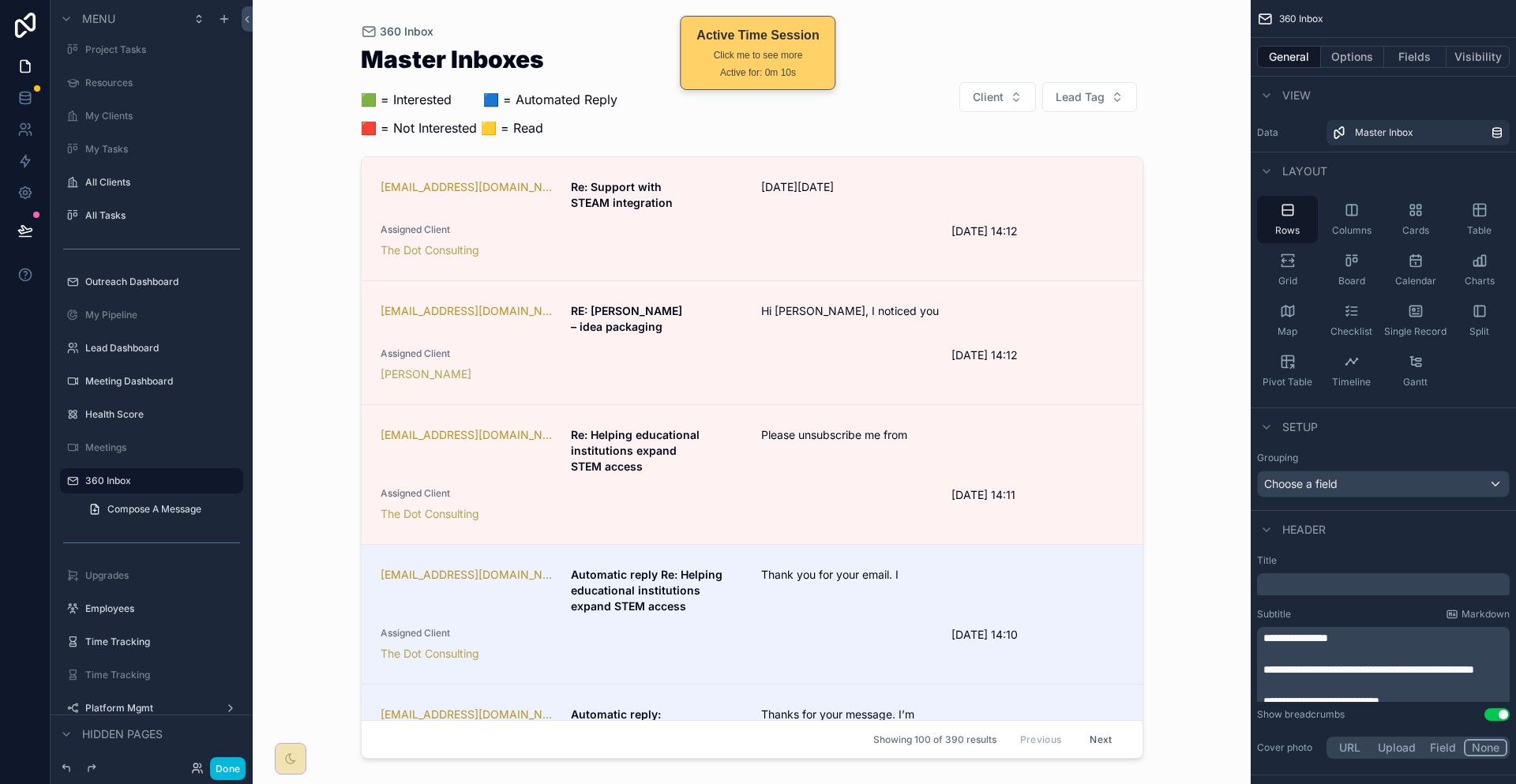
click at [853, 303] on span "Hi [PERSON_NAME], I noticed you" at bounding box center [879, 311] width 235 height 16
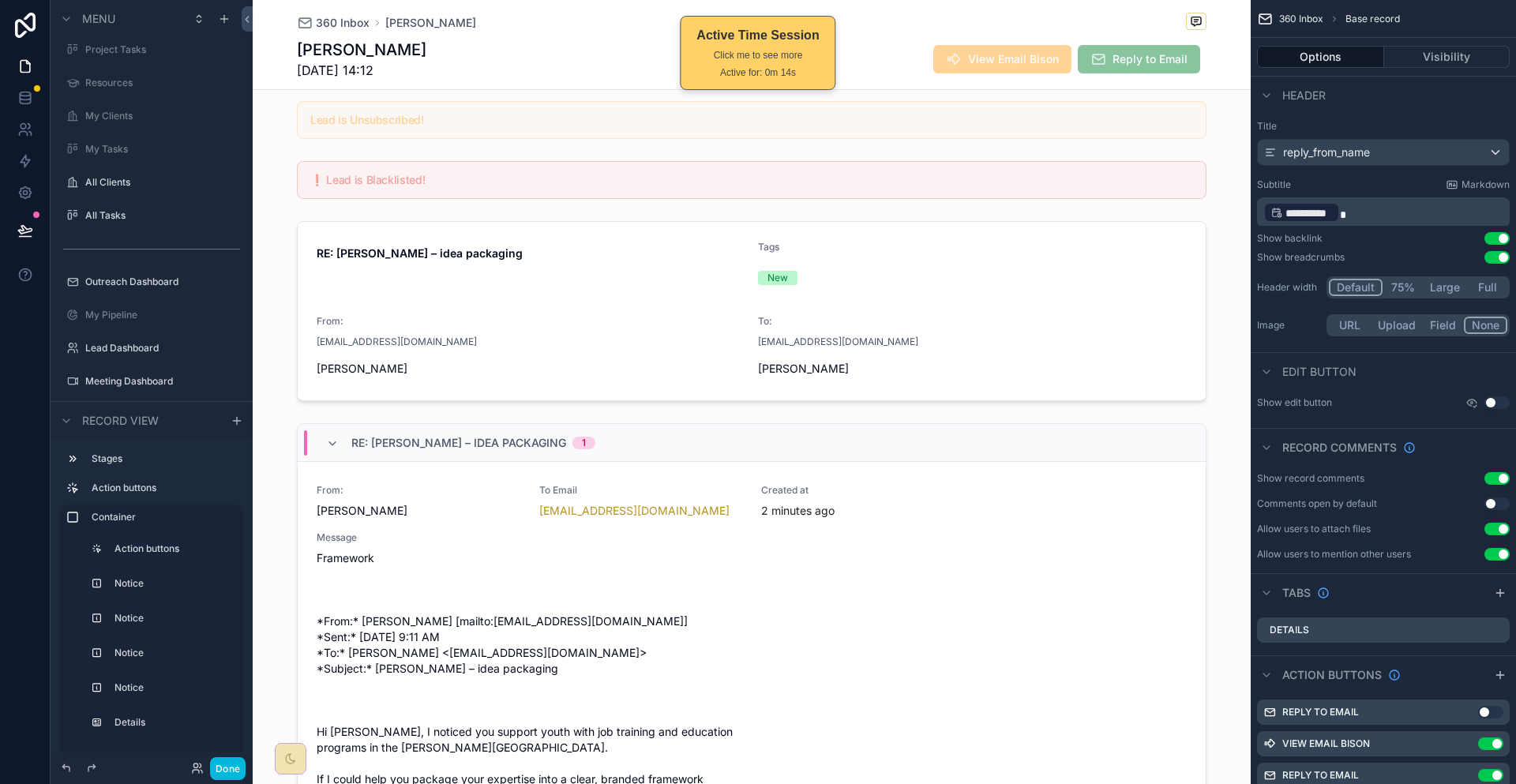
scroll to position [394, 0]
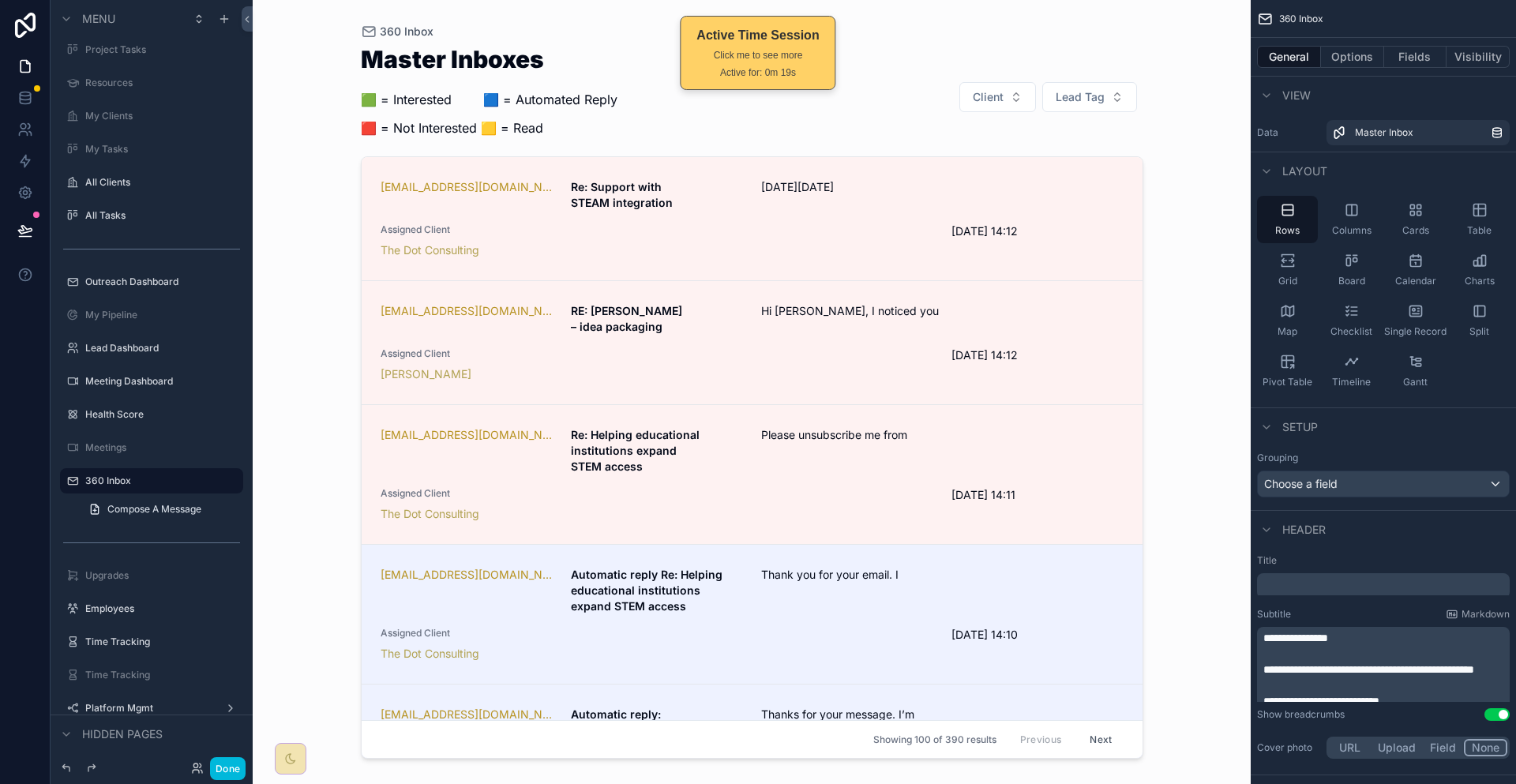
click at [918, 366] on div "[PERSON_NAME]" at bounding box center [657, 374] width 553 height 16
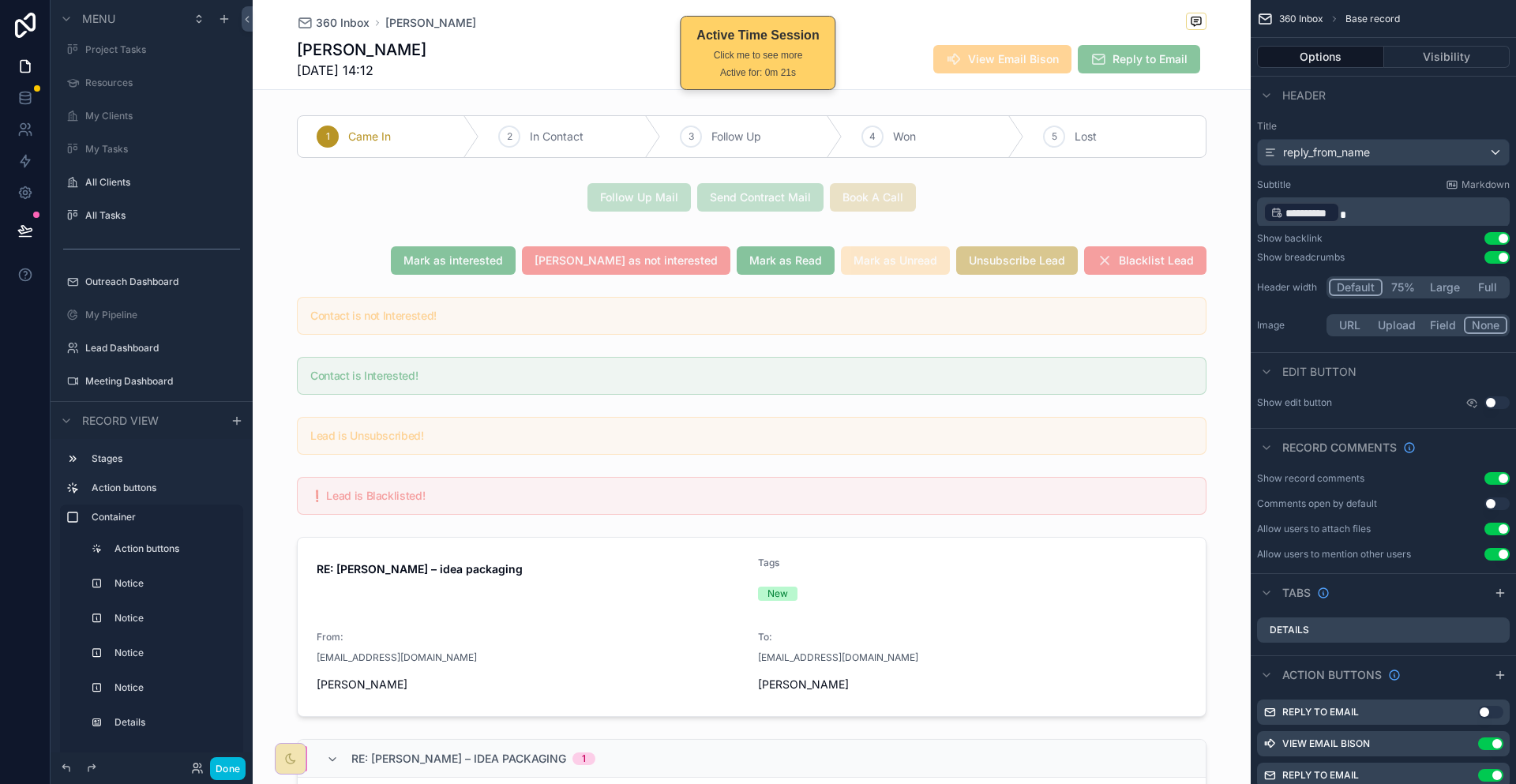
click at [211, 773] on button "Done" at bounding box center [228, 768] width 35 height 23
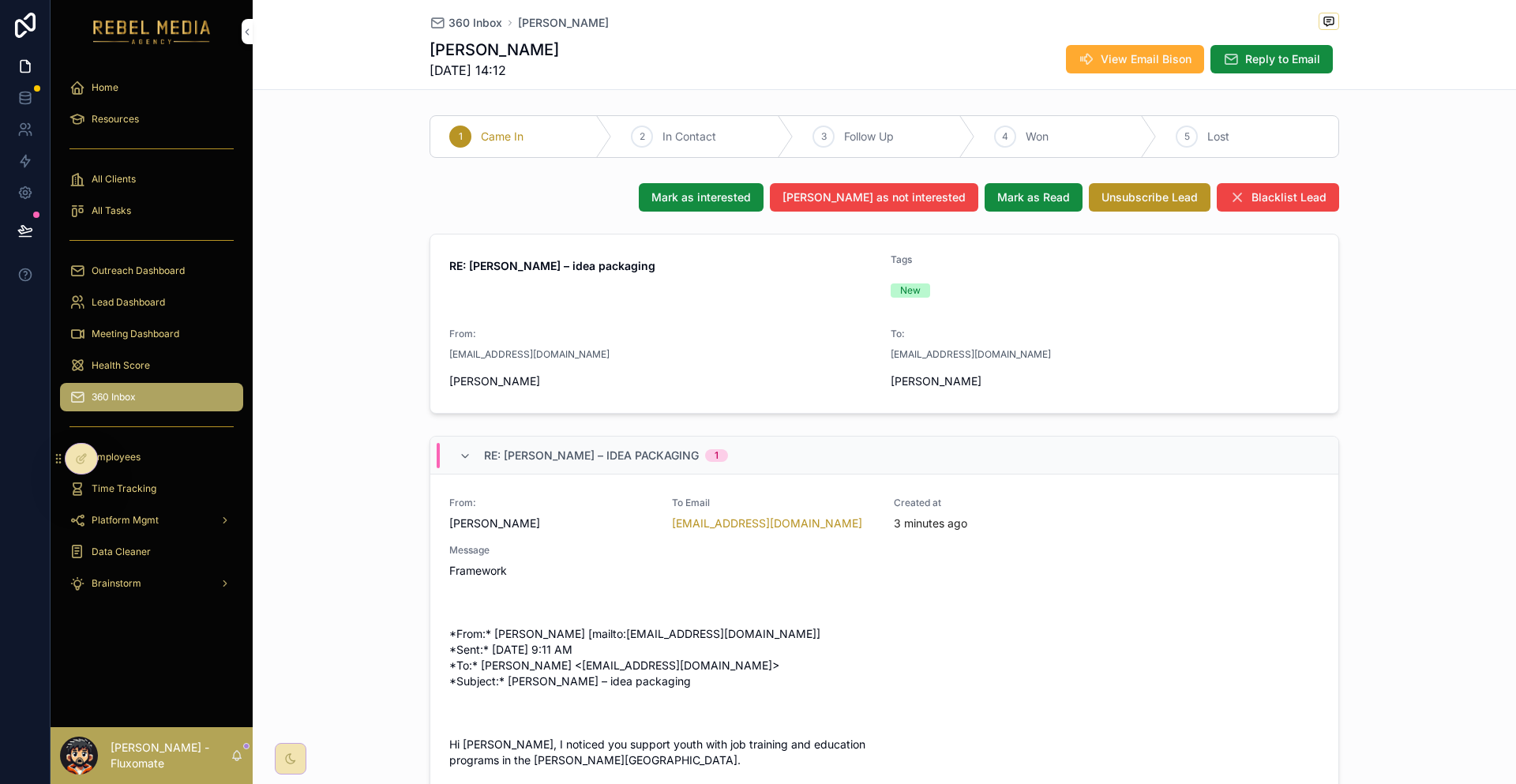
click at [751, 190] on span "Mark as interested" at bounding box center [700, 198] width 99 height 16
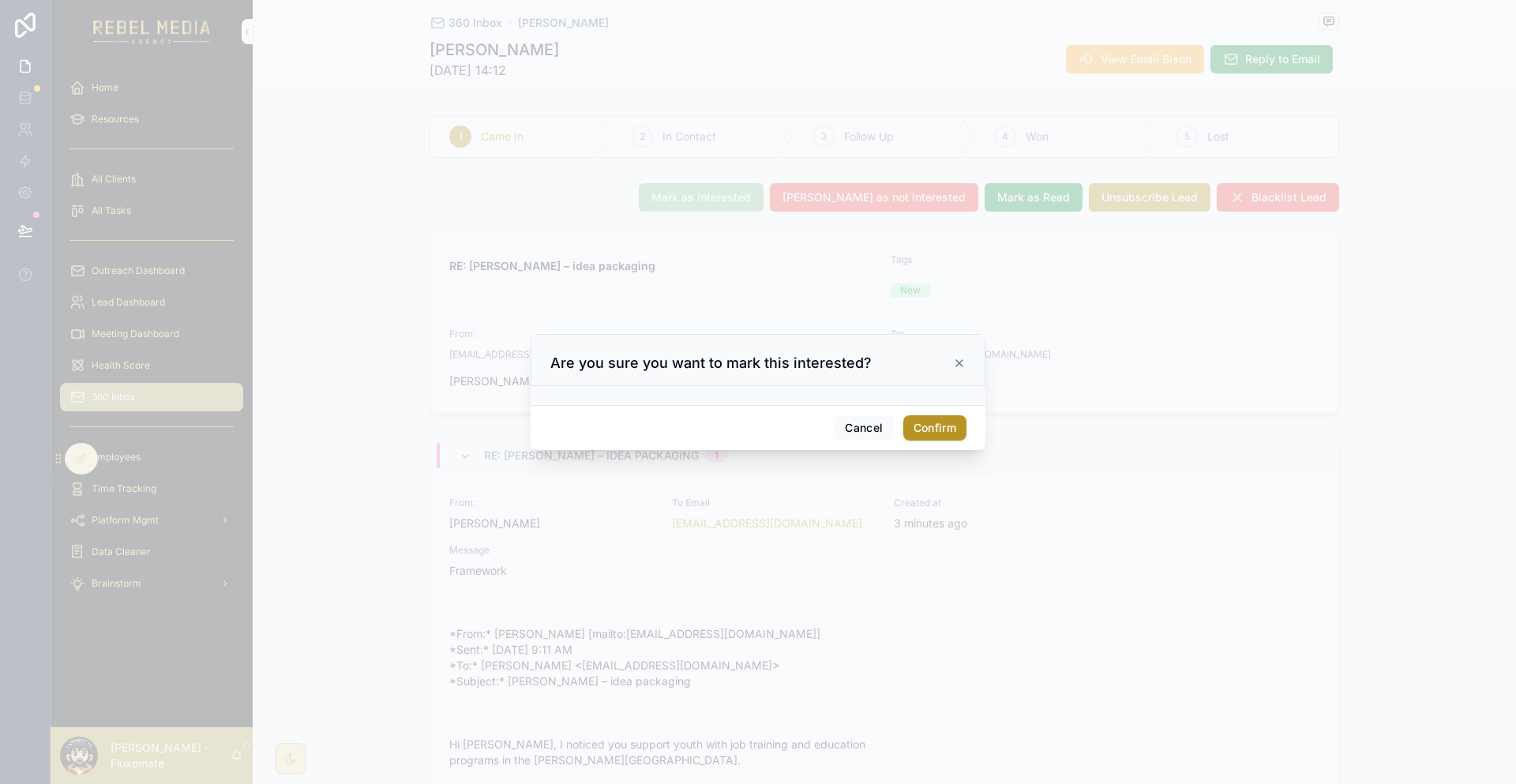
click at [922, 421] on button "Confirm" at bounding box center [935, 428] width 63 height 26
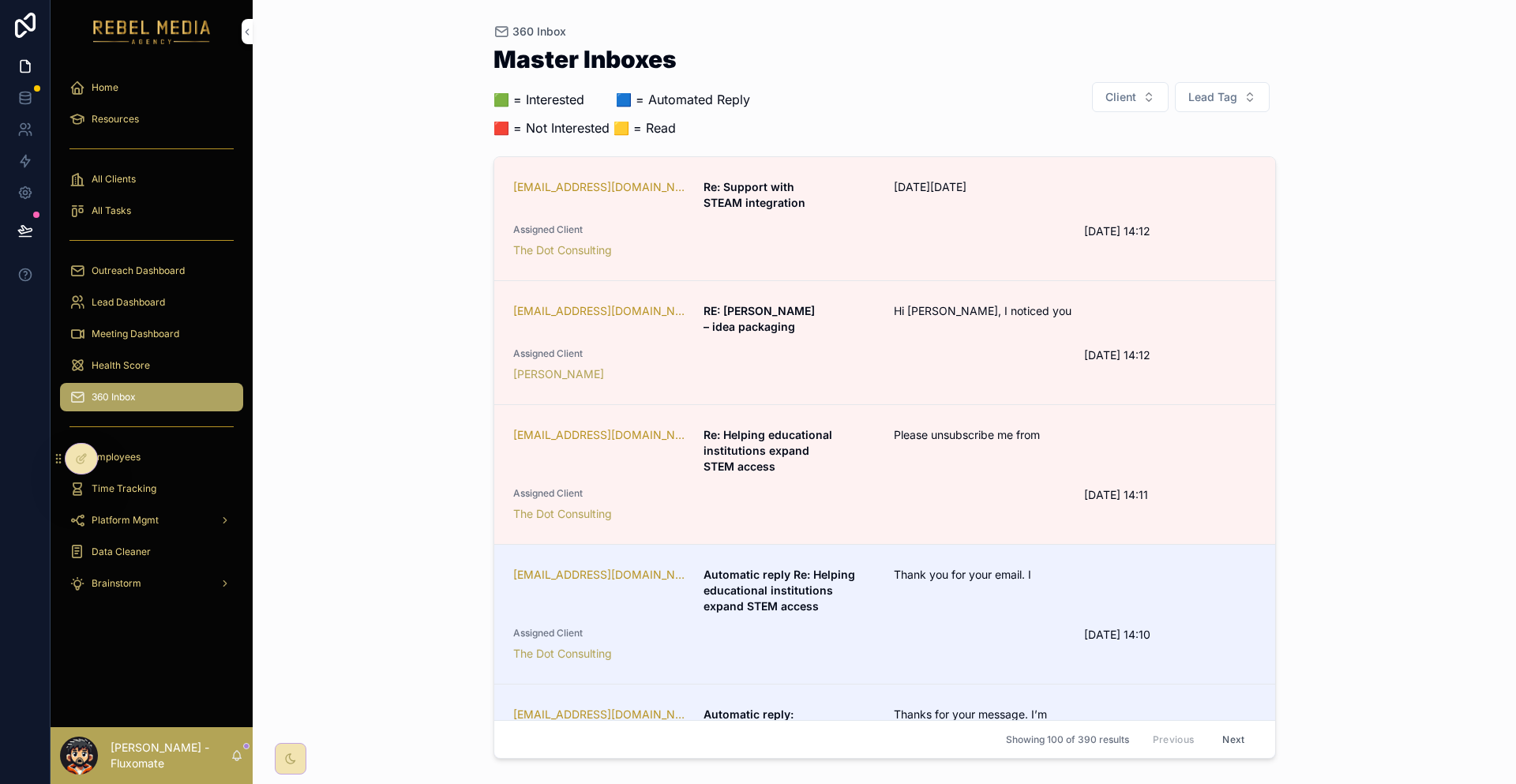
click at [912, 313] on link "[EMAIL_ADDRESS][DOMAIN_NAME] RE: [PERSON_NAME] – idea packaging Hi [PERSON_NAME…" at bounding box center [884, 343] width 781 height 124
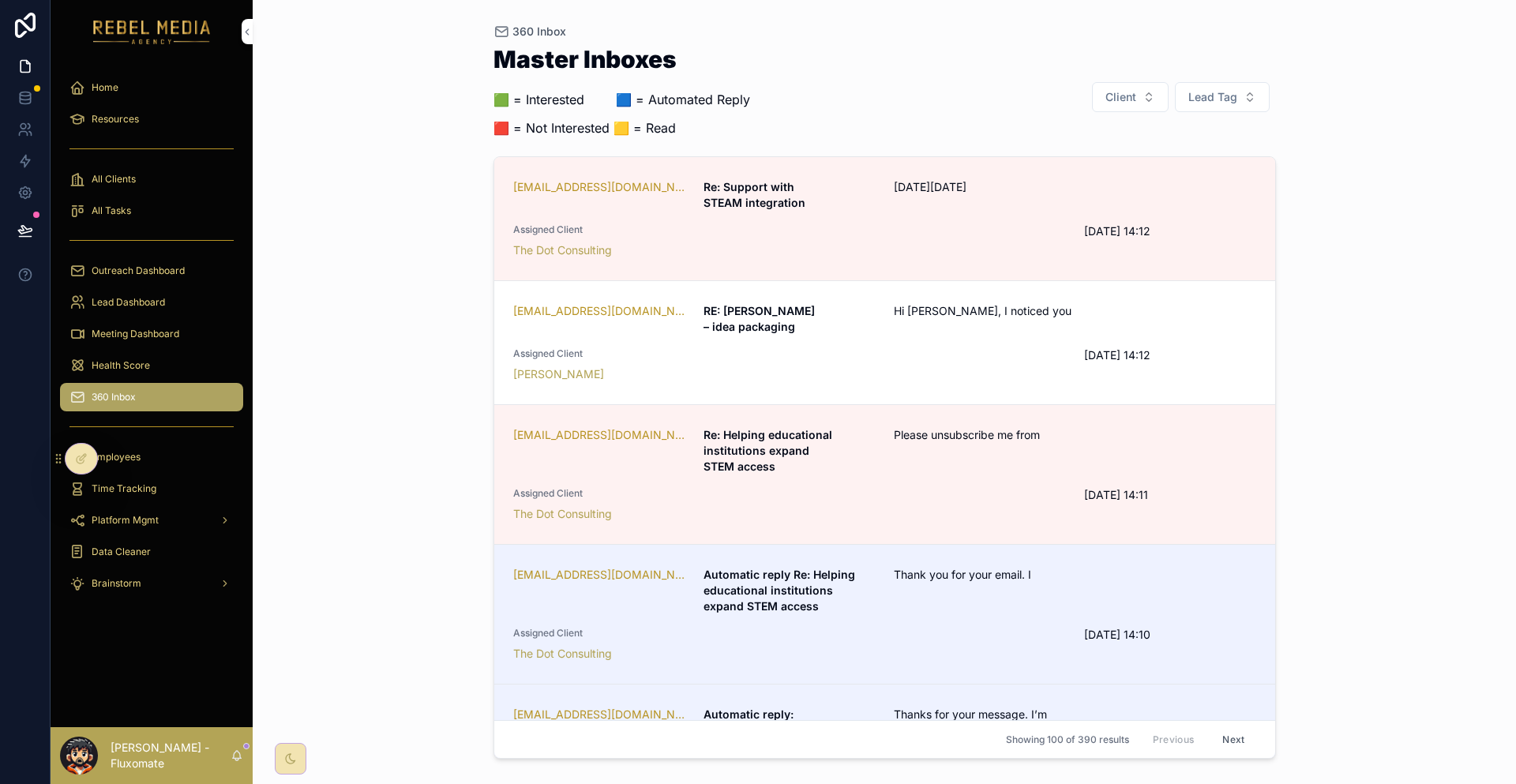
click at [935, 366] on div "[PERSON_NAME]" at bounding box center [790, 374] width 553 height 16
click at [141, 353] on div "Health Score" at bounding box center [152, 366] width 164 height 26
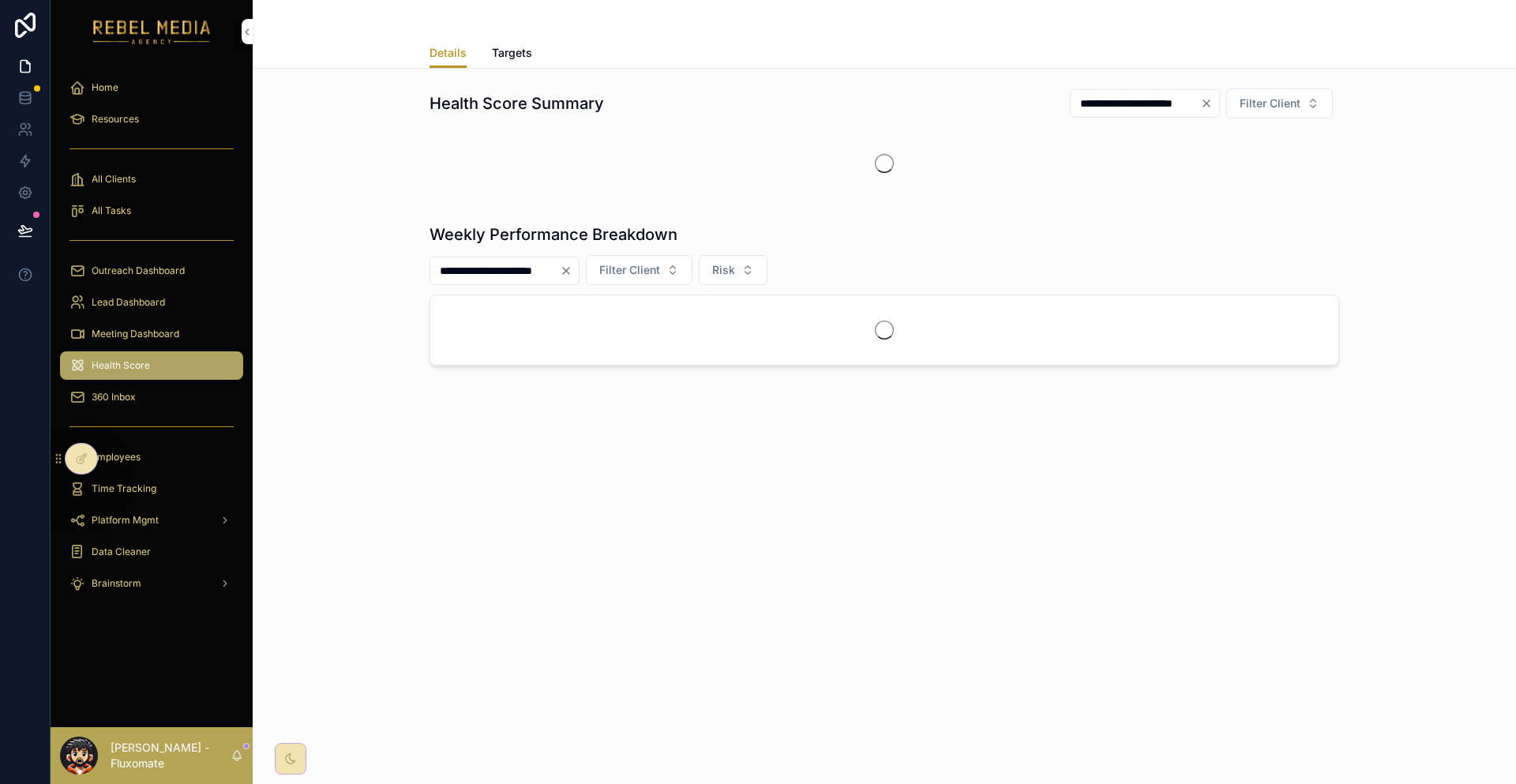
click at [140, 385] on div "360 Inbox" at bounding box center [152, 397] width 164 height 26
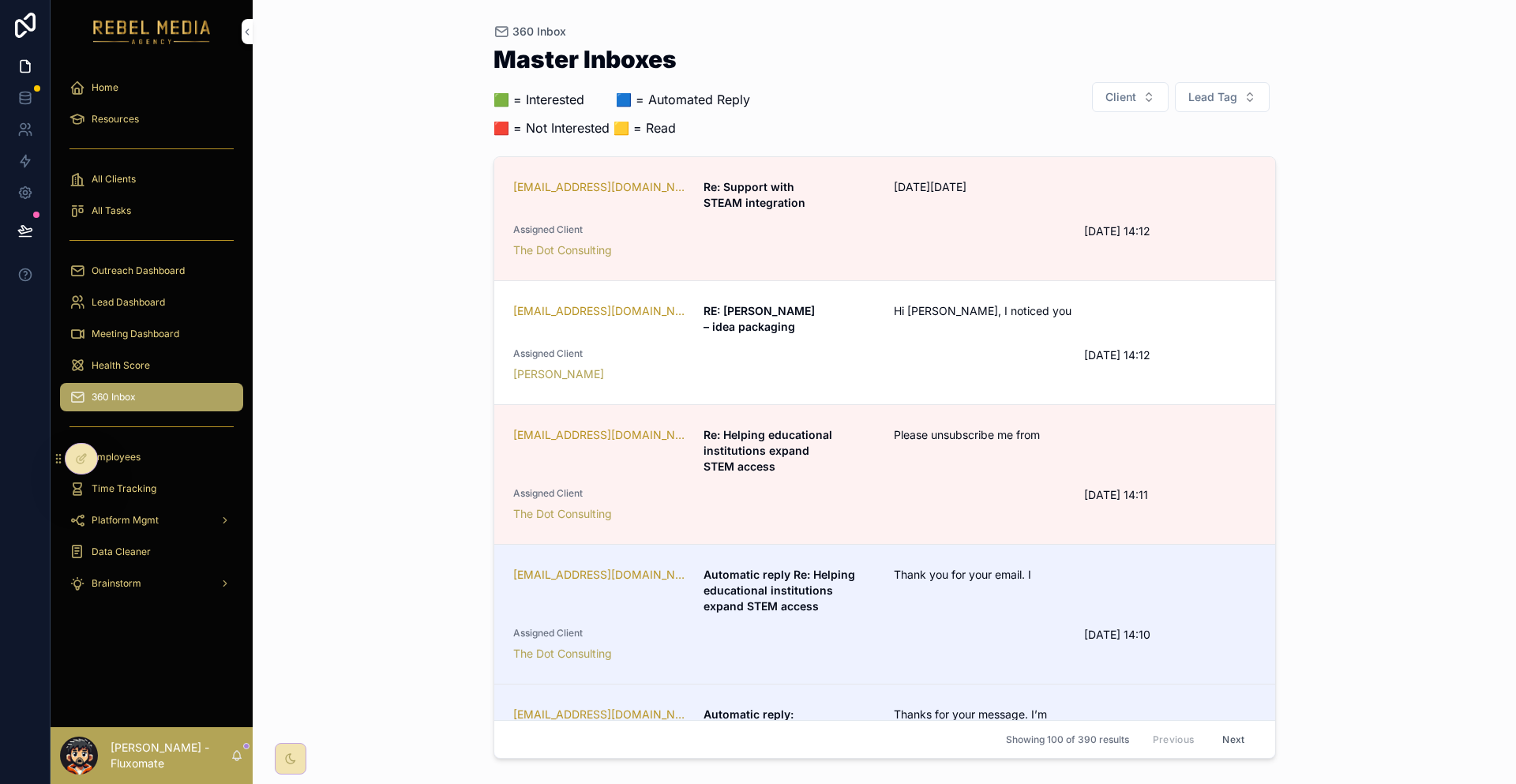
click at [84, 454] on icon at bounding box center [85, 455] width 2 height 2
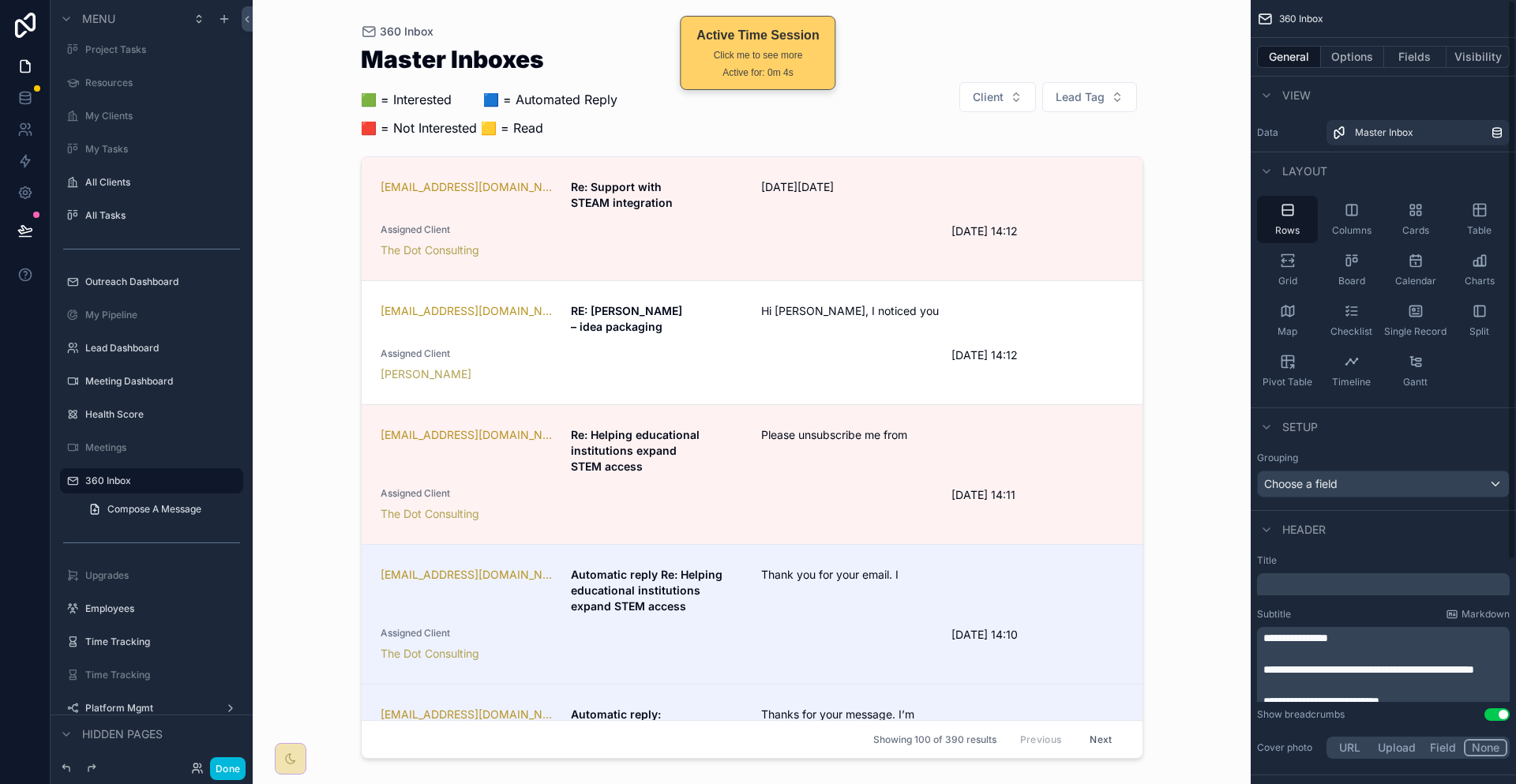
click at [1370, 55] on button "Options" at bounding box center [1353, 57] width 63 height 22
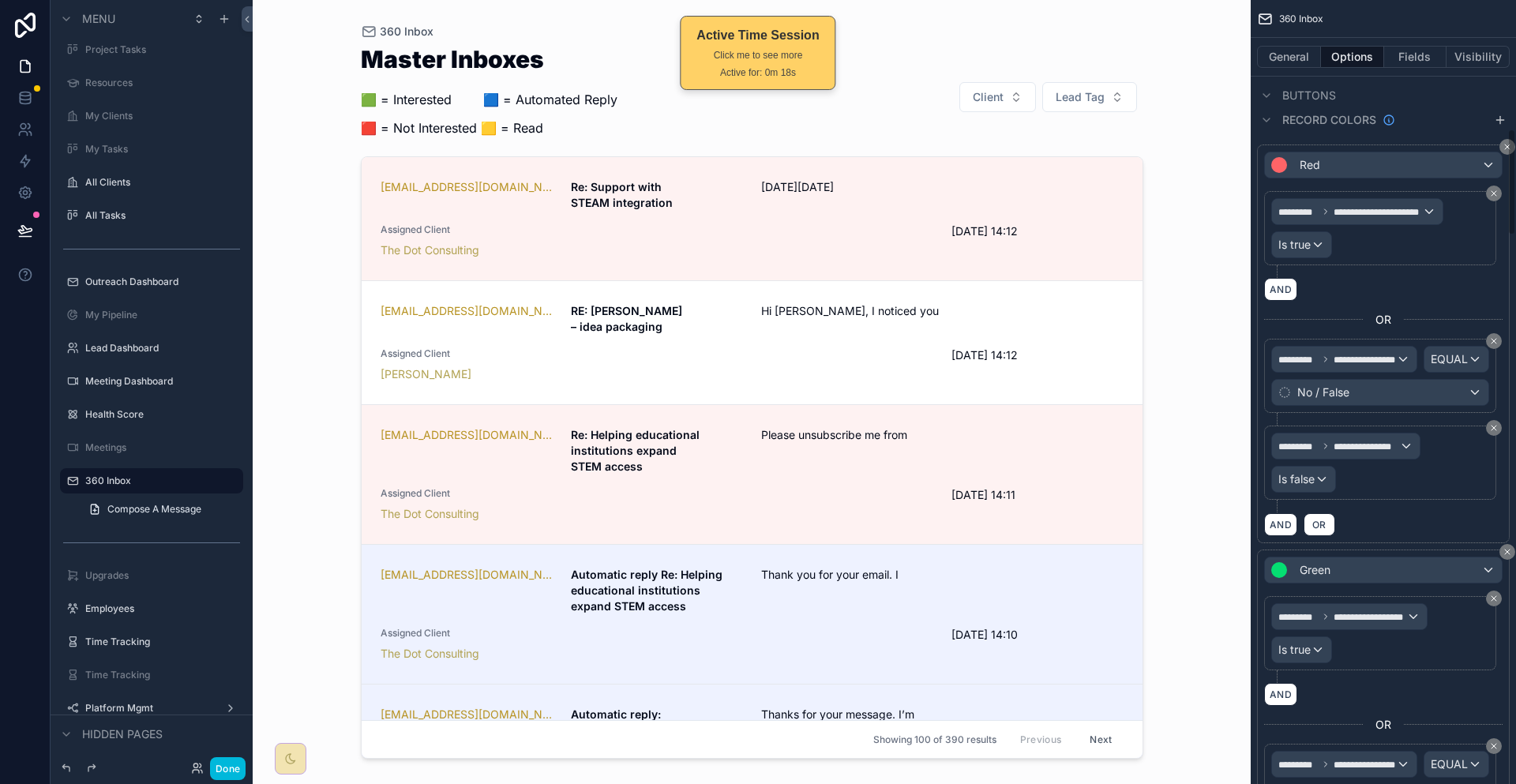
scroll to position [947, 0]
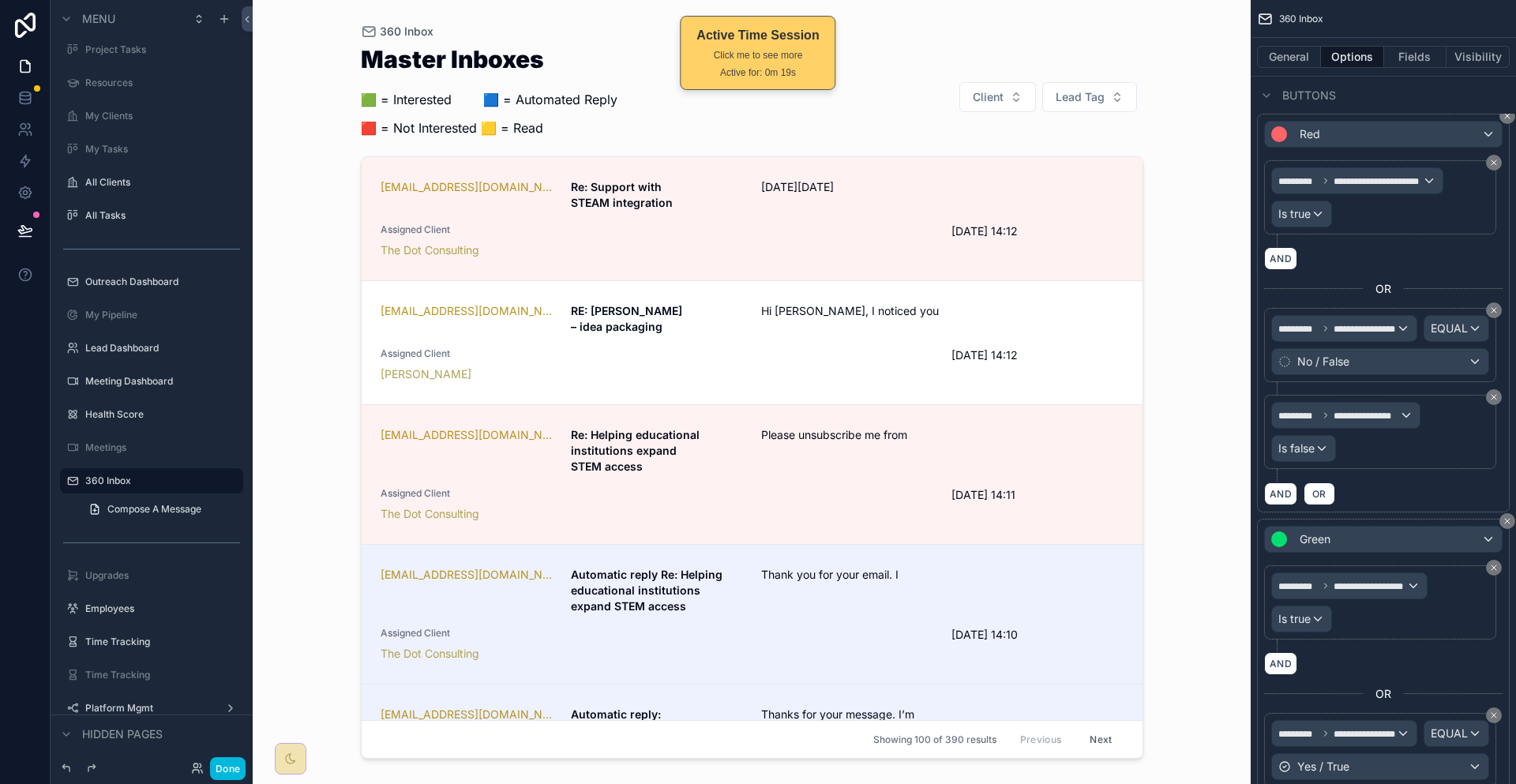
click at [765, 296] on div "scrollable content" at bounding box center [752, 383] width 808 height 765
click at [861, 347] on span "Assigned Client" at bounding box center [657, 353] width 553 height 13
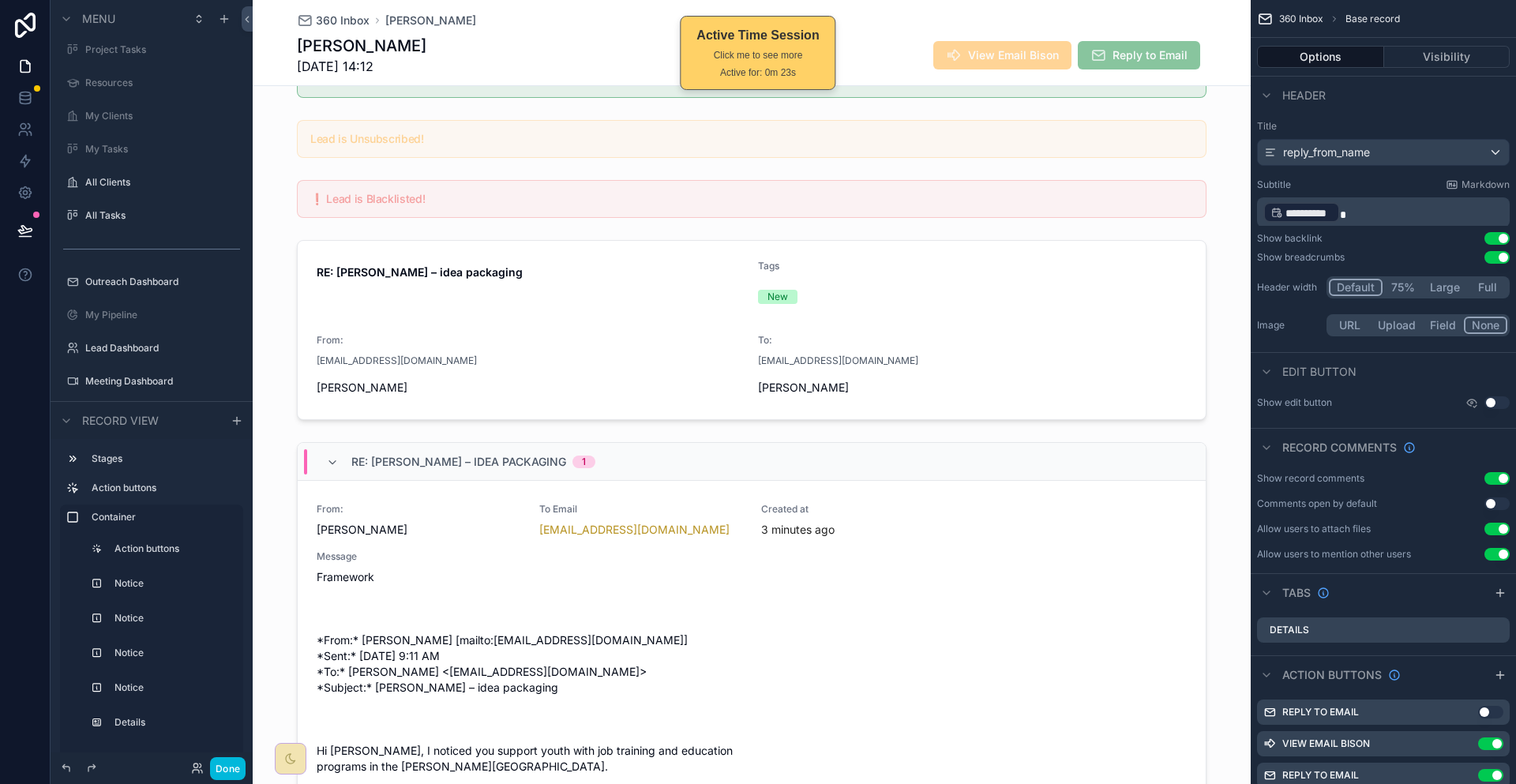
scroll to position [316, 0]
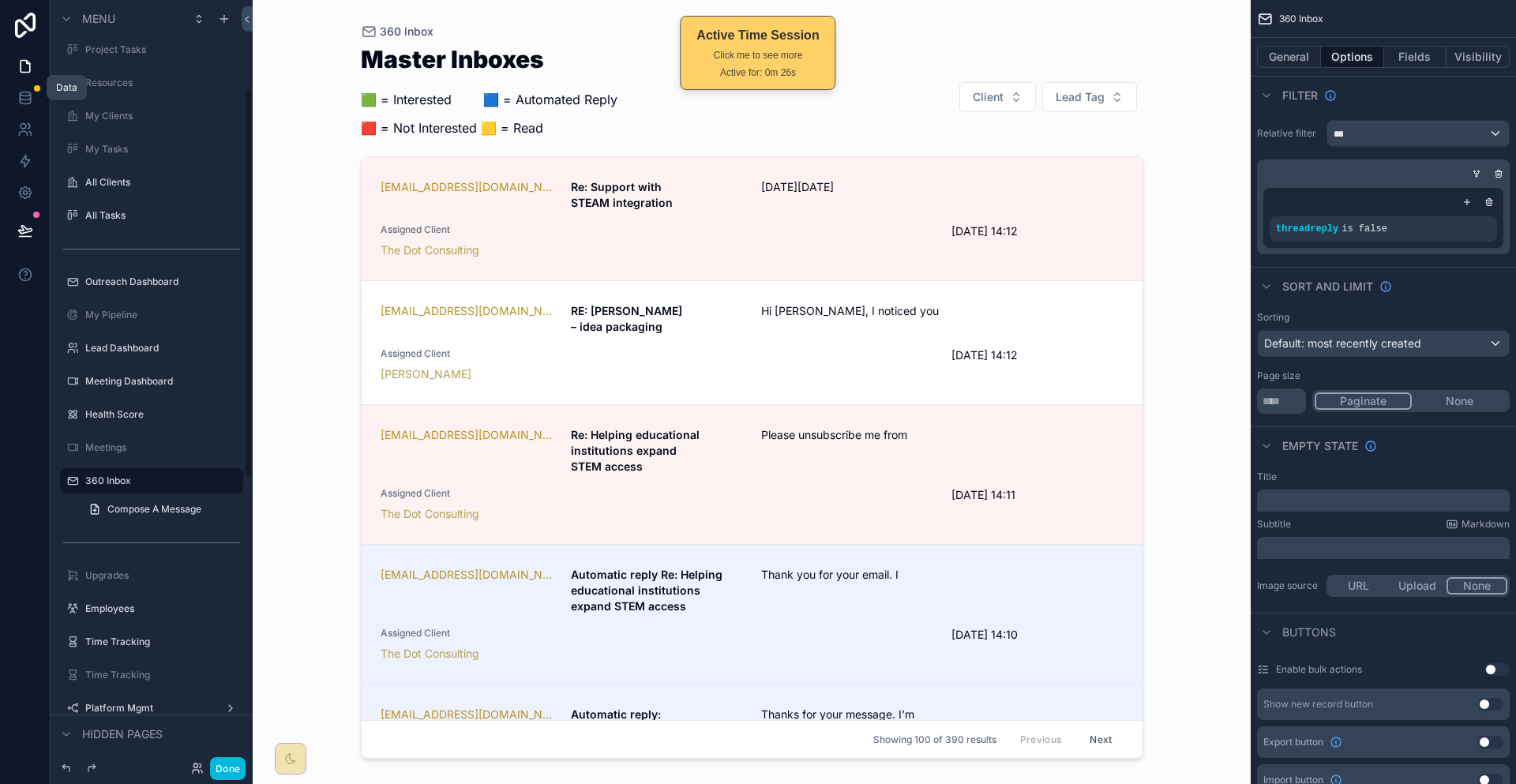
click at [7, 84] on link at bounding box center [25, 97] width 50 height 31
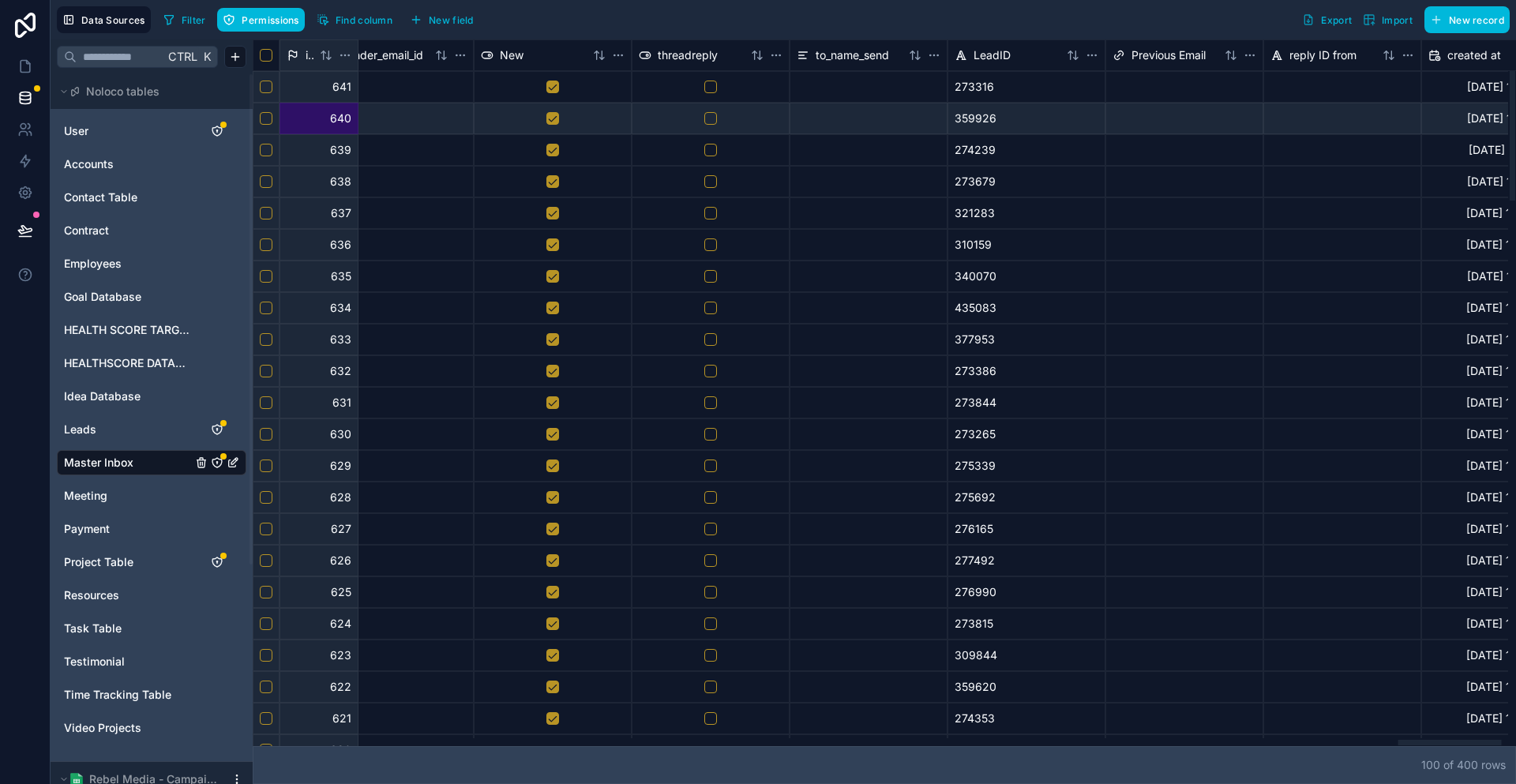
scroll to position [0, 14249]
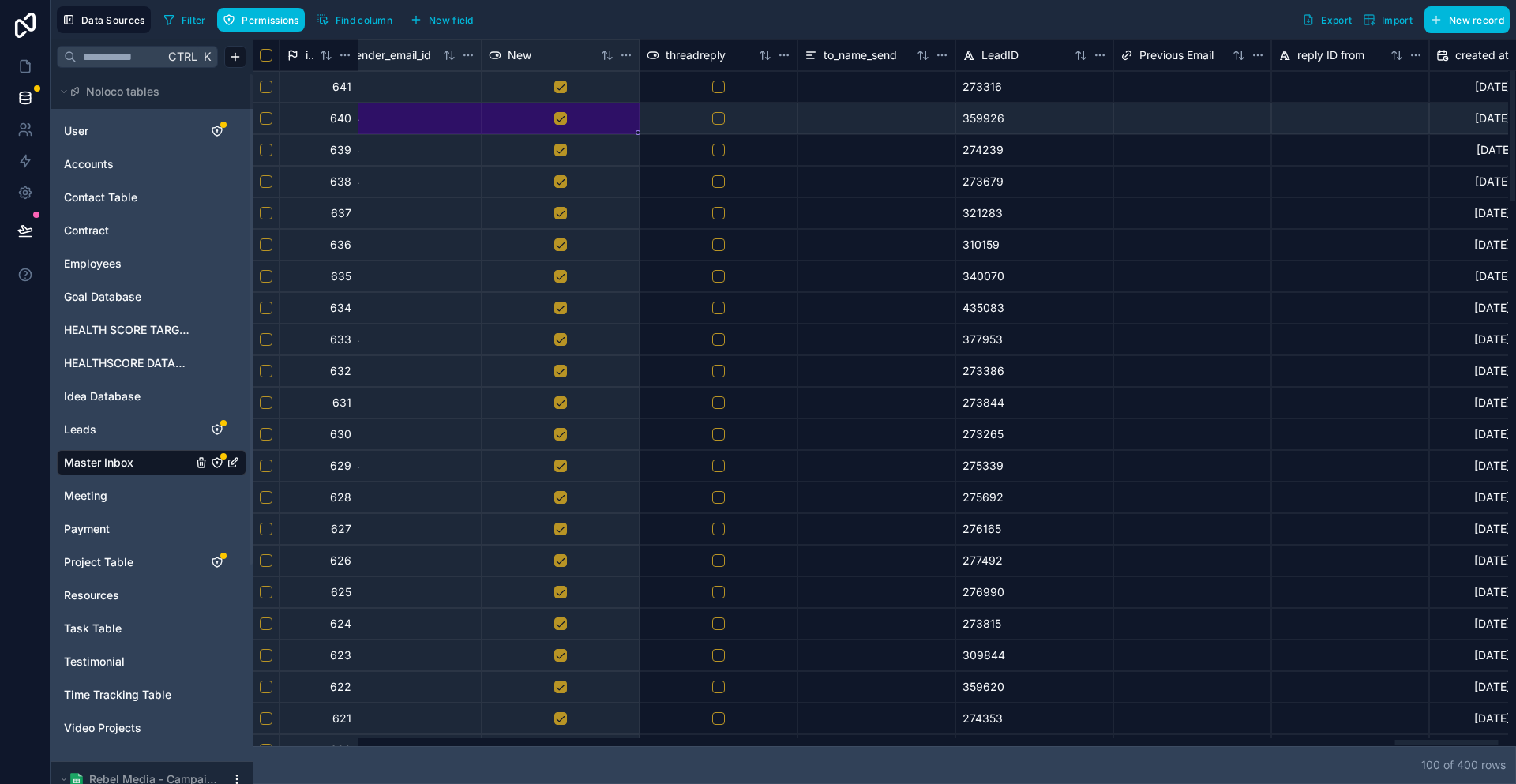
drag, startPoint x: 425, startPoint y: 114, endPoint x: 467, endPoint y: 101, distance: 44.0
click at [18, 71] on link at bounding box center [25, 66] width 50 height 31
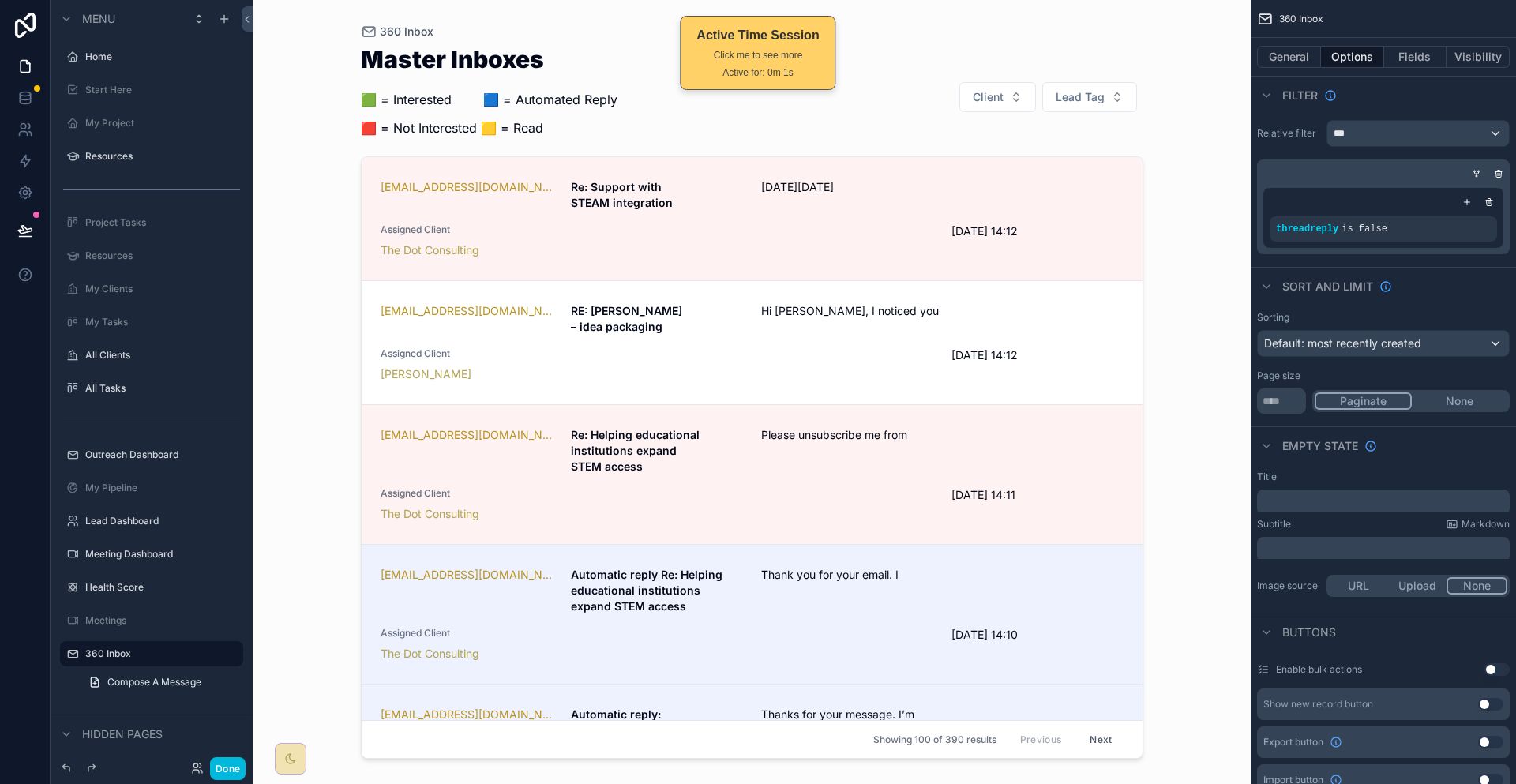
scroll to position [173, 0]
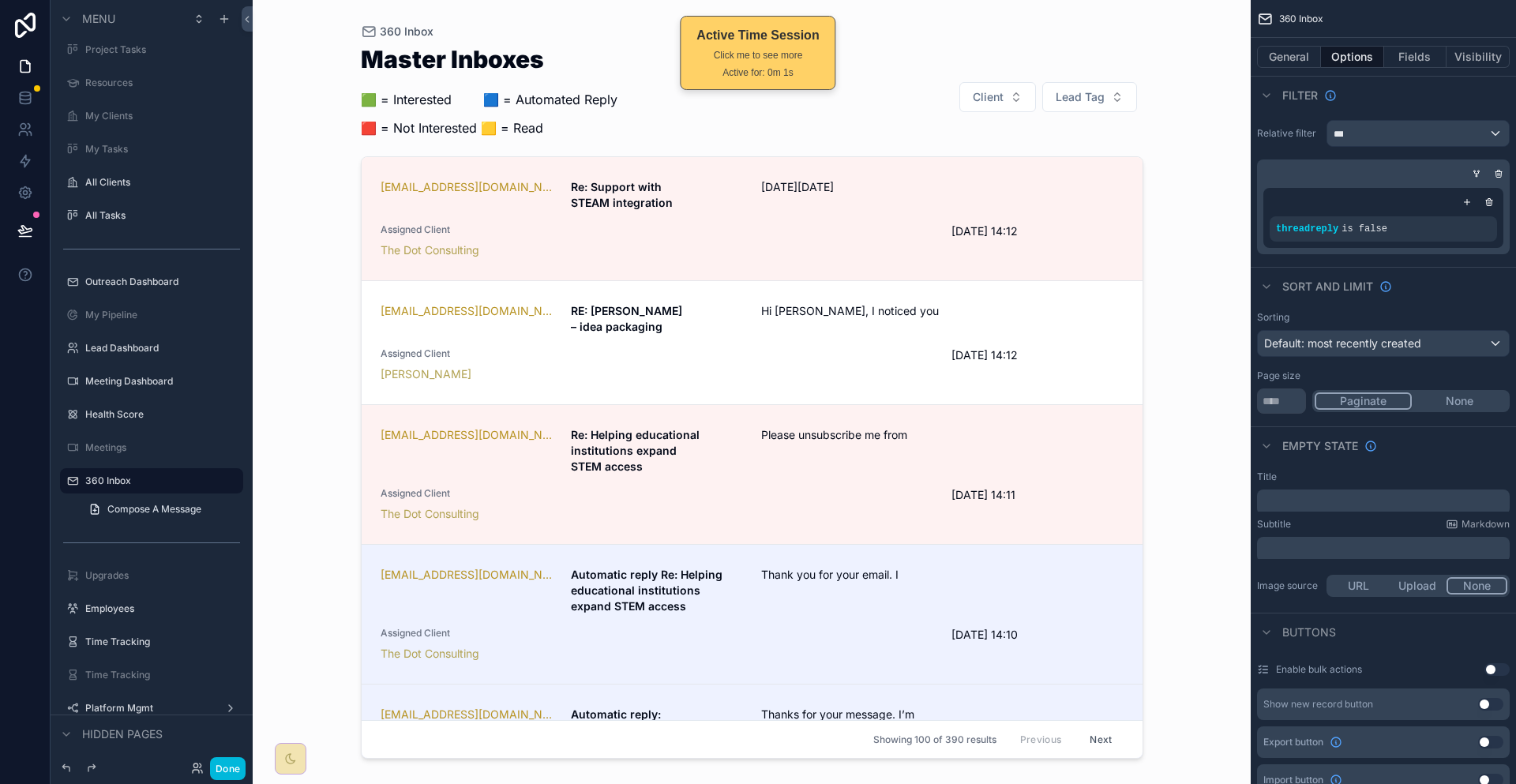
click at [1078, 281] on link "[EMAIL_ADDRESS][DOMAIN_NAME] RE: [PERSON_NAME] – idea packaging Hi [PERSON_NAME…" at bounding box center [753, 343] width 781 height 124
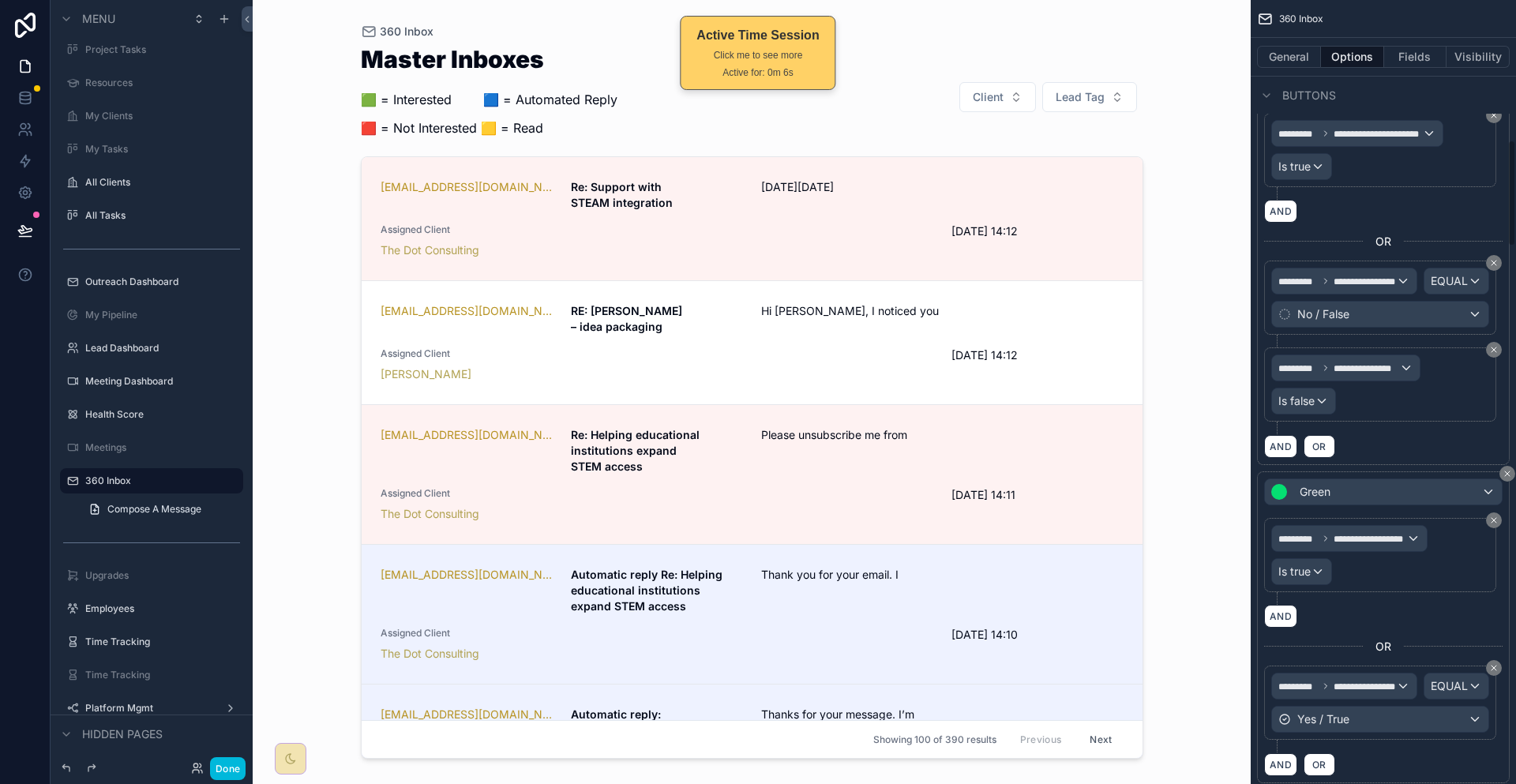
scroll to position [1026, 0]
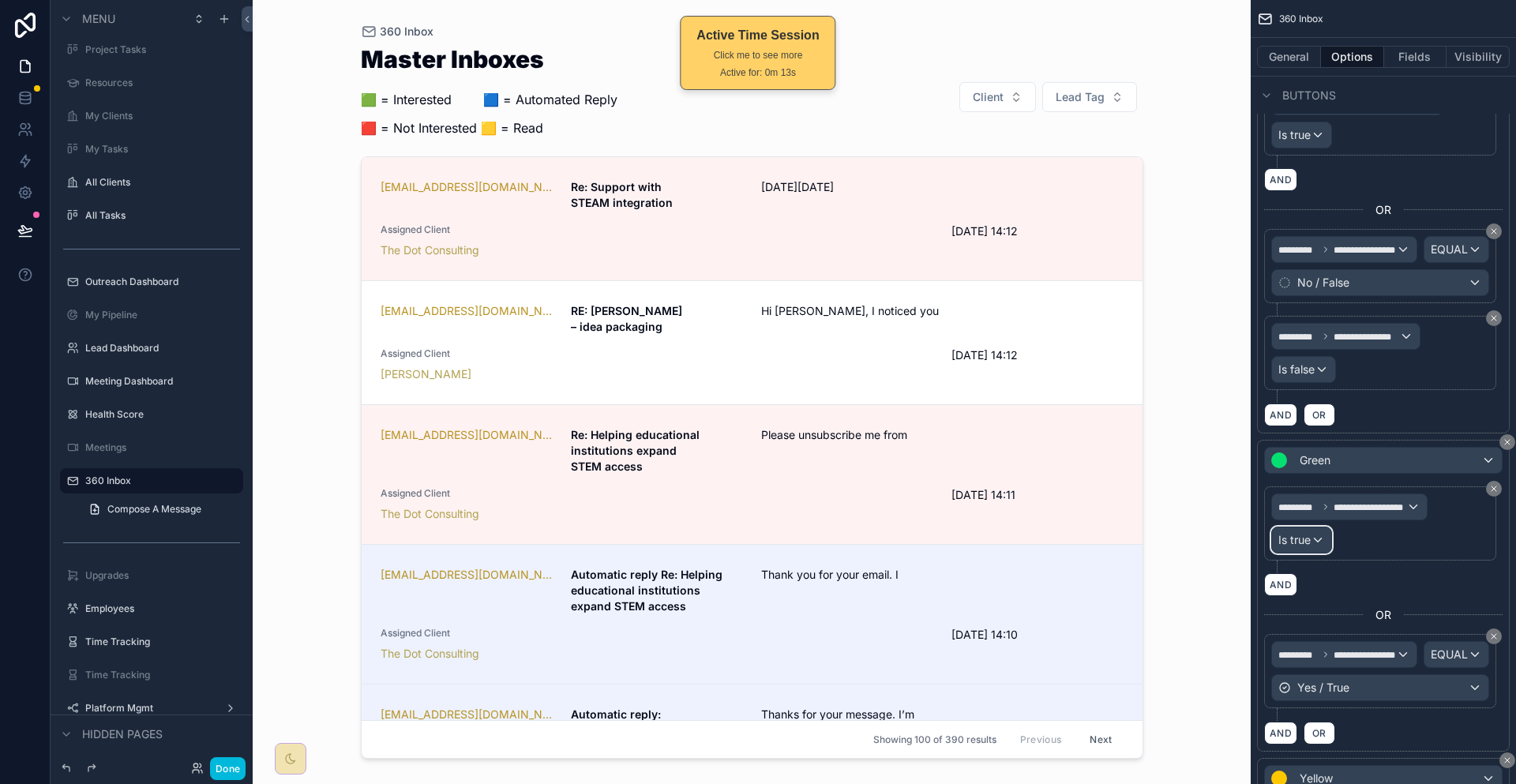
click at [1310, 532] on span "Is true" at bounding box center [1295, 540] width 32 height 16
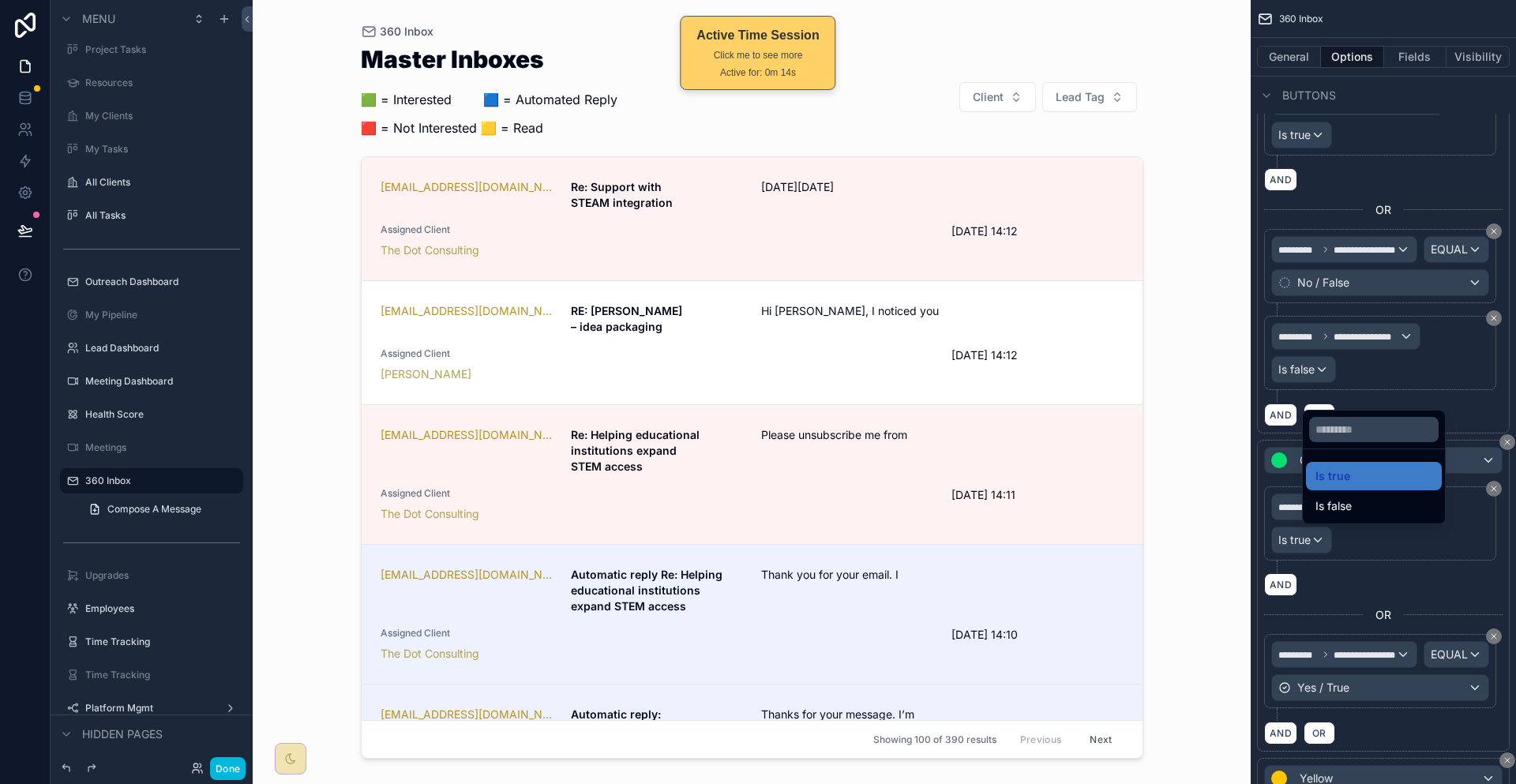
click at [1352, 473] on div "Is true" at bounding box center [1373, 475] width 117 height 19
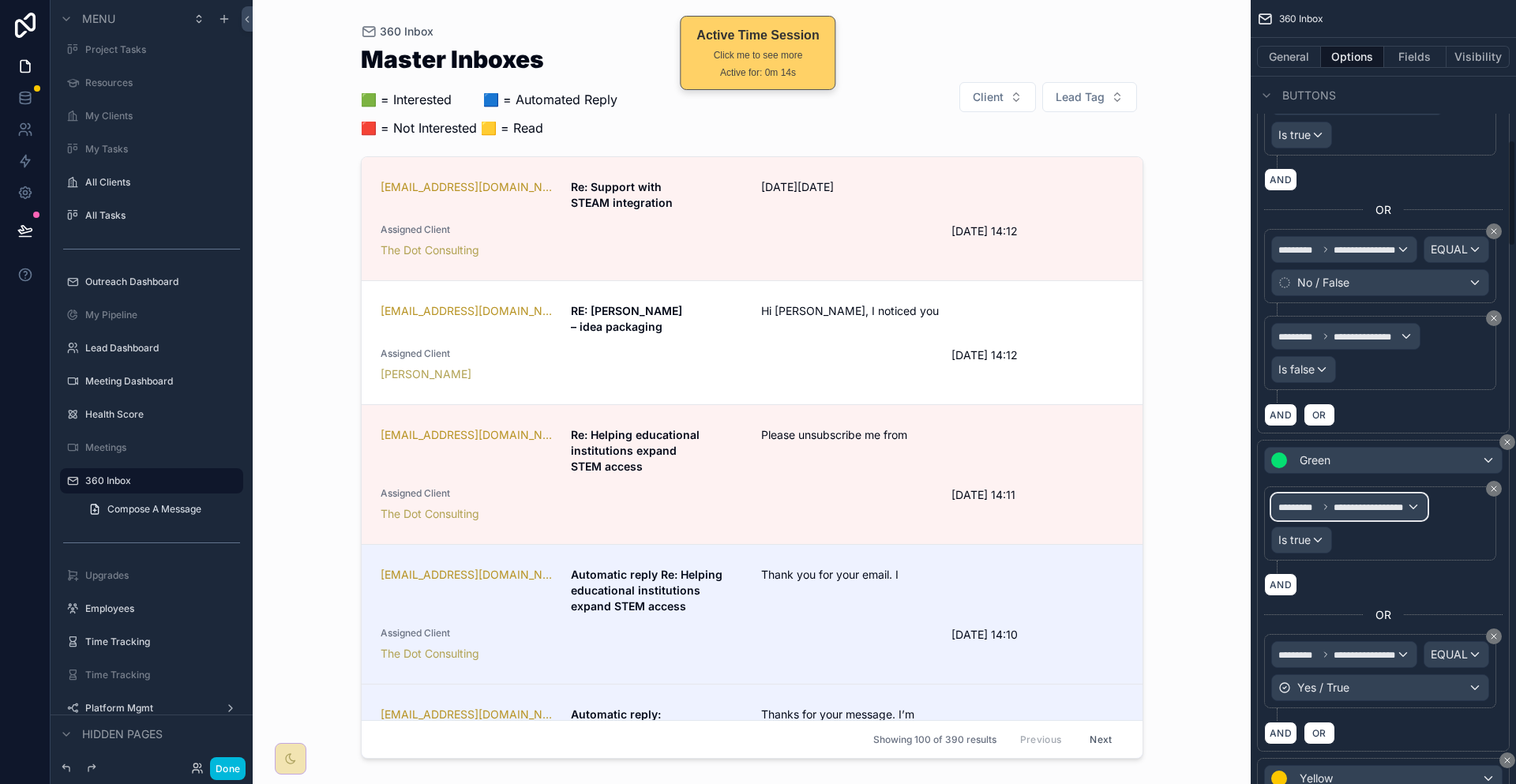
click at [1400, 494] on div "**********" at bounding box center [1349, 507] width 154 height 26
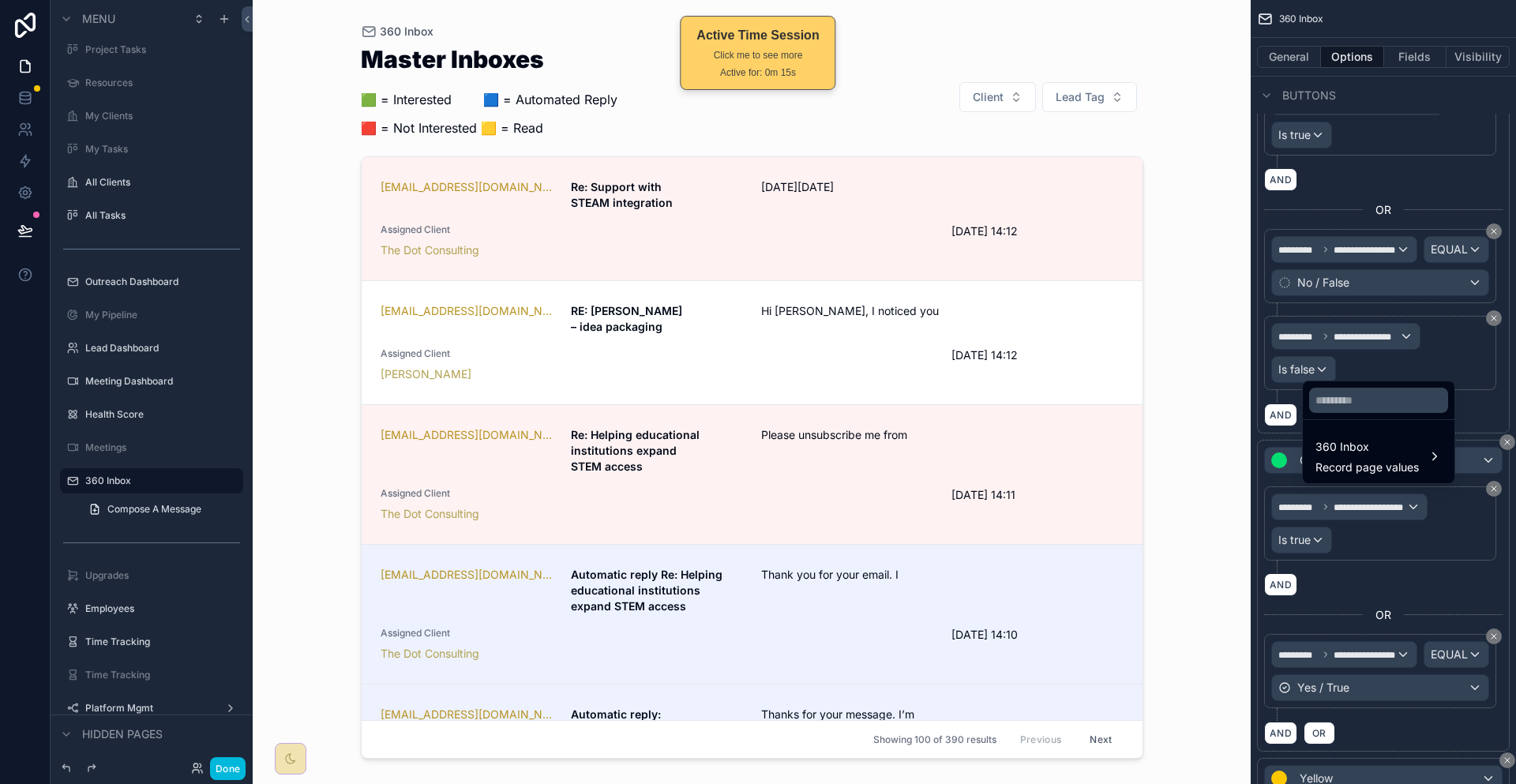
click at [1383, 438] on span "360 Inbox" at bounding box center [1366, 447] width 103 height 19
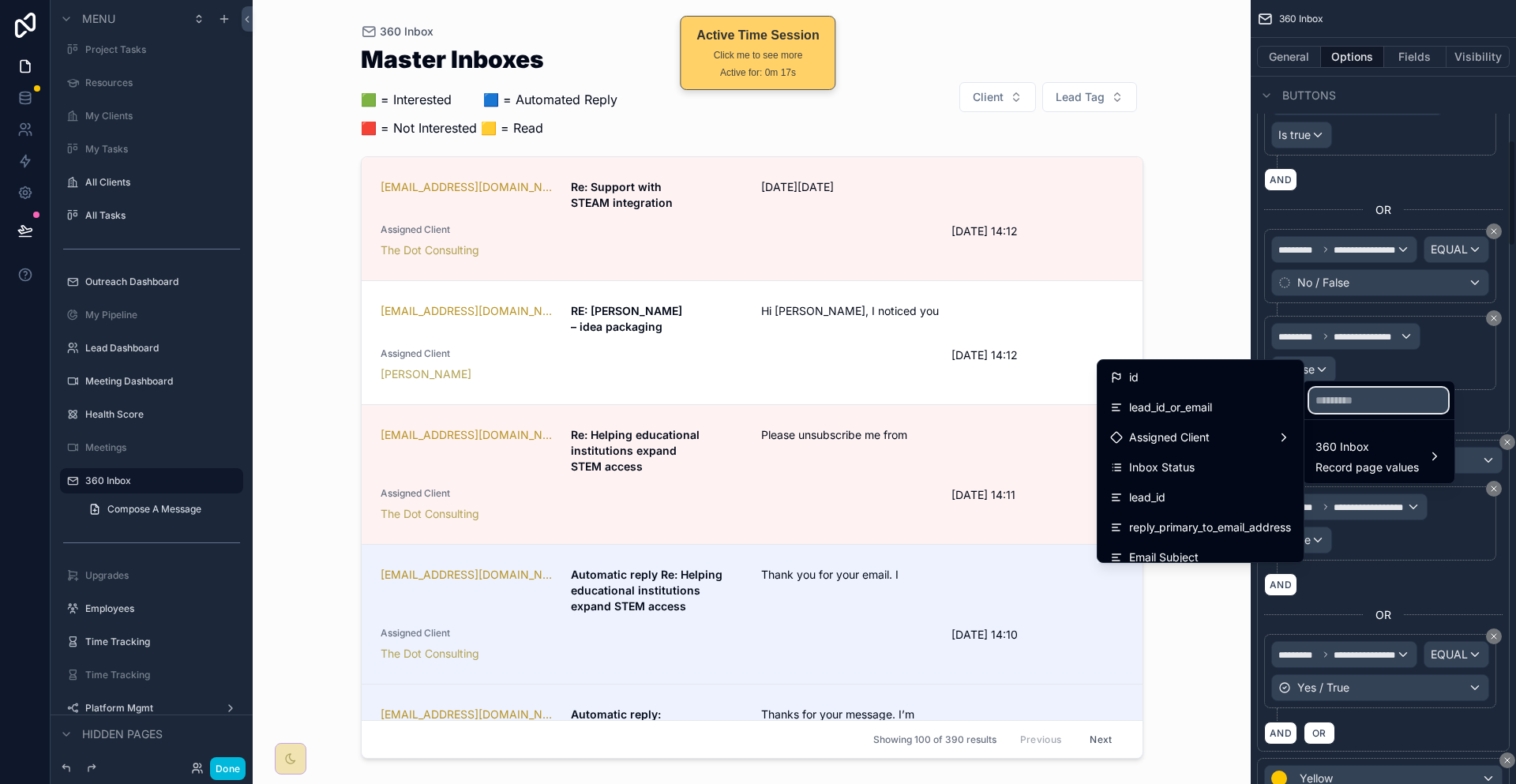
drag, startPoint x: 1365, startPoint y: 390, endPoint x: 1363, endPoint y: 407, distance: 17.1
click at [1363, 407] on input "text" at bounding box center [1378, 400] width 139 height 26
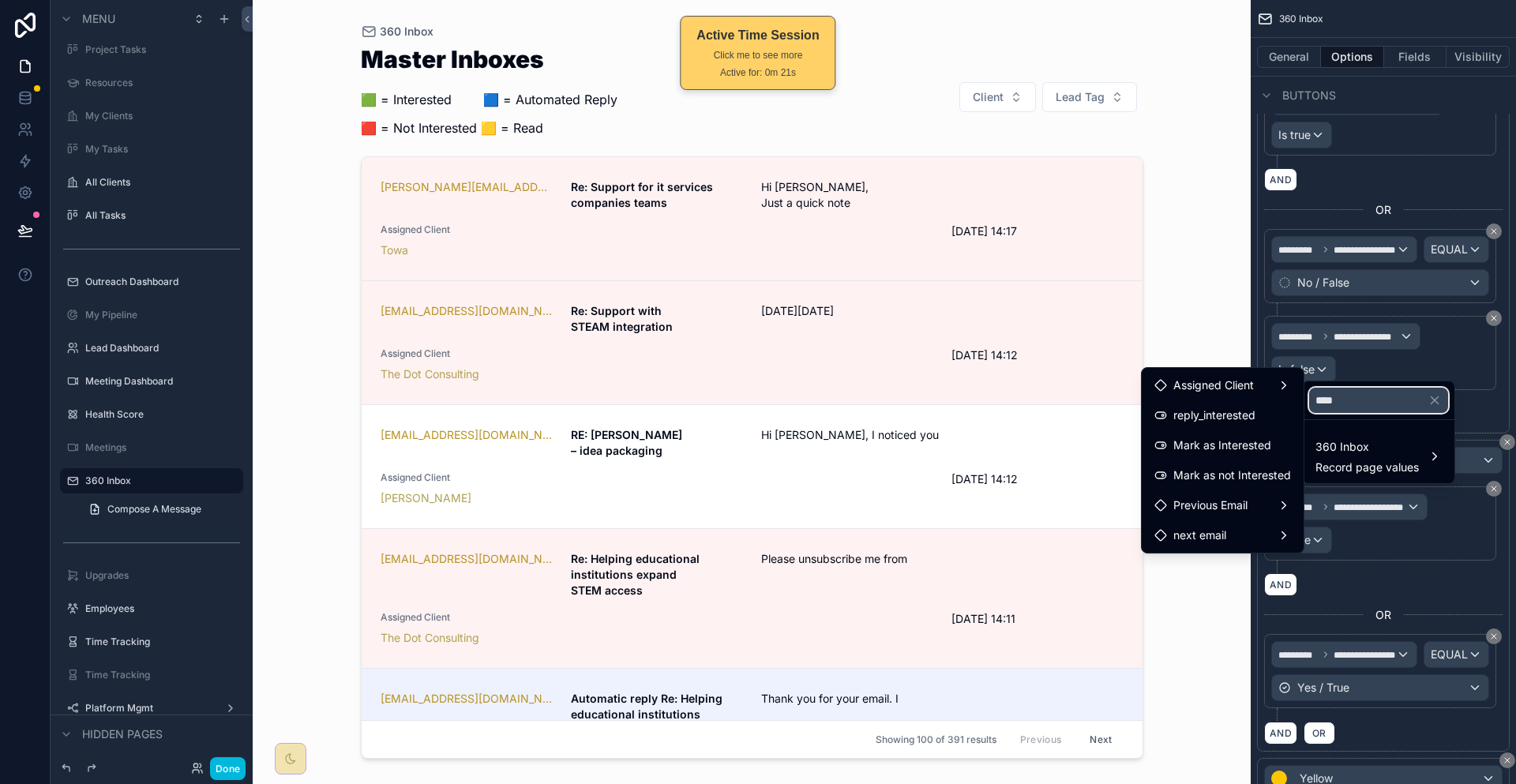
type input "****"
click at [1241, 417] on span "reply_interested" at bounding box center [1214, 415] width 82 height 19
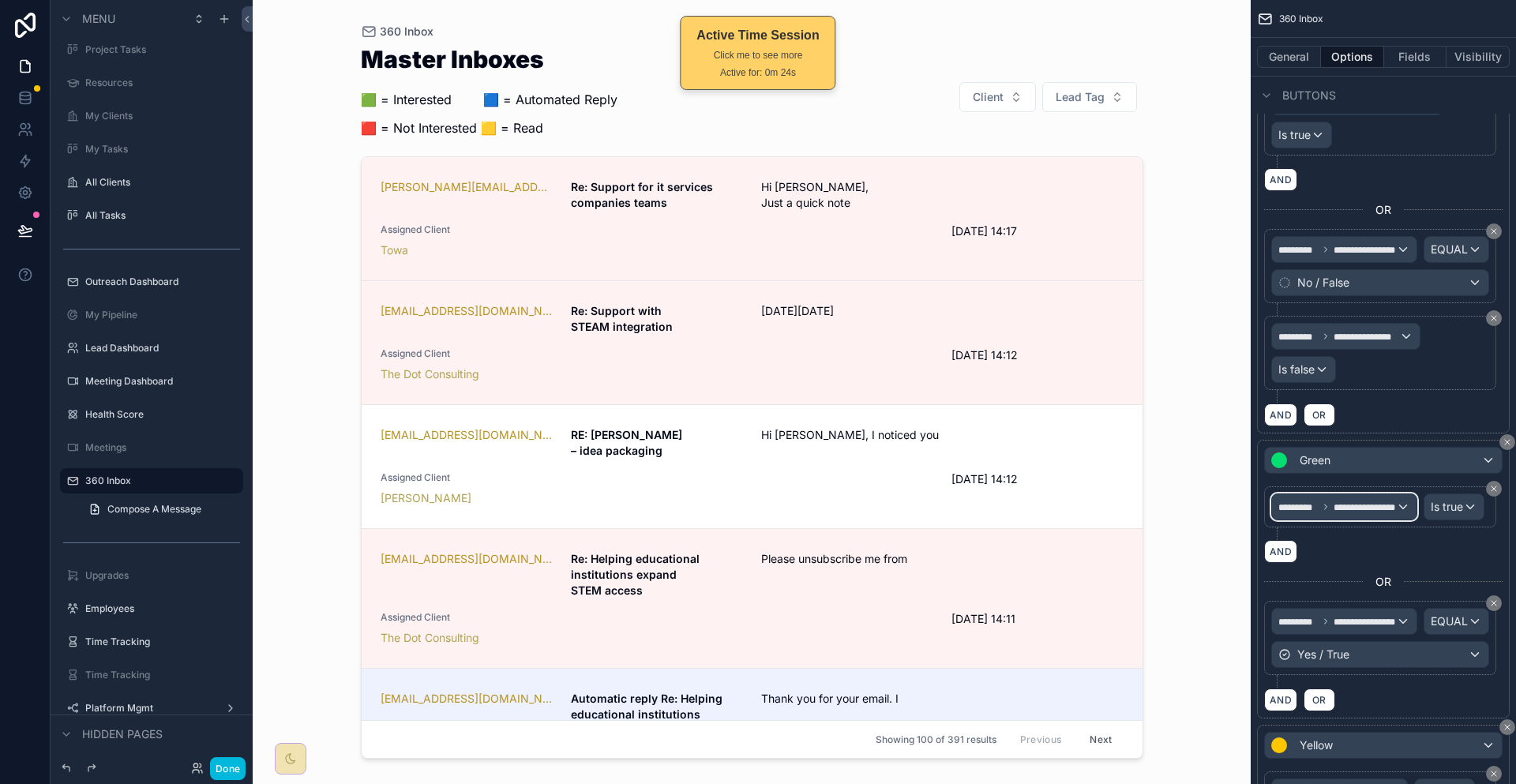
click at [1377, 502] on span "**********" at bounding box center [1364, 507] width 62 height 11
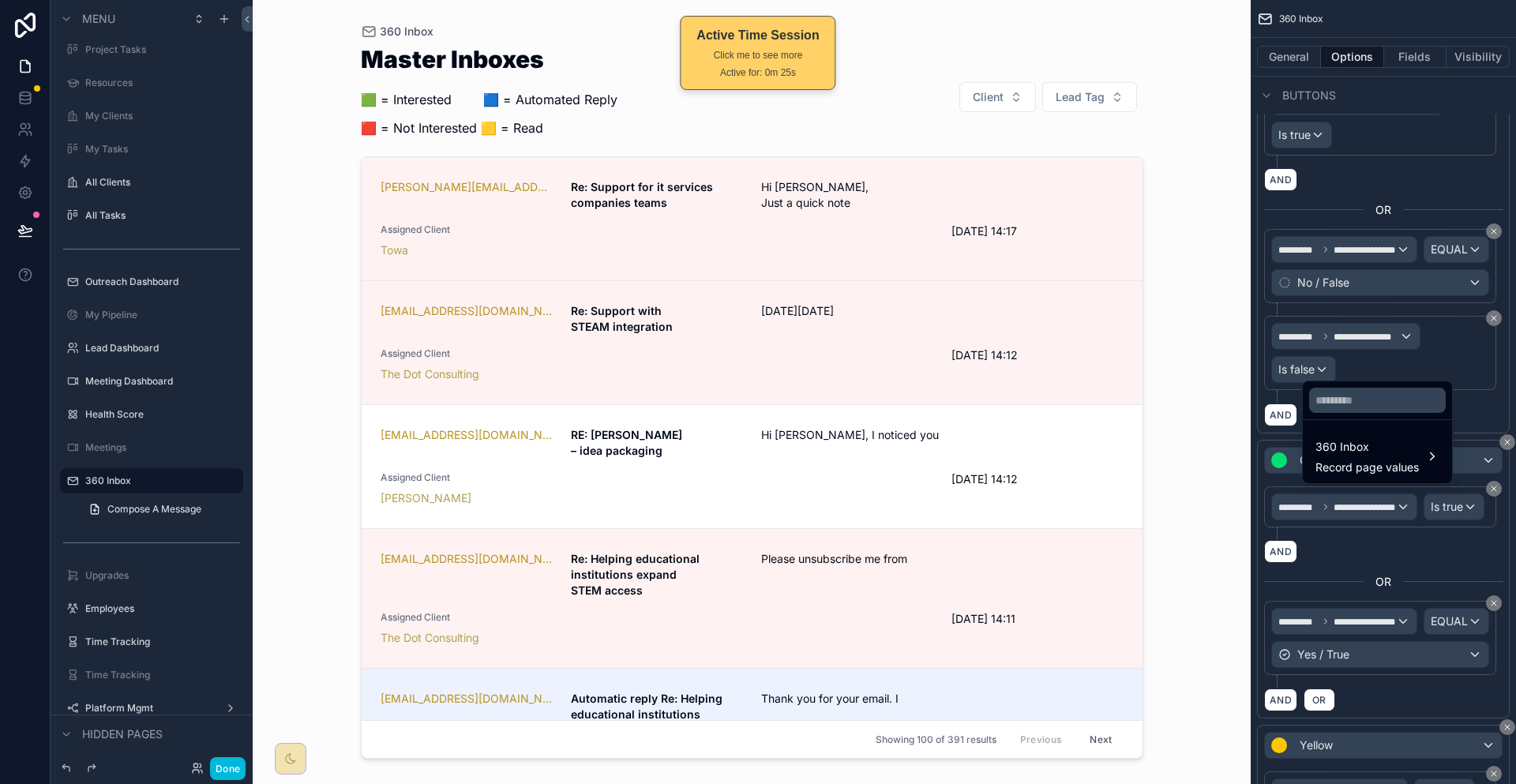
click at [1363, 459] on span "Record page values" at bounding box center [1366, 467] width 103 height 16
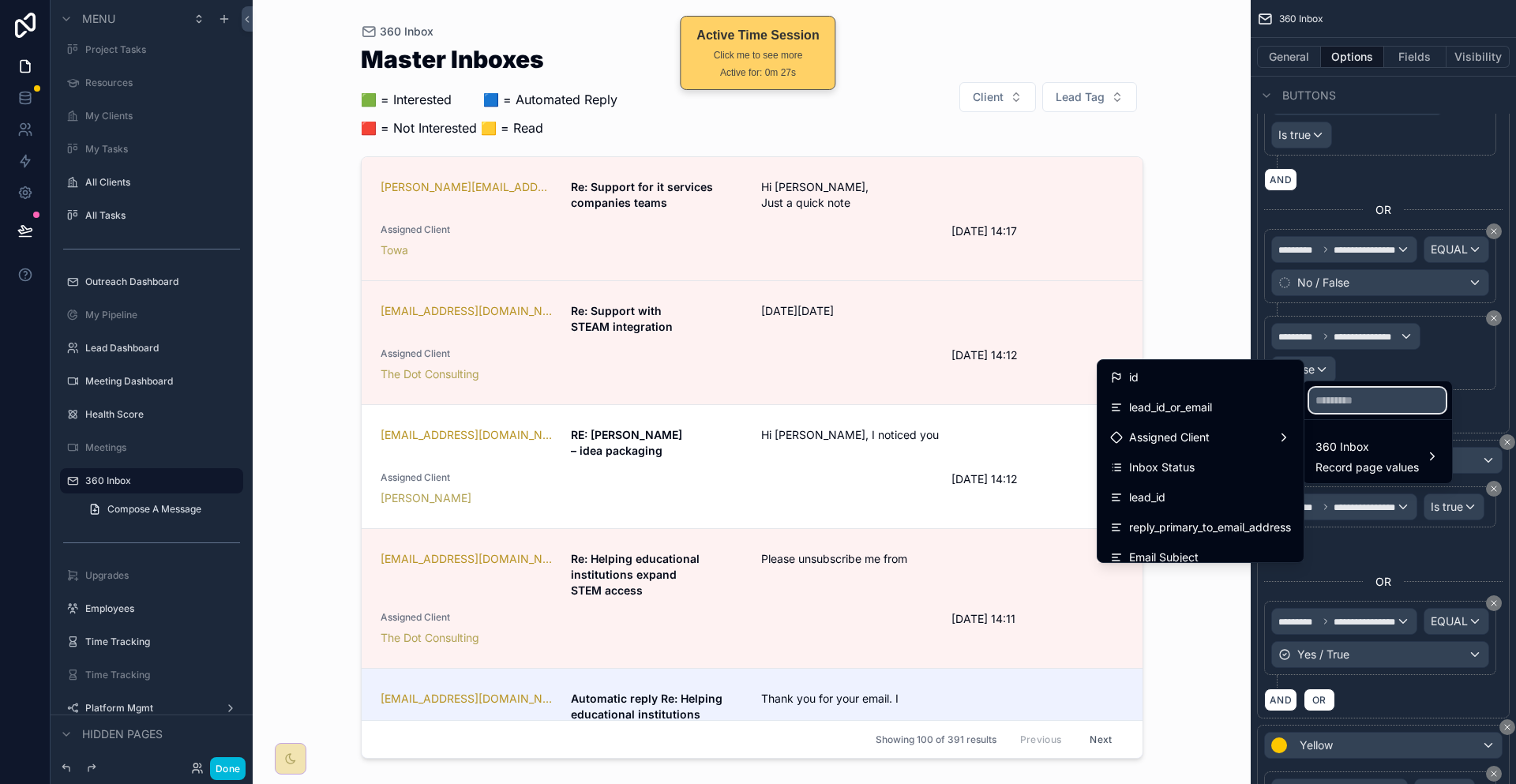
click at [1348, 392] on input "text" at bounding box center [1377, 400] width 137 height 26
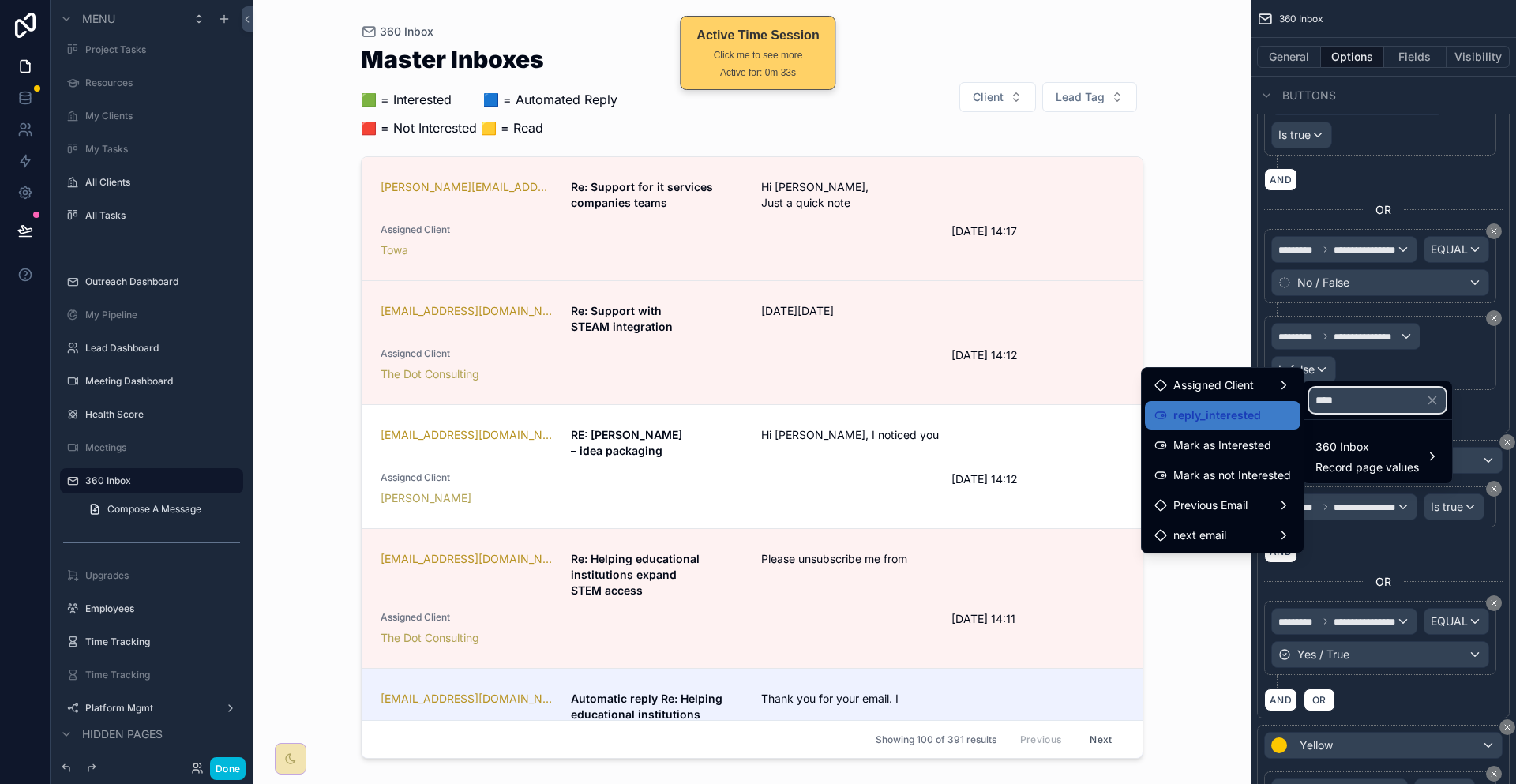
type input "****"
drag, startPoint x: 1214, startPoint y: 444, endPoint x: 1288, endPoint y: 418, distance: 78.4
click at [1215, 444] on div "Mark as Interested" at bounding box center [1223, 445] width 155 height 29
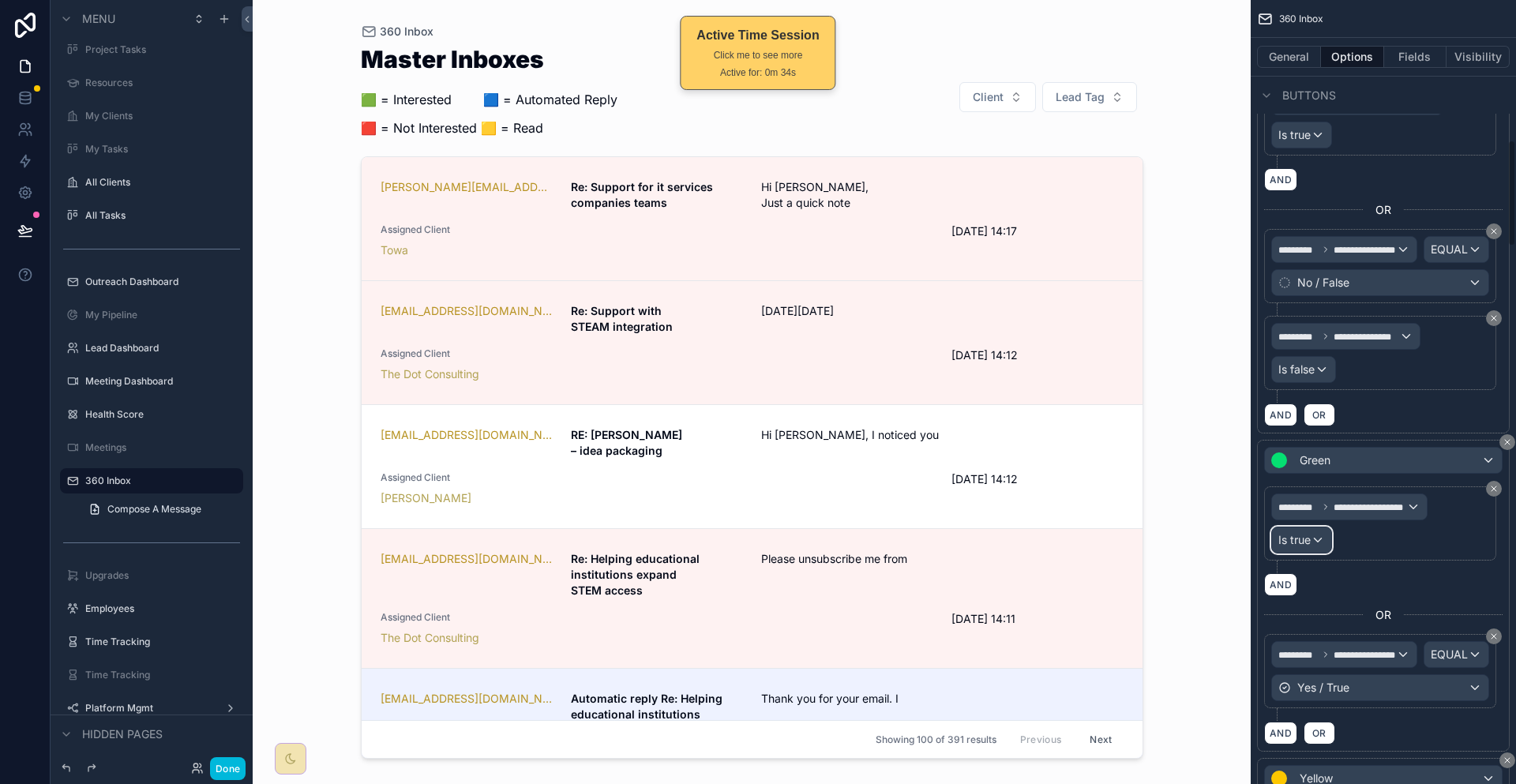
click at [1331, 527] on div "Is true" at bounding box center [1302, 540] width 59 height 26
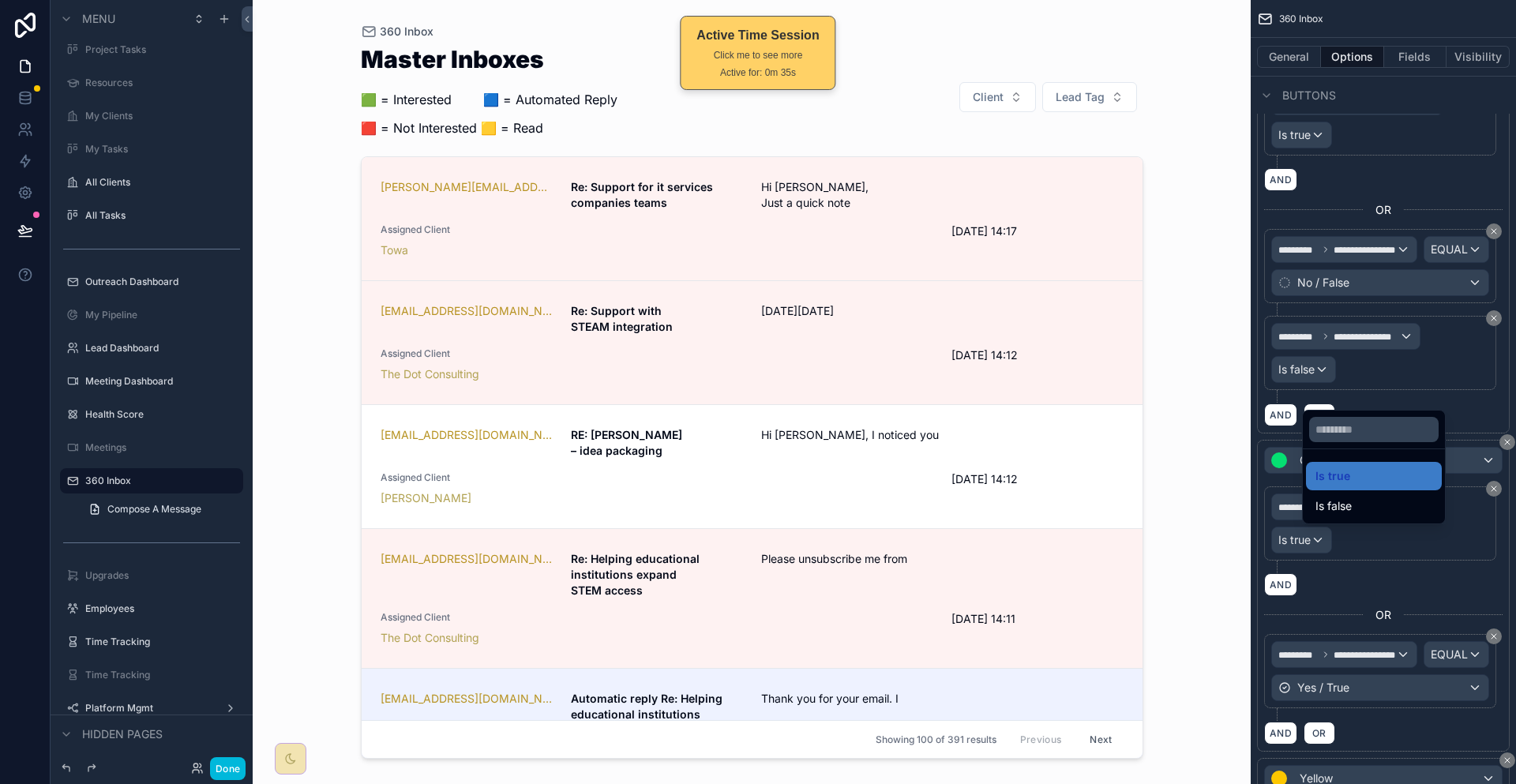
click at [1344, 470] on div "Is true" at bounding box center [1373, 475] width 117 height 19
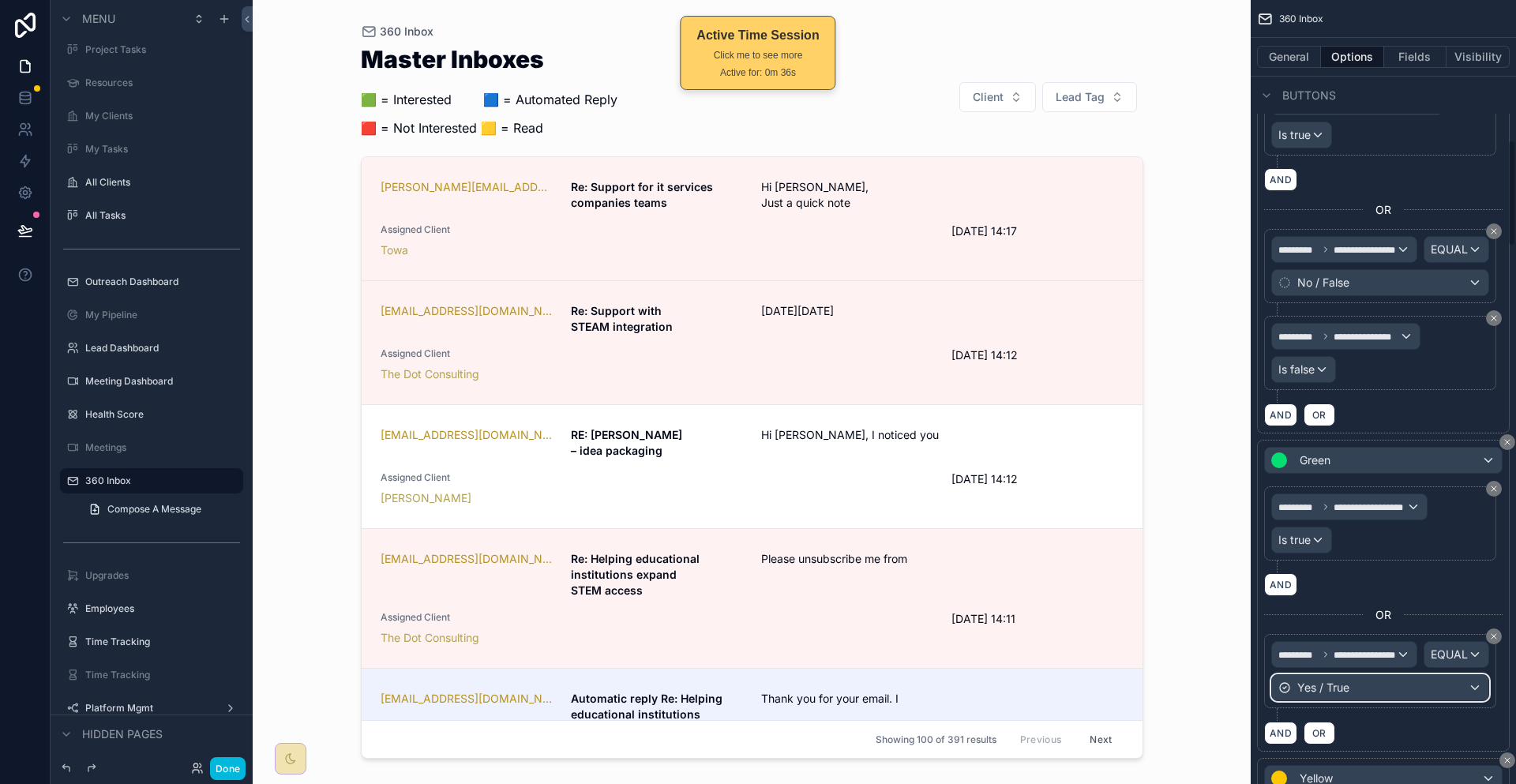
click at [1347, 675] on div "Yes / True" at bounding box center [1380, 688] width 216 height 26
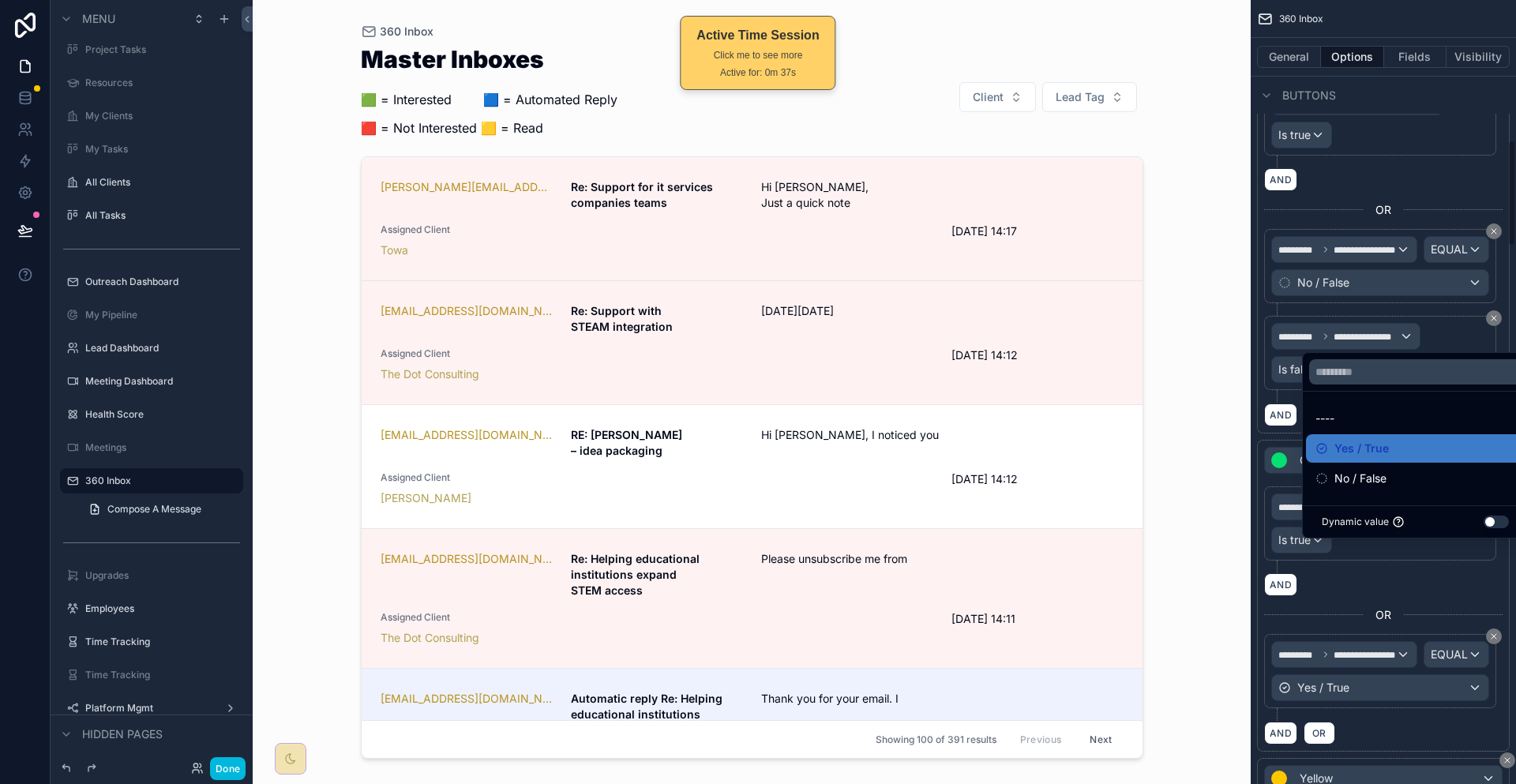
click at [1363, 571] on div "scrollable content" at bounding box center [758, 392] width 1516 height 784
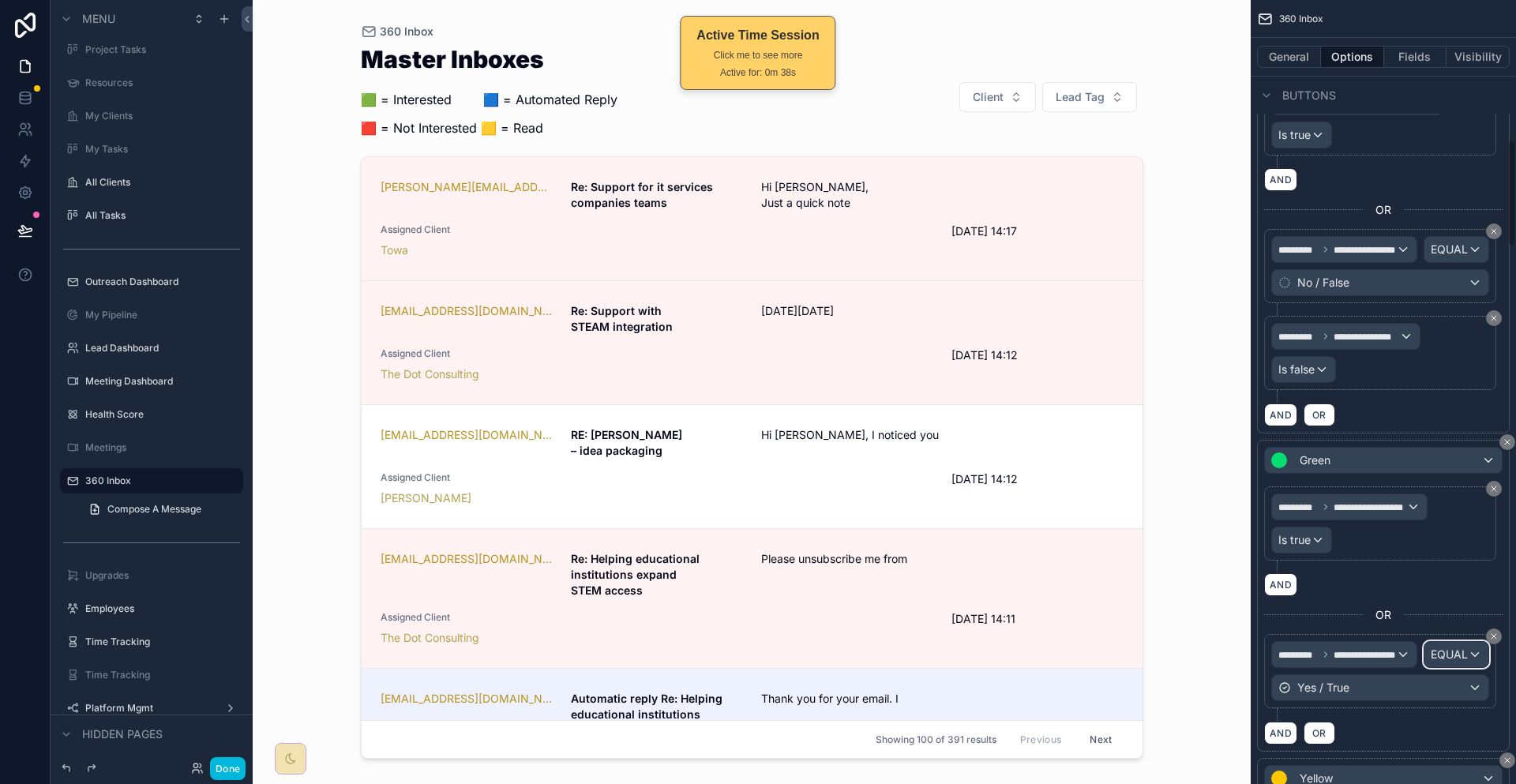
click at [1430, 646] on span "EQUAL" at bounding box center [1449, 654] width 37 height 16
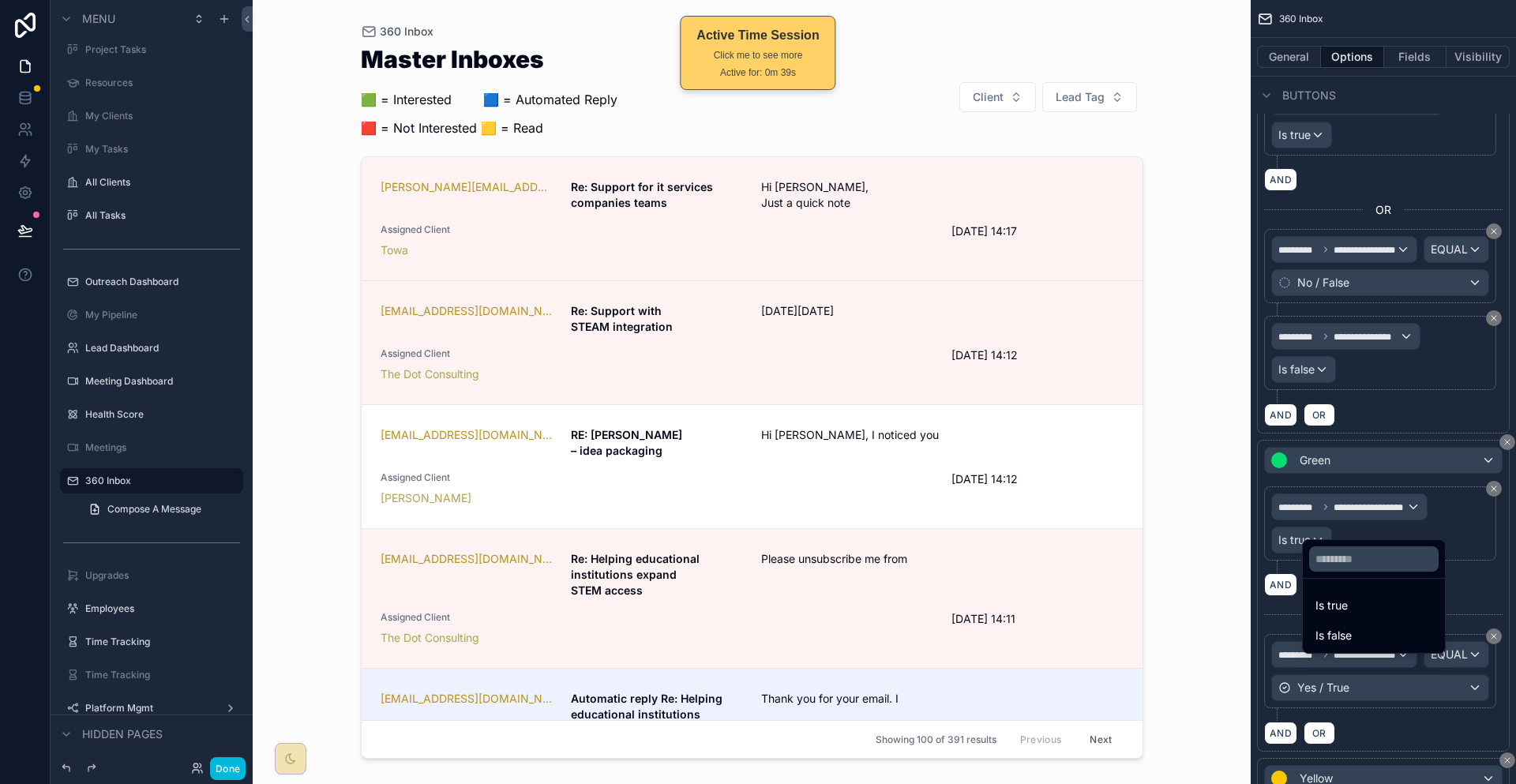
click at [1350, 598] on div "Is true" at bounding box center [1373, 605] width 117 height 19
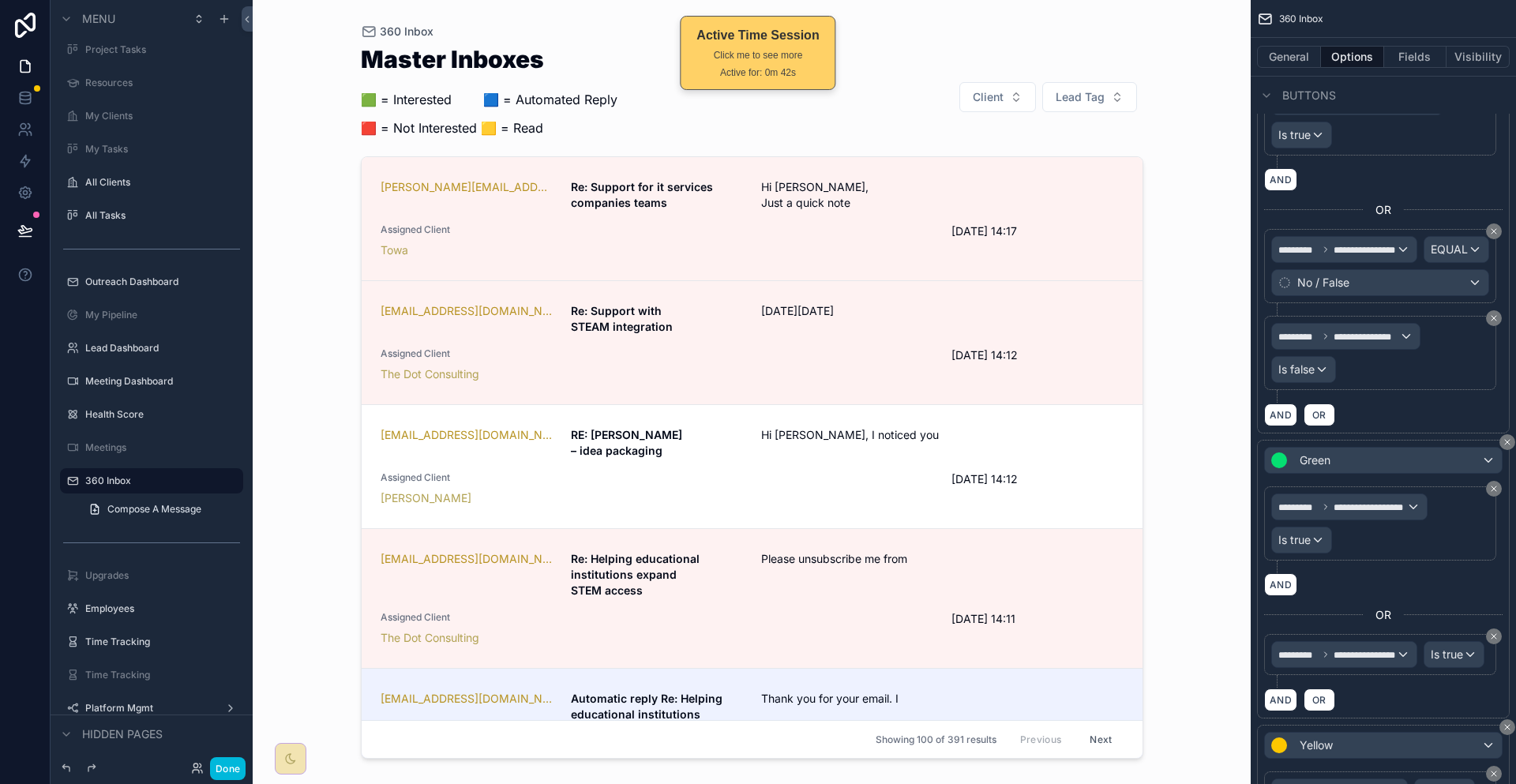
click at [211, 778] on button "Done" at bounding box center [228, 768] width 35 height 23
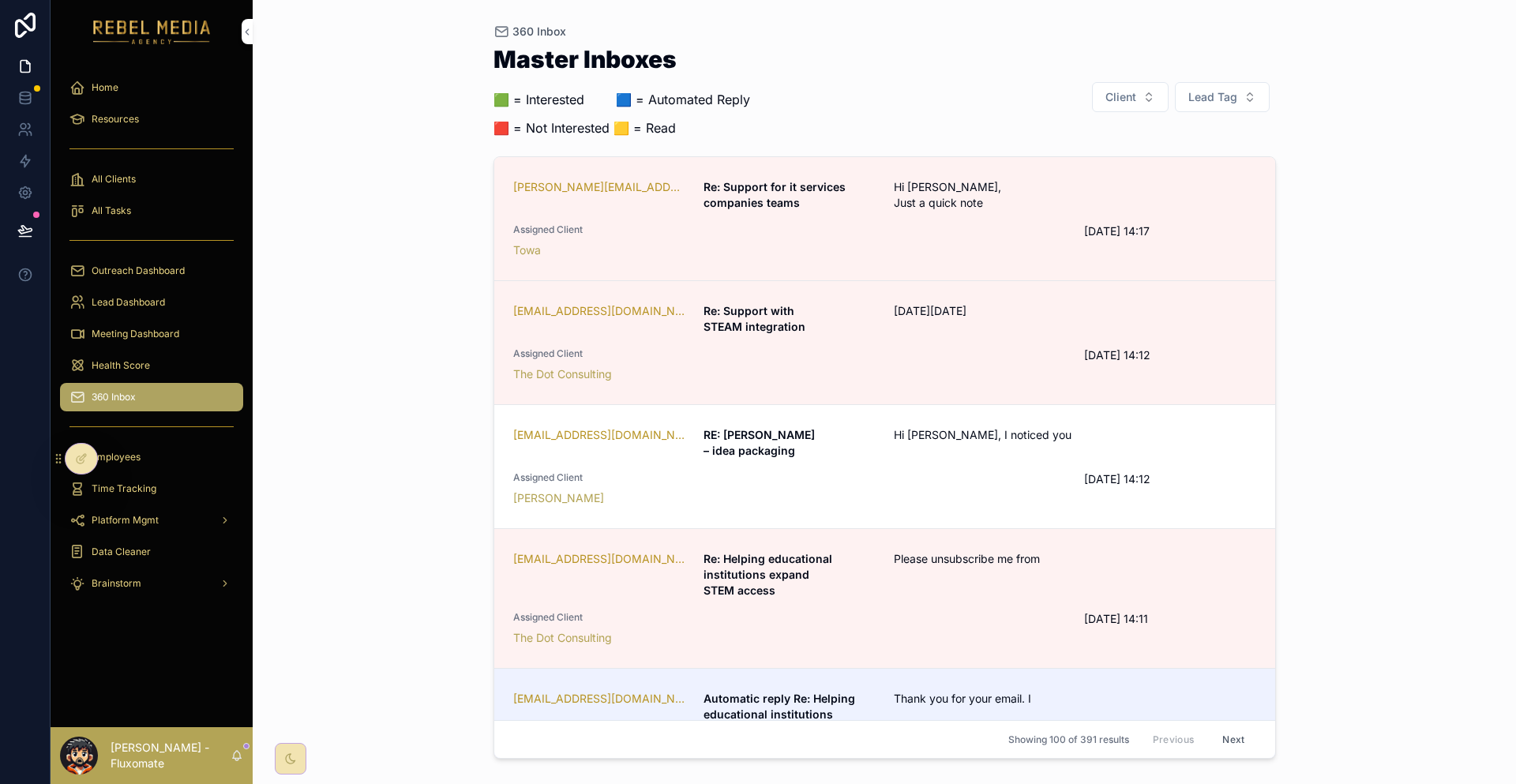
click at [867, 427] on div "[EMAIL_ADDRESS][DOMAIN_NAME] RE: [PERSON_NAME] – idea packaging Hi [PERSON_NAME…" at bounding box center [884, 466] width 743 height 79
click at [935, 194] on div "[PERSON_NAME][EMAIL_ADDRESS][PERSON_NAME][DOMAIN_NAME] Re: Support for it servi…" at bounding box center [884, 218] width 743 height 79
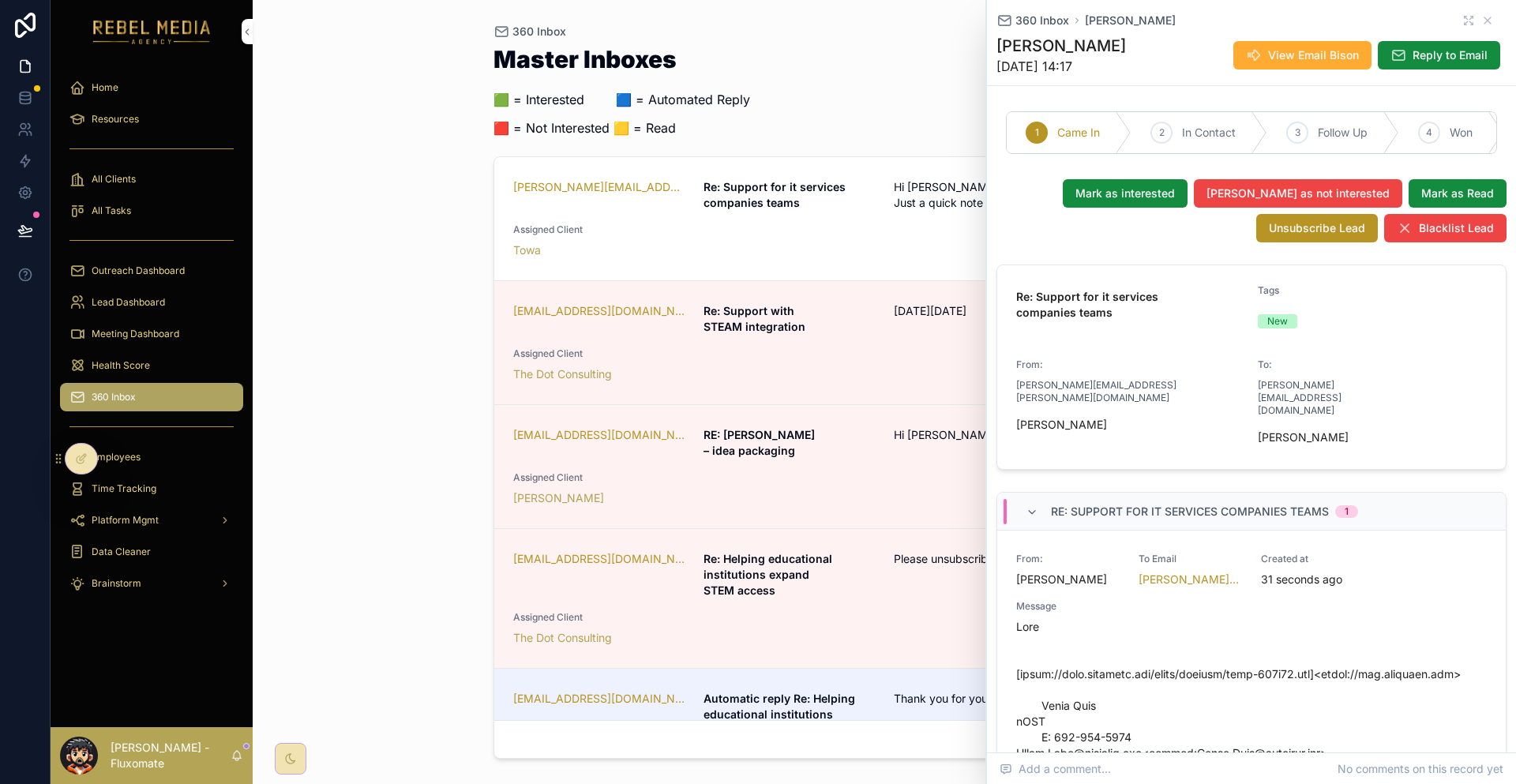
click at [893, 303] on div "[EMAIL_ADDRESS][DOMAIN_NAME] Re: Support with STEAM integration [DATE][DATE] As…" at bounding box center [884, 342] width 743 height 79
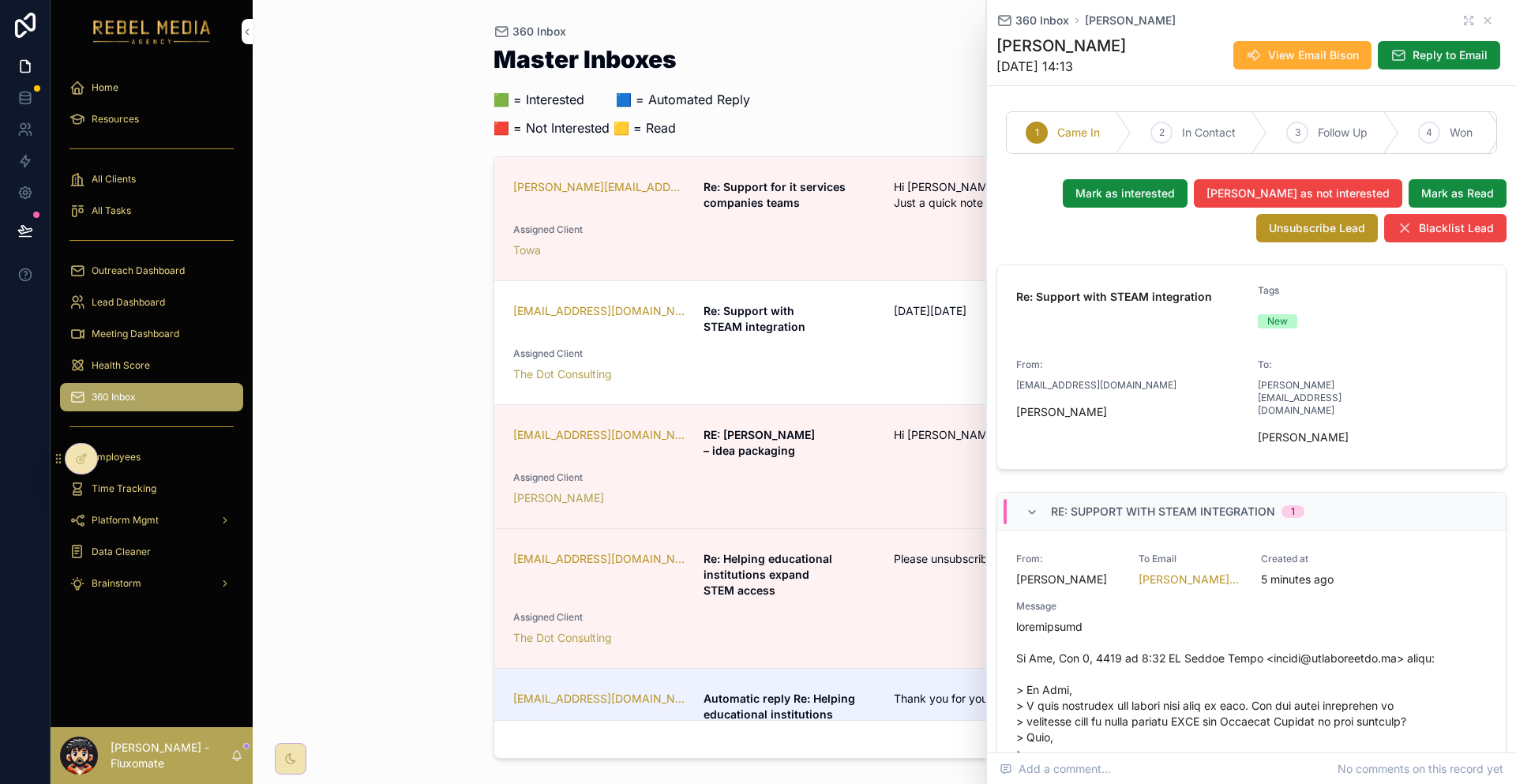
click at [871, 471] on span "Assigned Client" at bounding box center [790, 477] width 553 height 13
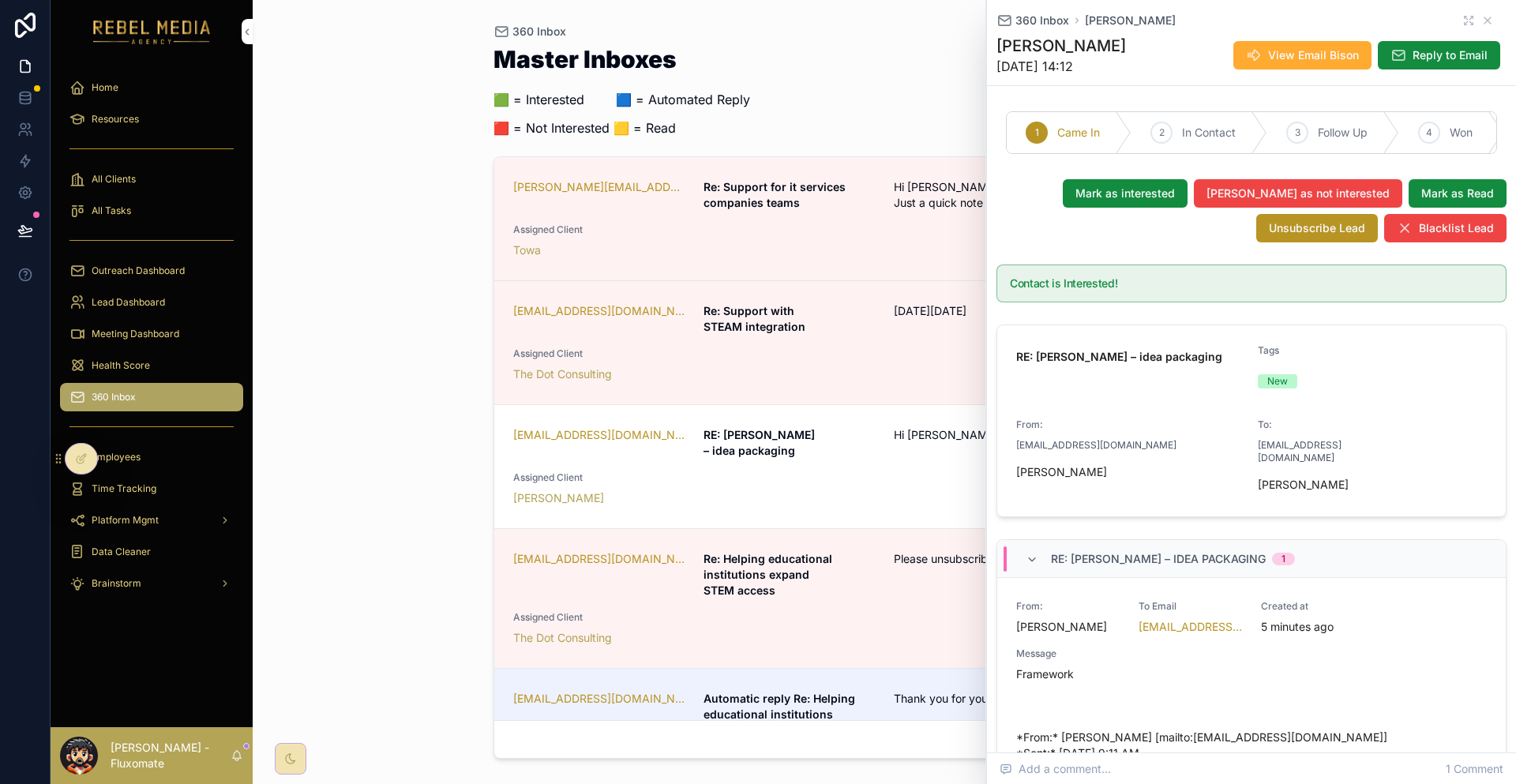
click at [865, 611] on span "Assigned Client" at bounding box center [790, 617] width 553 height 13
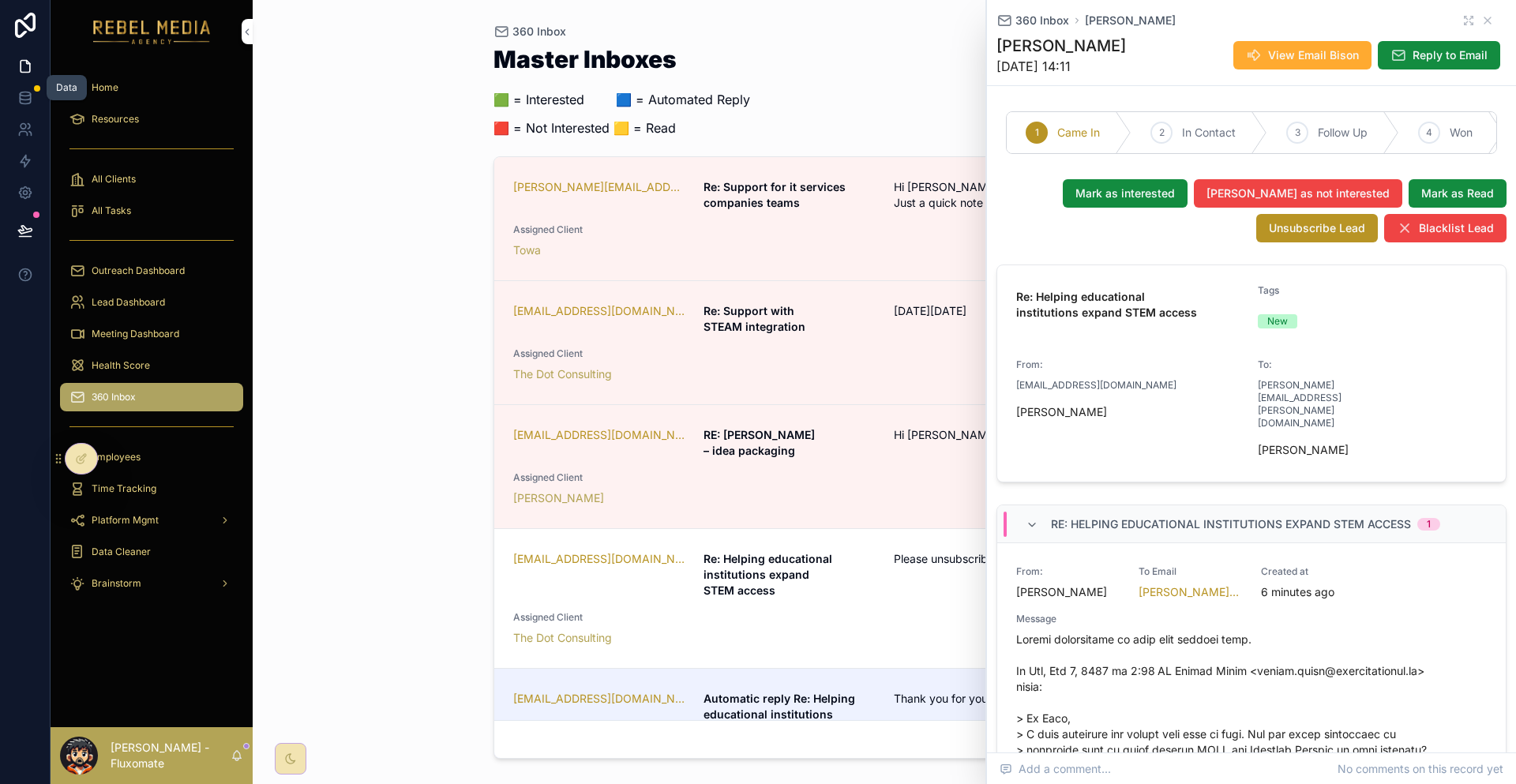
click at [8, 88] on link at bounding box center [25, 97] width 50 height 31
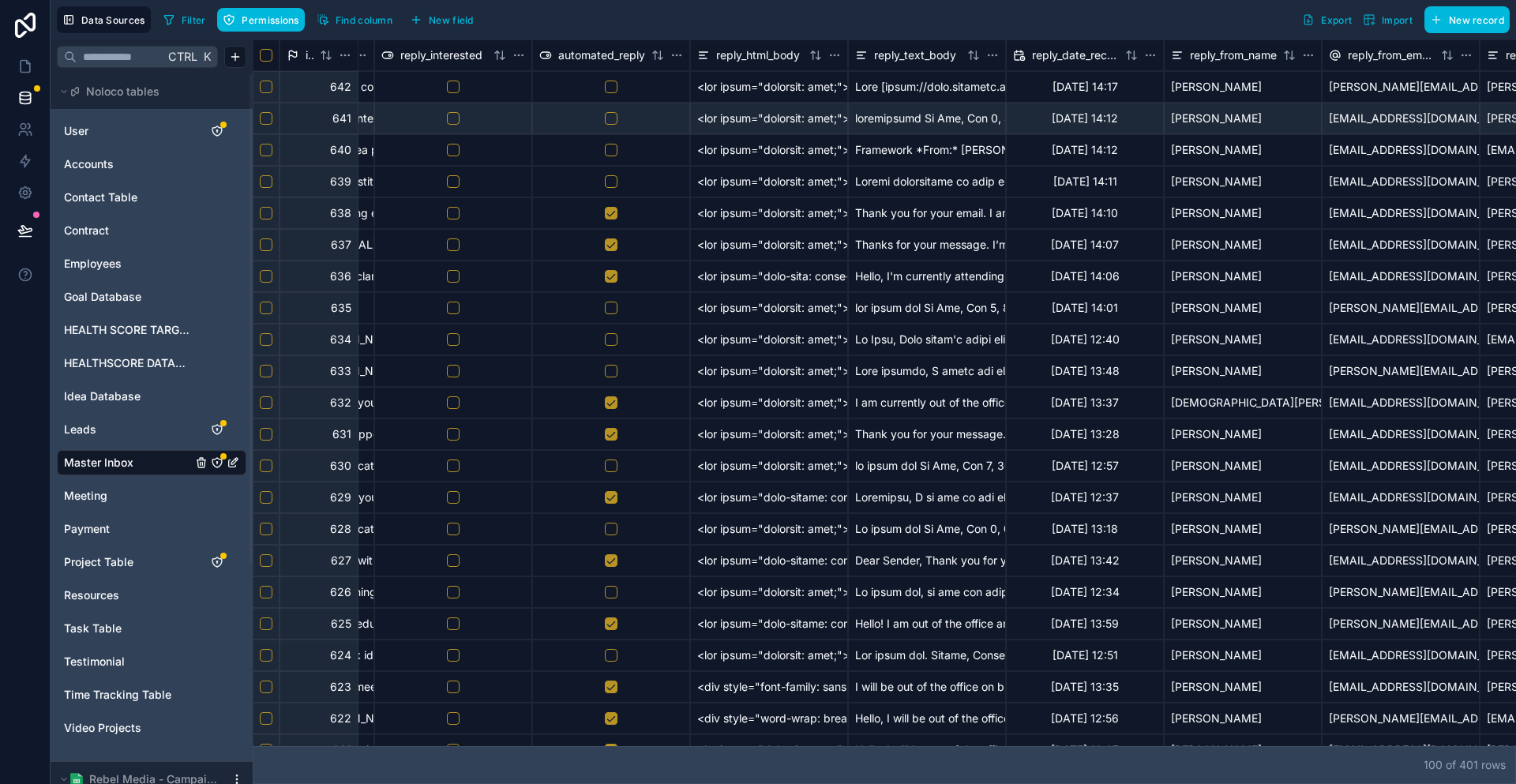
scroll to position [0, 5221]
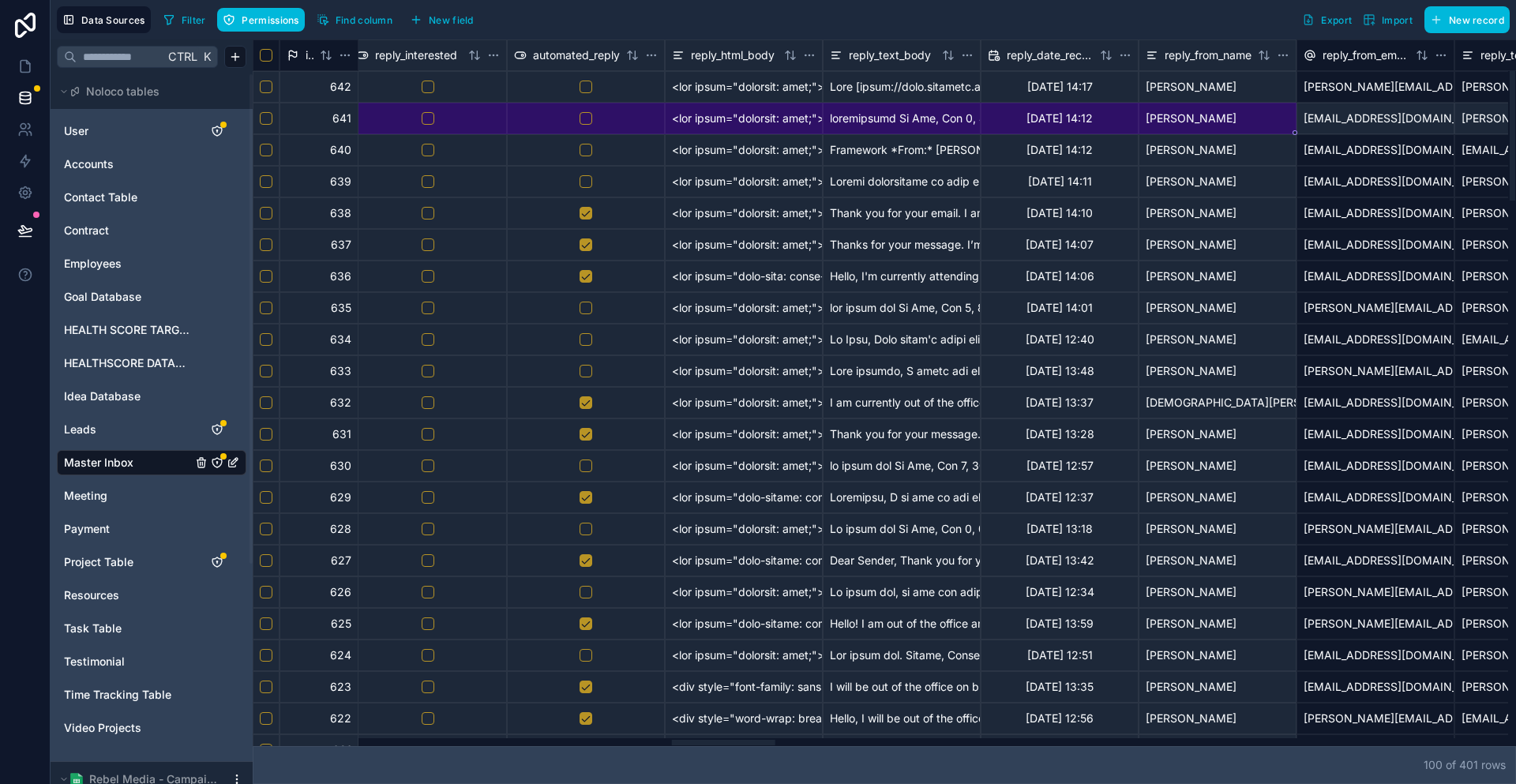
drag, startPoint x: 413, startPoint y: 114, endPoint x: 1142, endPoint y: 110, distance: 729.0
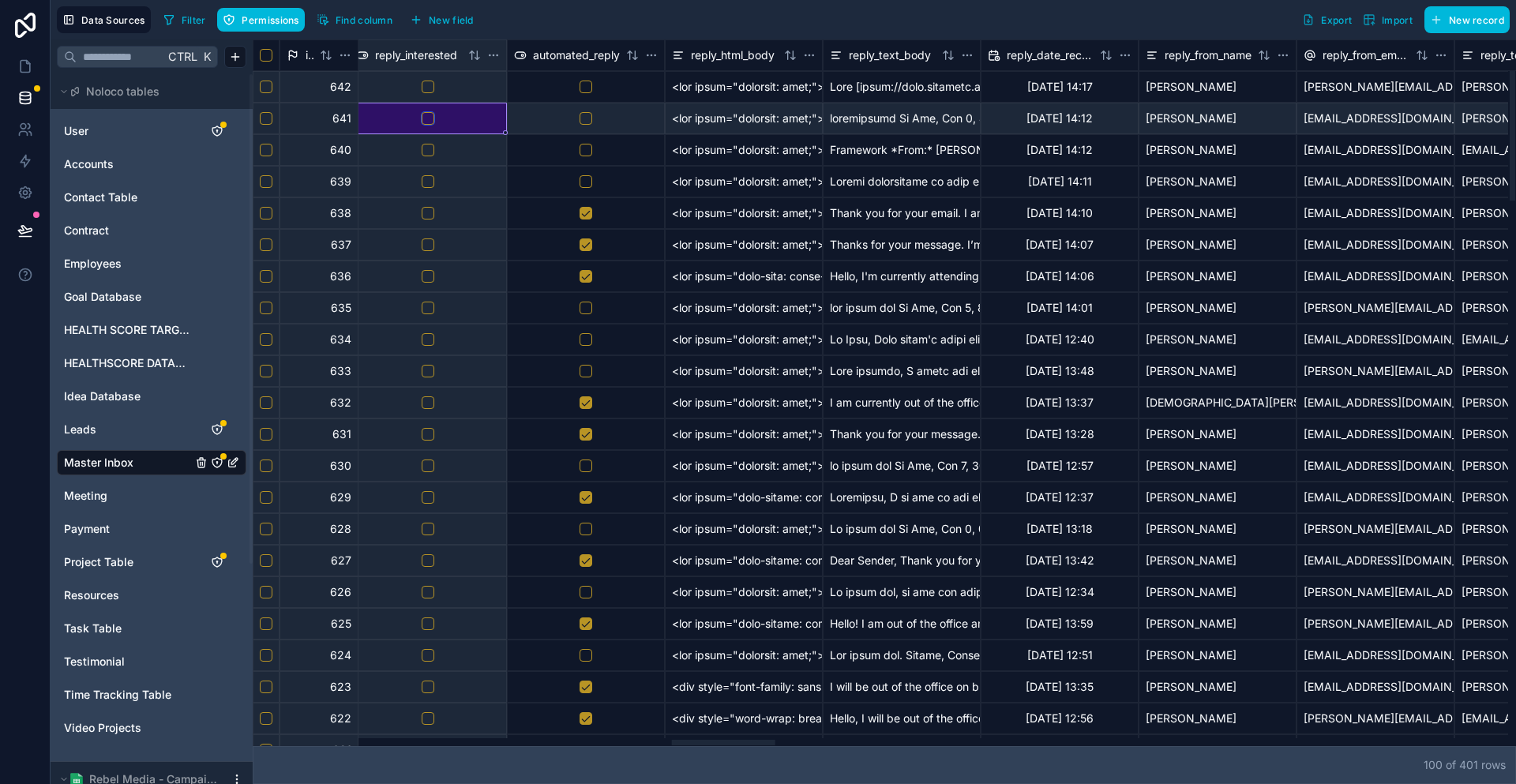
click at [422, 112] on button "button" at bounding box center [428, 118] width 13 height 13
click at [9, 50] on link at bounding box center [25, 66] width 50 height 31
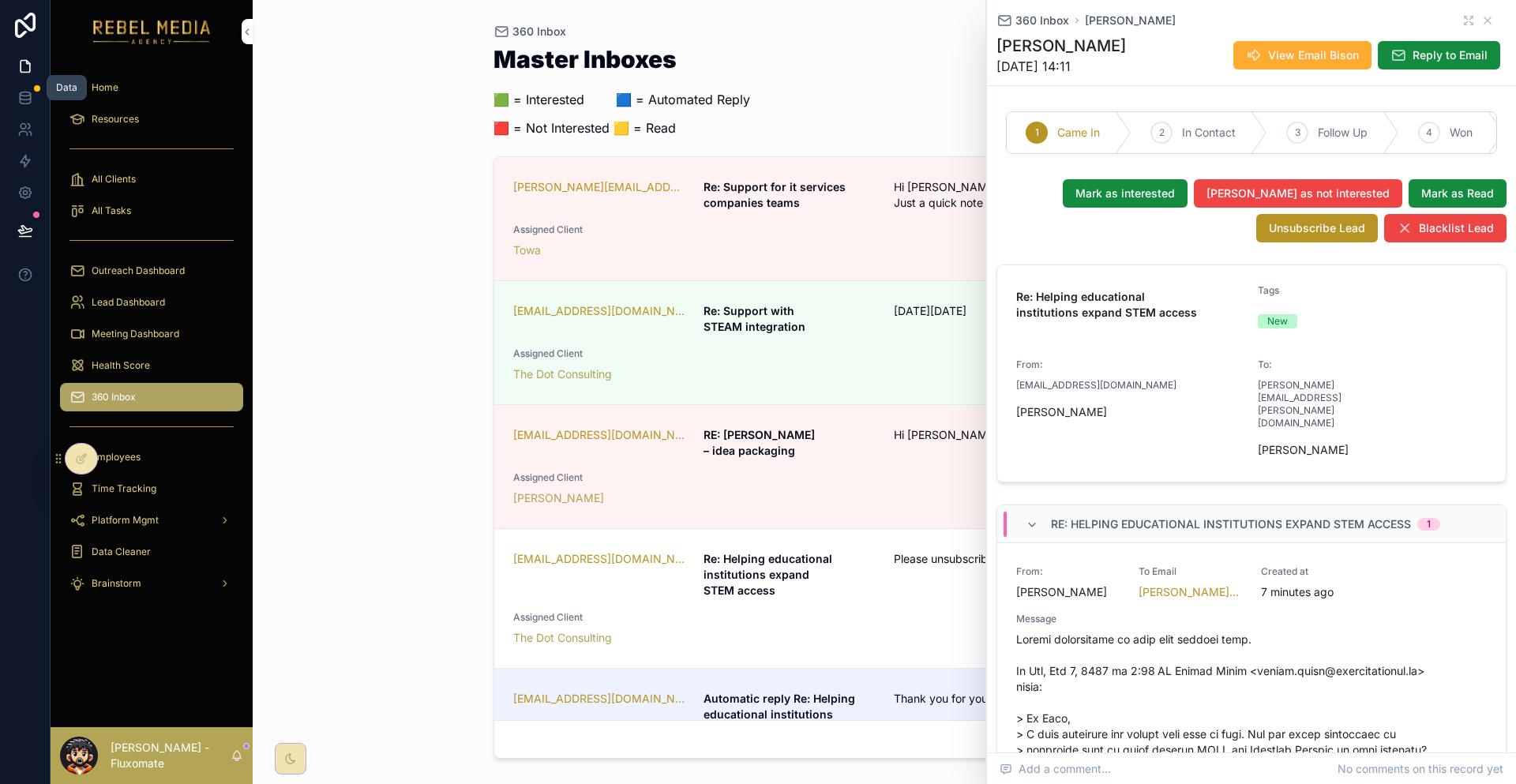
click at [42, 82] on link at bounding box center [25, 97] width 50 height 31
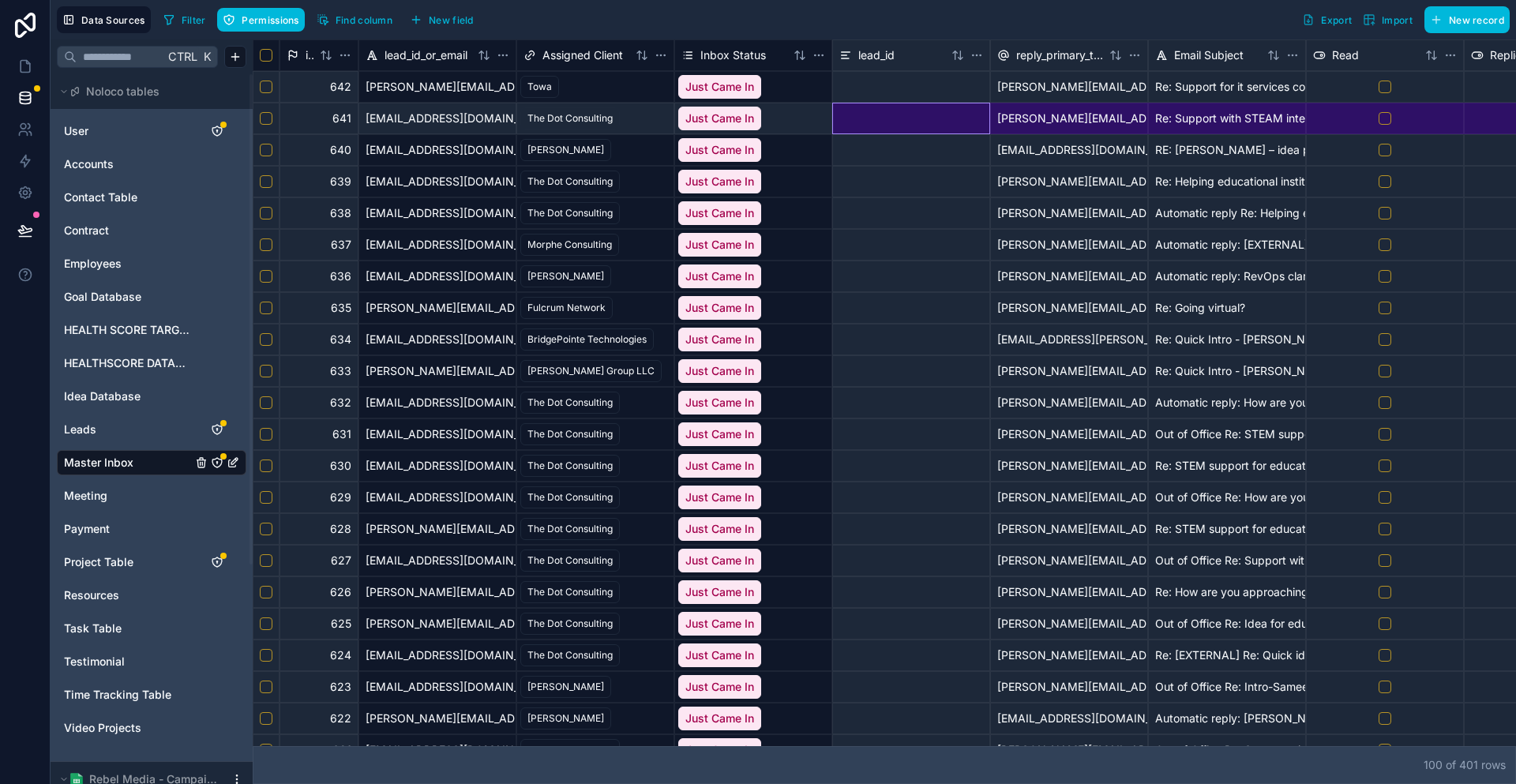
drag, startPoint x: 1109, startPoint y: 91, endPoint x: 2155, endPoint y: 116, distance: 1046.3
click at [1515, 116] on html "Data Sources Filter Permissions Find column New field Export Import New record …" at bounding box center [758, 392] width 1516 height 784
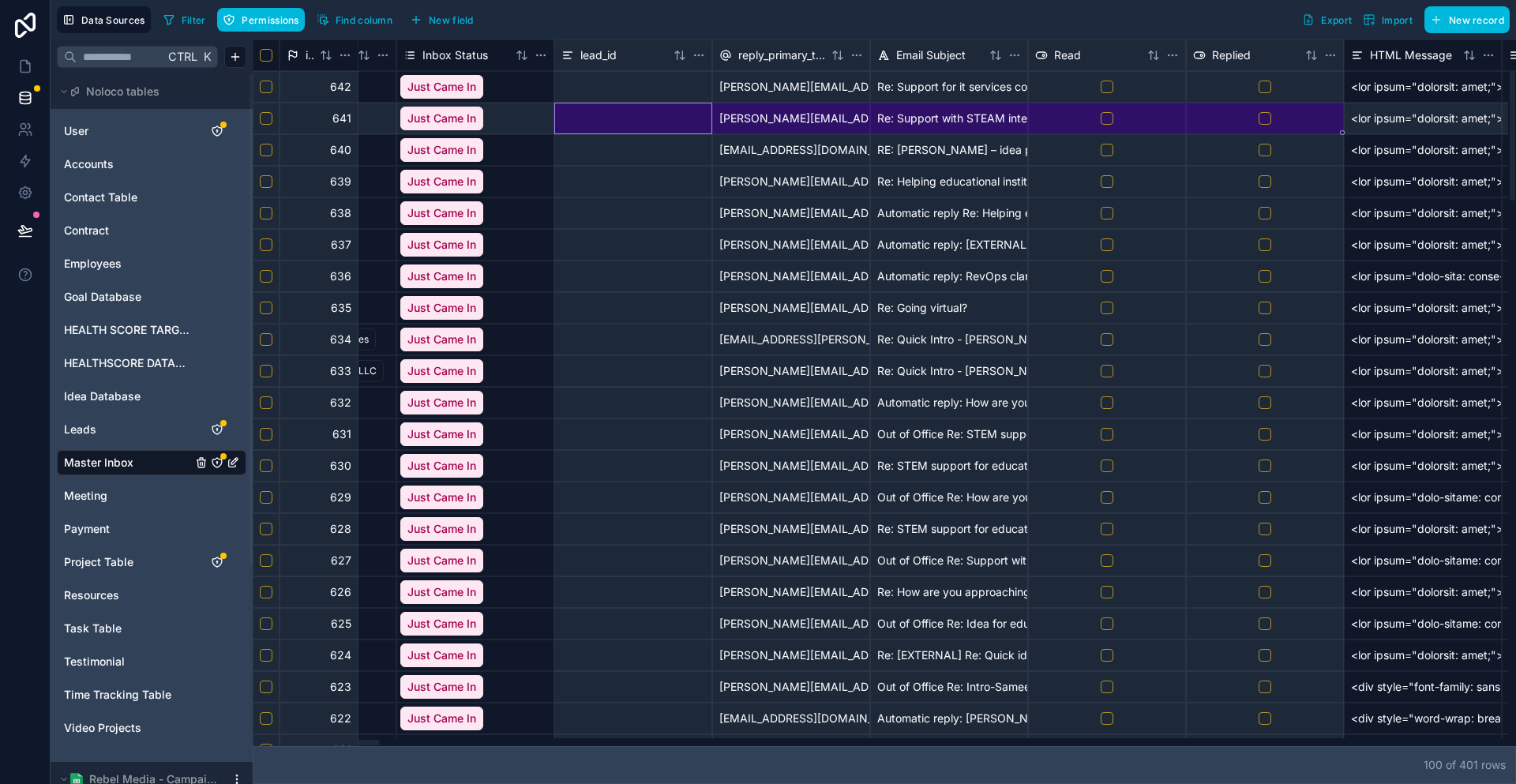
click at [1468, 81] on div at bounding box center [1423, 87] width 158 height 31
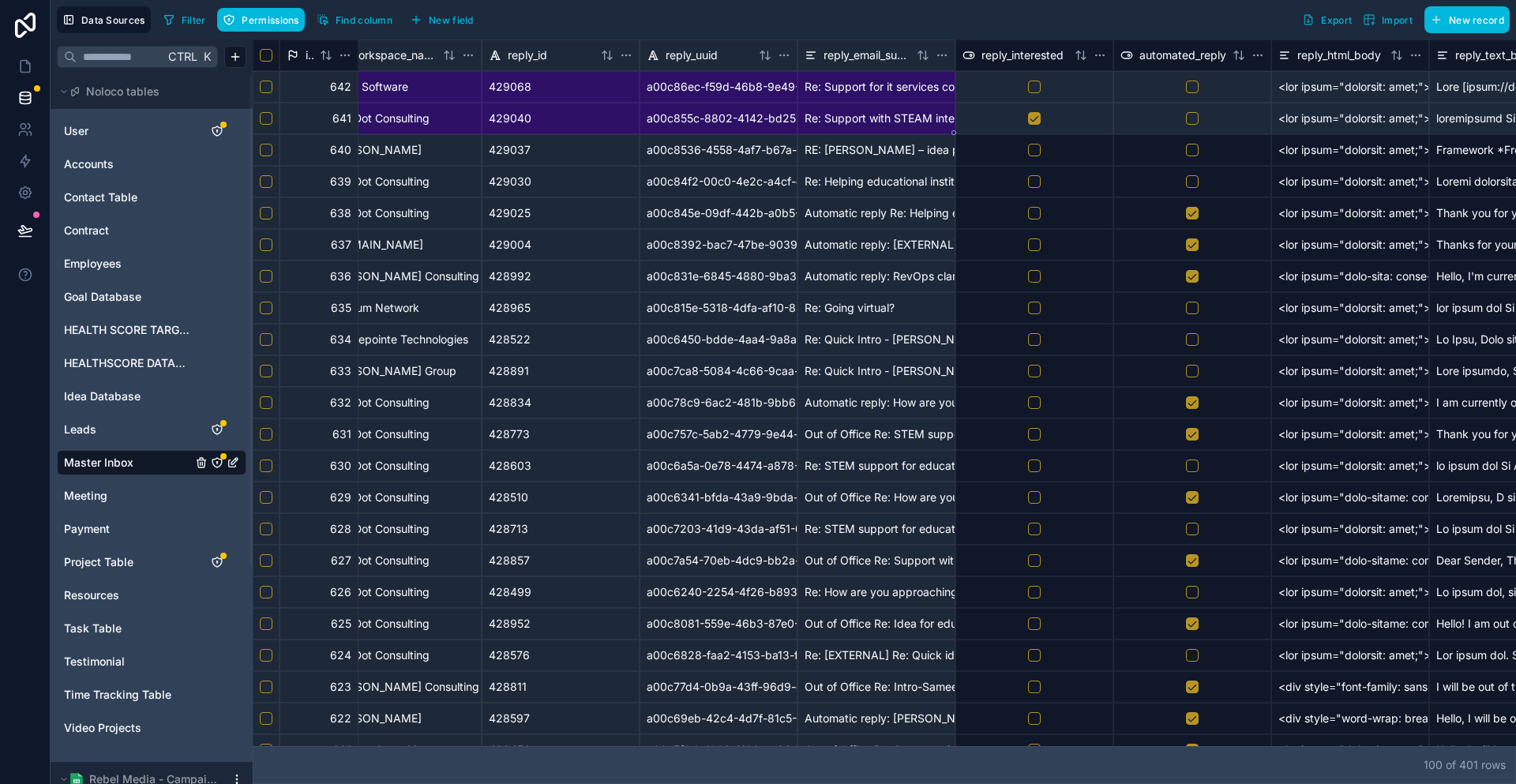
scroll to position [0, 5041]
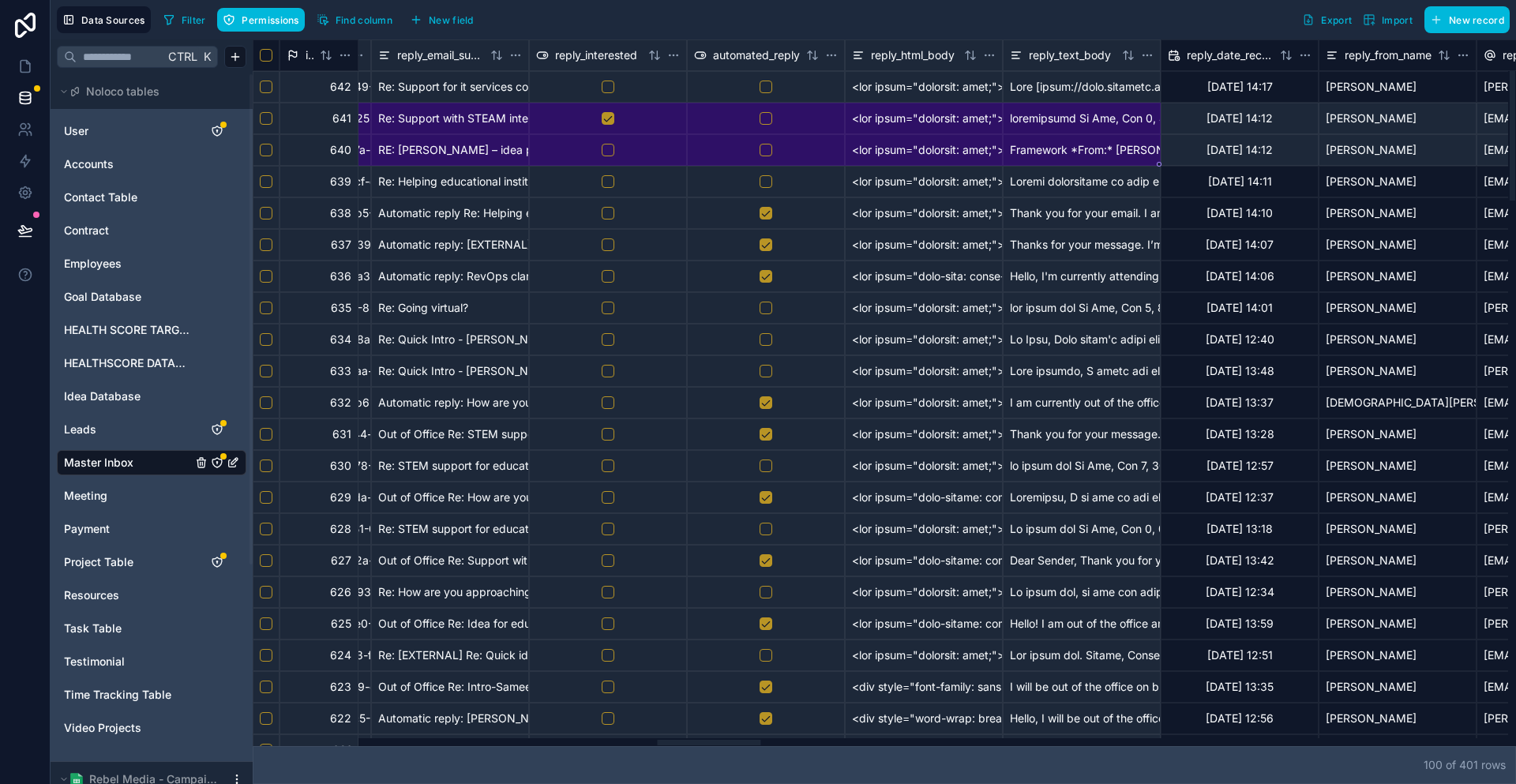
drag, startPoint x: 1438, startPoint y: 112, endPoint x: 882, endPoint y: 154, distance: 557.6
click at [578, 102] on div at bounding box center [608, 118] width 158 height 31
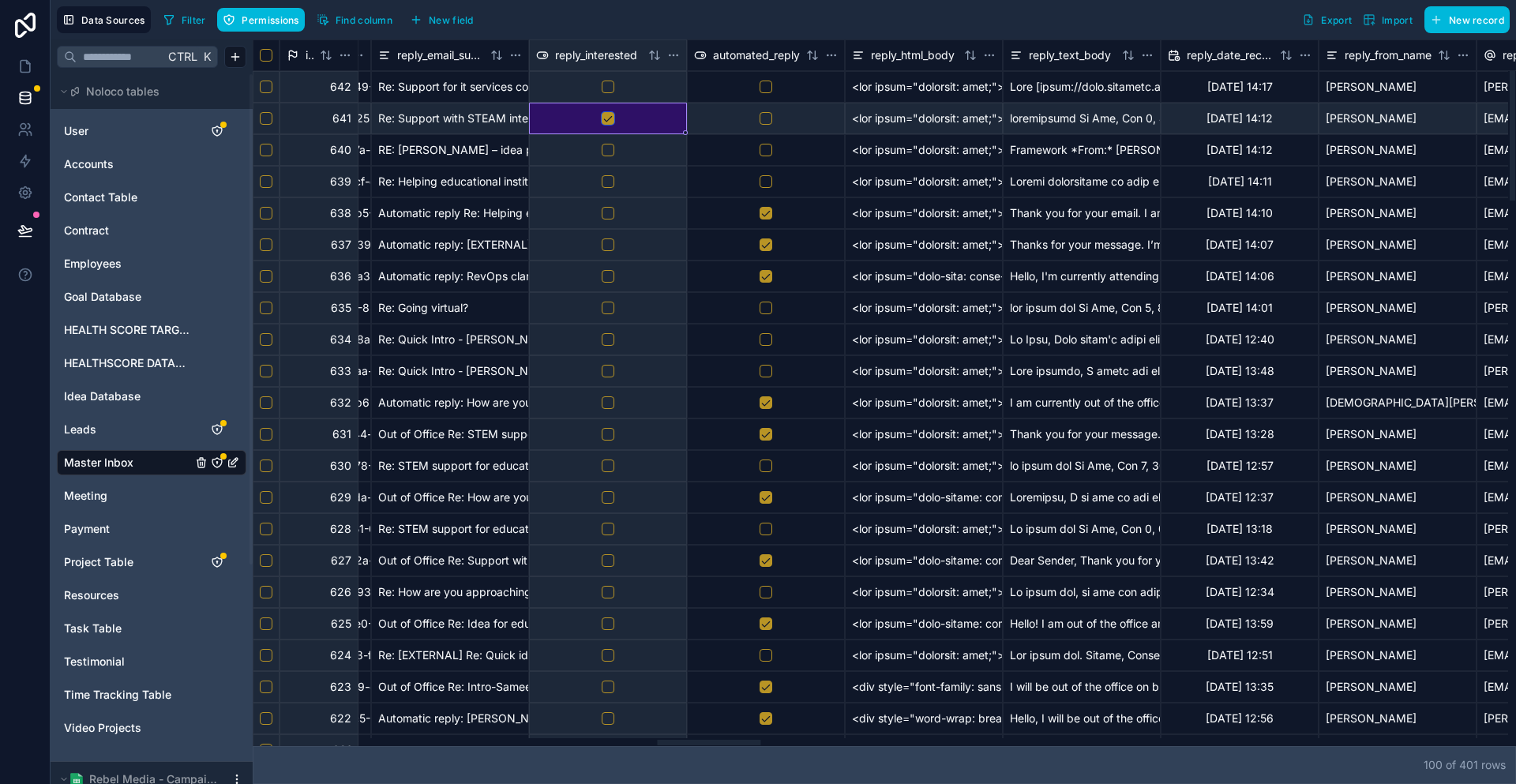
click at [602, 114] on button "button" at bounding box center [608, 118] width 13 height 13
click at [602, 144] on button "button" at bounding box center [608, 150] width 13 height 13
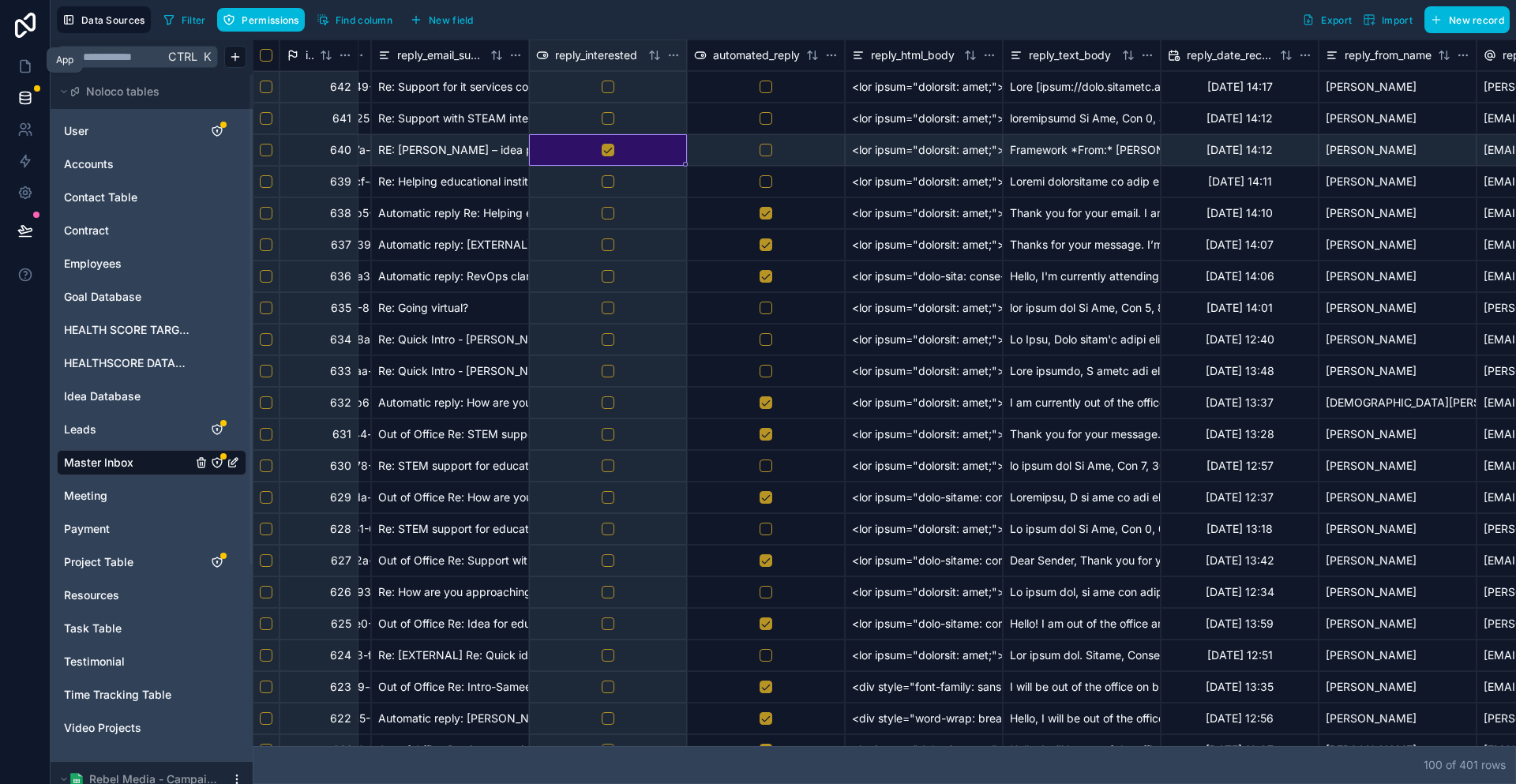
click at [19, 65] on icon at bounding box center [26, 66] width 16 height 16
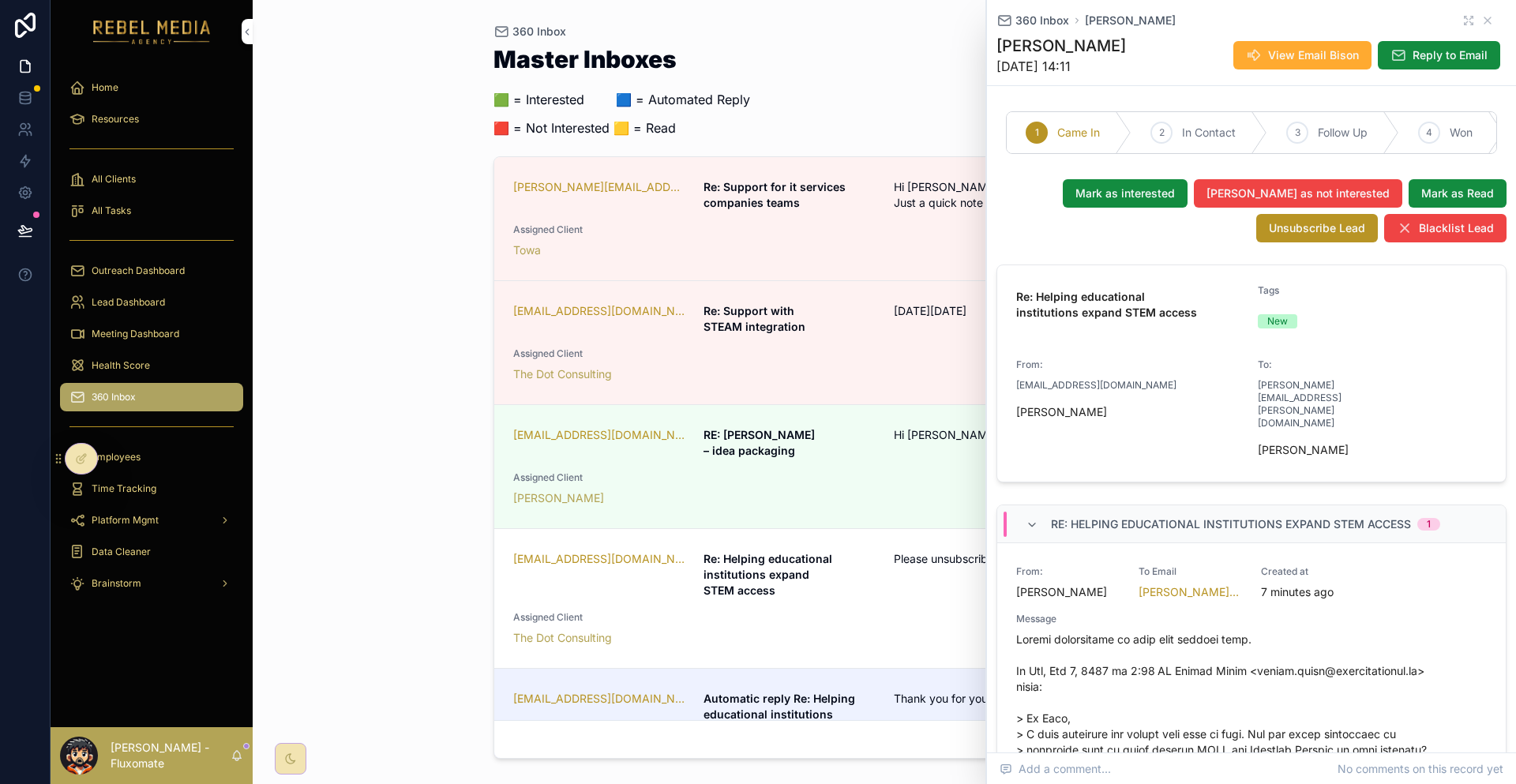
click at [85, 456] on icon at bounding box center [81, 458] width 13 height 13
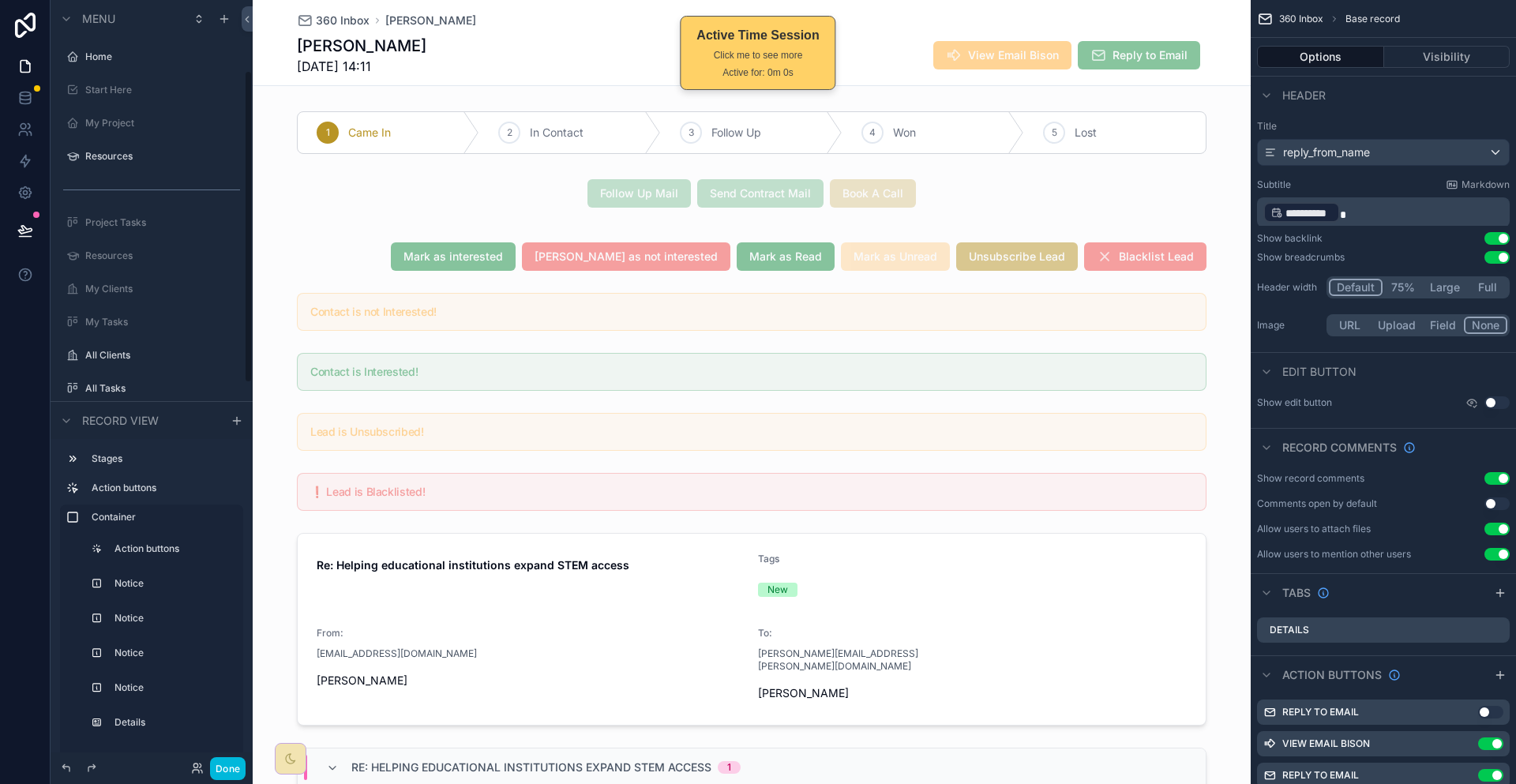
scroll to position [173, 0]
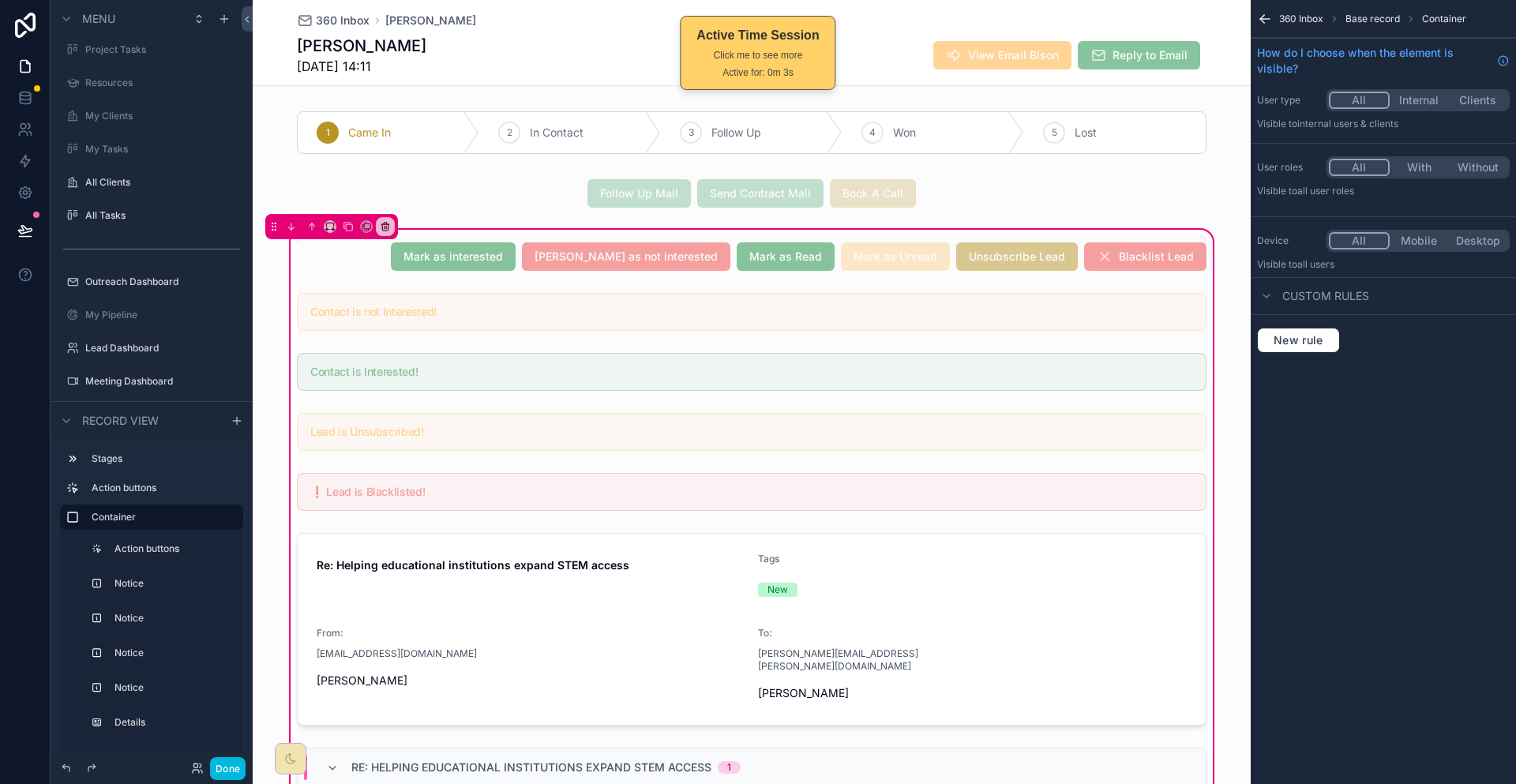
click at [478, 236] on div "scrollable content" at bounding box center [752, 257] width 929 height 41
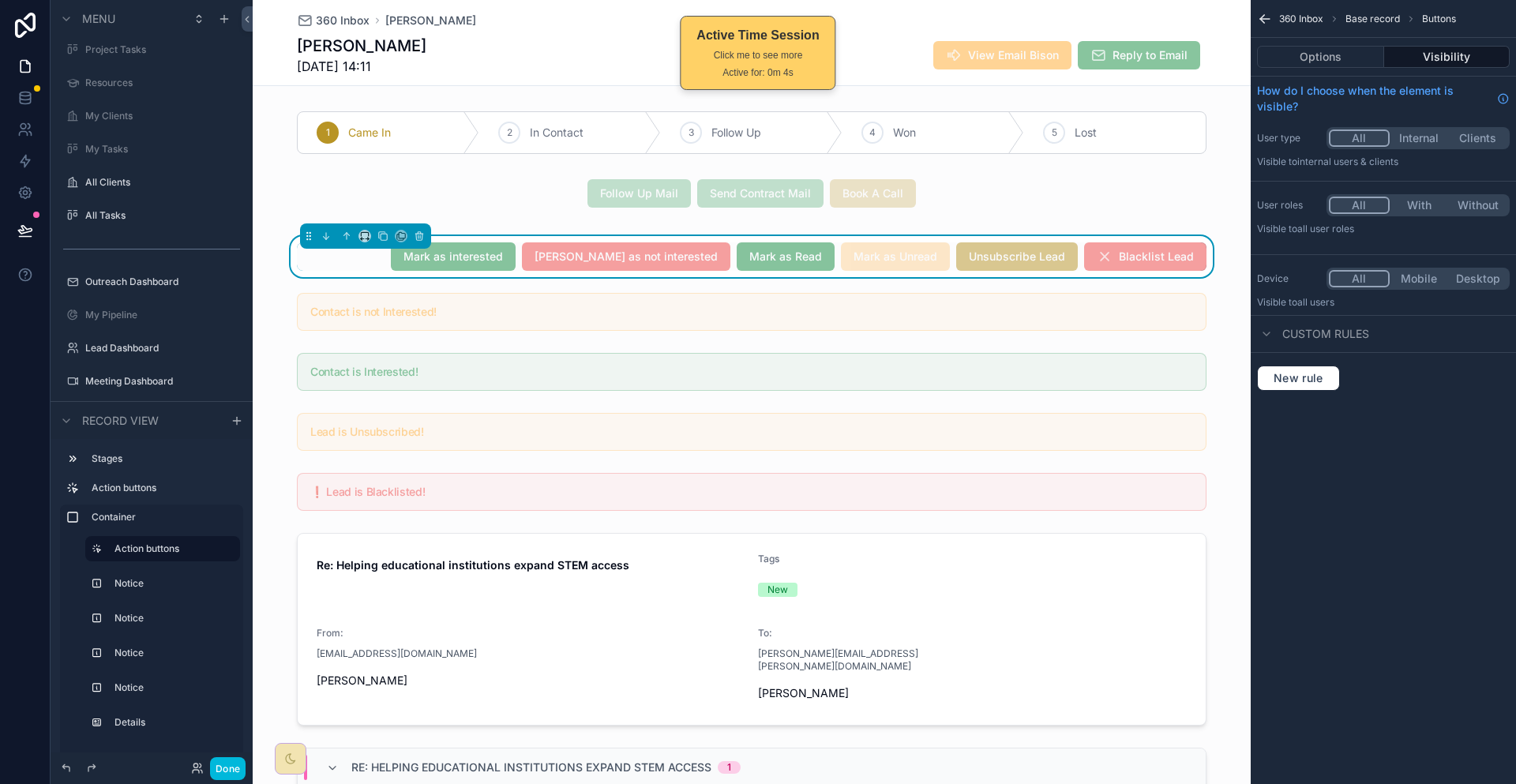
click at [1366, 54] on button "Options" at bounding box center [1320, 57] width 127 height 22
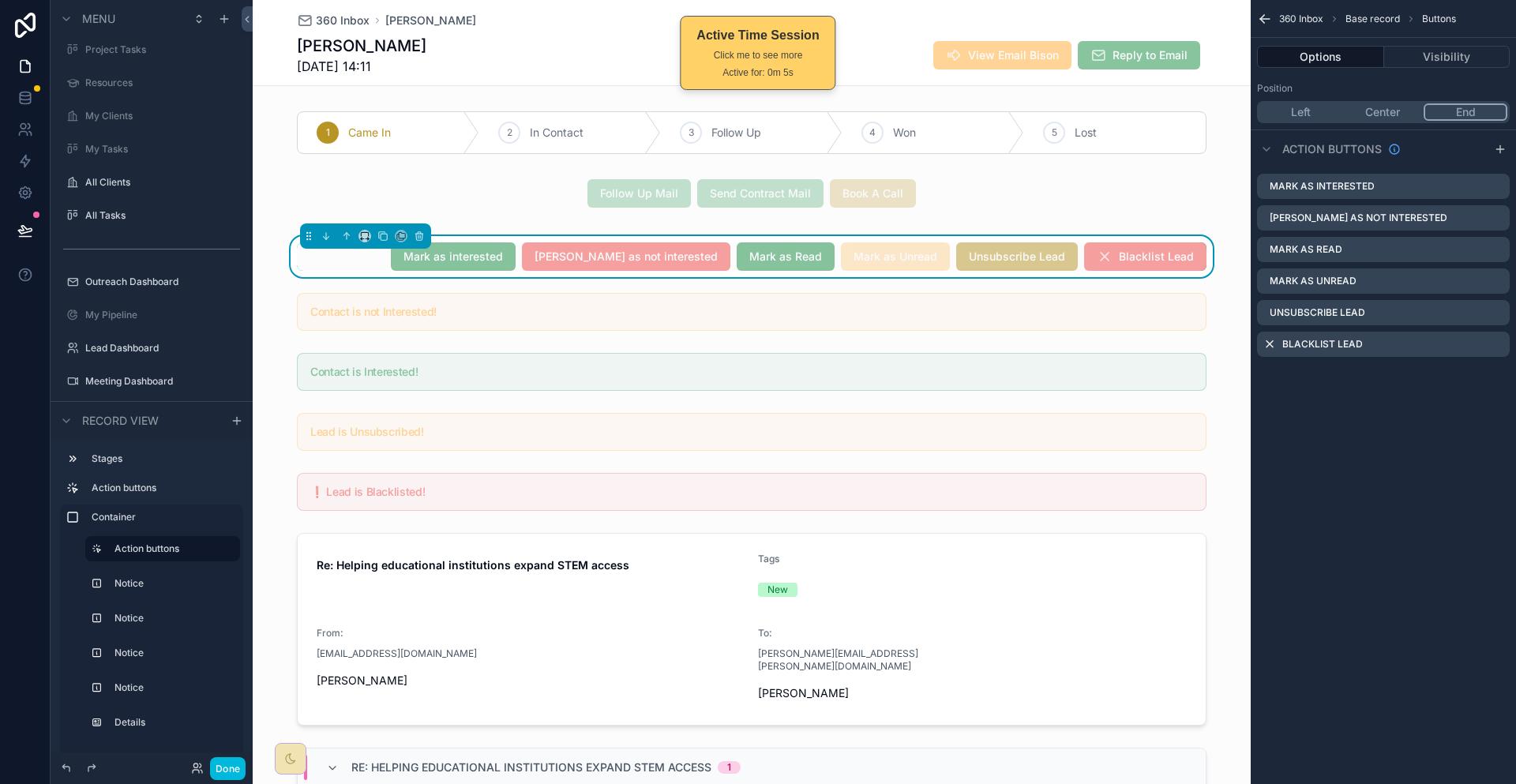
click at [0, 0] on icon "scrollable content" at bounding box center [0, 0] width 0 height 0
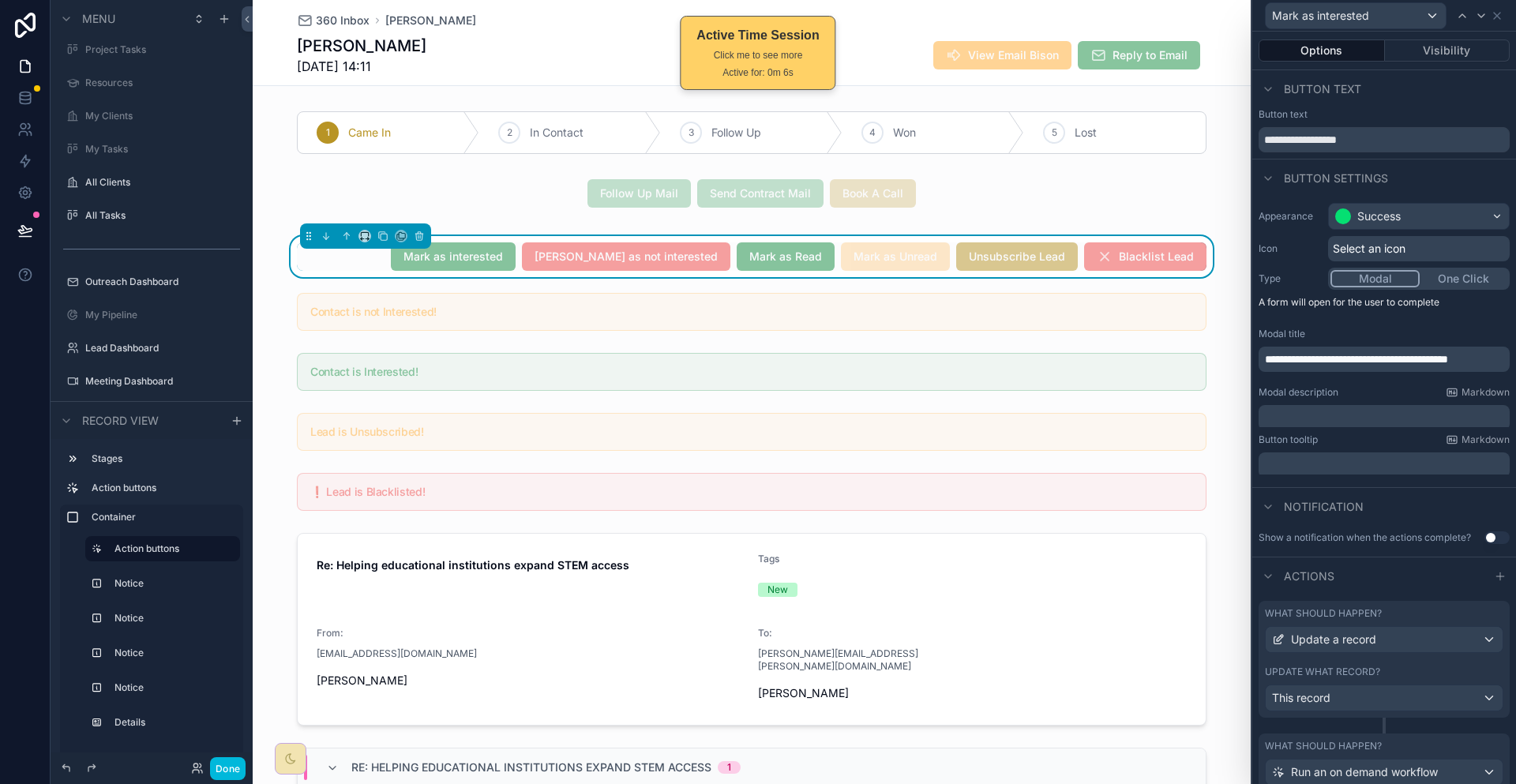
scroll to position [27, 0]
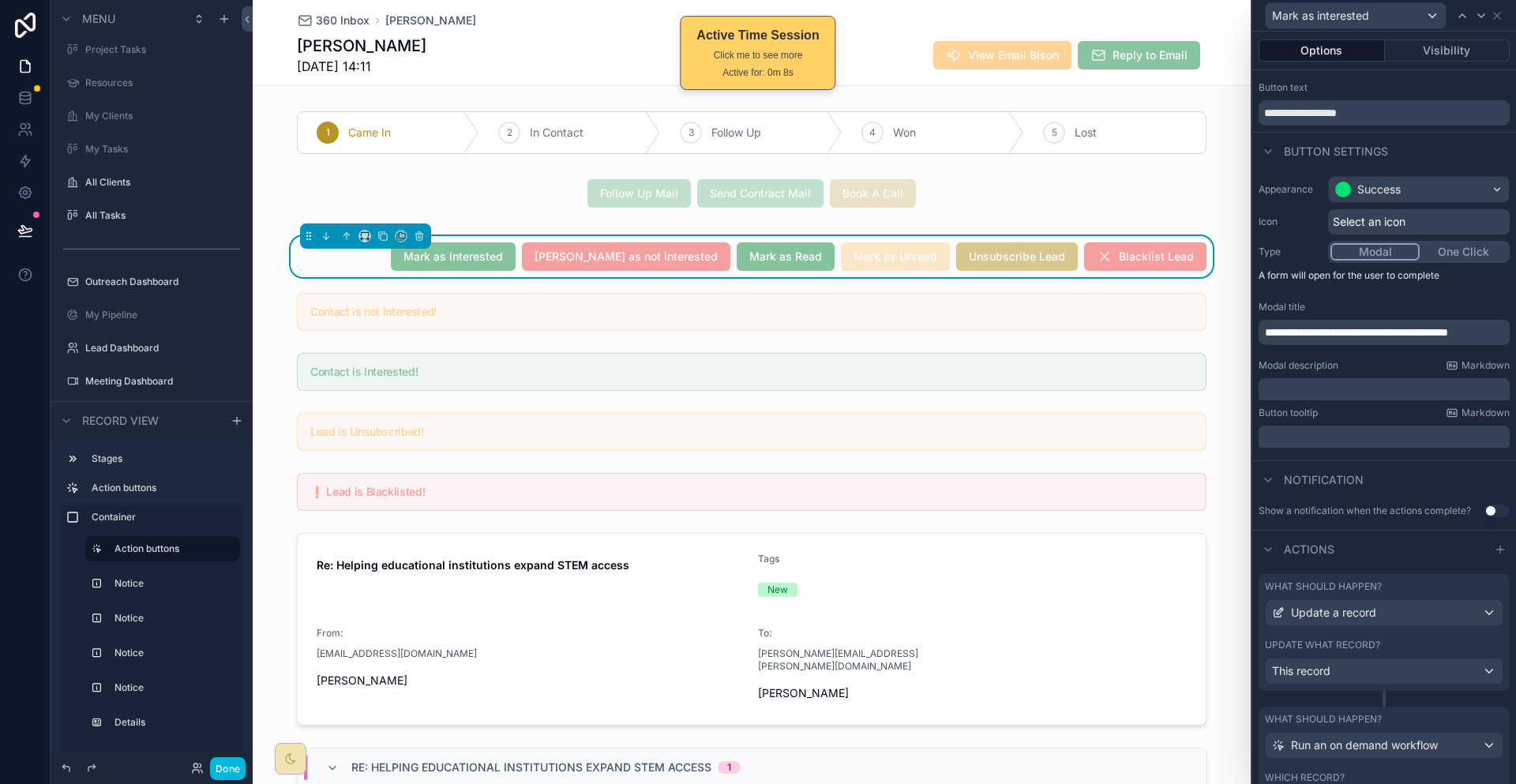
click at [1419, 638] on div "Update what record?" at bounding box center [1384, 644] width 238 height 13
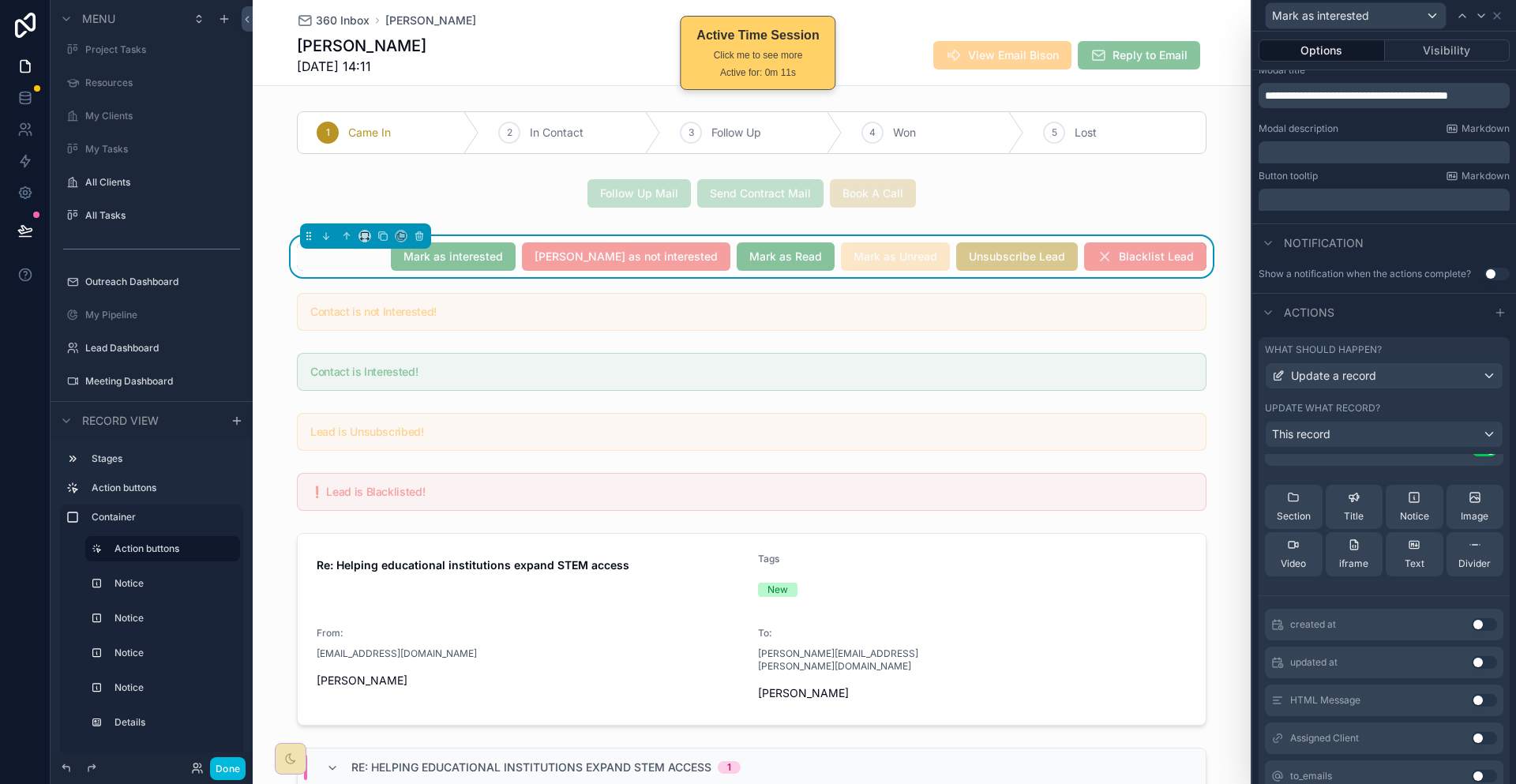
scroll to position [0, 0]
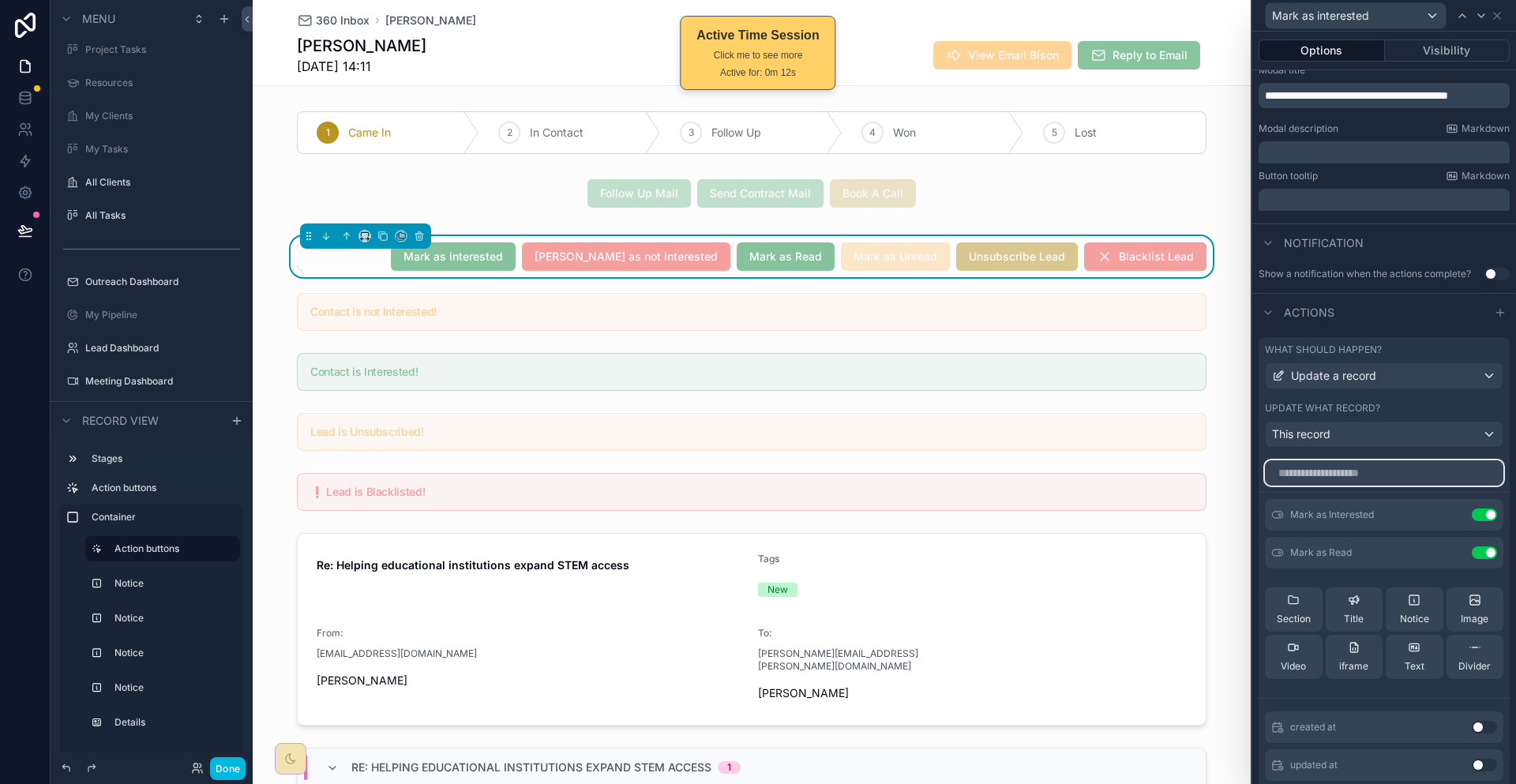
click at [1374, 460] on input "text" at bounding box center [1384, 473] width 238 height 26
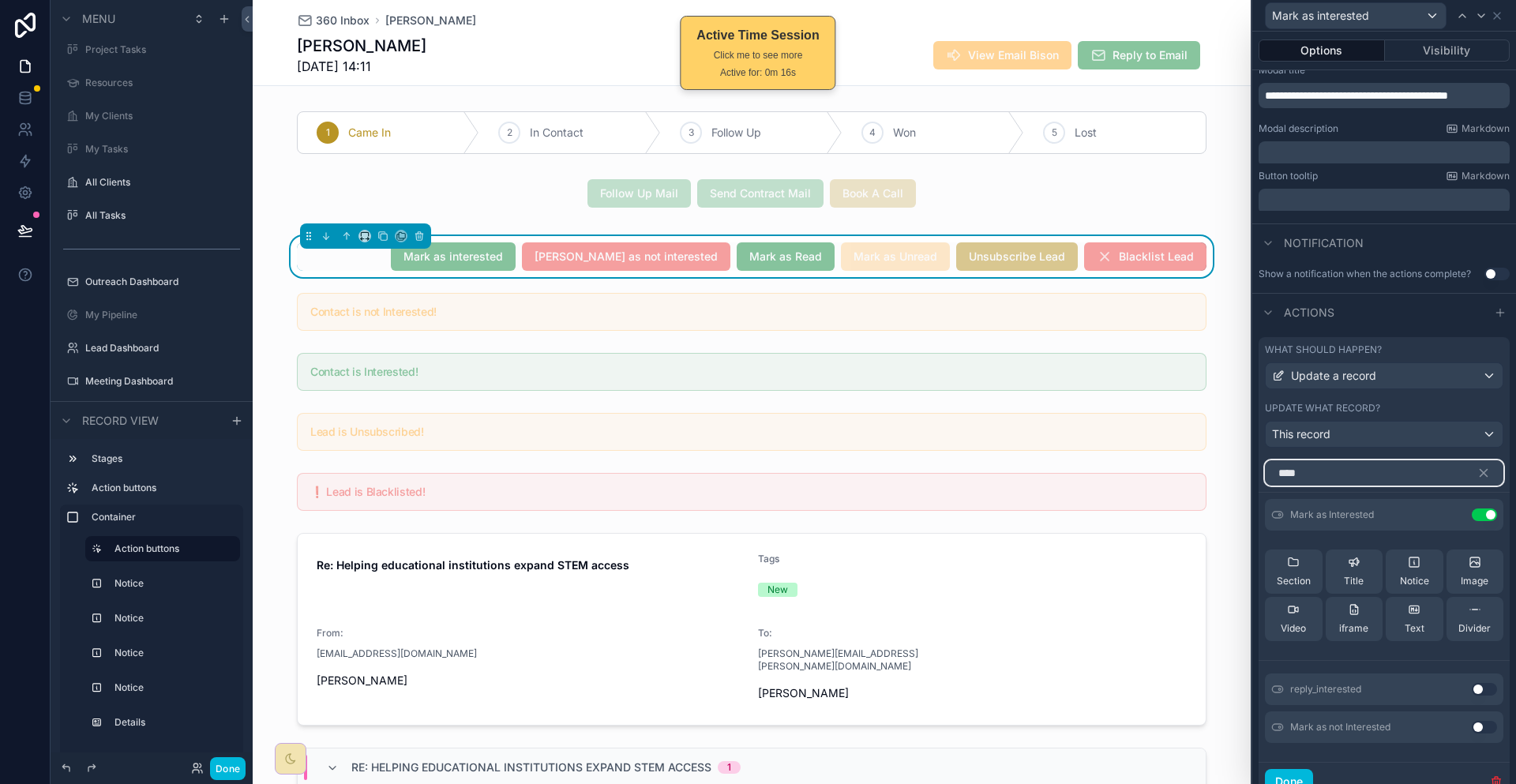
type input "****"
click at [1475, 683] on button "Use setting" at bounding box center [1485, 689] width 26 height 13
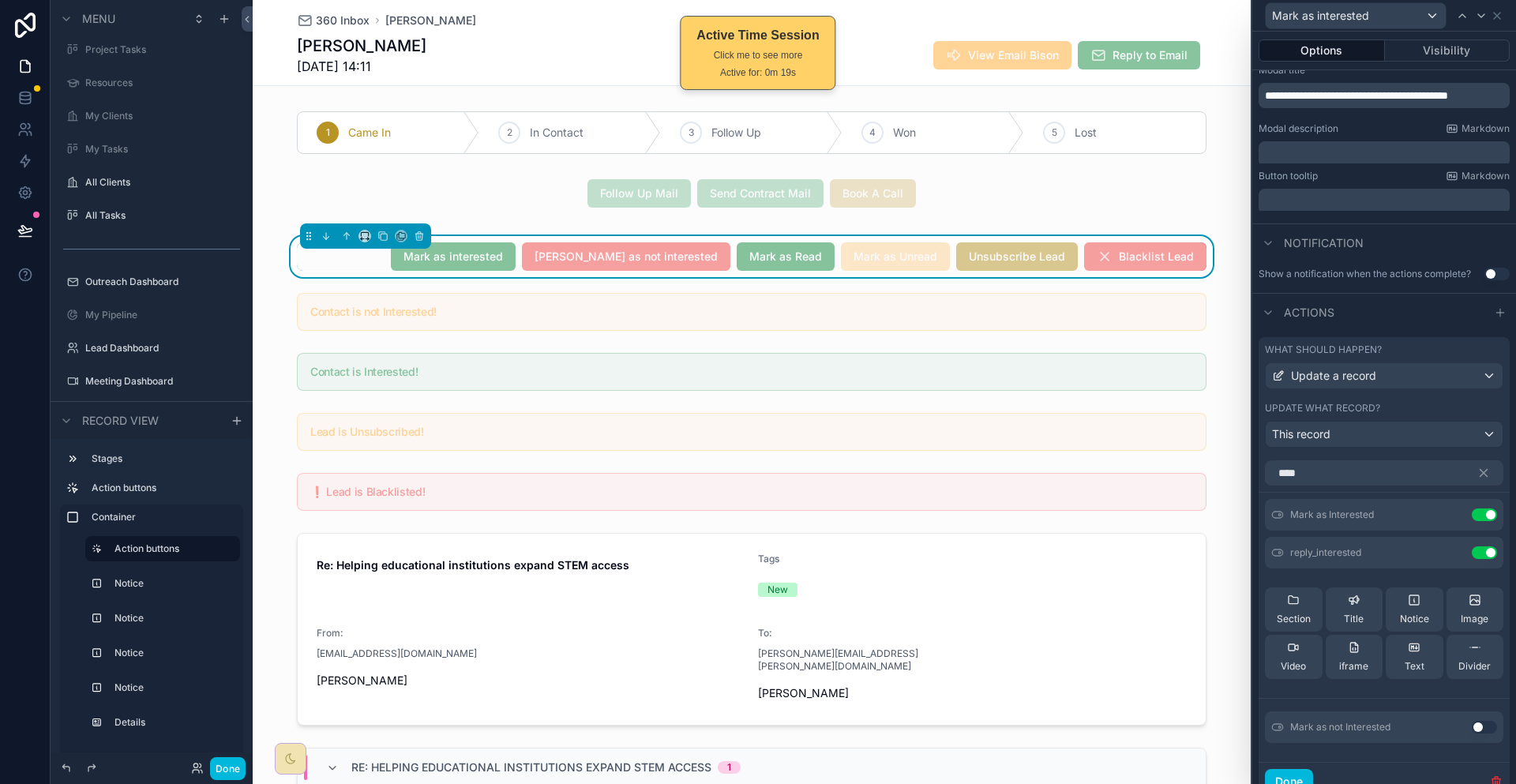
click at [1473, 721] on button "Use setting" at bounding box center [1485, 727] width 26 height 13
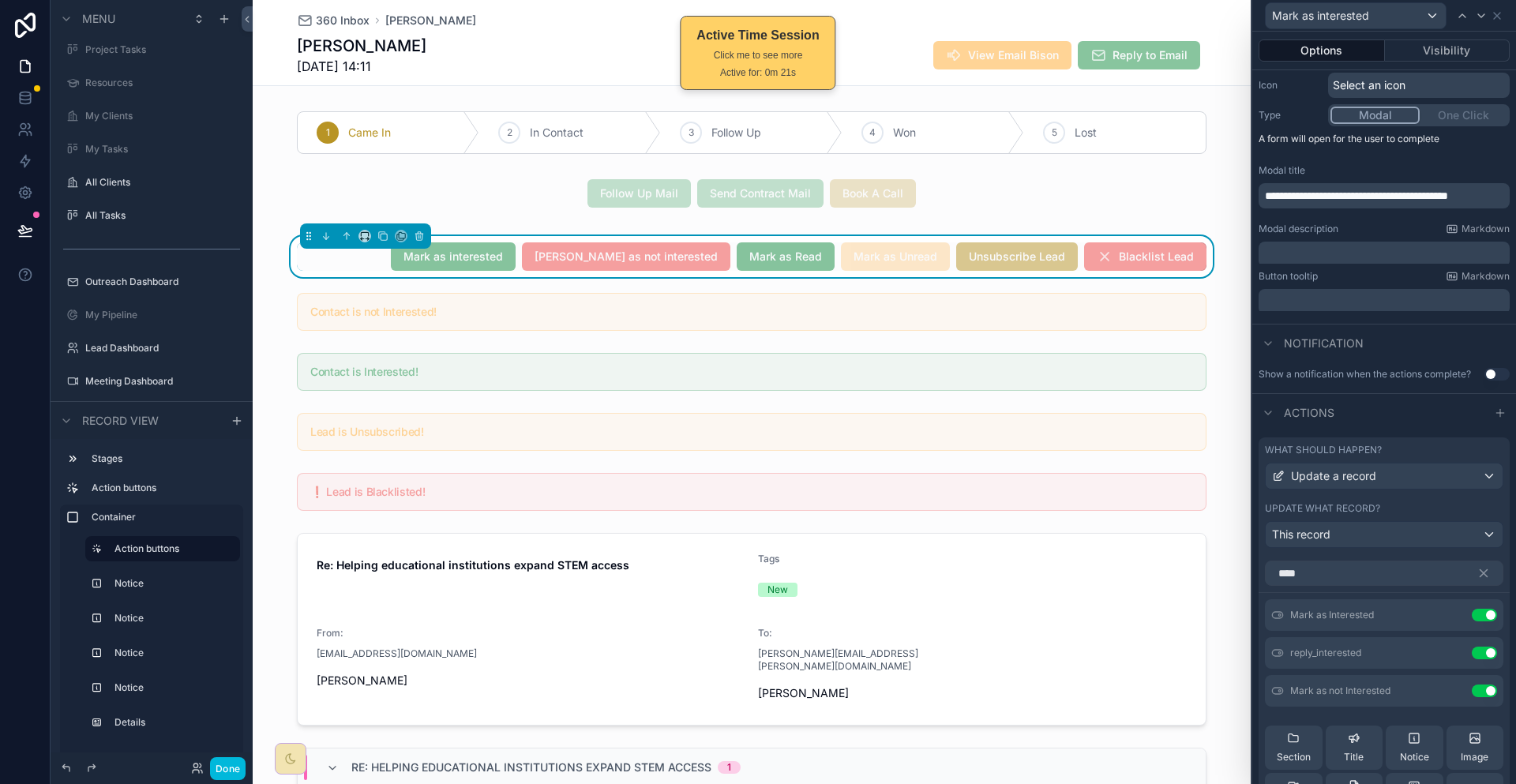
scroll to position [340, 0]
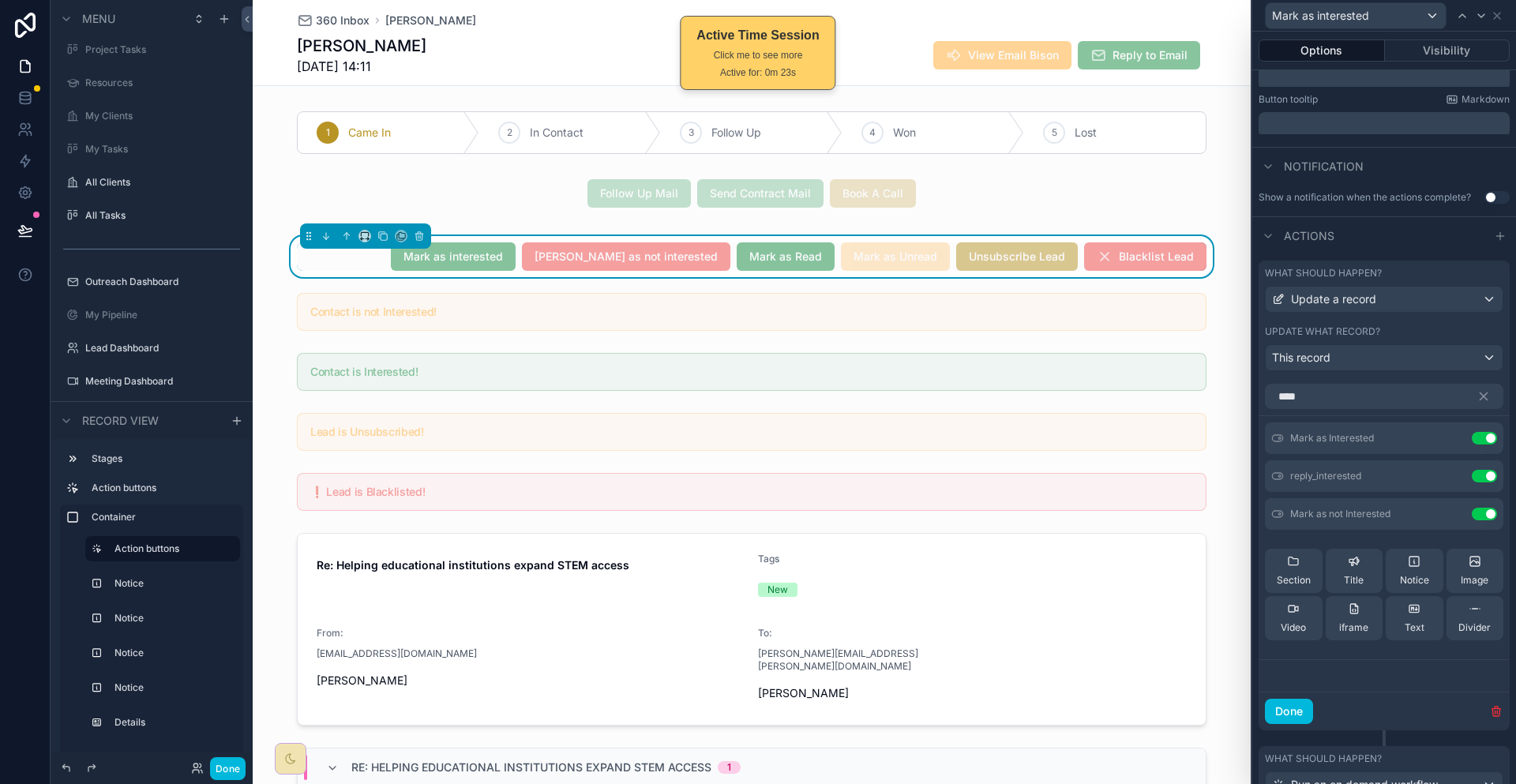
click at [0, 0] on icon at bounding box center [0, 0] width 0 height 0
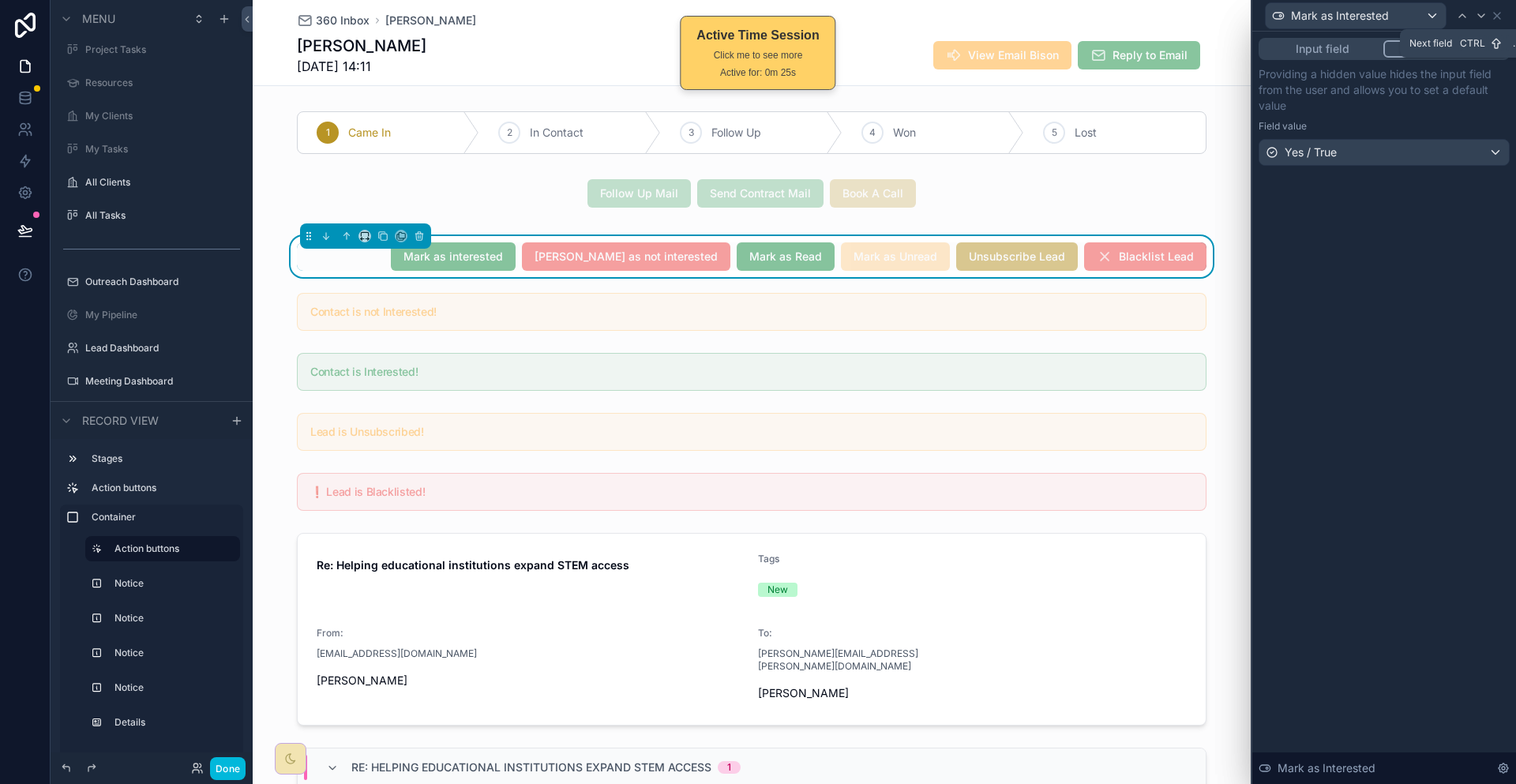
click at [1485, 16] on icon at bounding box center [1481, 16] width 13 height 13
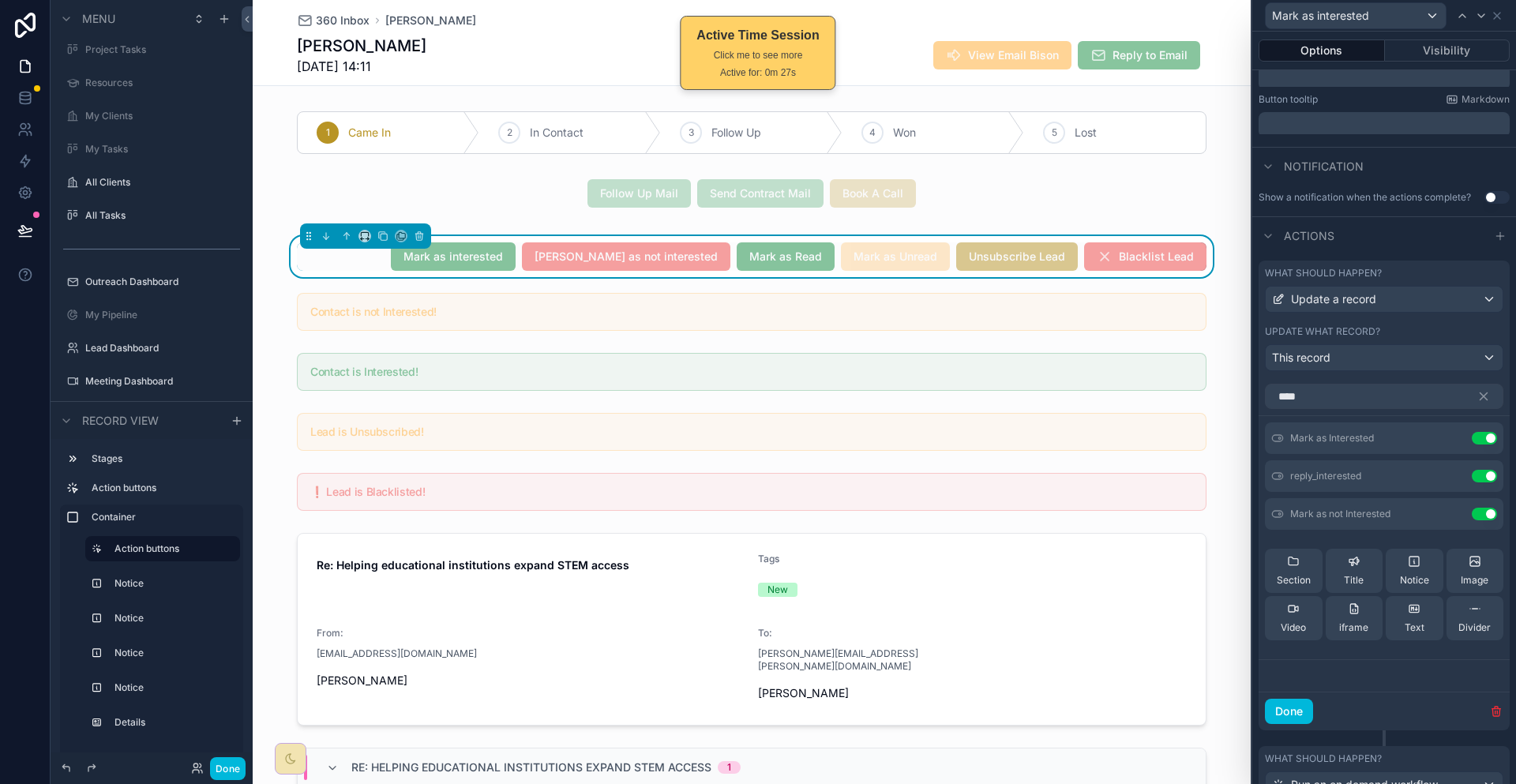
click at [1459, 45] on button "Visibility" at bounding box center [1448, 50] width 126 height 22
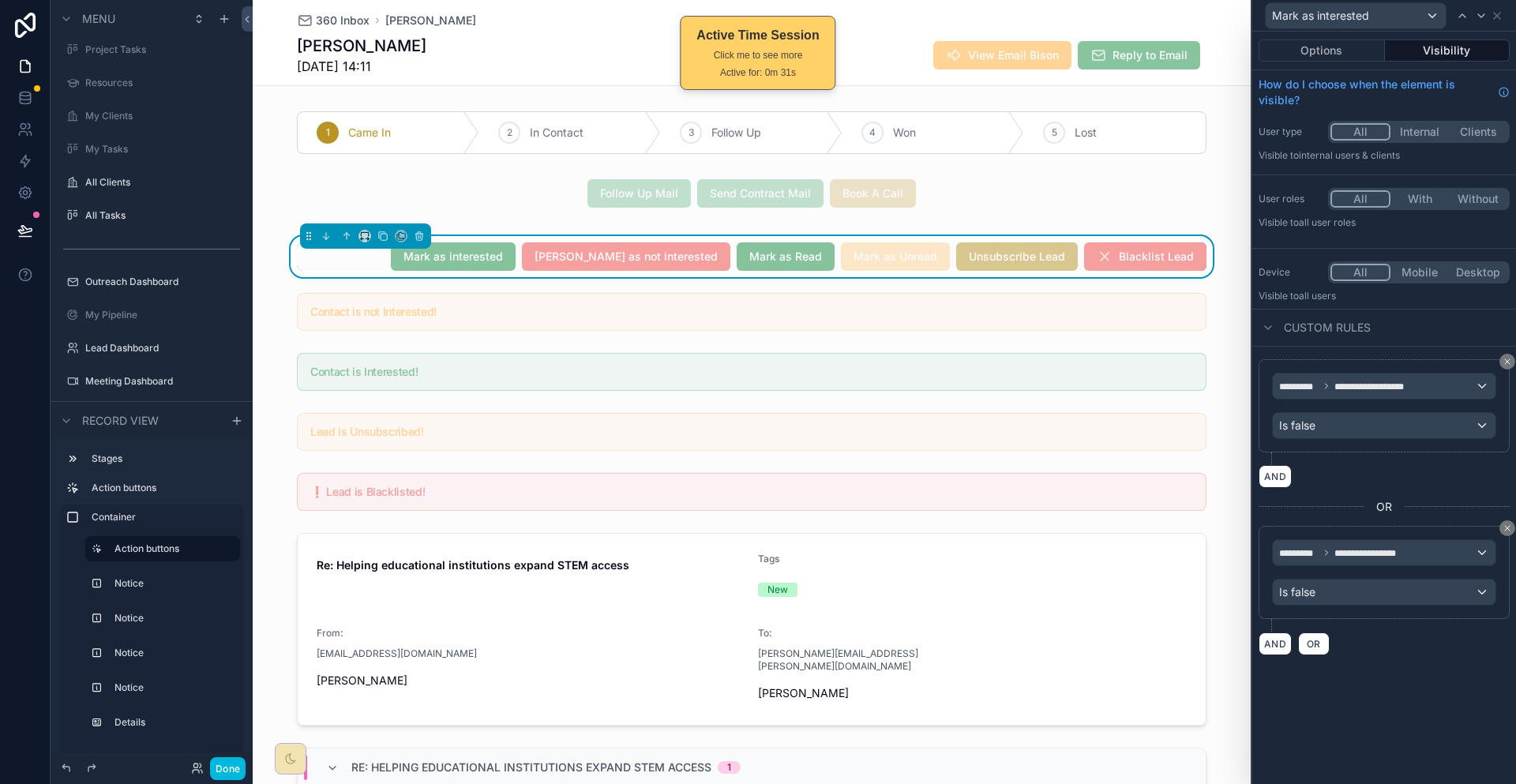
click at [1382, 44] on button "Options" at bounding box center [1321, 50] width 126 height 22
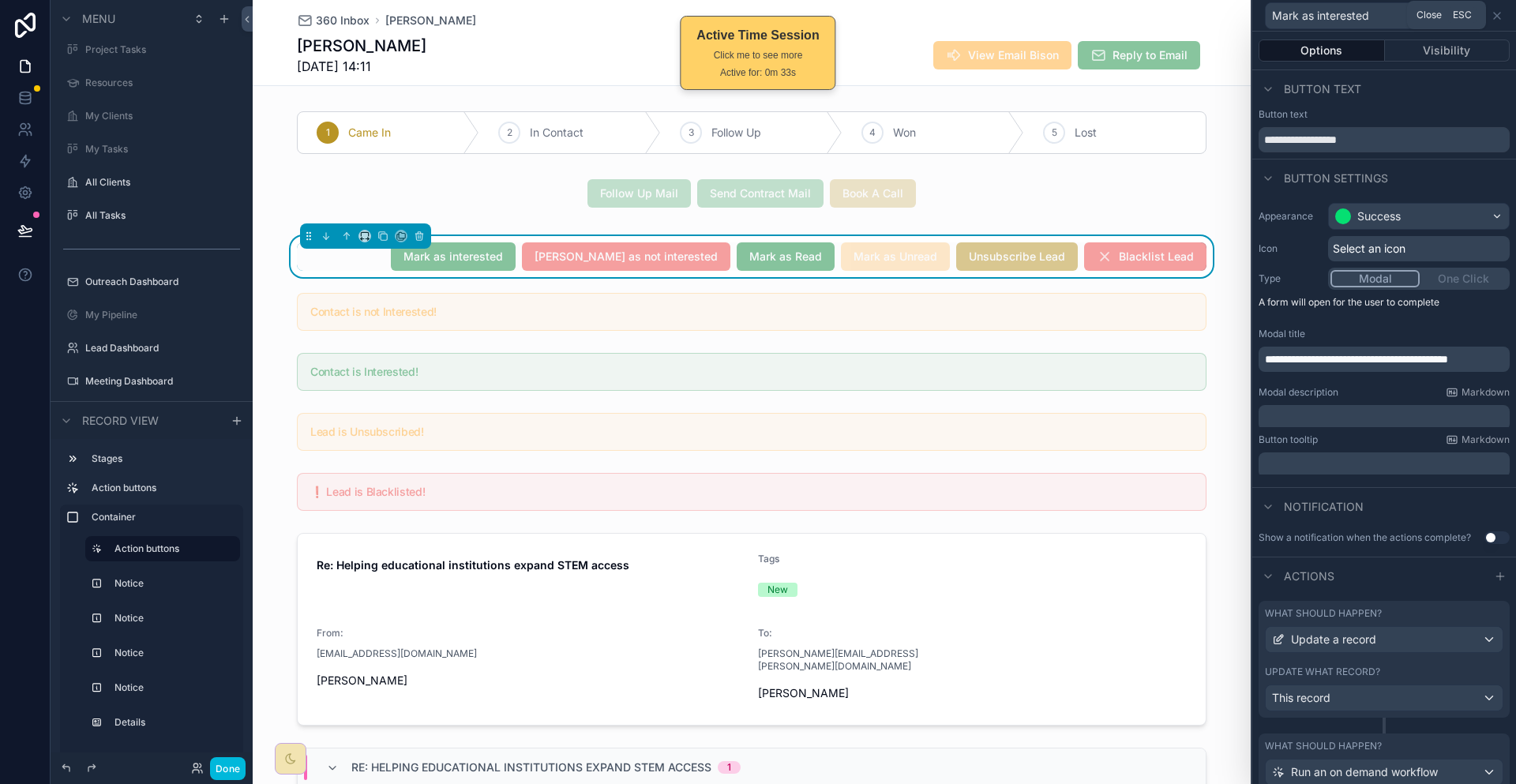
click at [1498, 13] on icon at bounding box center [1496, 16] width 13 height 13
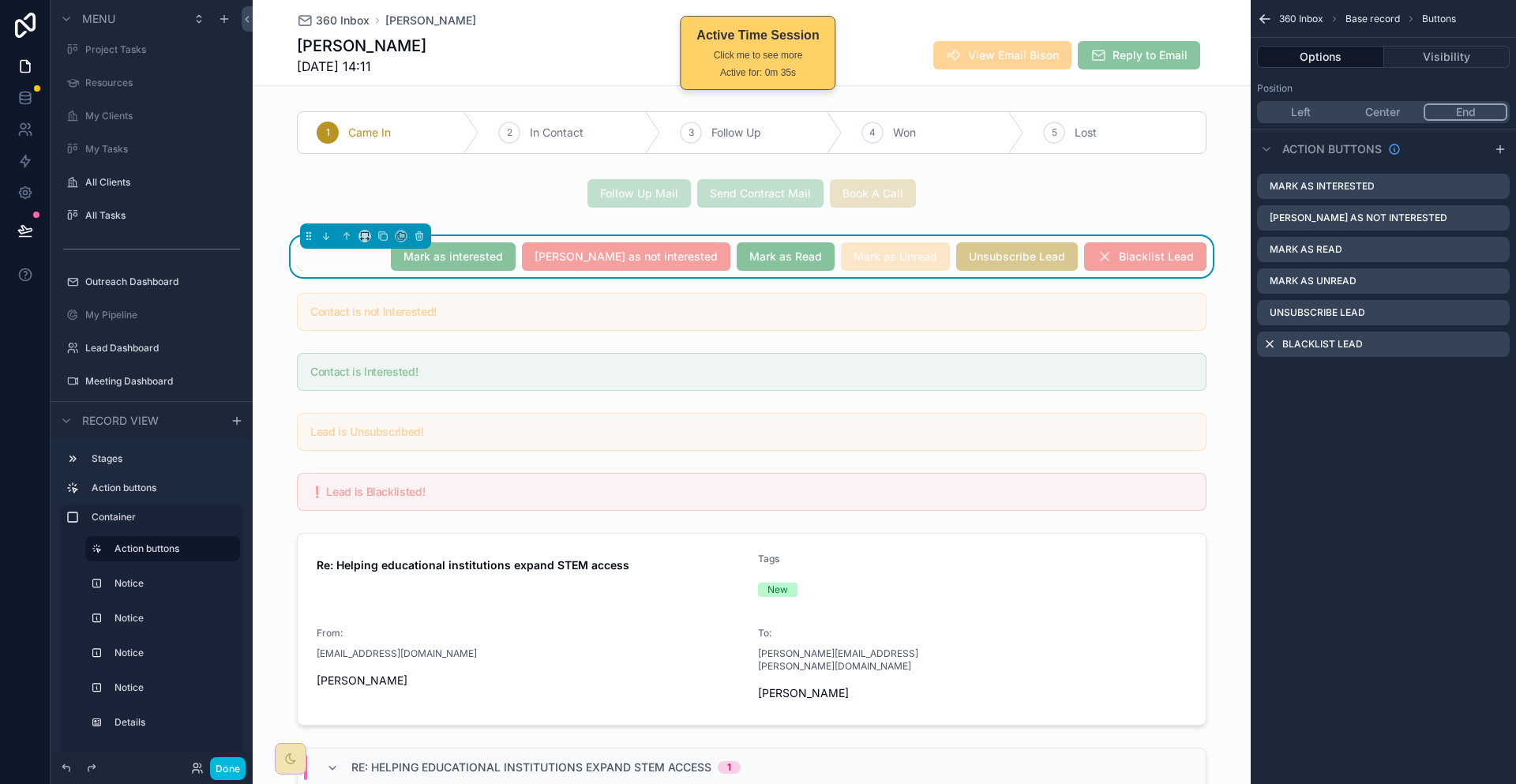
click at [0, 0] on icon "scrollable content" at bounding box center [0, 0] width 0 height 0
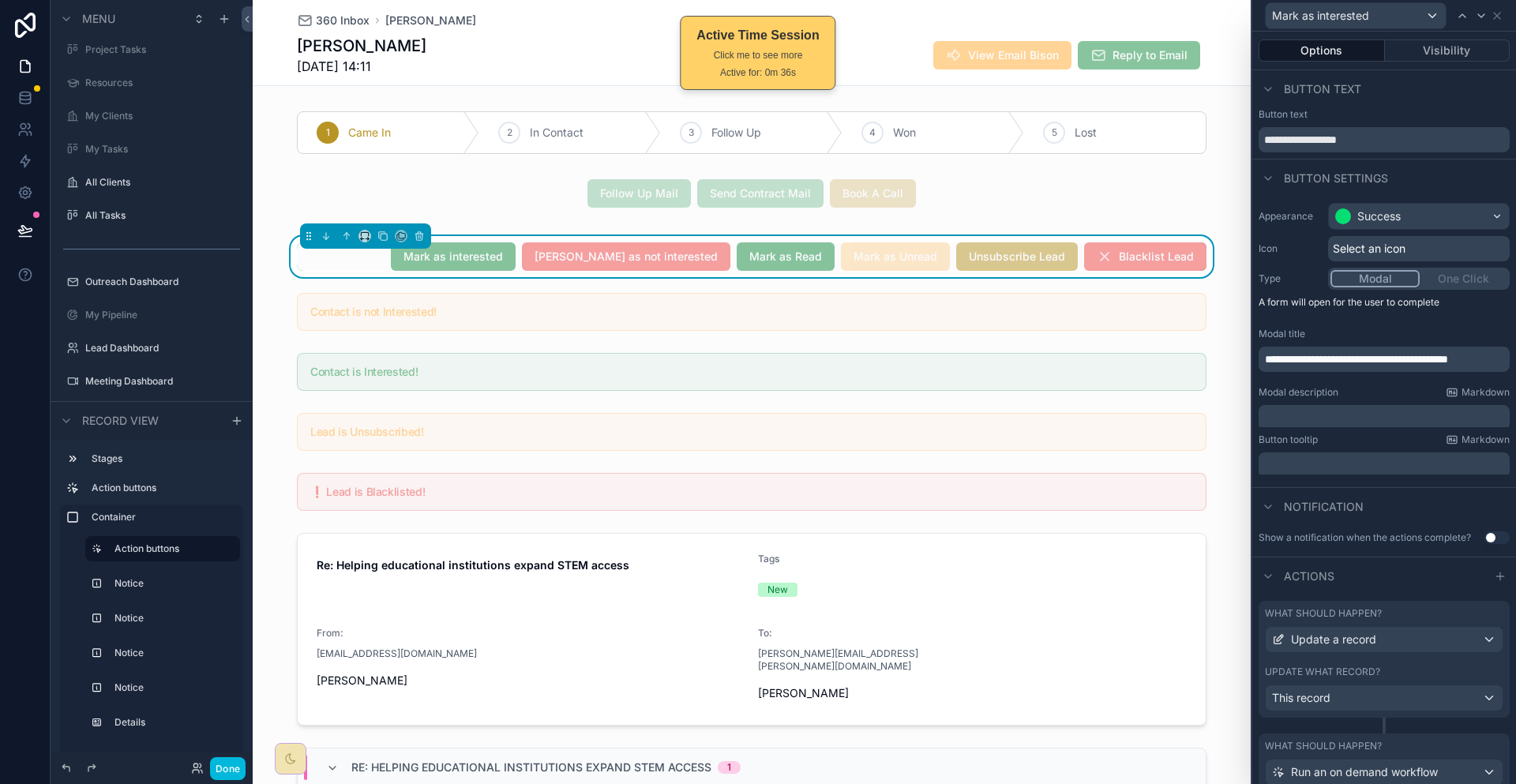
scroll to position [27, 0]
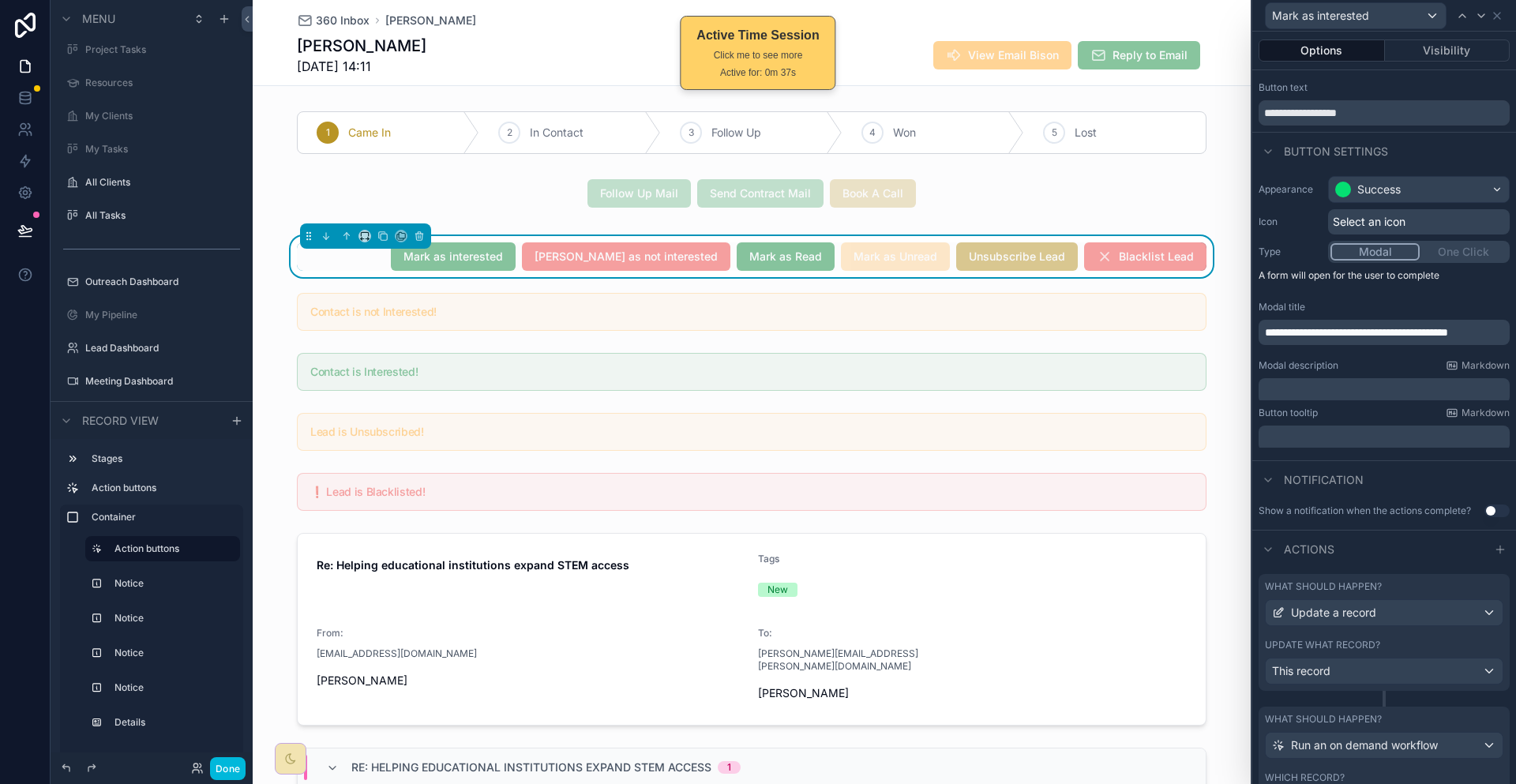
click at [1425, 576] on div "What should happen? Update a record Update what record? This record" at bounding box center [1383, 633] width 251 height 117
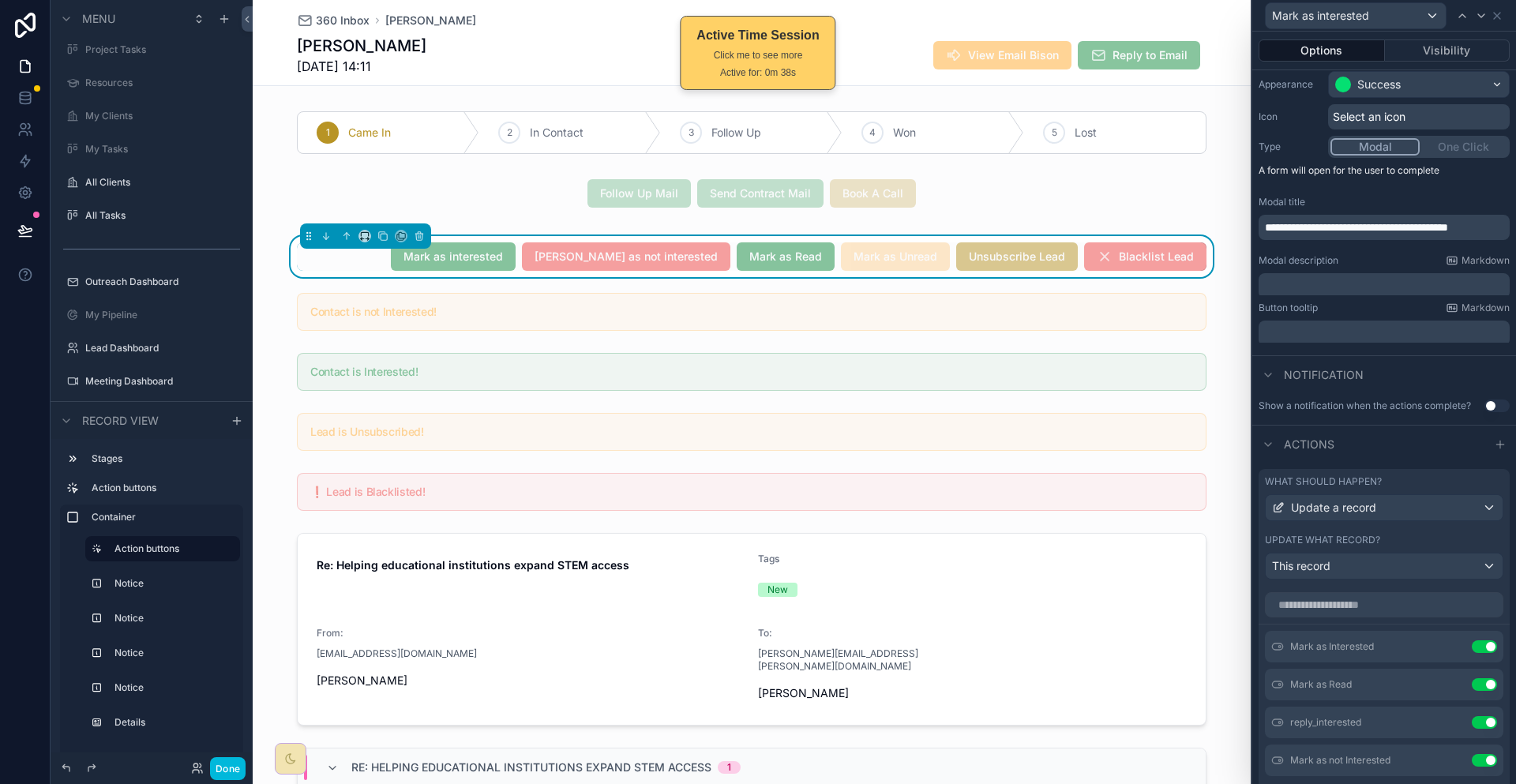
scroll to position [106, 0]
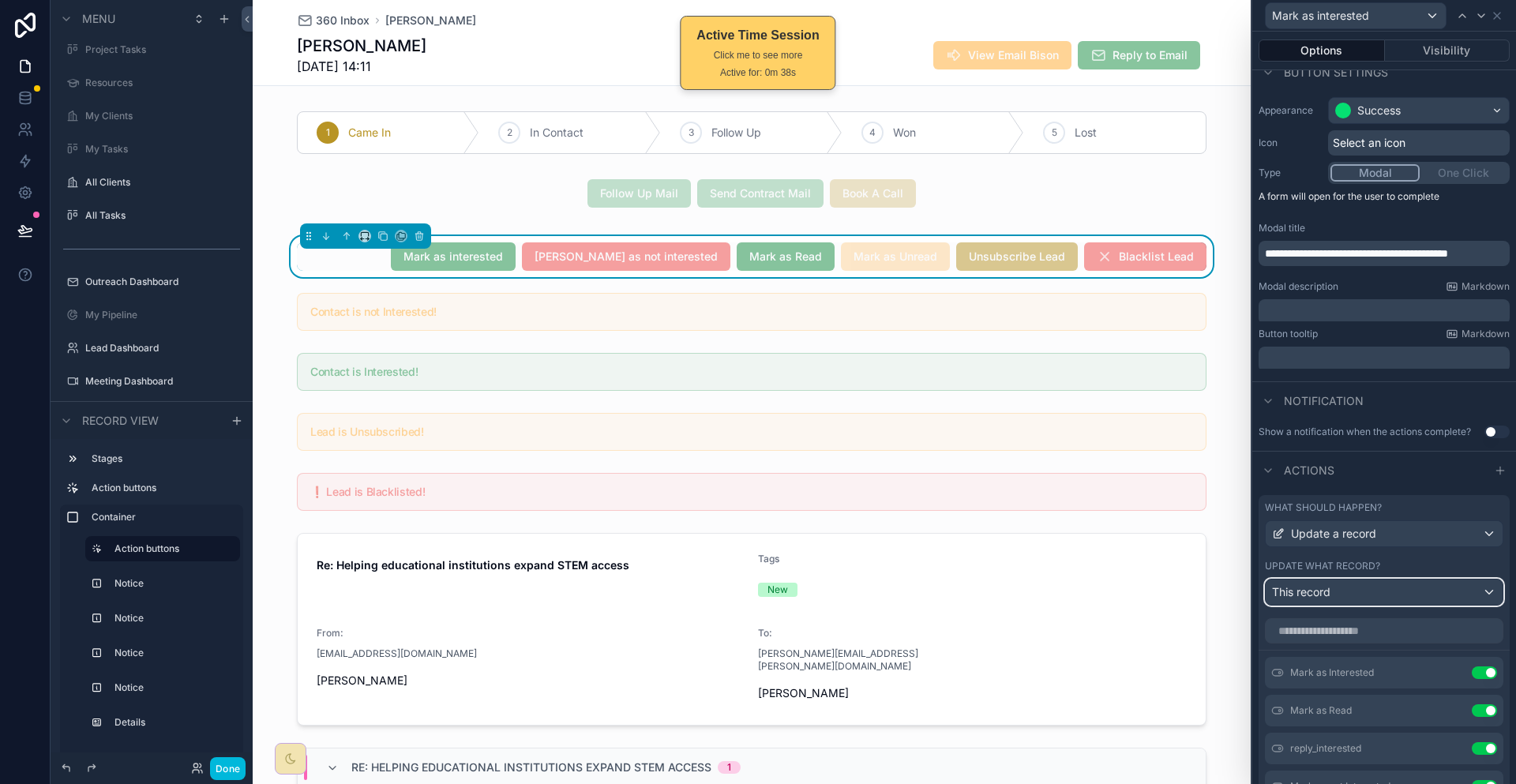
click at [1438, 579] on div "This record" at bounding box center [1384, 592] width 237 height 26
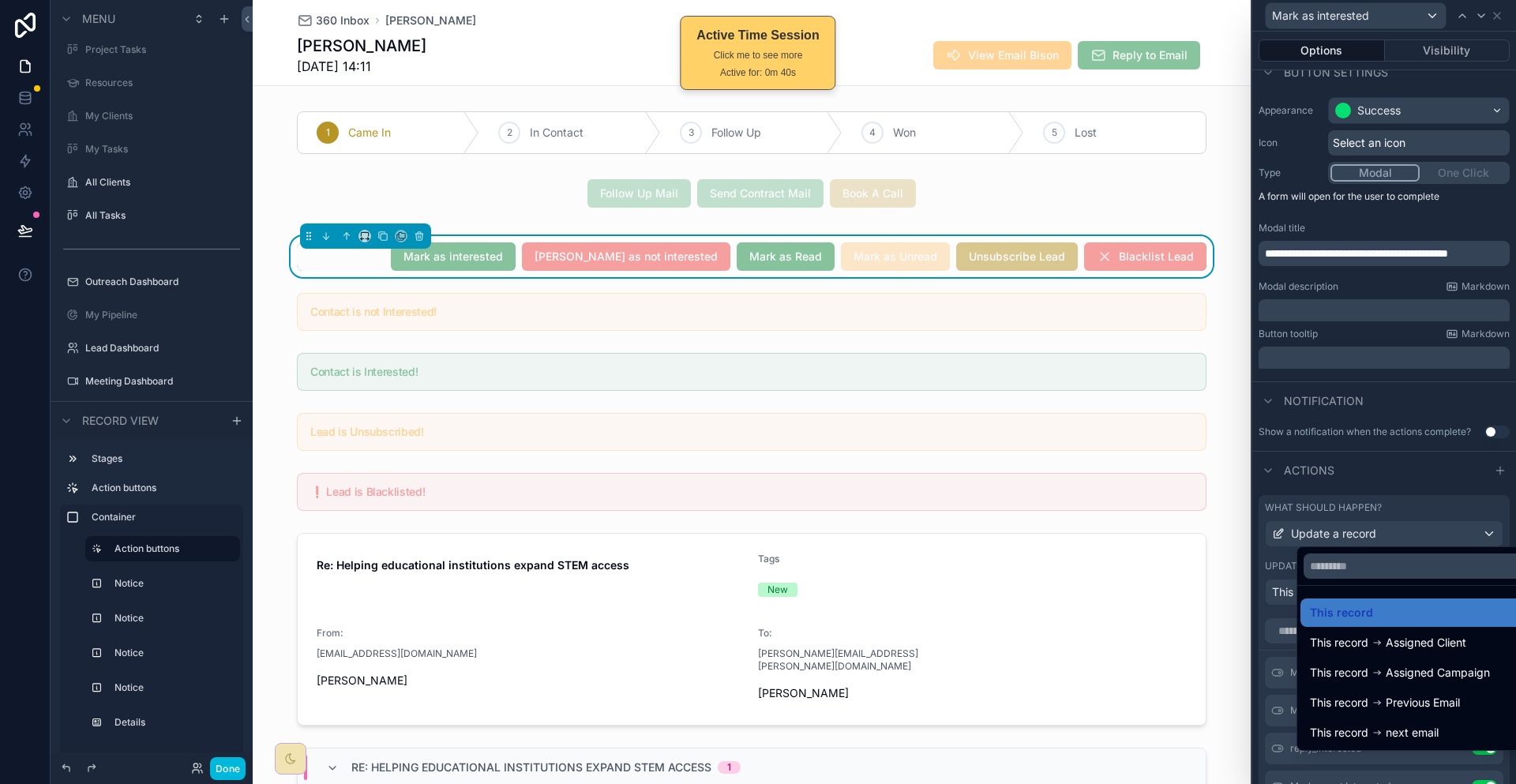
click at [1461, 507] on div at bounding box center [1384, 392] width 264 height 784
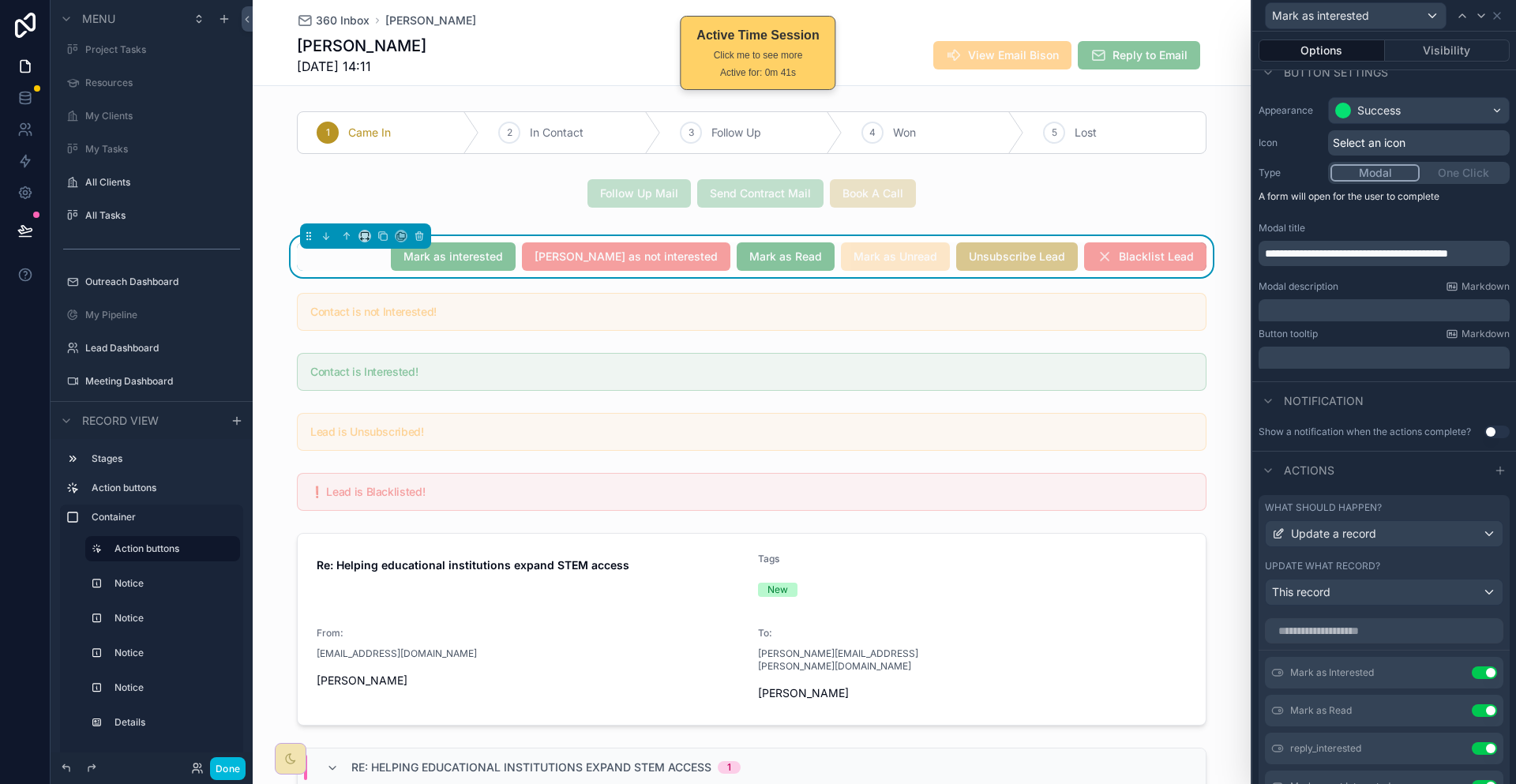
click at [0, 0] on icon at bounding box center [0, 0] width 0 height 0
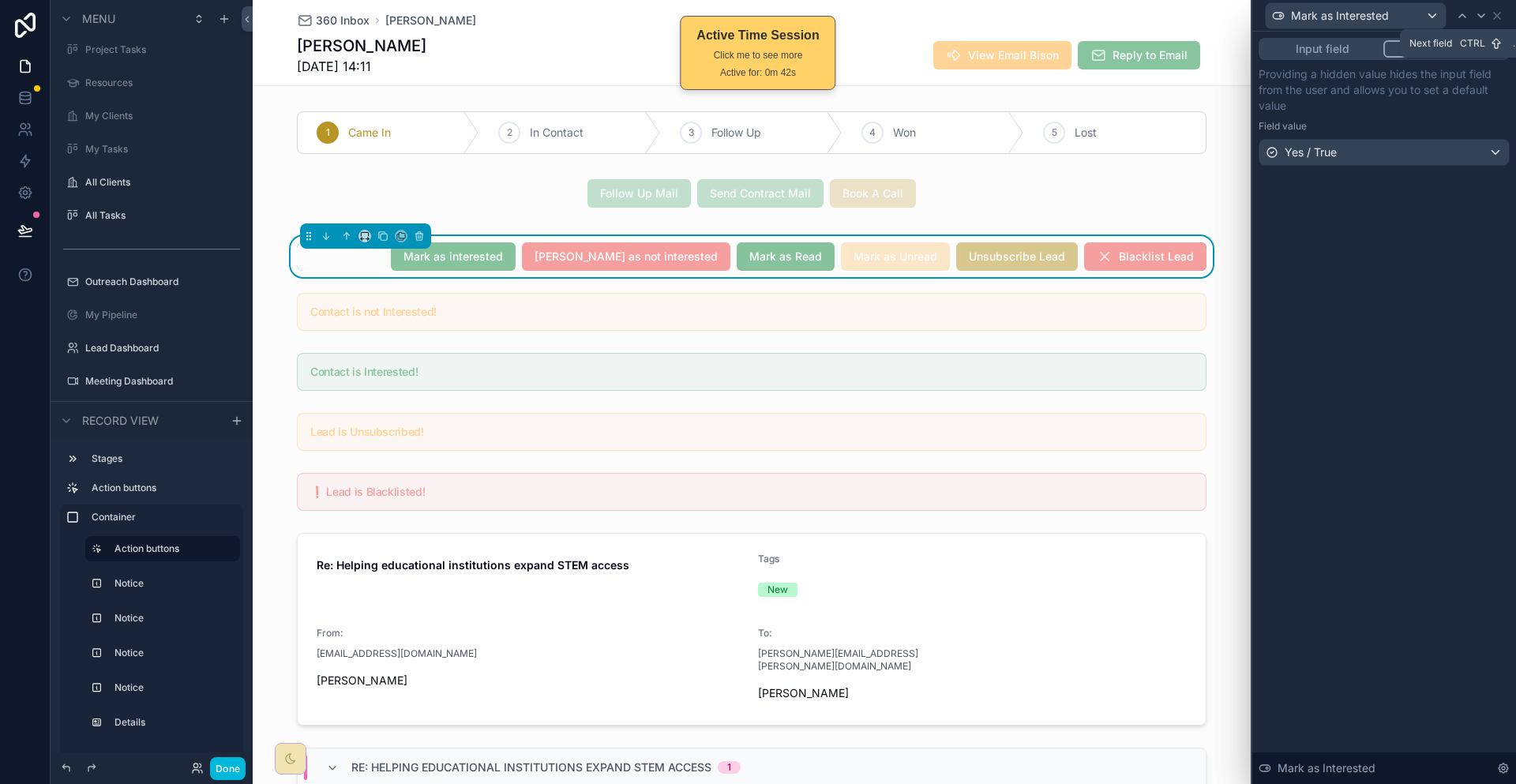
click at [1482, 19] on icon at bounding box center [1481, 16] width 13 height 13
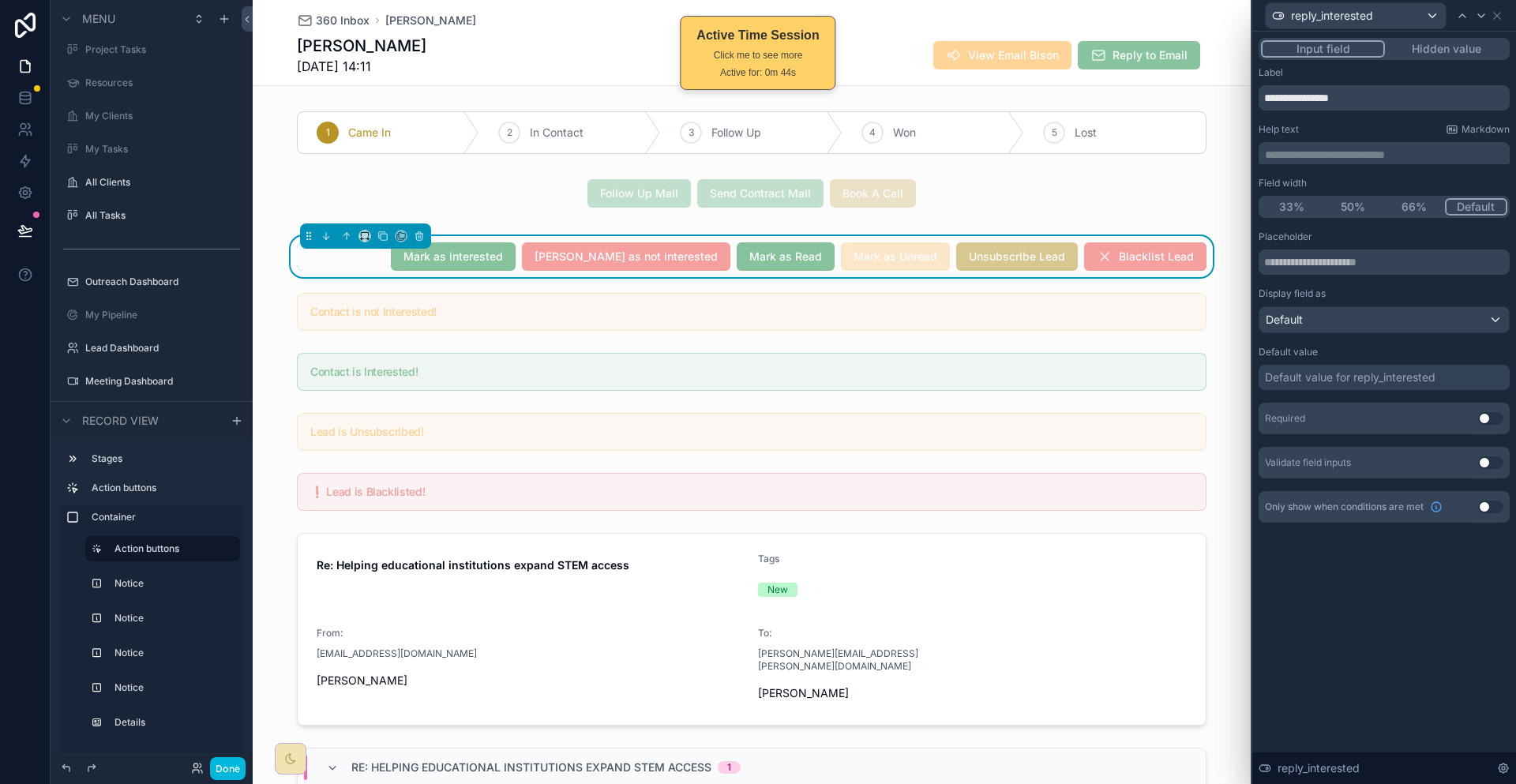
click at [1459, 40] on button "Hidden value" at bounding box center [1446, 49] width 122 height 18
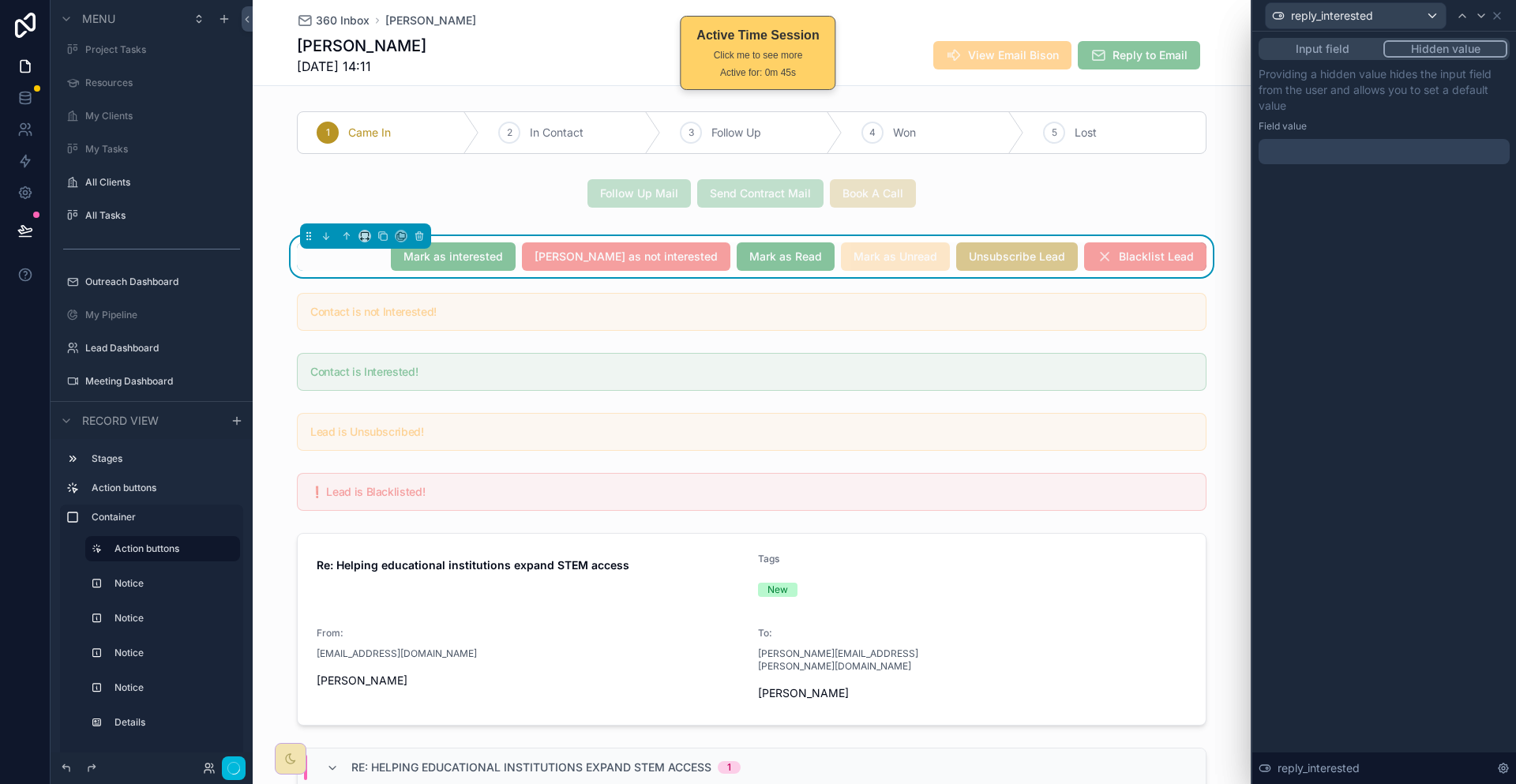
click at [1340, 139] on div at bounding box center [1383, 151] width 251 height 26
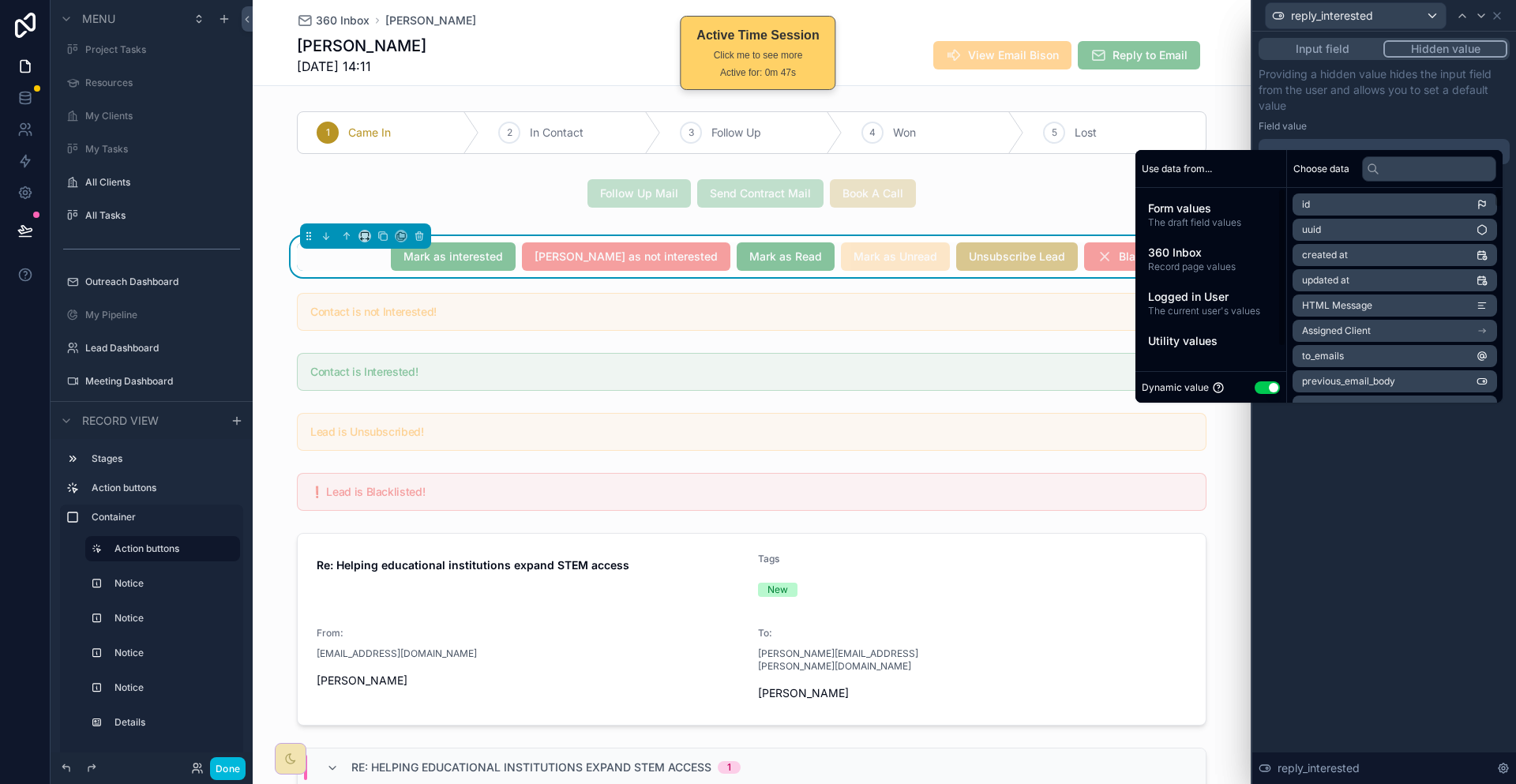
click at [1247, 378] on div "Dynamic value Use setting" at bounding box center [1211, 387] width 138 height 18
click at [1248, 378] on div "Dynamic value Use setting" at bounding box center [1211, 387] width 138 height 18
click at [1257, 382] on button "Use setting" at bounding box center [1267, 388] width 26 height 13
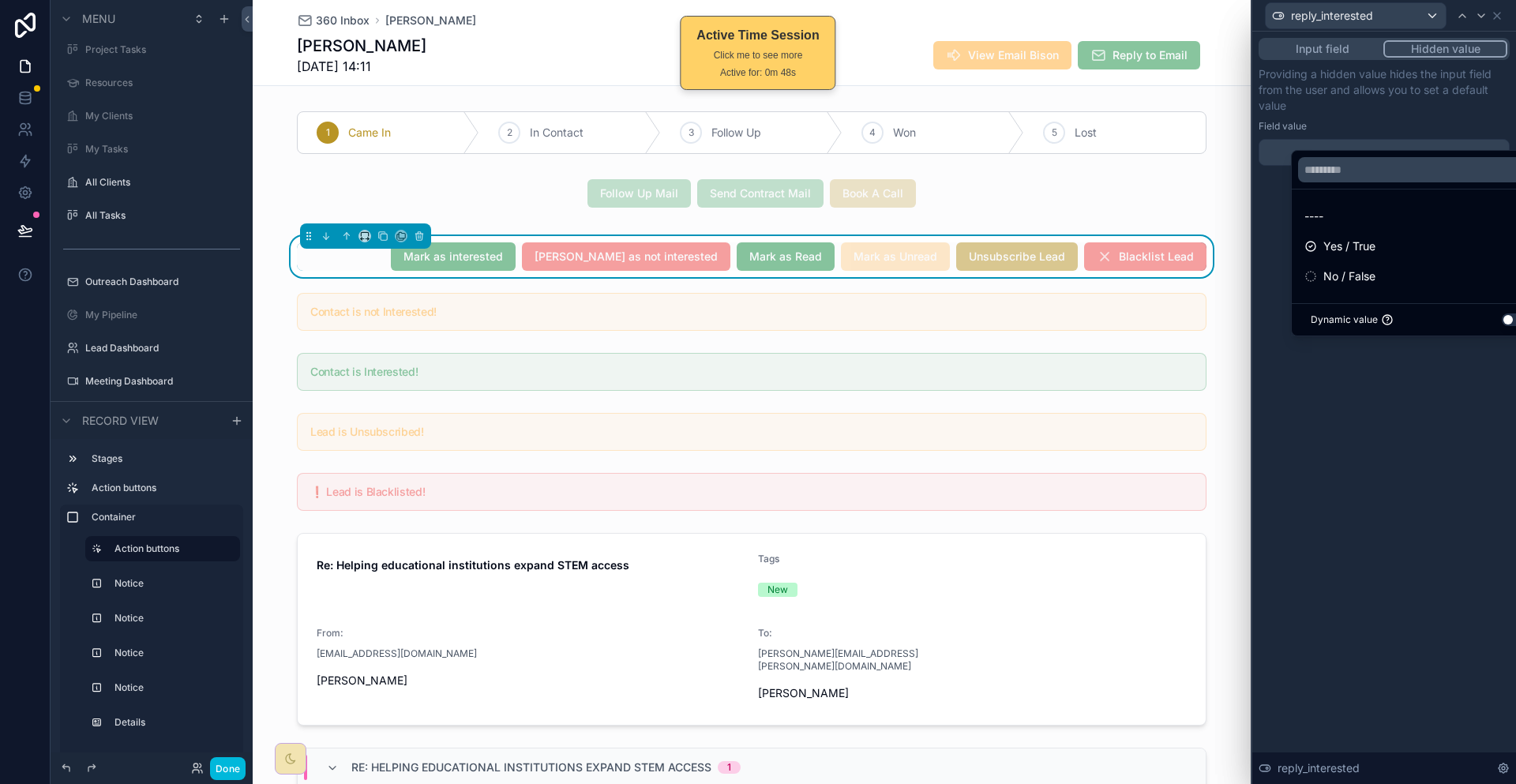
click at [1353, 232] on div "Yes / True" at bounding box center [1419, 246] width 248 height 29
click at [1481, 11] on icon at bounding box center [1481, 16] width 13 height 13
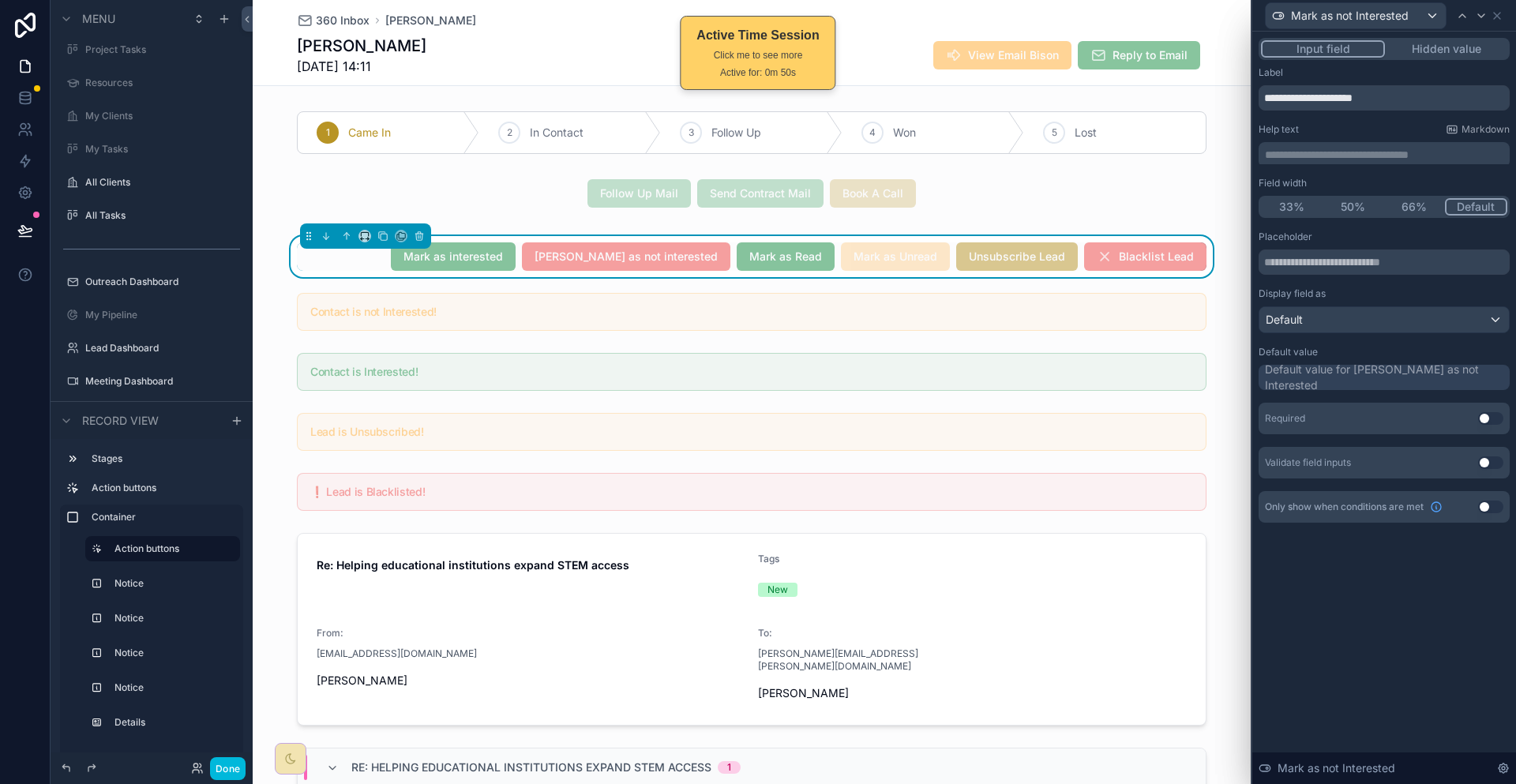
click at [1451, 42] on button "Hidden value" at bounding box center [1446, 49] width 122 height 18
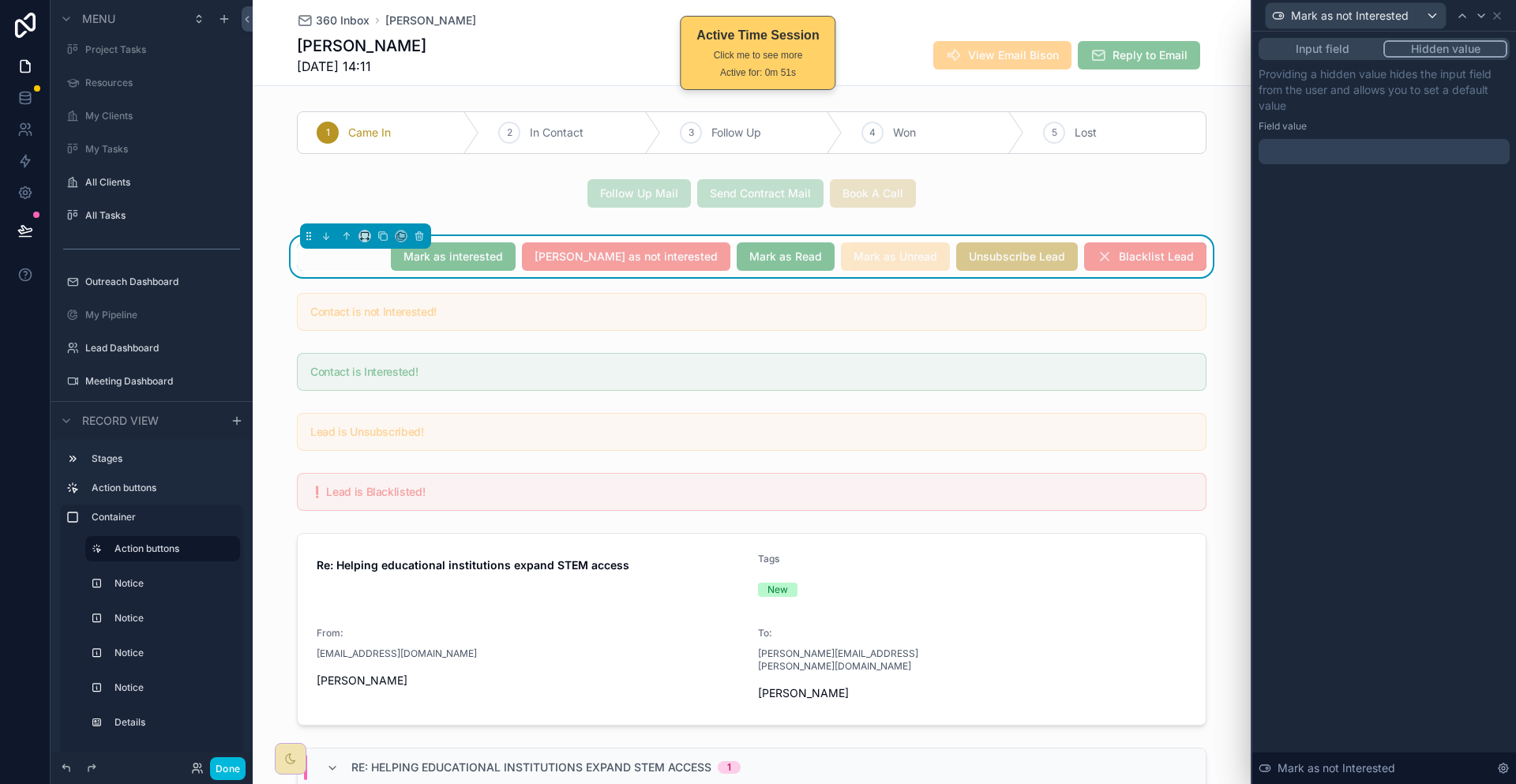
click at [1347, 144] on div "Input field Hidden value Providing a hidden value hides the input field from th…" at bounding box center [1384, 116] width 264 height 170
click at [1330, 140] on div at bounding box center [1383, 151] width 251 height 26
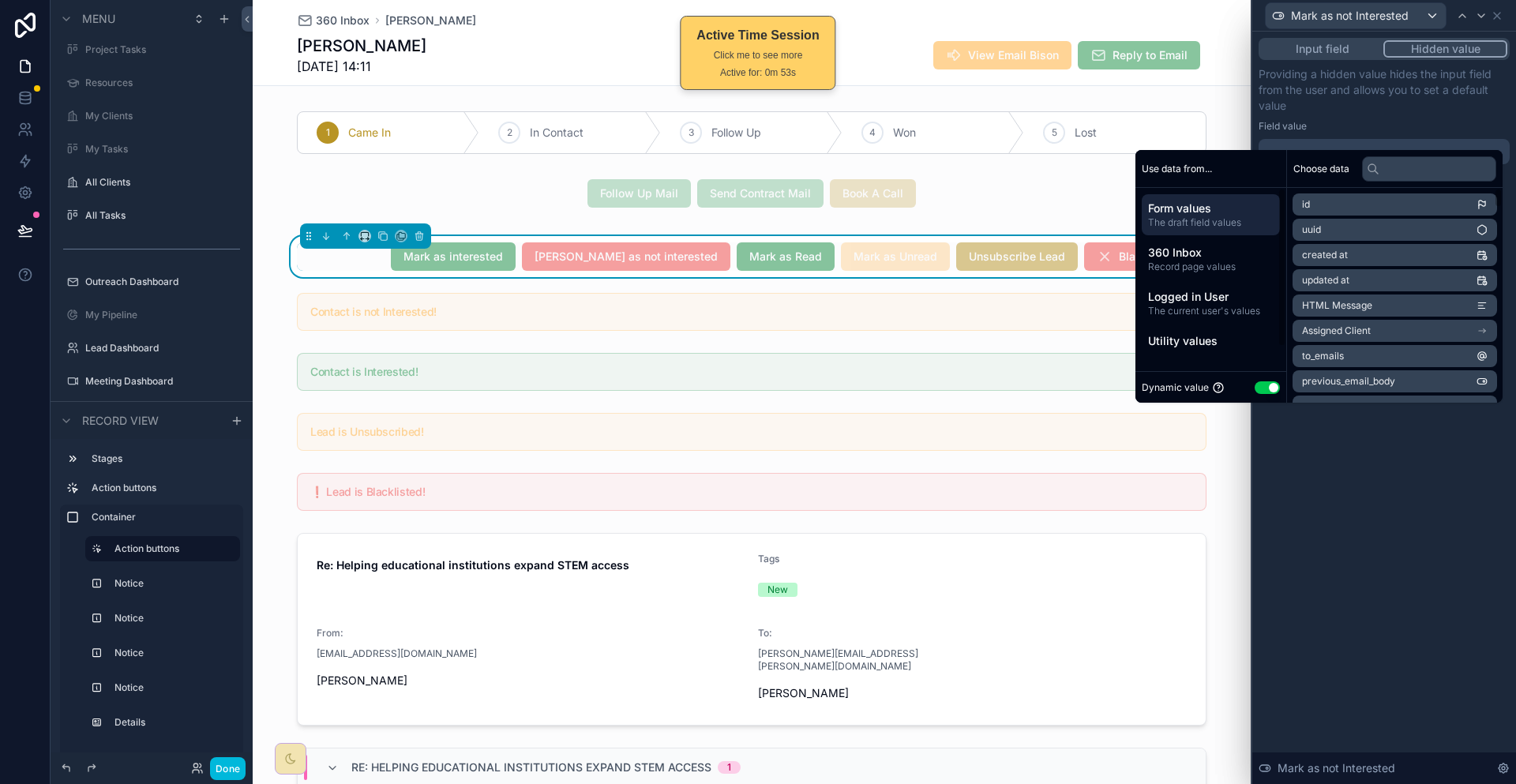
click at [1254, 382] on button "Use setting" at bounding box center [1267, 388] width 26 height 13
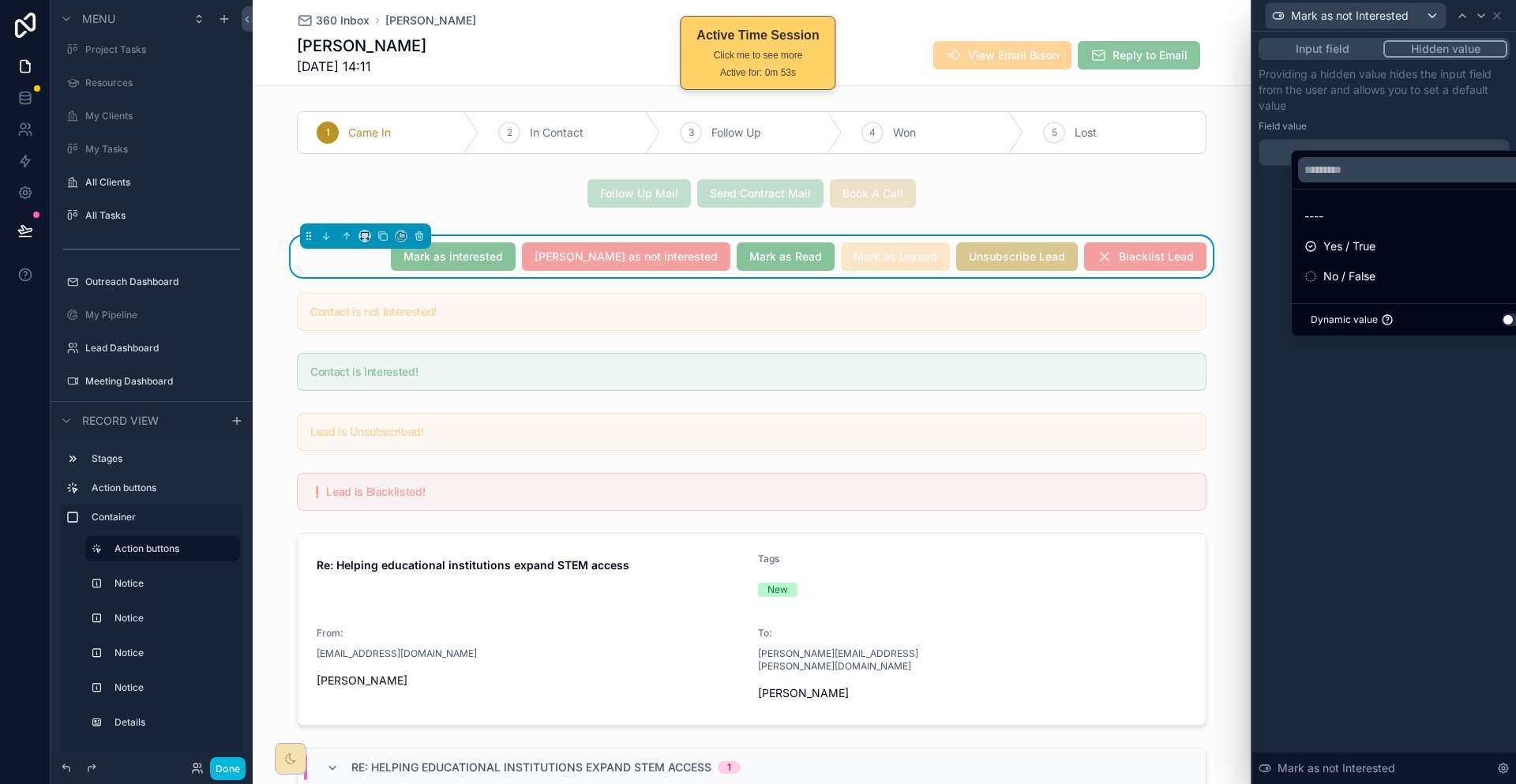
click at [1348, 271] on div "No / False" at bounding box center [1419, 275] width 248 height 29
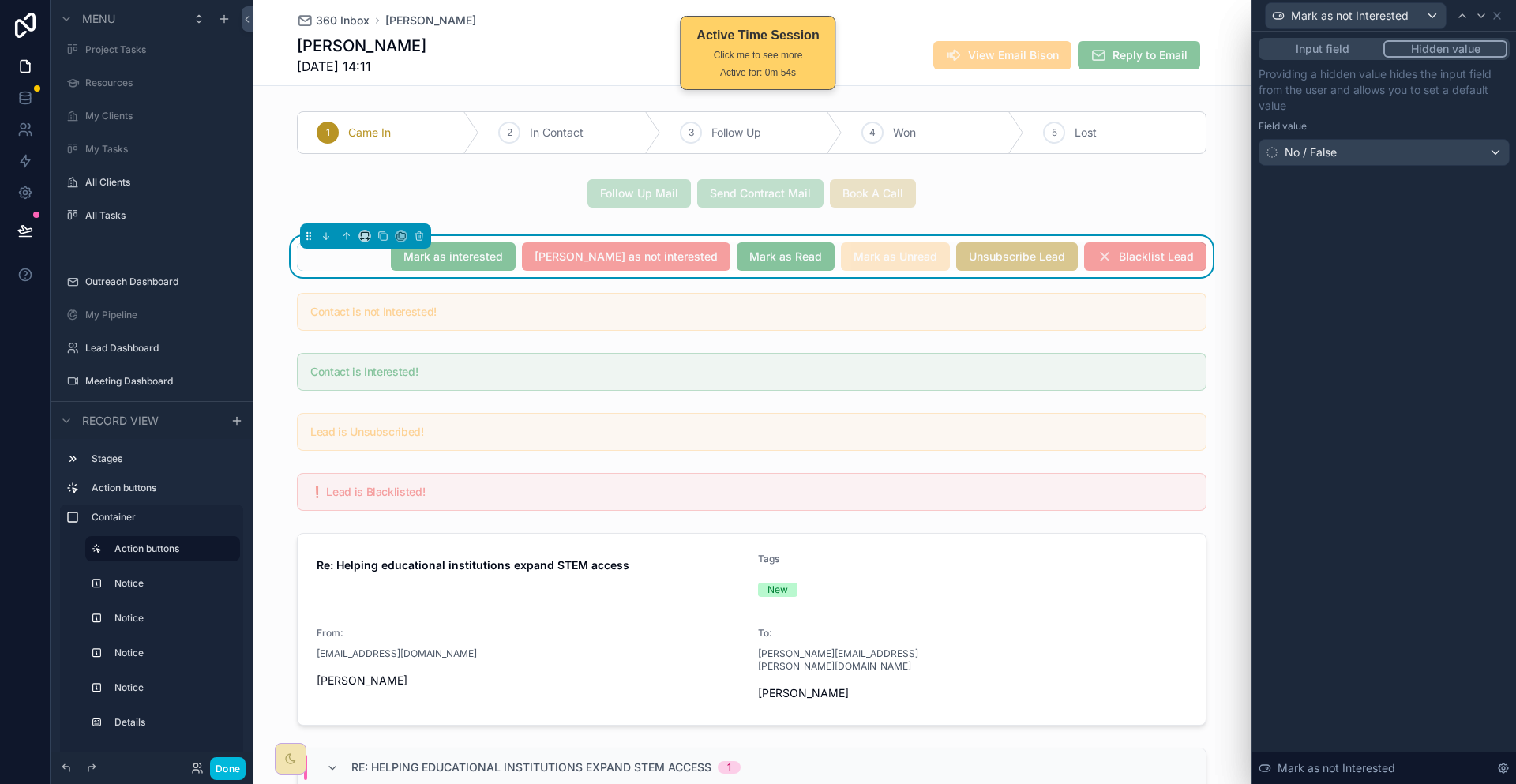
click at [1415, 357] on div "Input field Hidden value Providing a hidden value hides the input field from th…" at bounding box center [1384, 407] width 264 height 753
click at [1503, 12] on icon at bounding box center [1496, 16] width 13 height 13
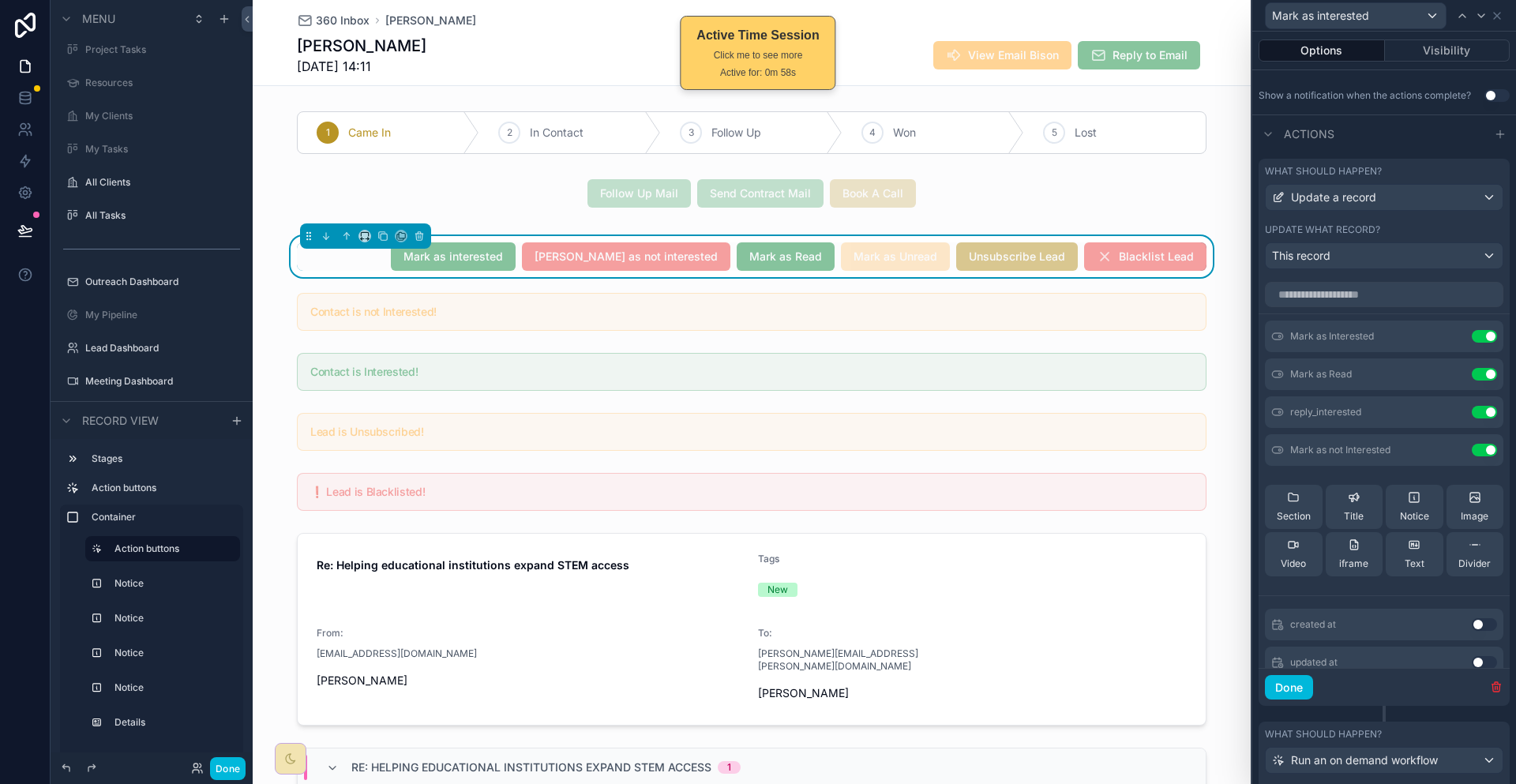
scroll to position [452, 0]
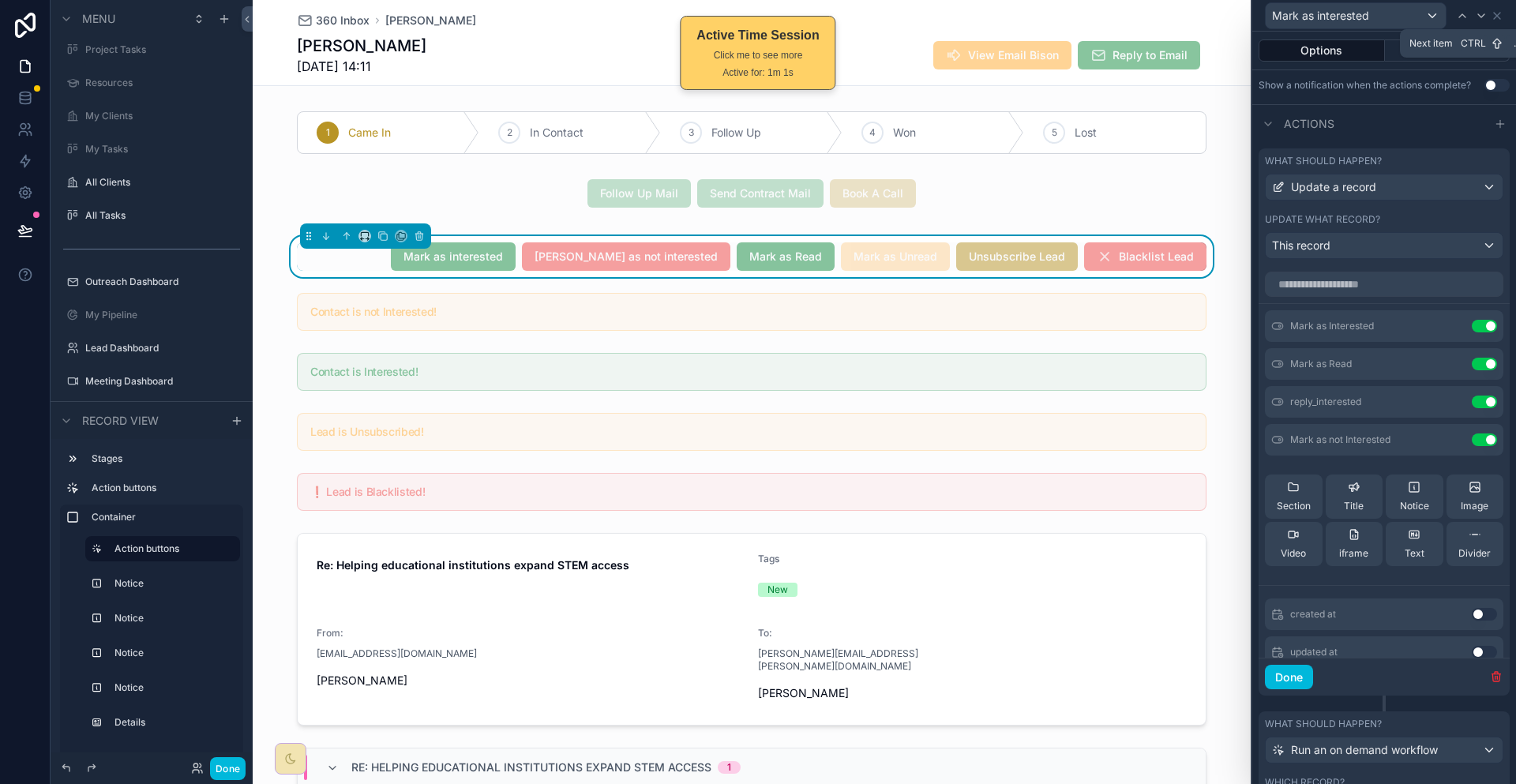
click at [1481, 16] on icon at bounding box center [1481, 16] width 13 height 13
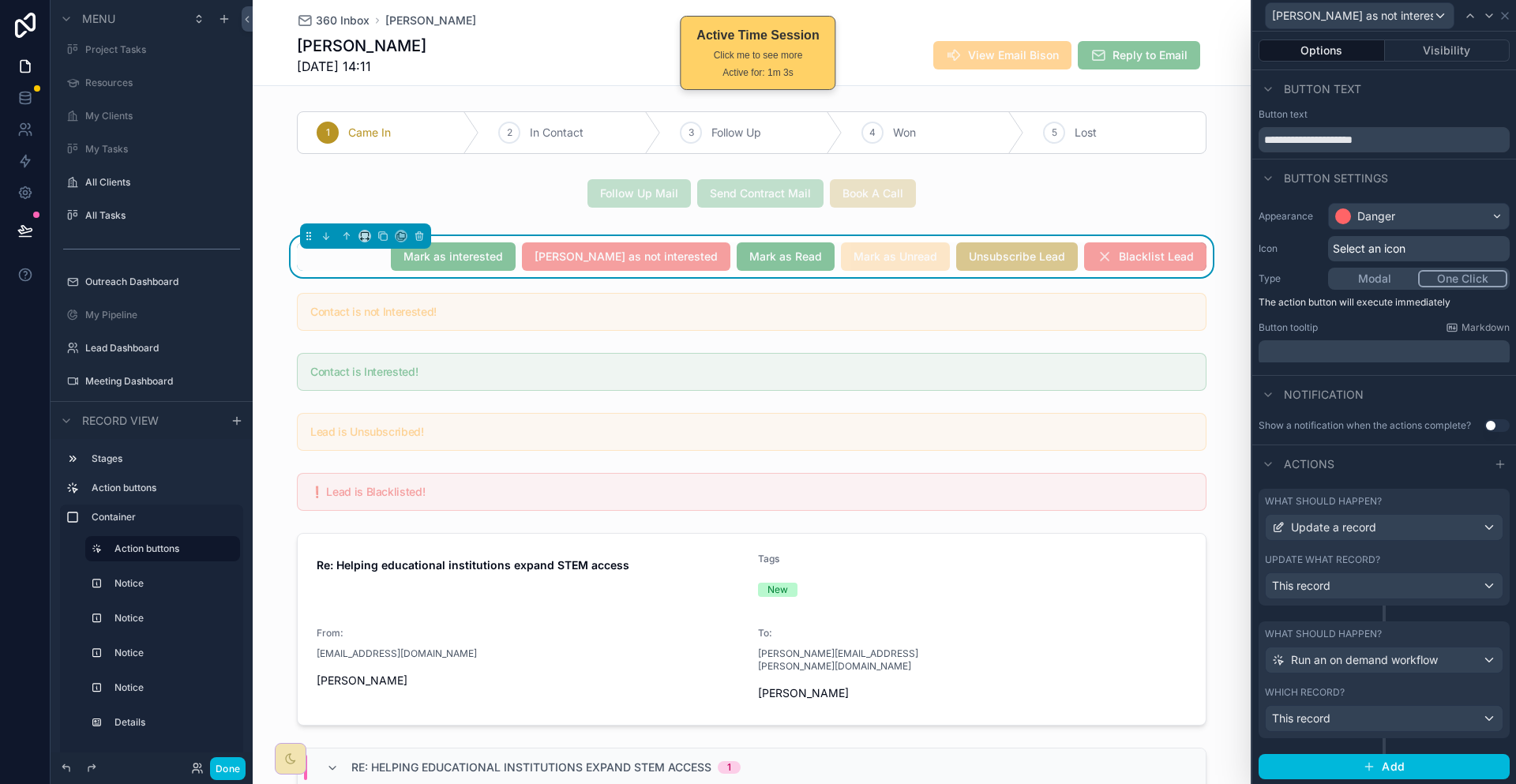
click at [1430, 554] on div "Update what record?" at bounding box center [1384, 560] width 238 height 13
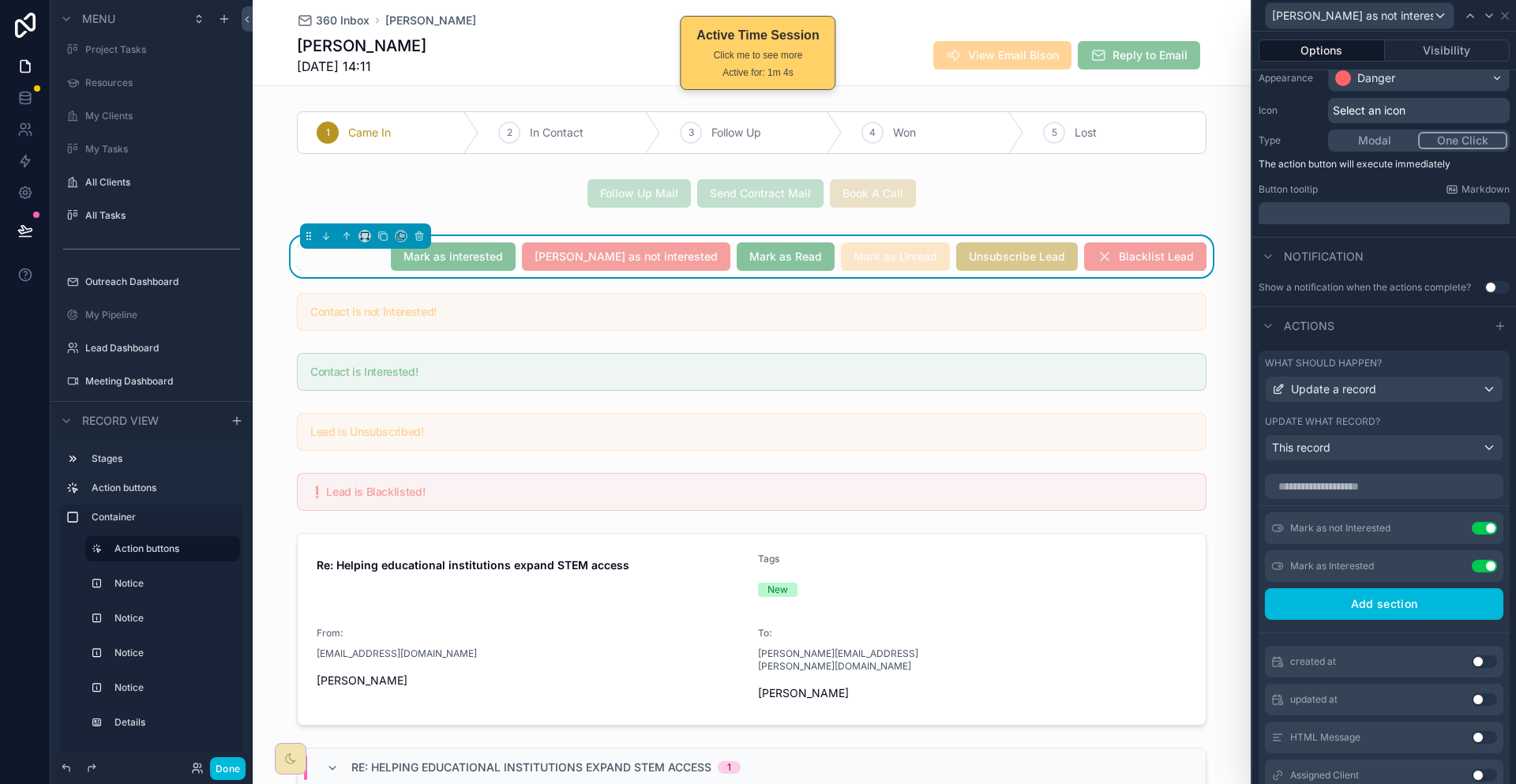
scroll to position [158, 0]
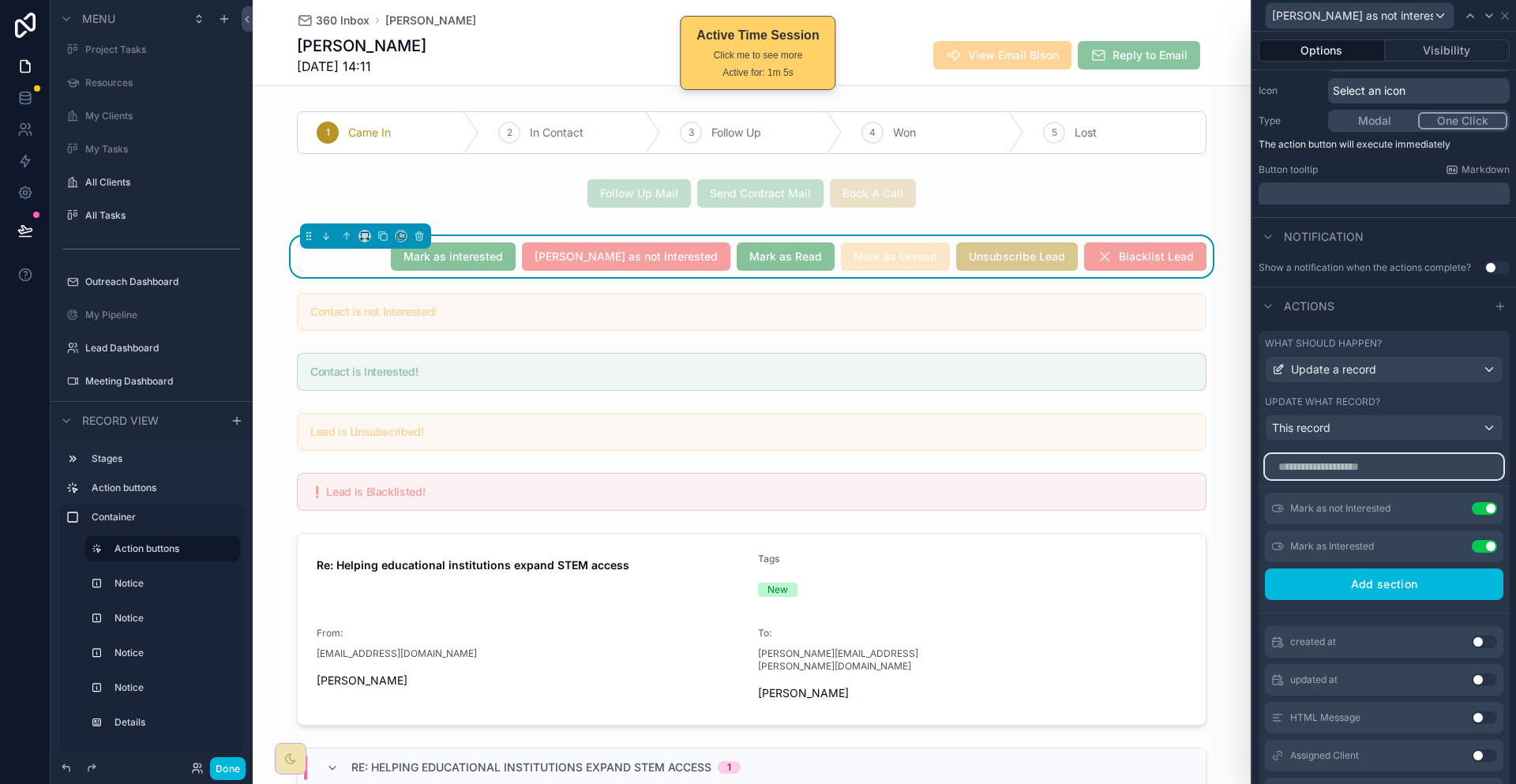
click at [1410, 454] on input "text" at bounding box center [1384, 467] width 238 height 26
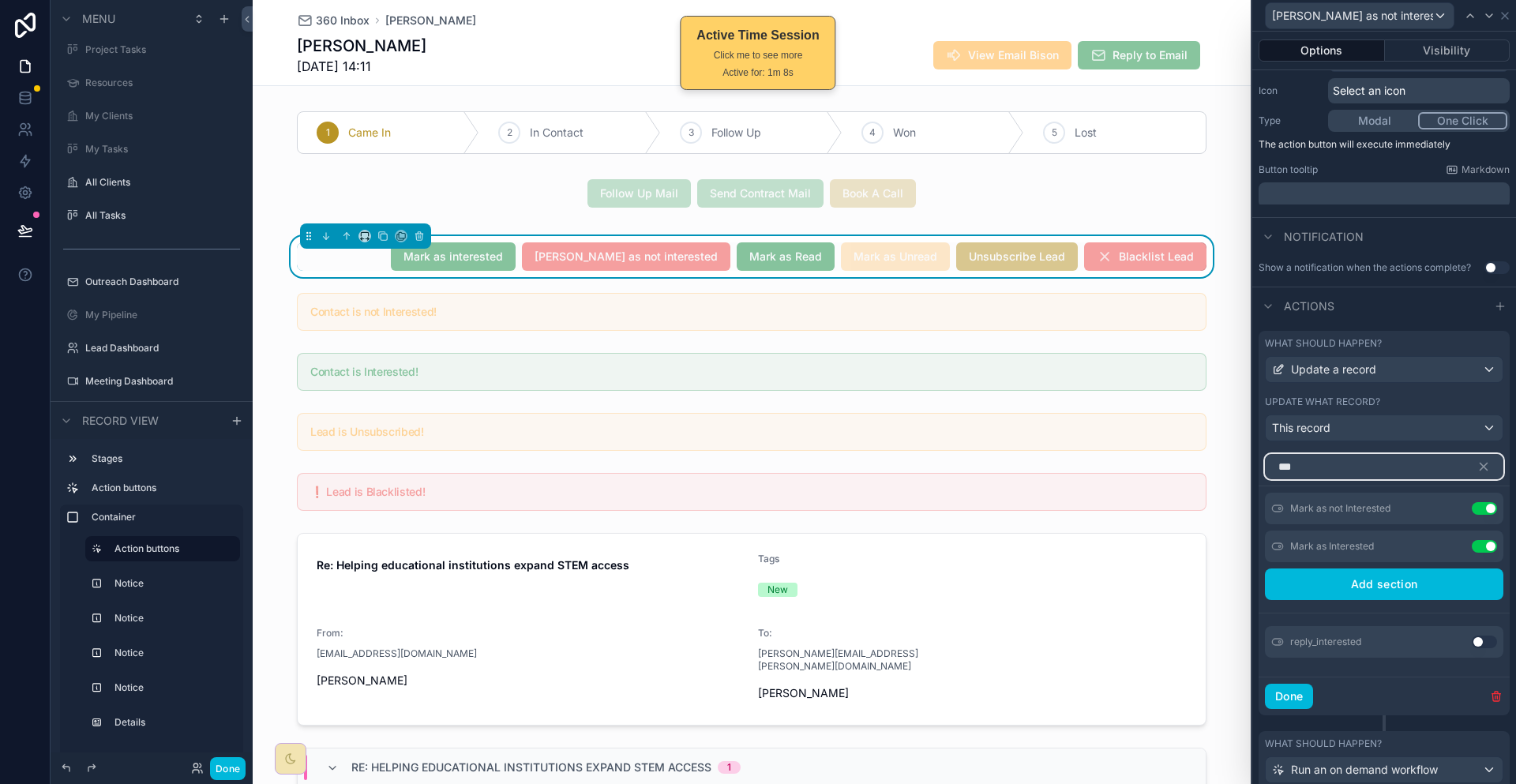
type input "***"
click at [1473, 635] on button "Use setting" at bounding box center [1485, 641] width 26 height 13
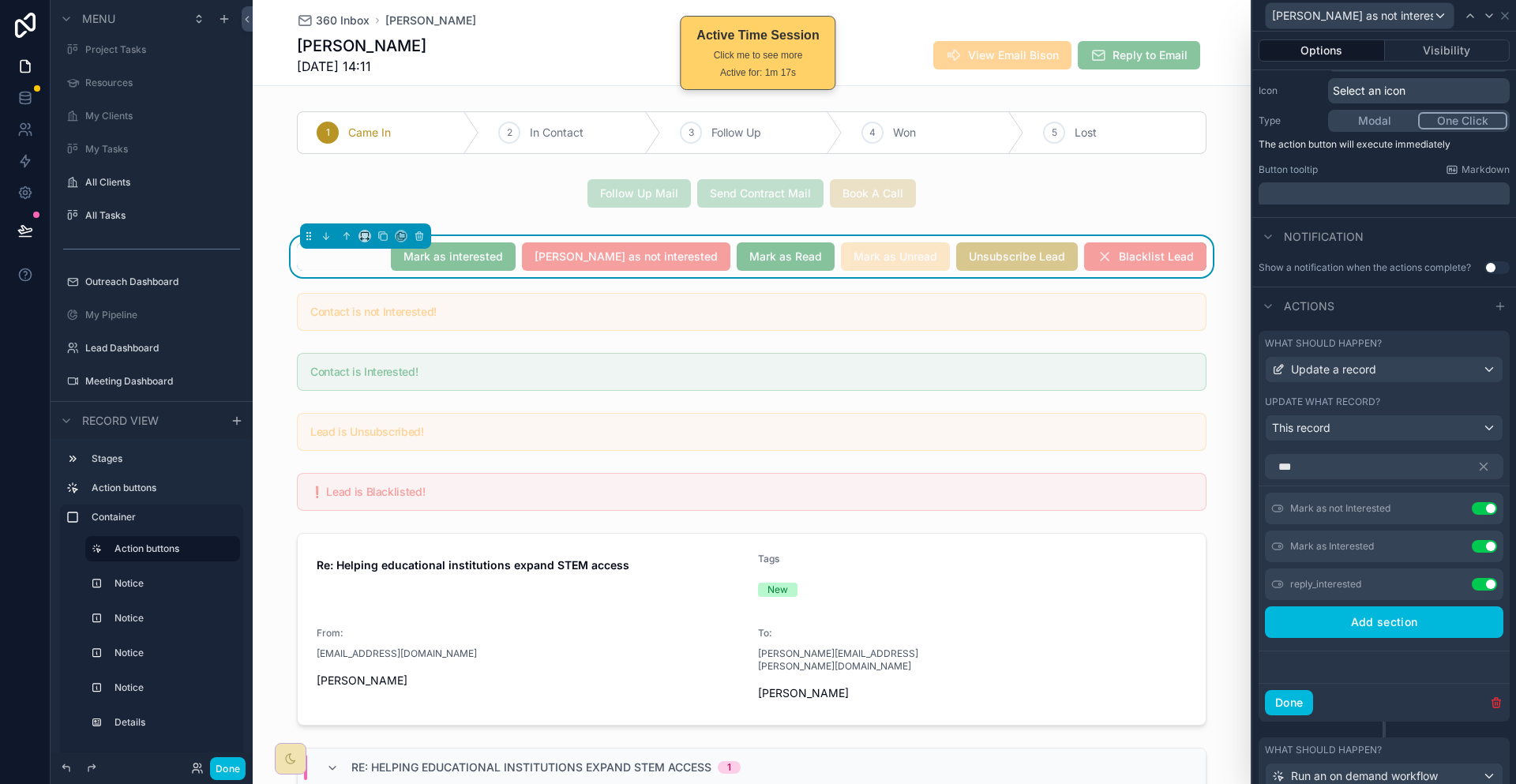
click at [0, 0] on icon at bounding box center [0, 0] width 0 height 0
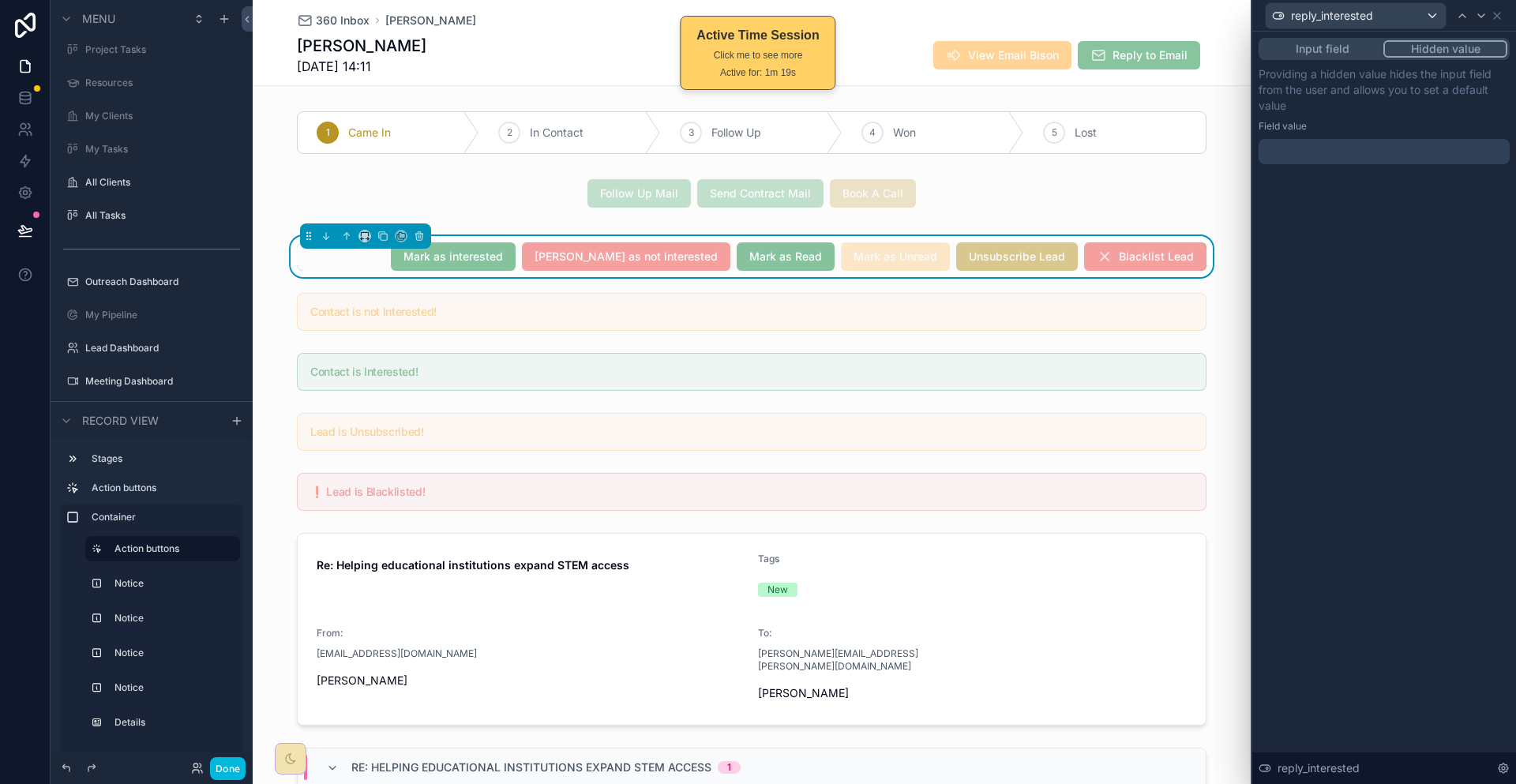
click at [1421, 144] on div "Input field Hidden value Providing a hidden value hides the input field from th…" at bounding box center [1384, 116] width 264 height 170
click at [1421, 139] on div at bounding box center [1383, 151] width 251 height 26
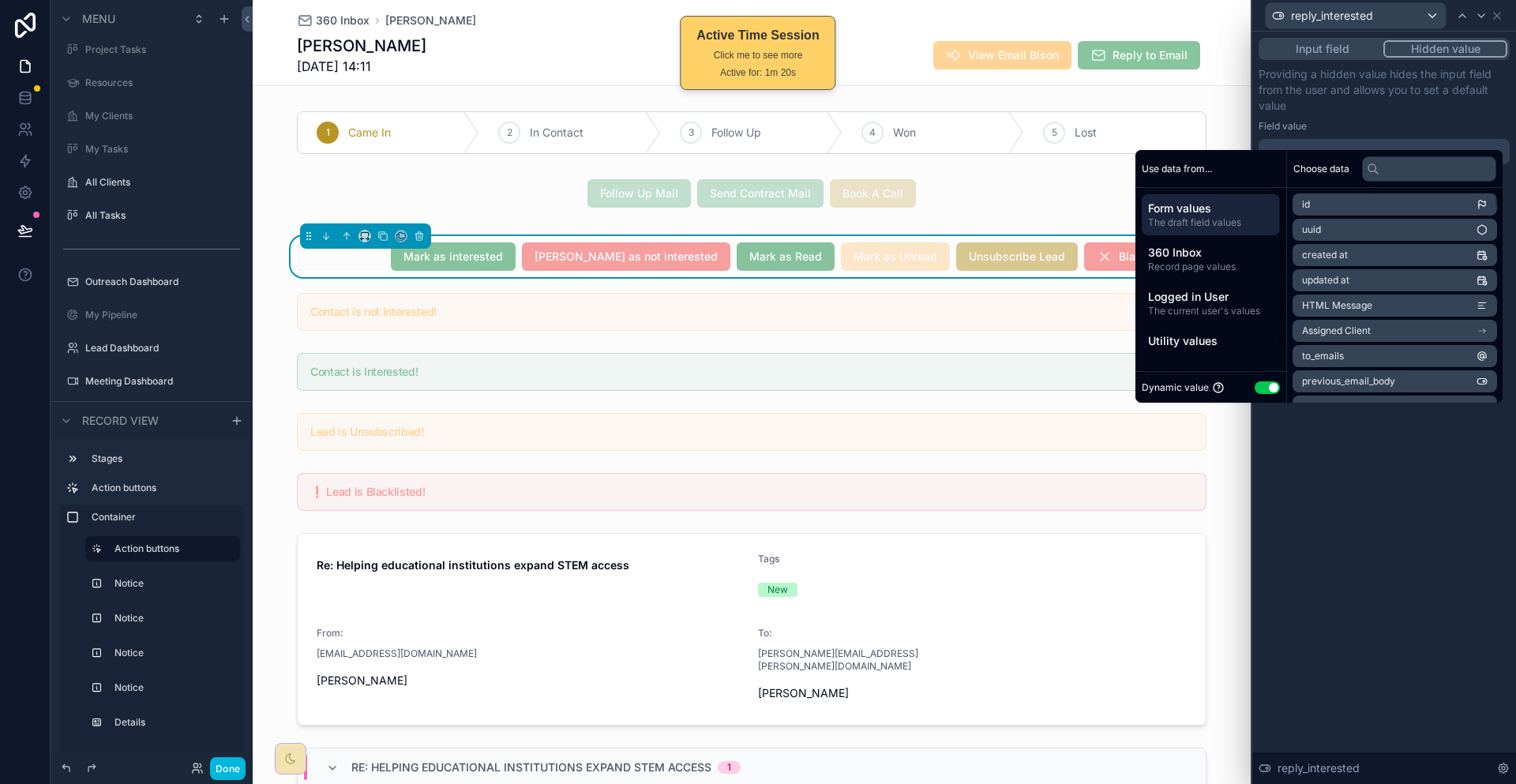
click at [1260, 382] on button "Use setting" at bounding box center [1267, 388] width 26 height 13
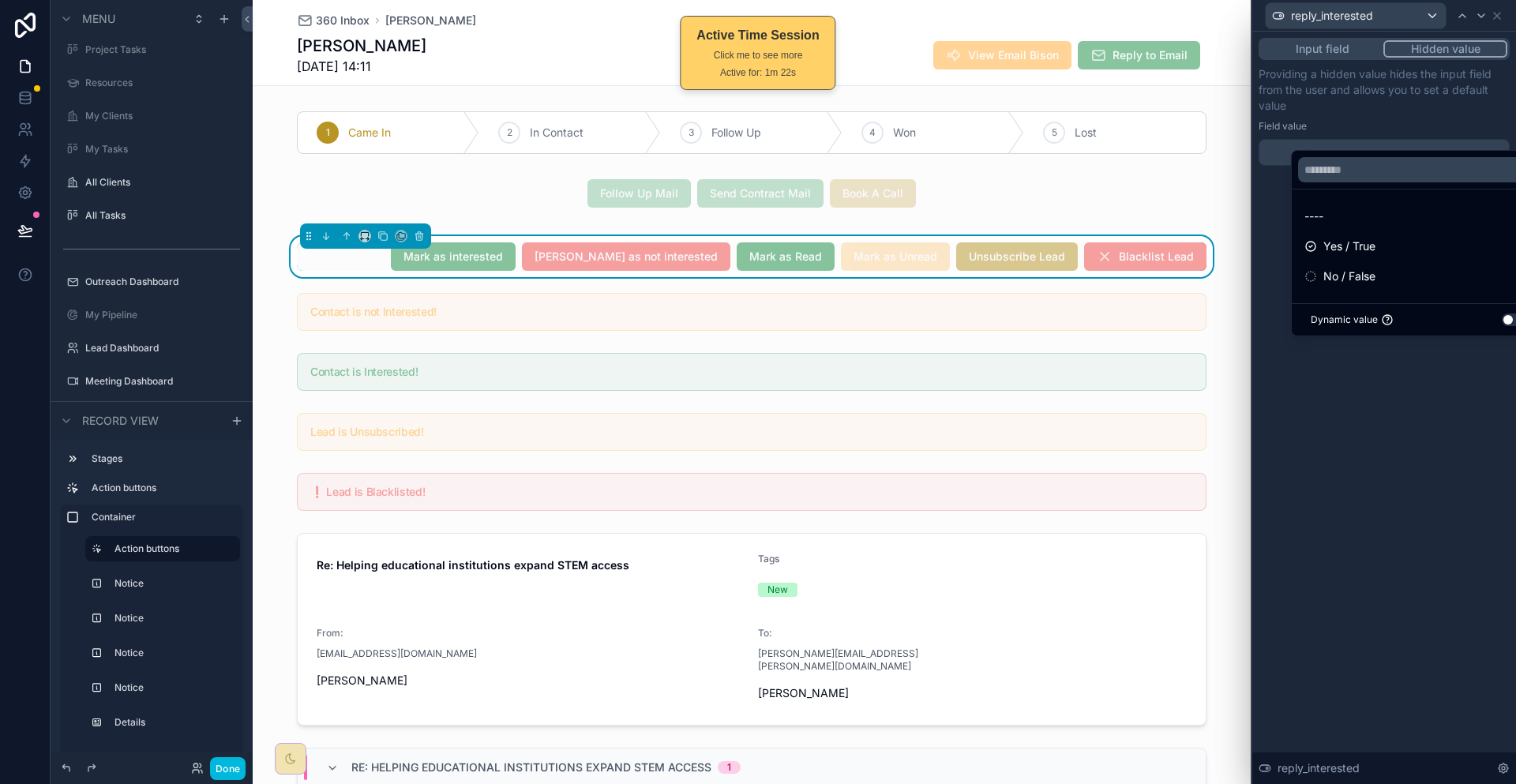
click at [1365, 267] on span "No / False" at bounding box center [1349, 275] width 52 height 19
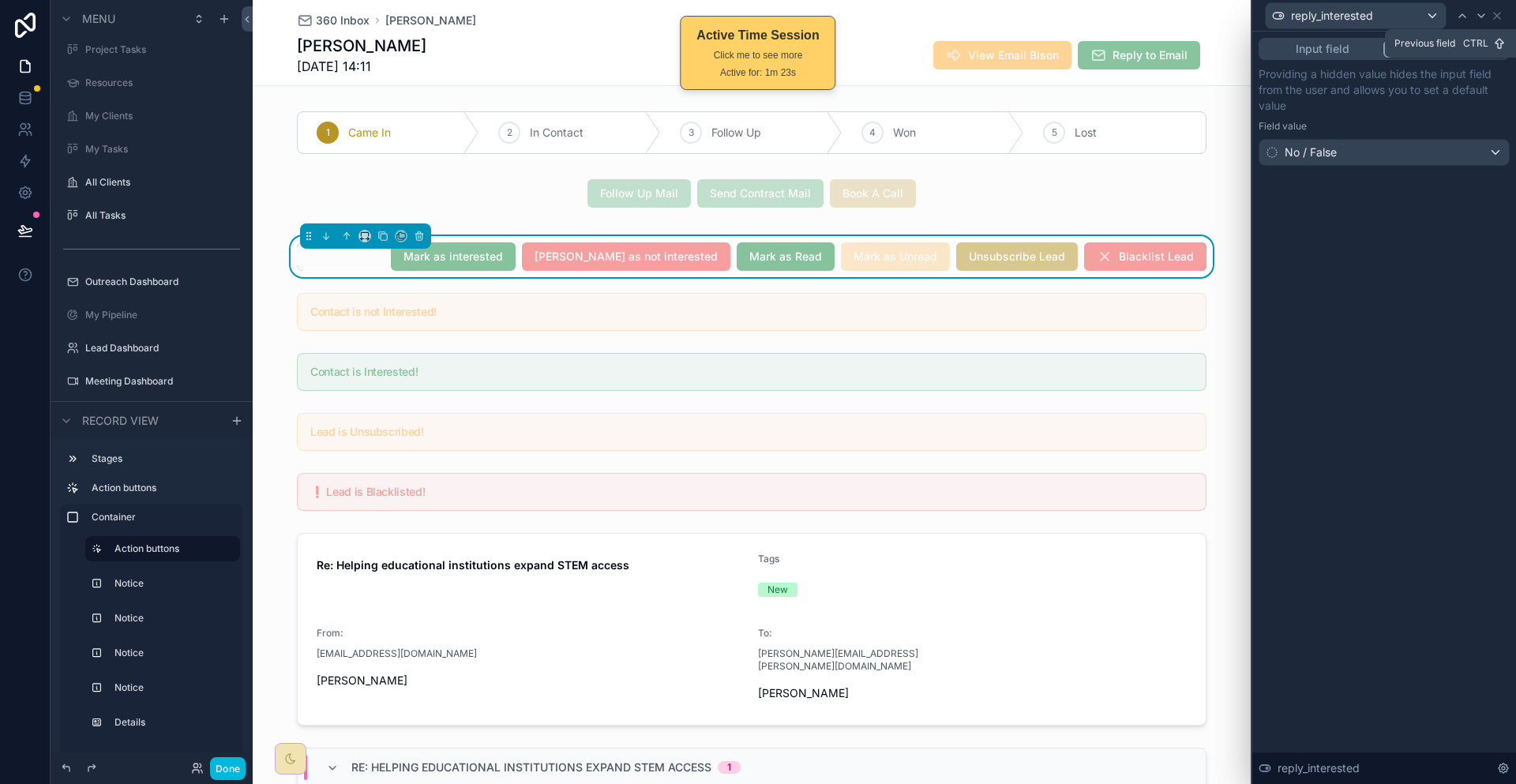
click at [1469, 12] on icon at bounding box center [1462, 16] width 13 height 13
click at [1490, 10] on div at bounding box center [1481, 15] width 19 height 19
click at [1498, 10] on icon at bounding box center [1496, 16] width 13 height 13
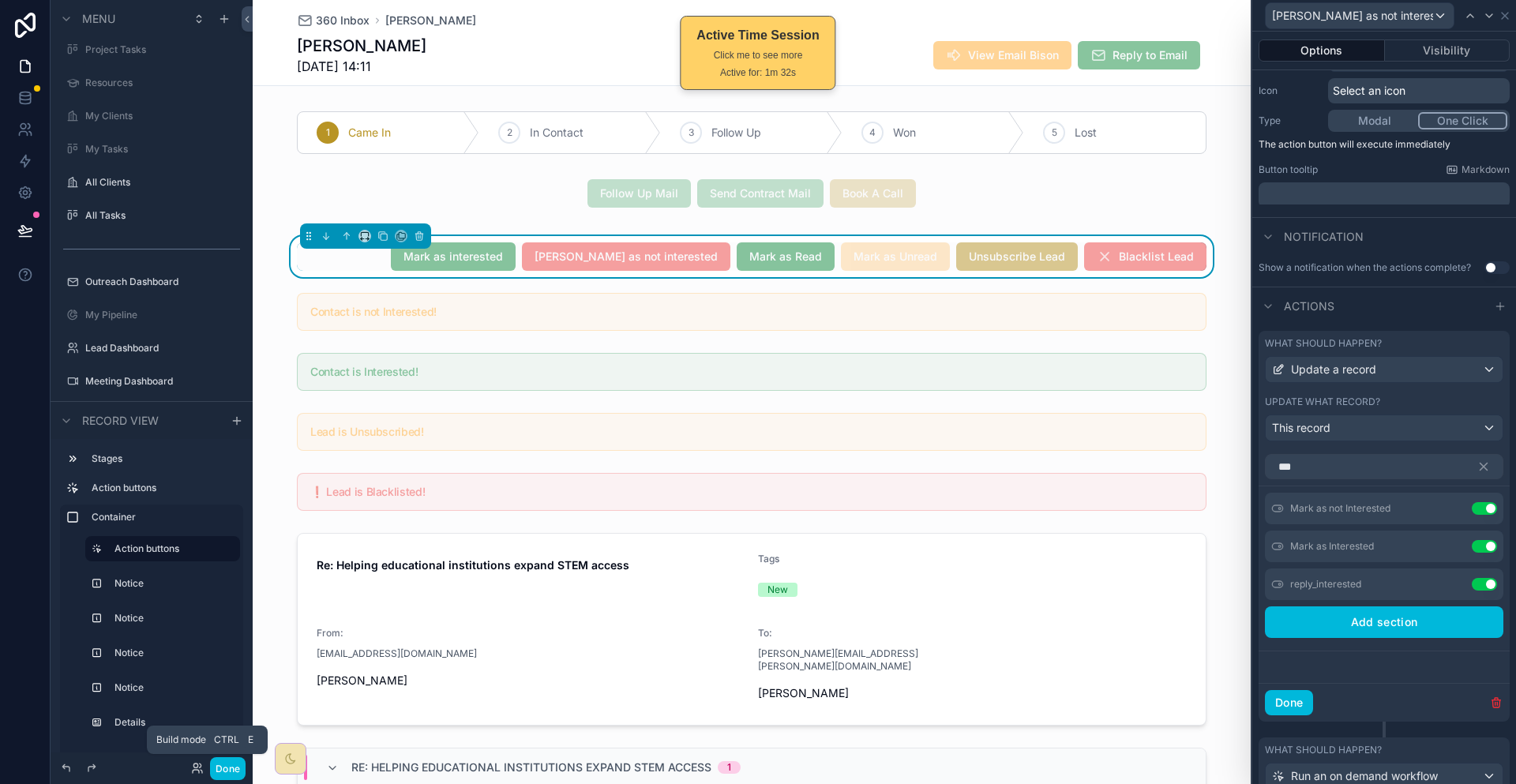
click at [211, 762] on button "Done" at bounding box center [228, 768] width 35 height 23
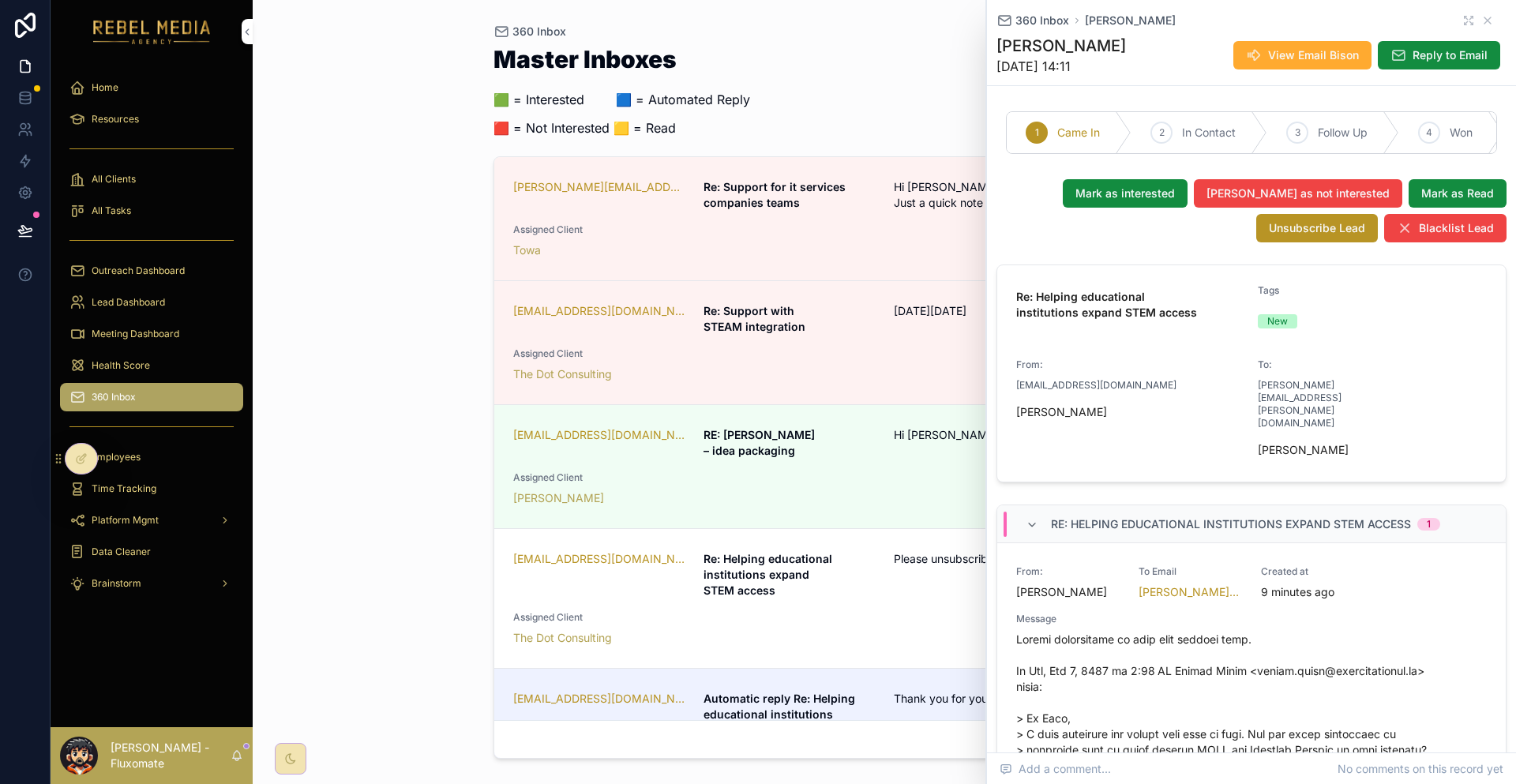
click at [906, 32] on div "360 Inbox" at bounding box center [884, 31] width 782 height 13
click at [1482, 18] on icon "scrollable content" at bounding box center [1487, 20] width 13 height 13
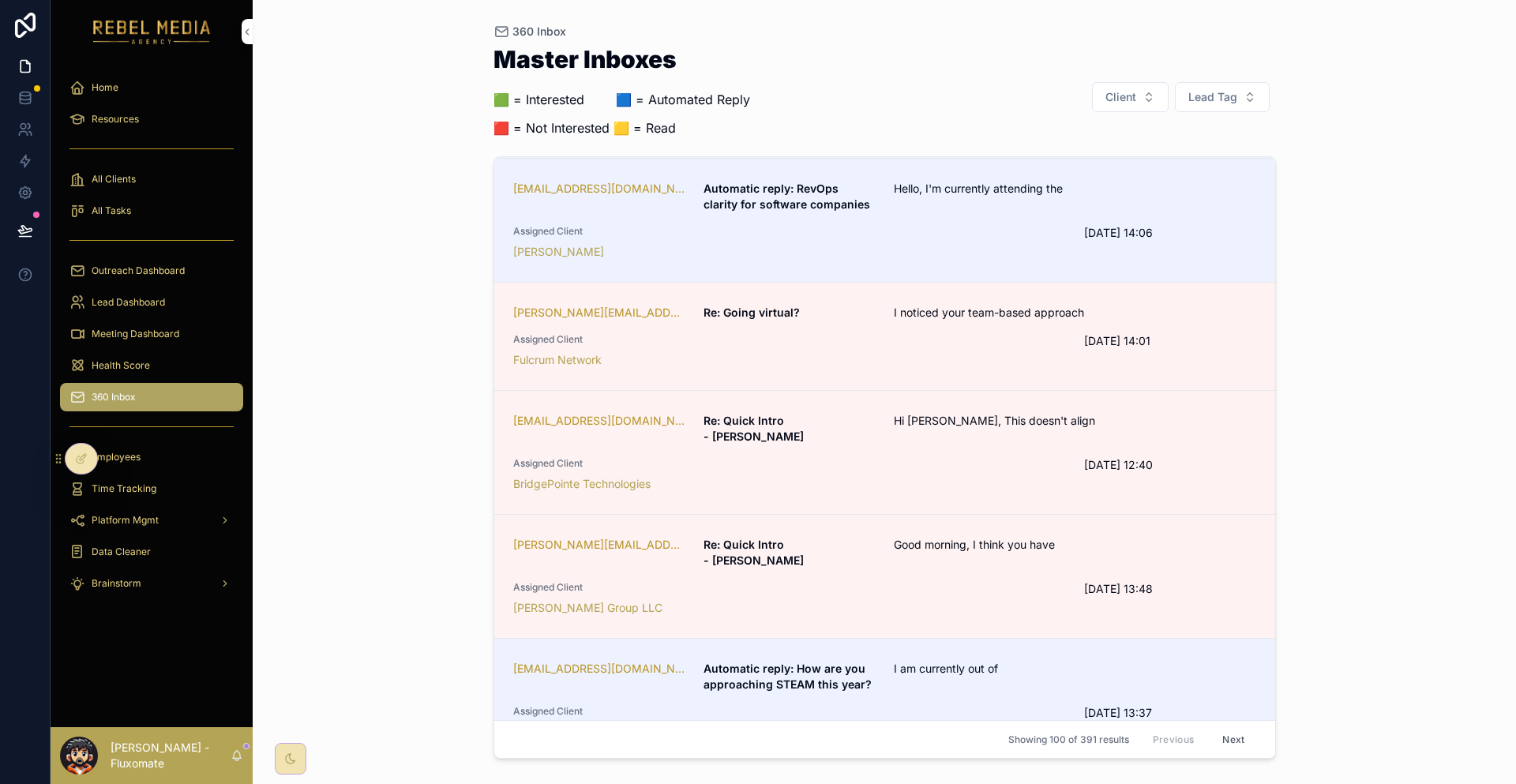
scroll to position [710, 0]
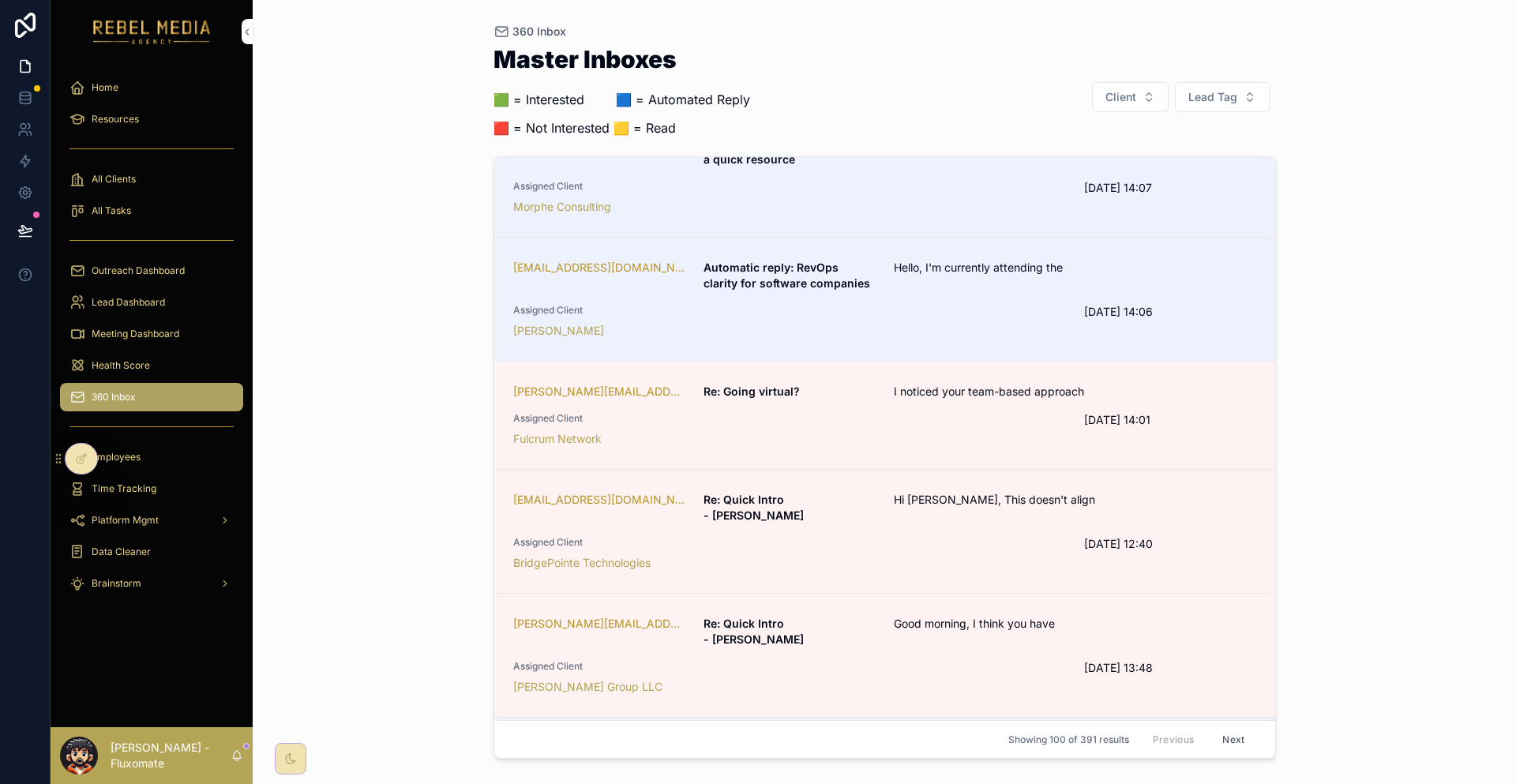
click at [970, 594] on link "[PERSON_NAME][EMAIL_ADDRESS][PERSON_NAME][DOMAIN_NAME] Re: Quick Intro - [PERSO…" at bounding box center [884, 656] width 781 height 124
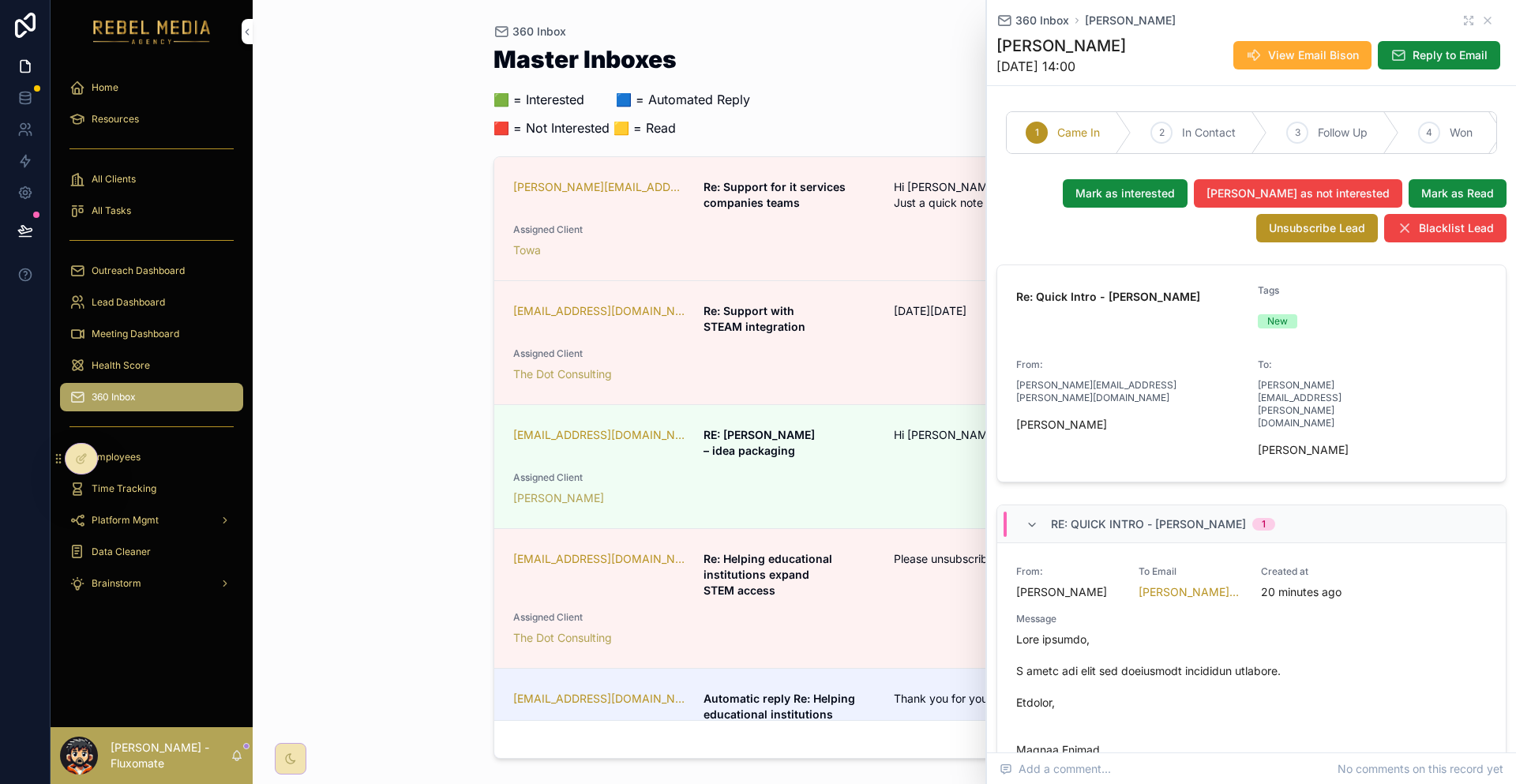
click at [933, 52] on div "Master Inboxes 🟩 = Interested ‎ ‎ ‎ ‎ ‎ ‎‎ ‎ 🟦 = Automated Reply 🟥 = Not Intere…" at bounding box center [884, 96] width 782 height 99
drag, startPoint x: 933, startPoint y: 52, endPoint x: 1512, endPoint y: 30, distance: 579.4
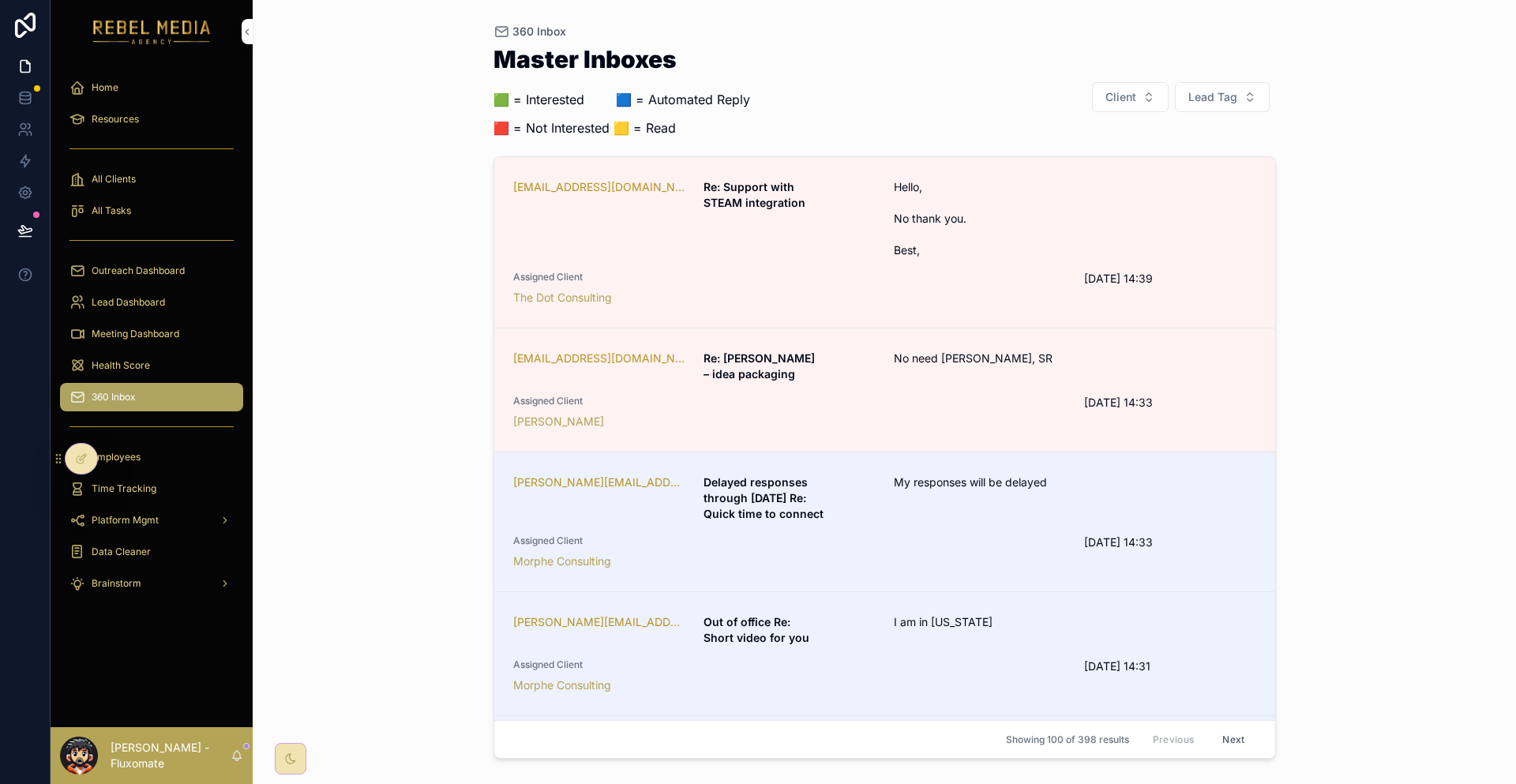
click at [907, 207] on span "Hello, No thank you. Best," at bounding box center [1011, 218] width 235 height 79
click at [823, 91] on div "Master Inboxes 🟩 = Interested ‎ ‎ ‎ ‎ ‎ ‎‎ ‎ 🟦 = Automated Reply 🟥 = Not Intere…" at bounding box center [884, 96] width 782 height 99
click at [96, 359] on span "Health Score" at bounding box center [120, 365] width 58 height 13
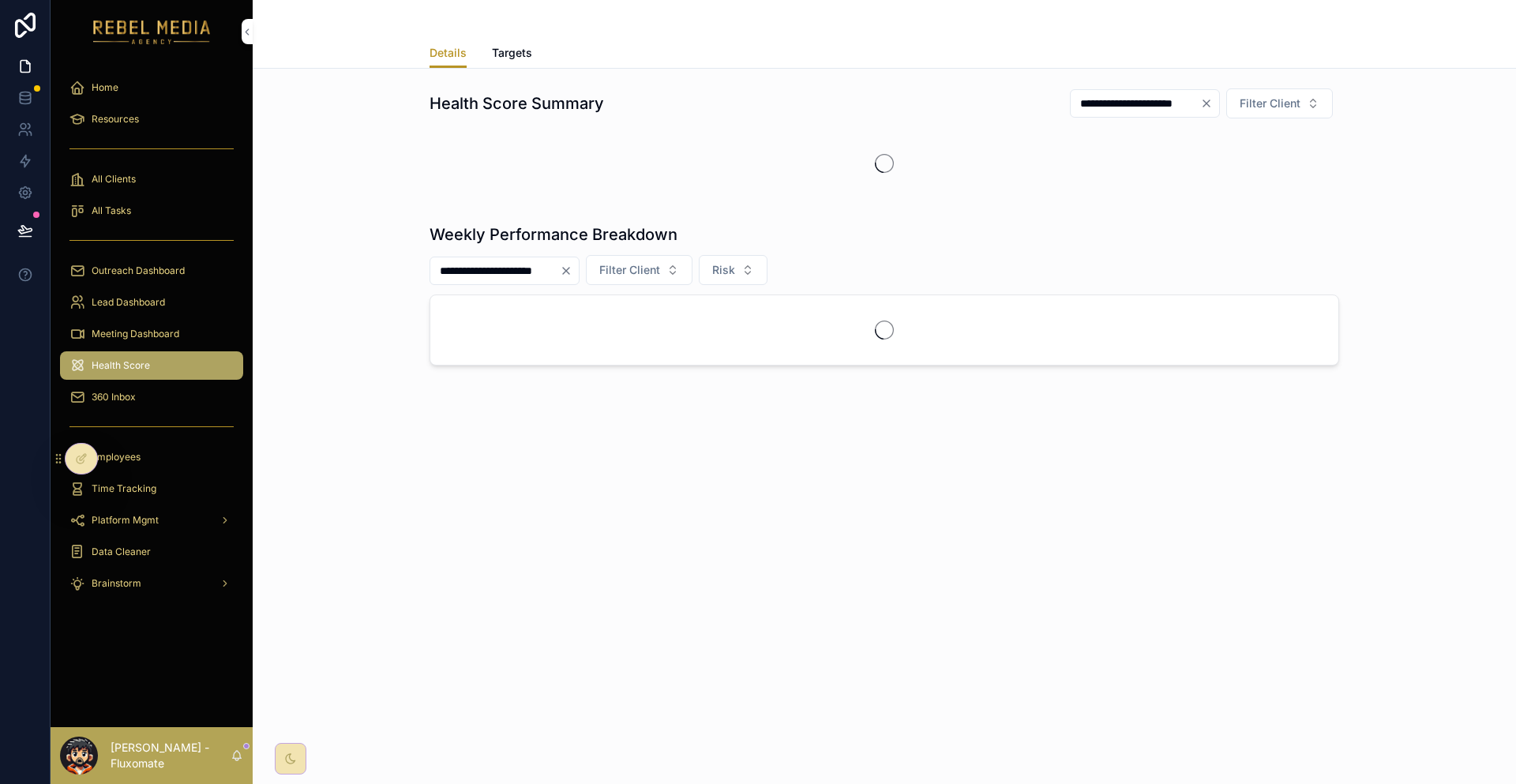
click at [117, 391] on span "360 Inbox" at bounding box center [113, 396] width 44 height 13
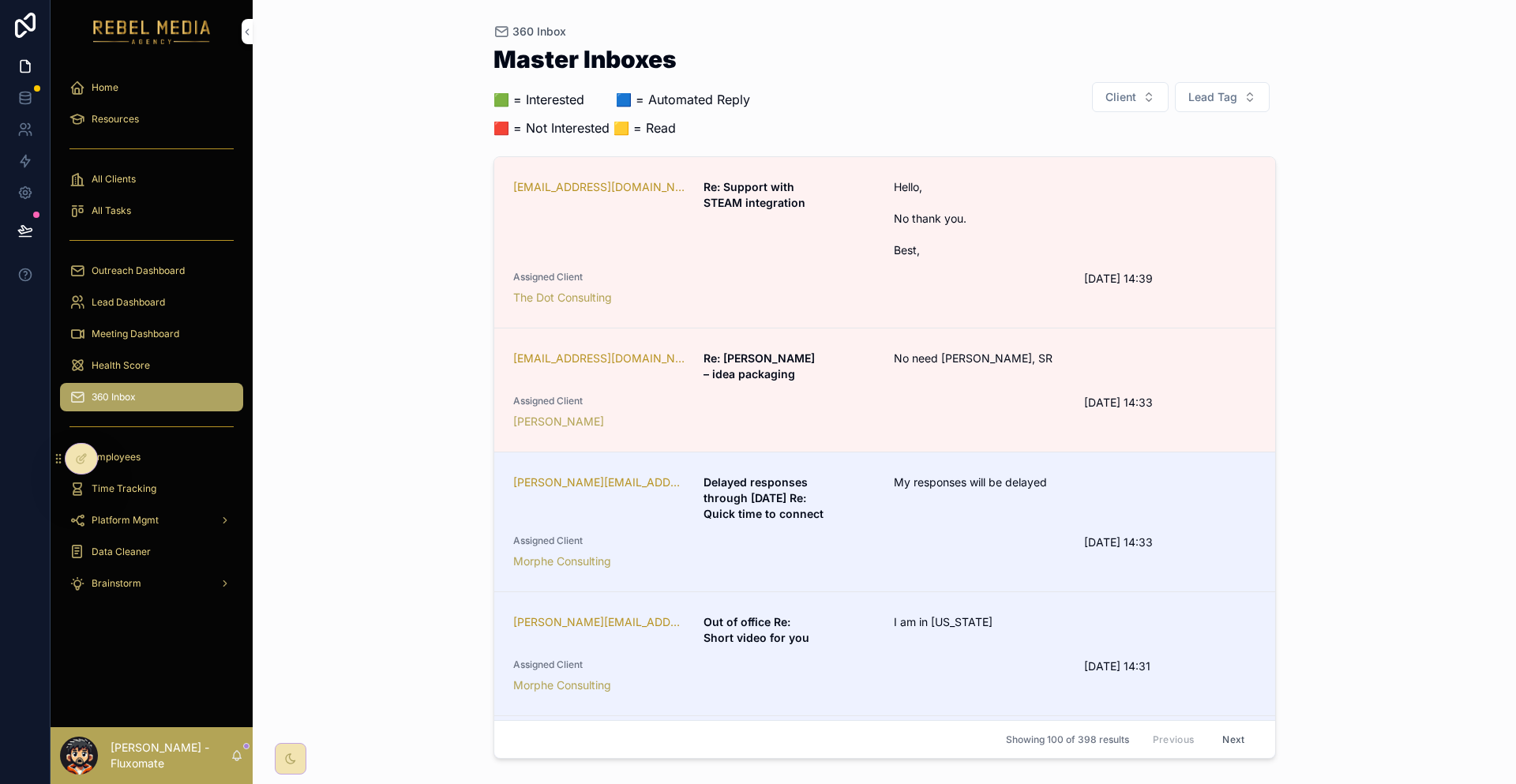
click at [138, 322] on div "Meeting Dashboard" at bounding box center [152, 334] width 164 height 26
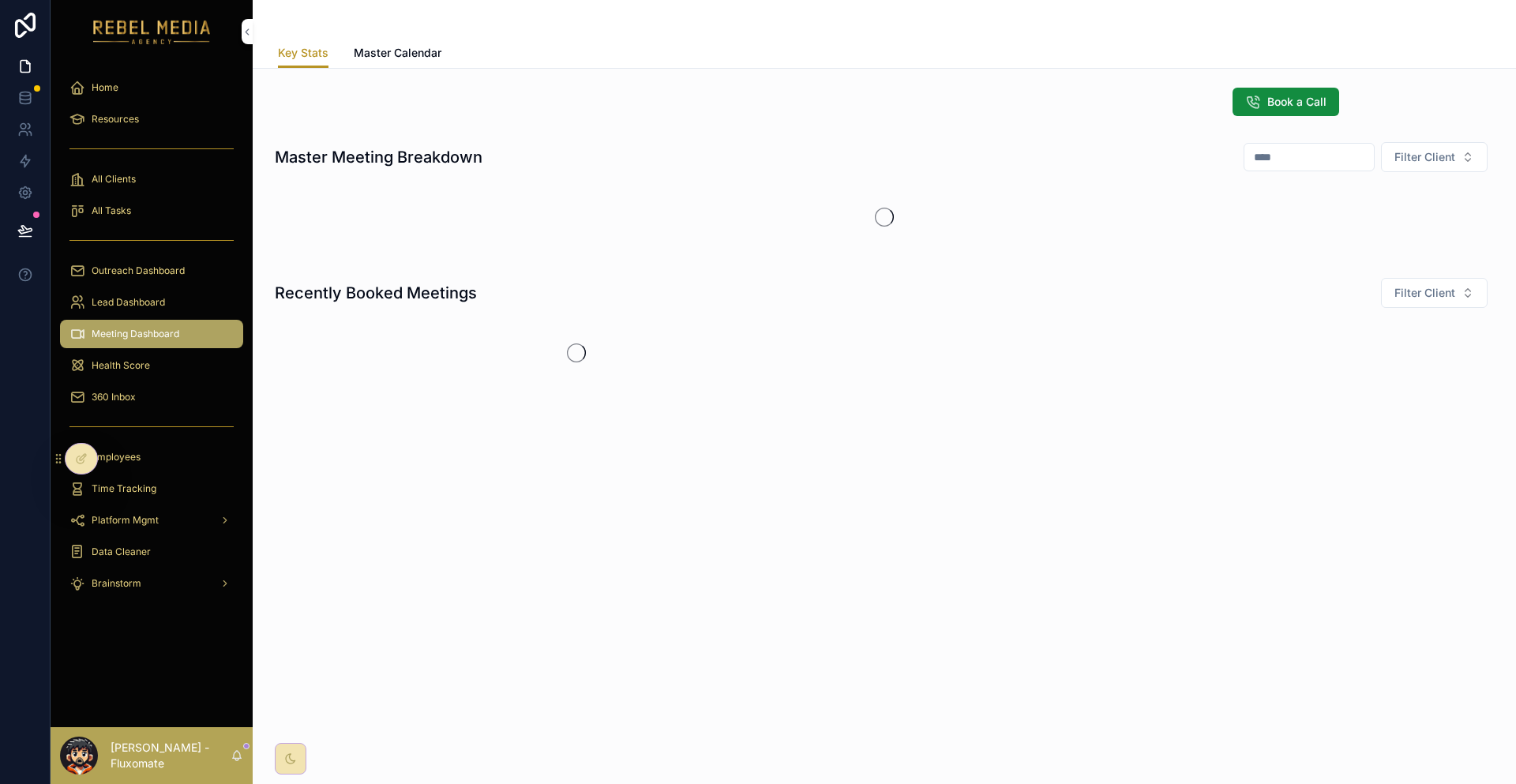
click at [164, 385] on div "360 Inbox" at bounding box center [152, 397] width 164 height 26
